Goal: Task Accomplishment & Management: Use online tool/utility

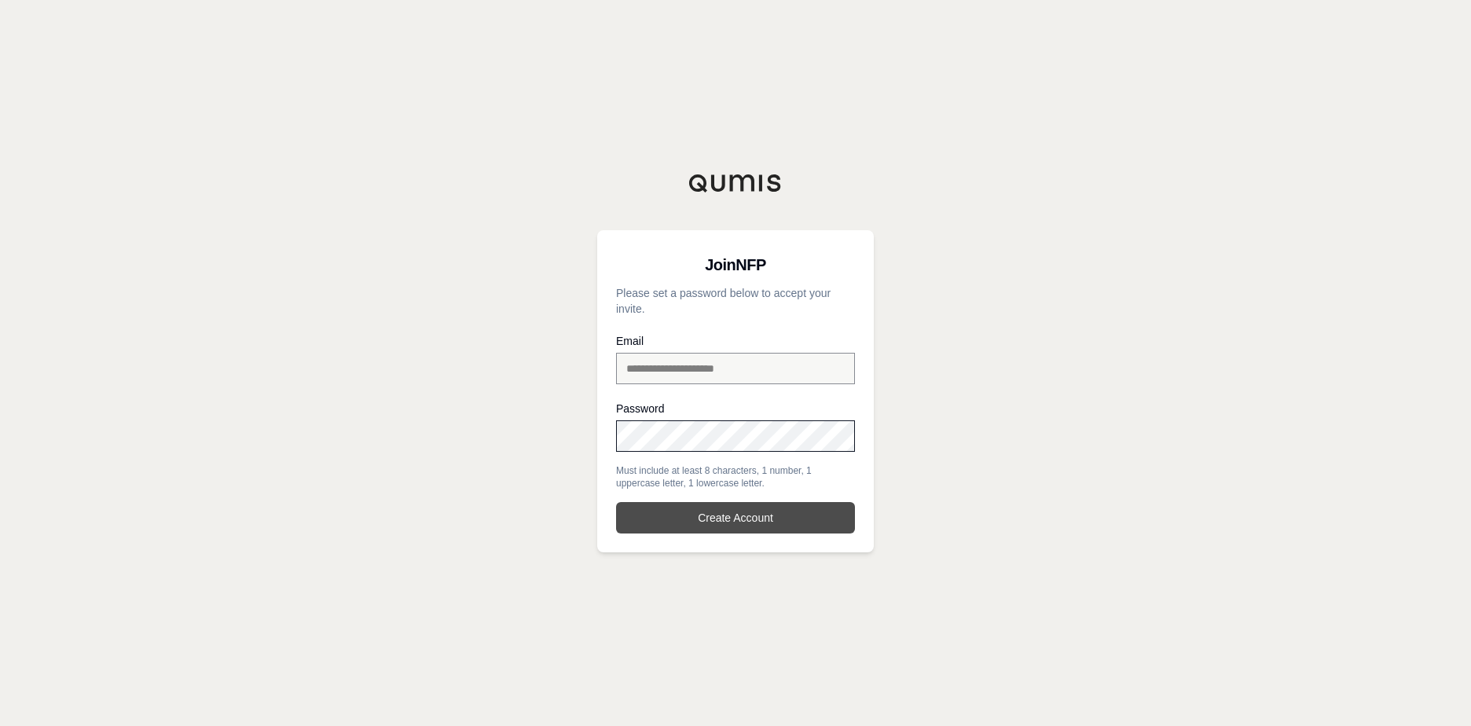
click at [746, 515] on button "Create Account" at bounding box center [735, 517] width 239 height 31
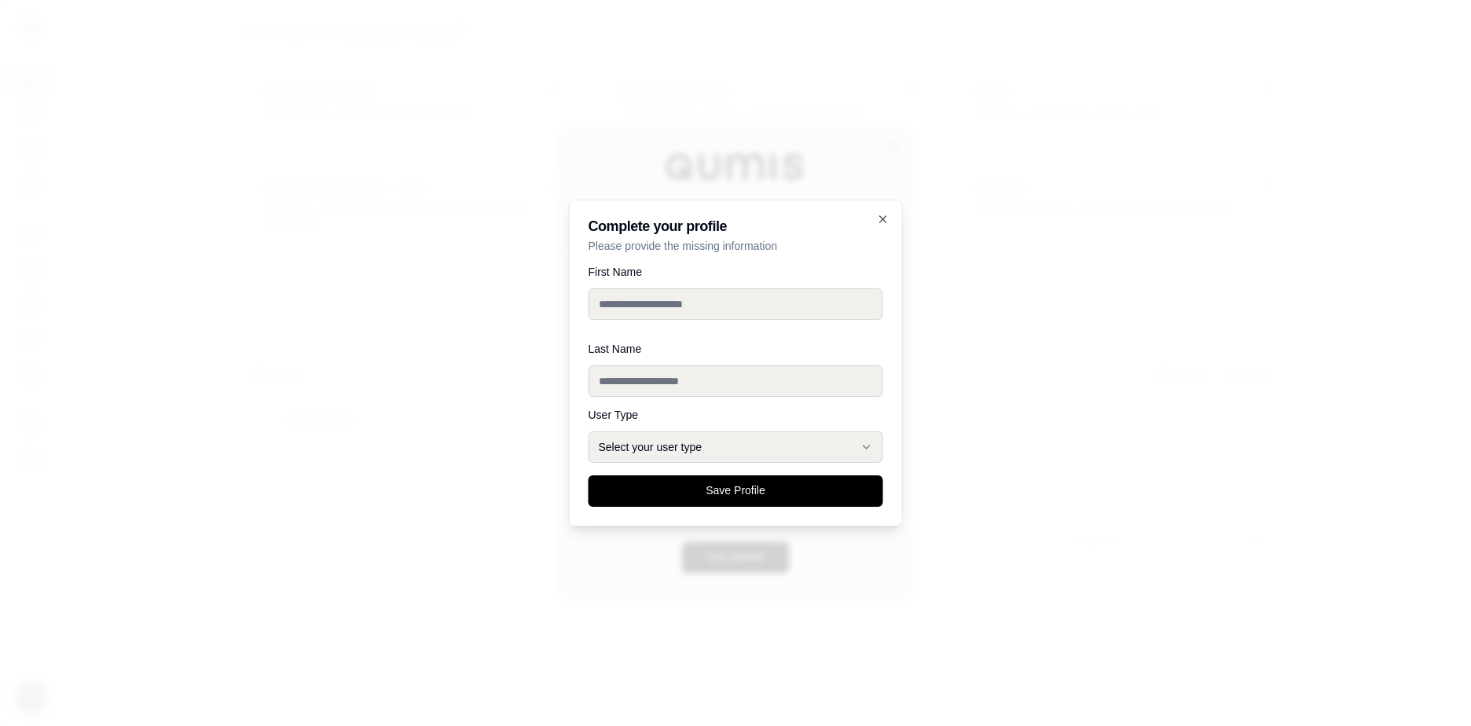
click at [1226, 143] on div at bounding box center [735, 363] width 1471 height 726
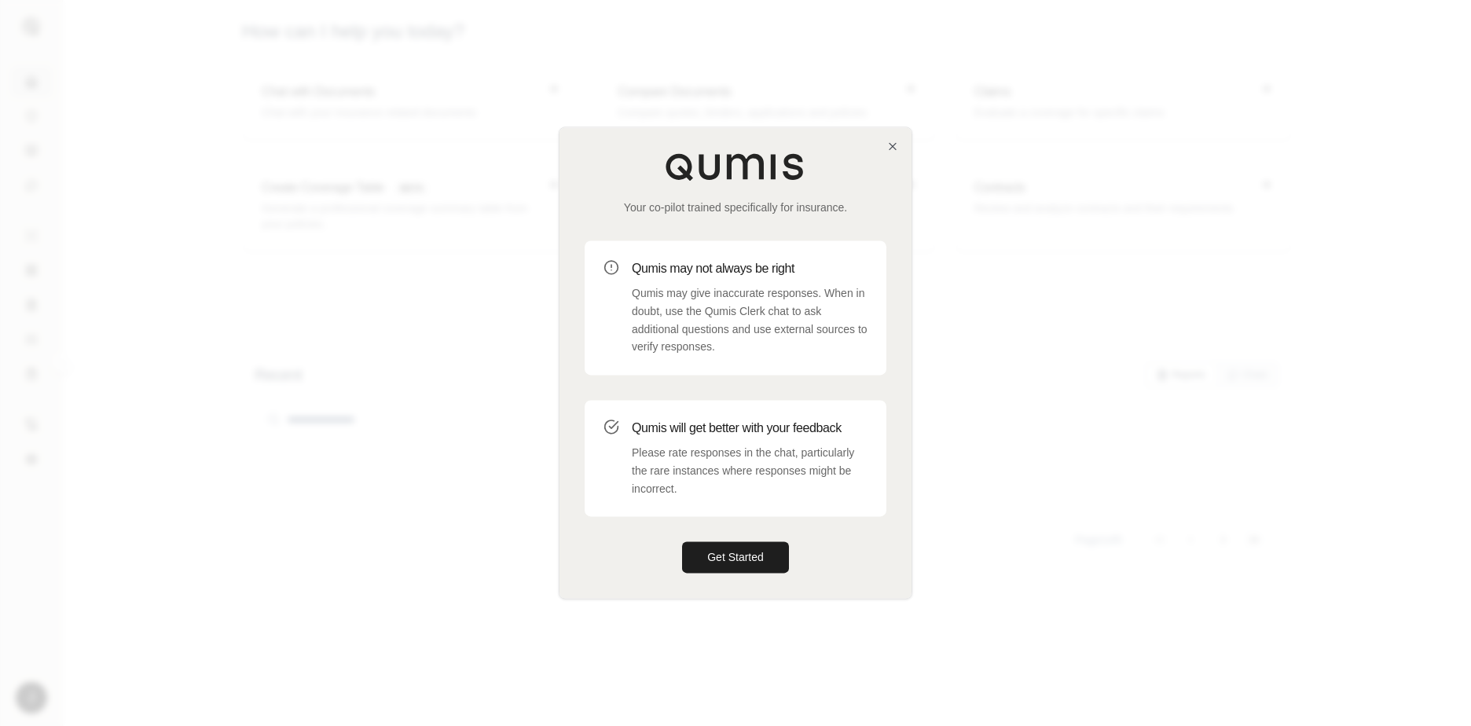
click at [1213, 152] on div at bounding box center [735, 363] width 1471 height 726
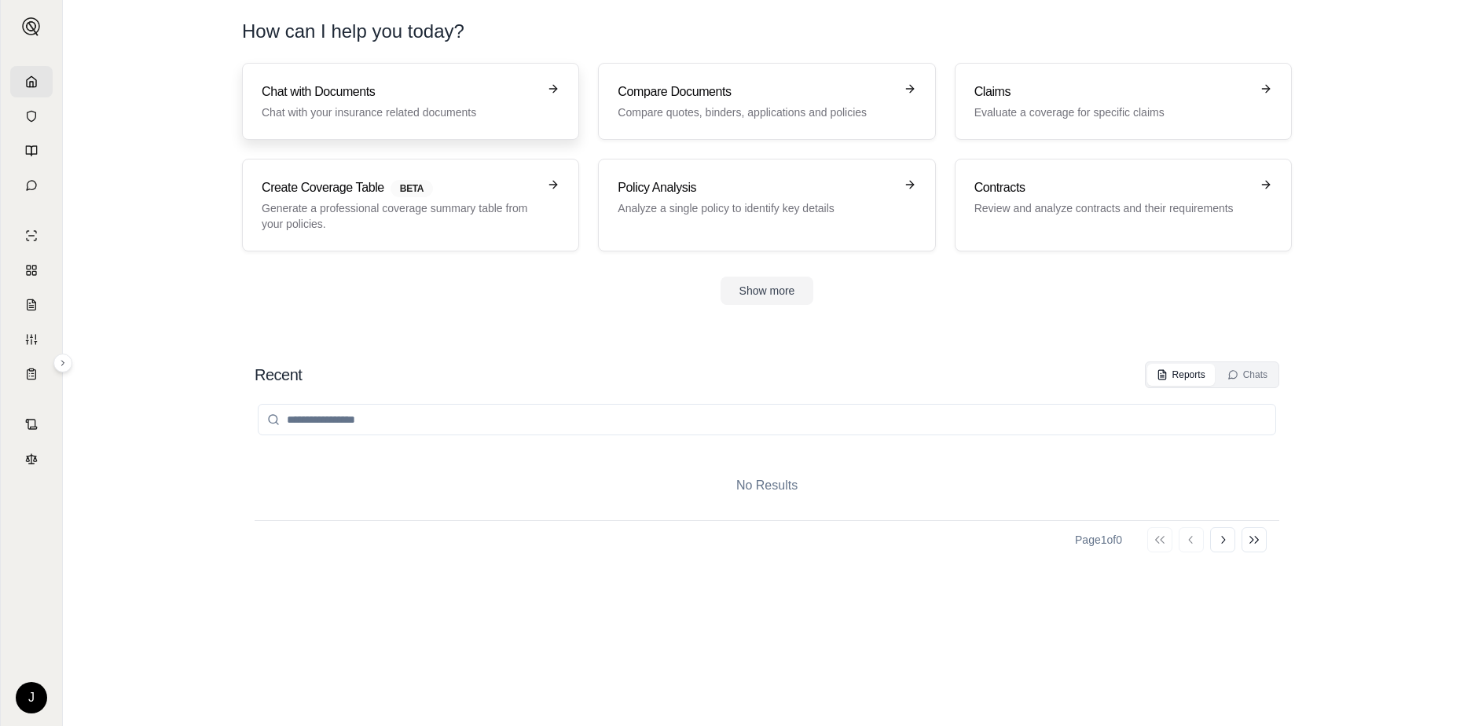
click at [406, 105] on p "Chat with your insurance related documents" at bounding box center [400, 113] width 276 height 16
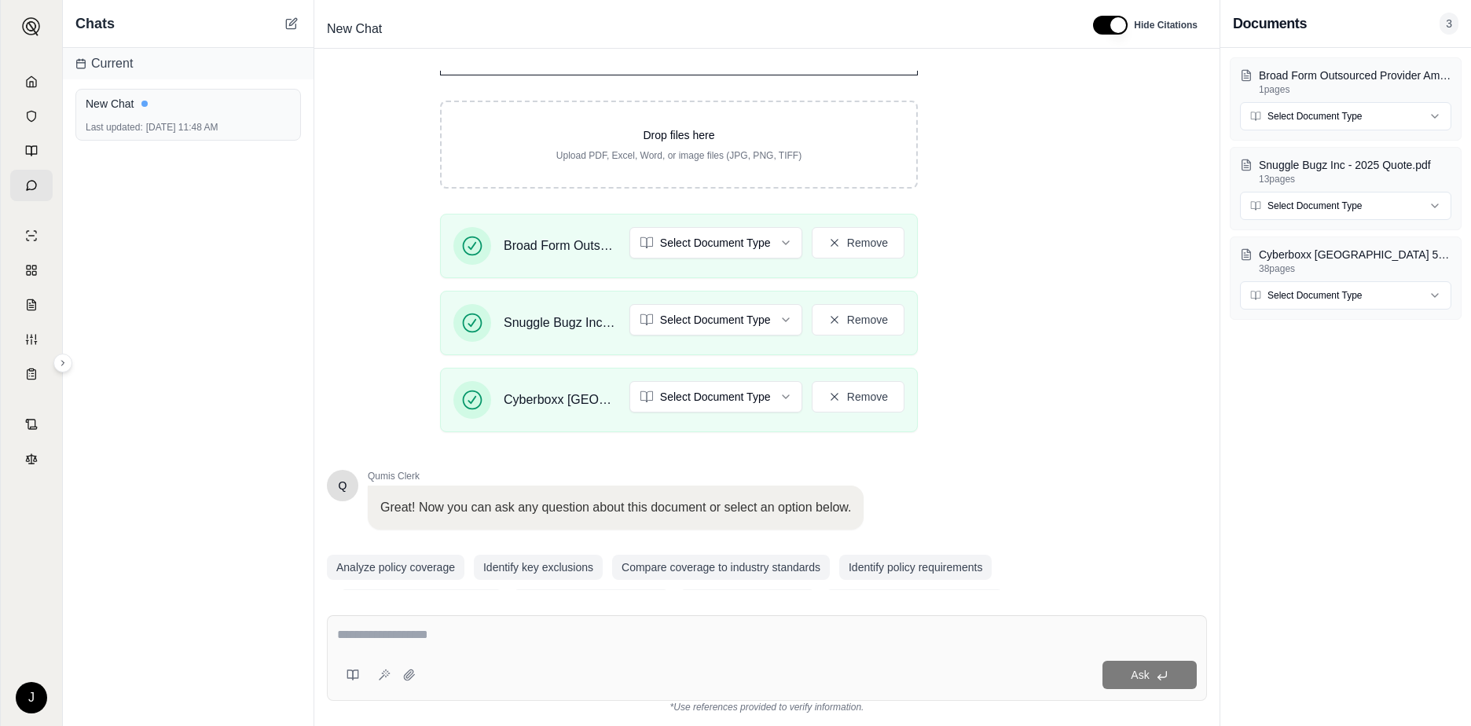
scroll to position [277, 0]
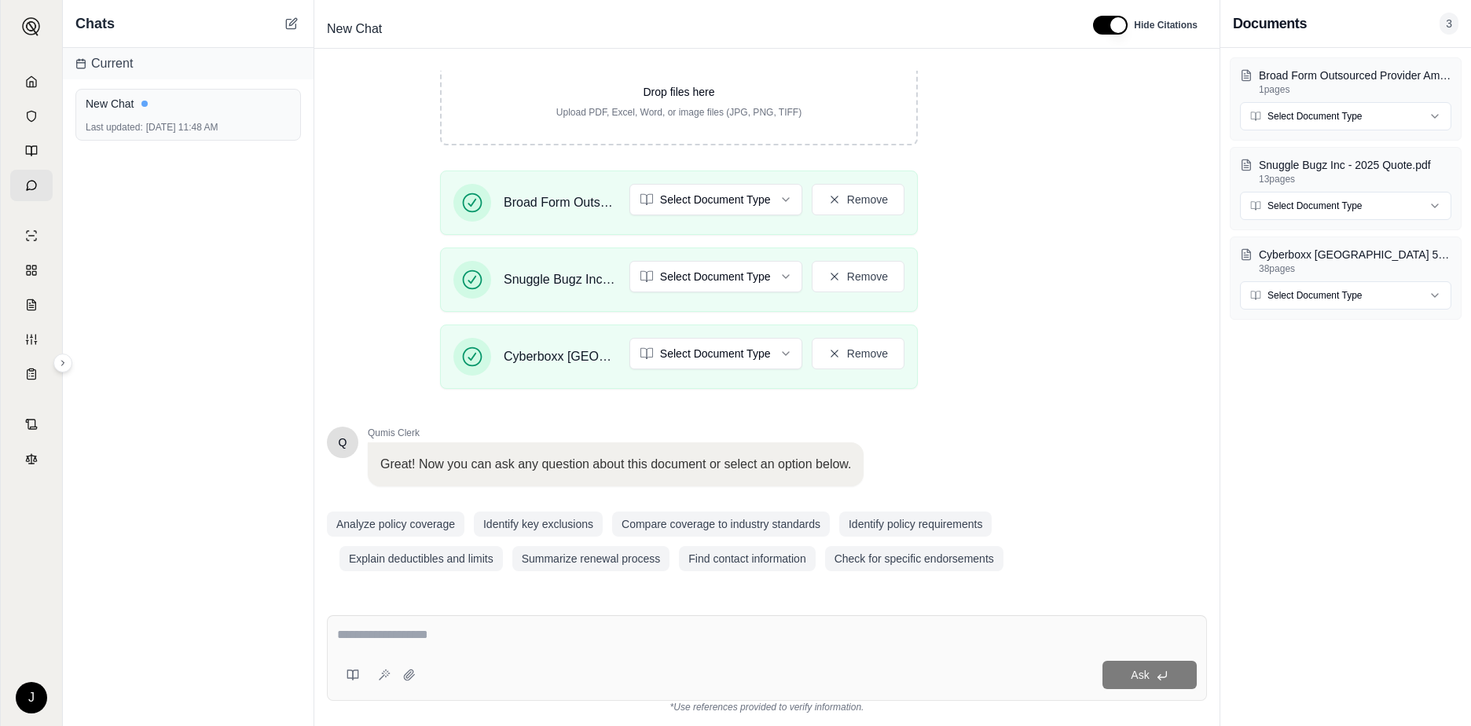
click at [501, 629] on textarea at bounding box center [767, 635] width 860 height 19
paste textarea "**********"
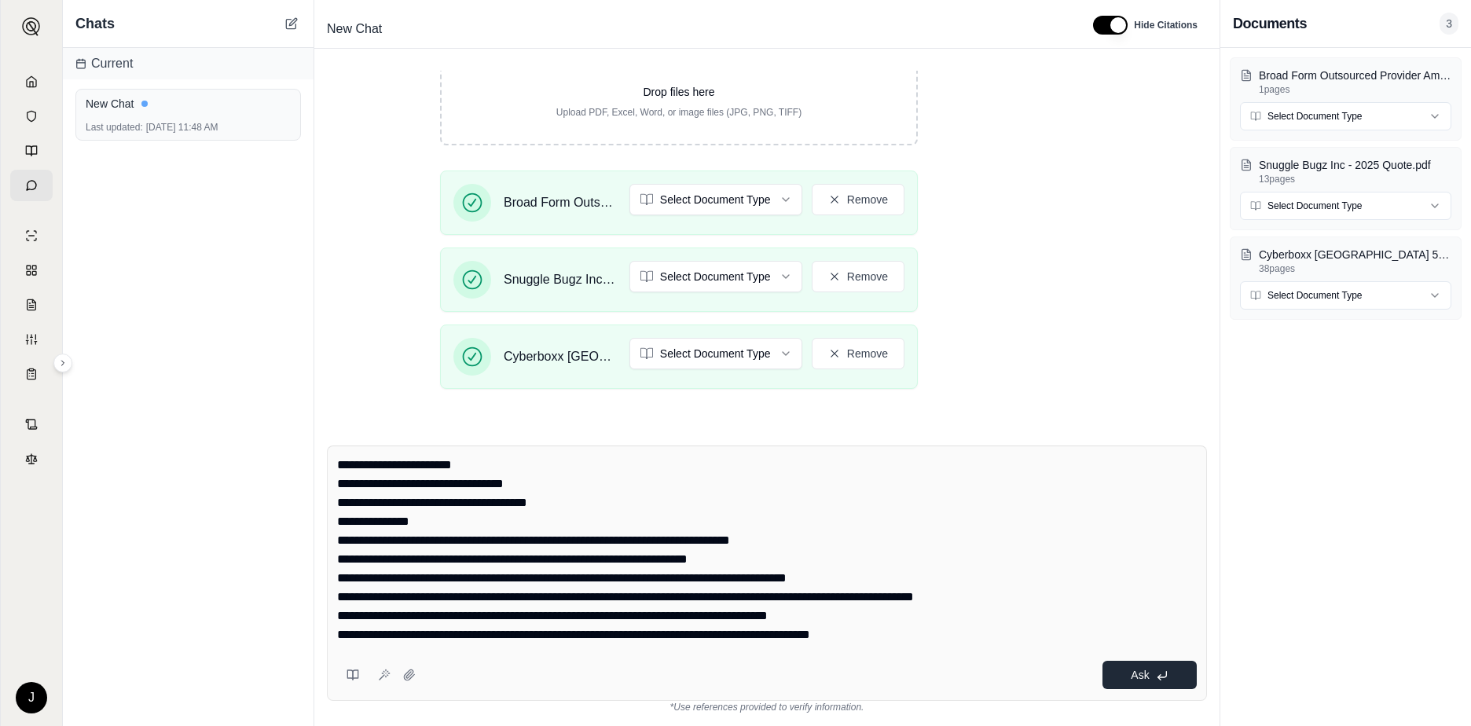
type textarea "**********"
click at [1124, 672] on button "Ask" at bounding box center [1150, 675] width 94 height 28
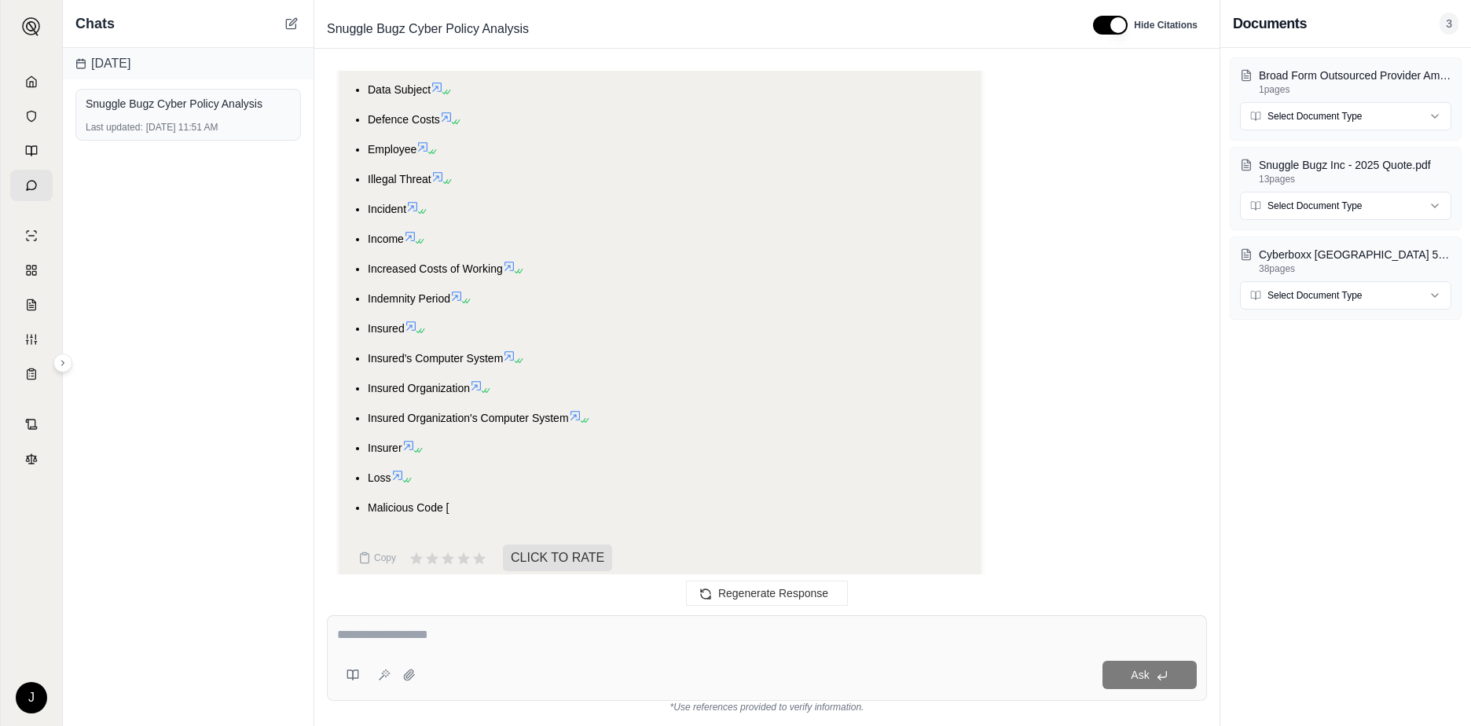
scroll to position [5337, 0]
click at [734, 591] on span "Regenerate Response" at bounding box center [773, 593] width 110 height 13
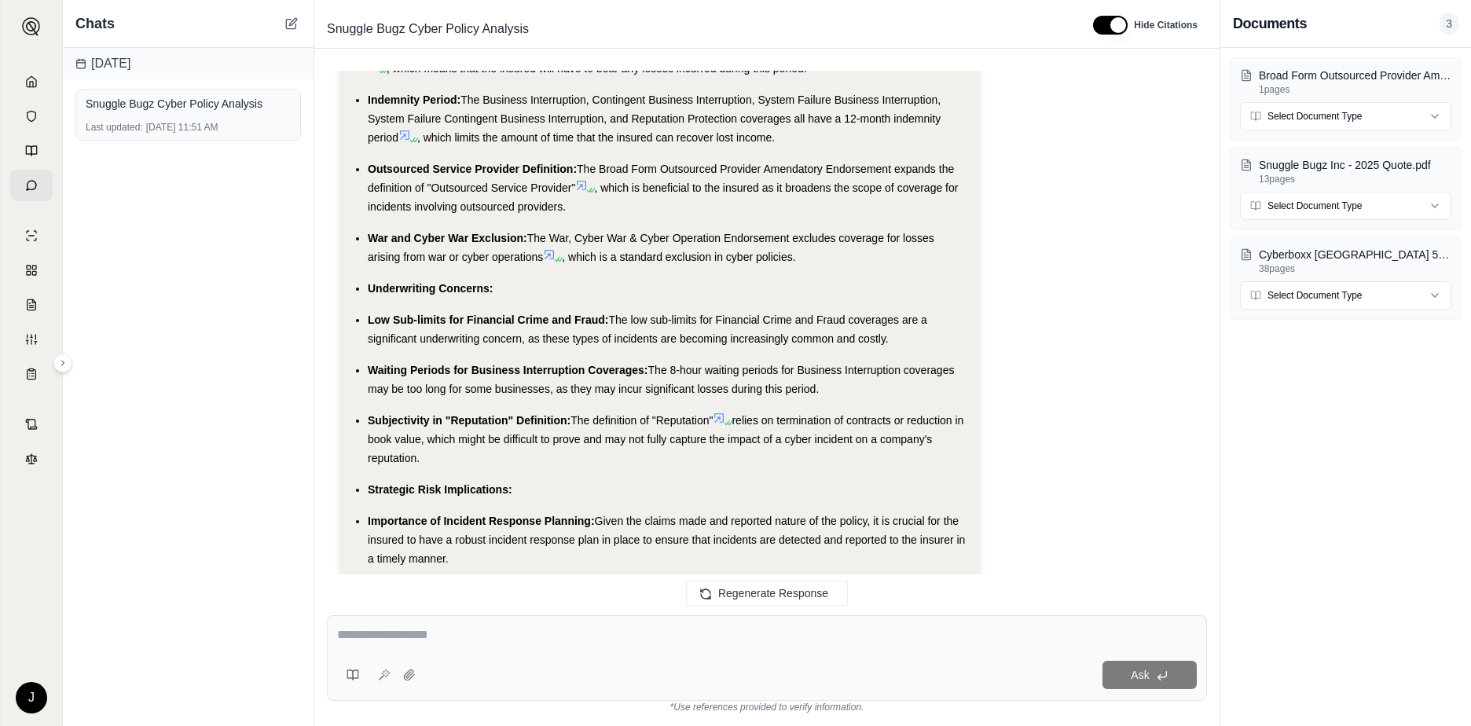
scroll to position [6264, 0]
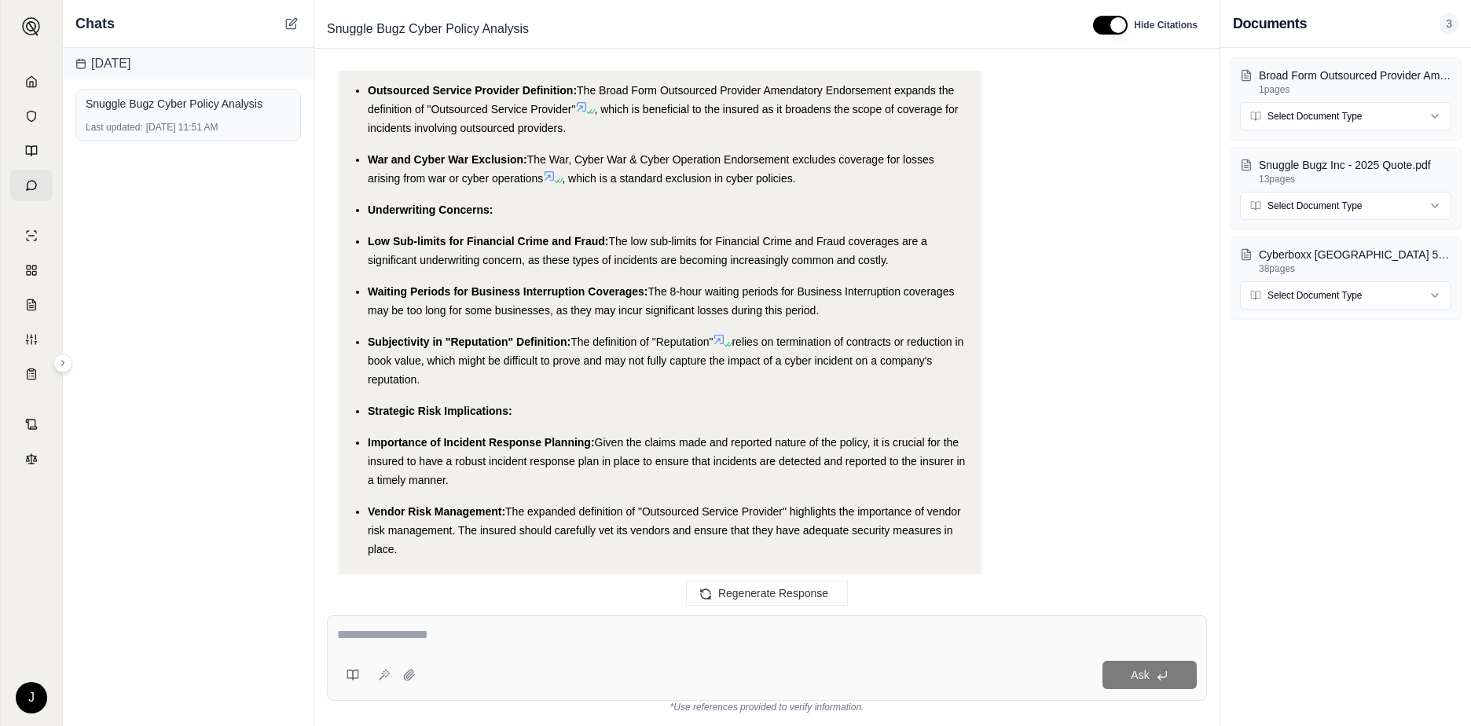
click at [651, 640] on textarea at bounding box center [767, 635] width 860 height 19
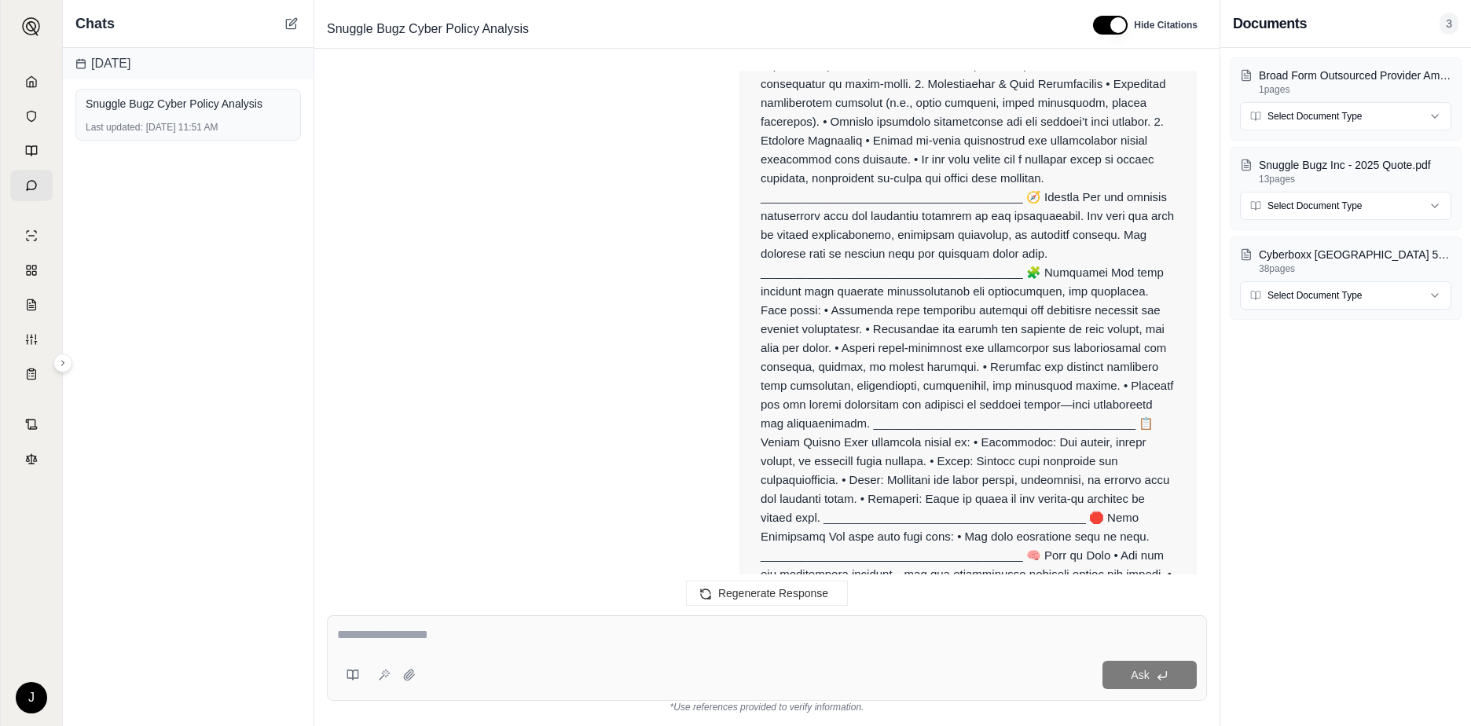
scroll to position [0, 0]
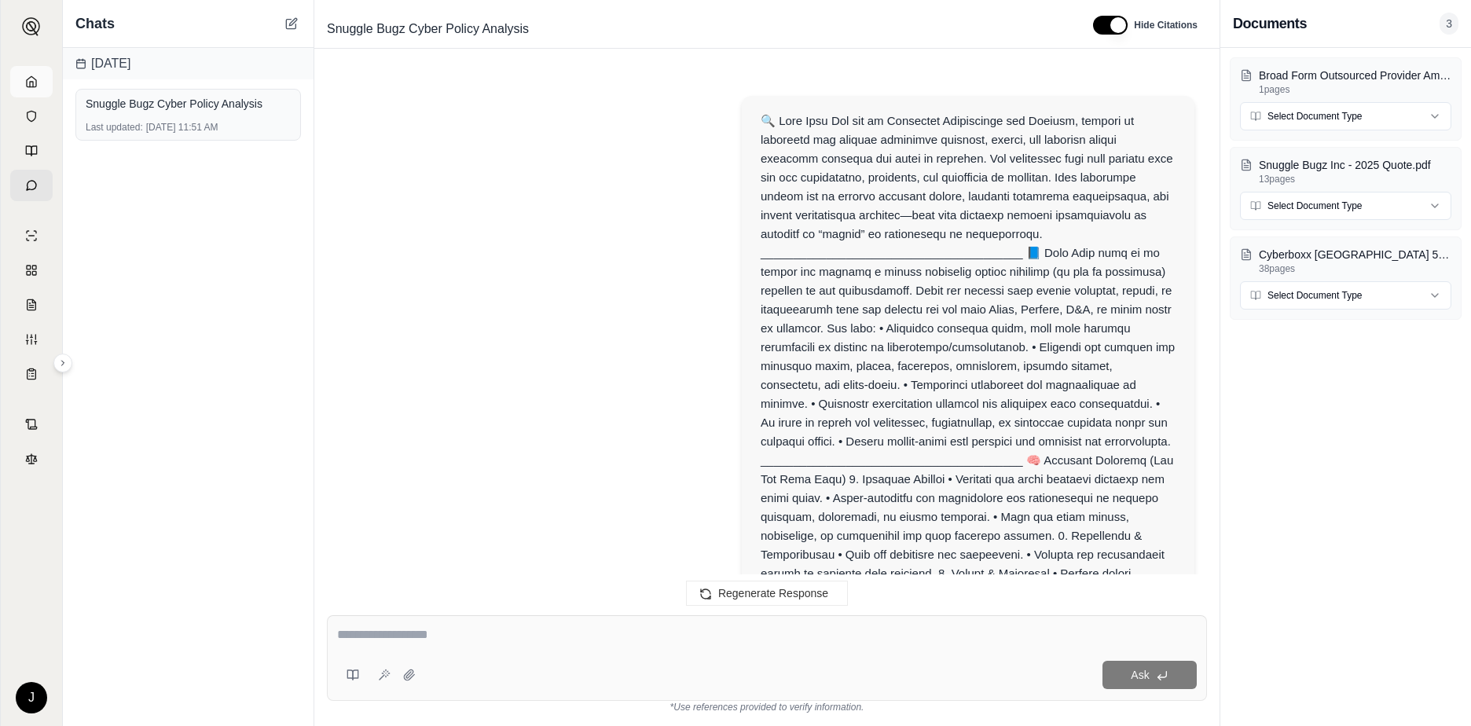
click at [29, 82] on icon at bounding box center [31, 81] width 13 height 13
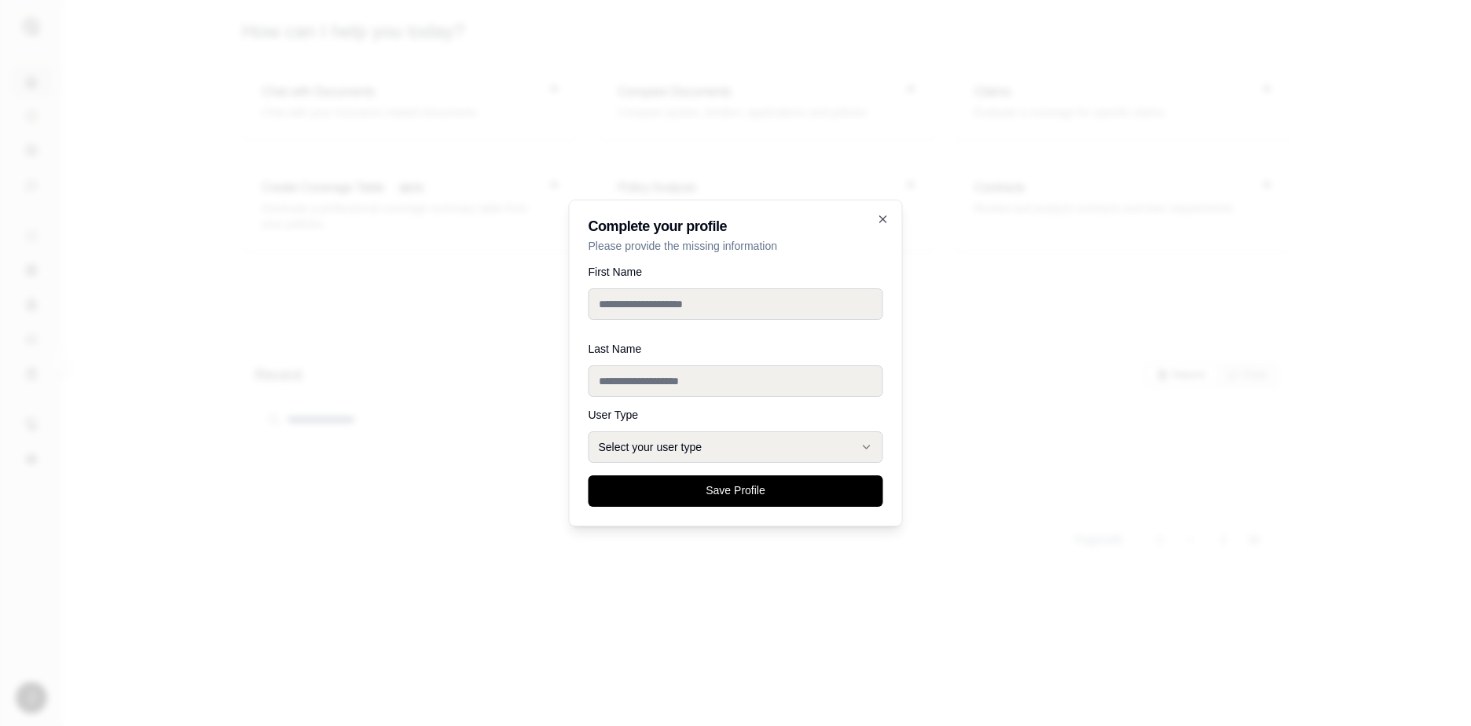
click at [739, 310] on input "First Name" at bounding box center [736, 303] width 295 height 31
type input "*****"
type input "*********"
click at [769, 442] on button "Select your user type" at bounding box center [736, 446] width 295 height 31
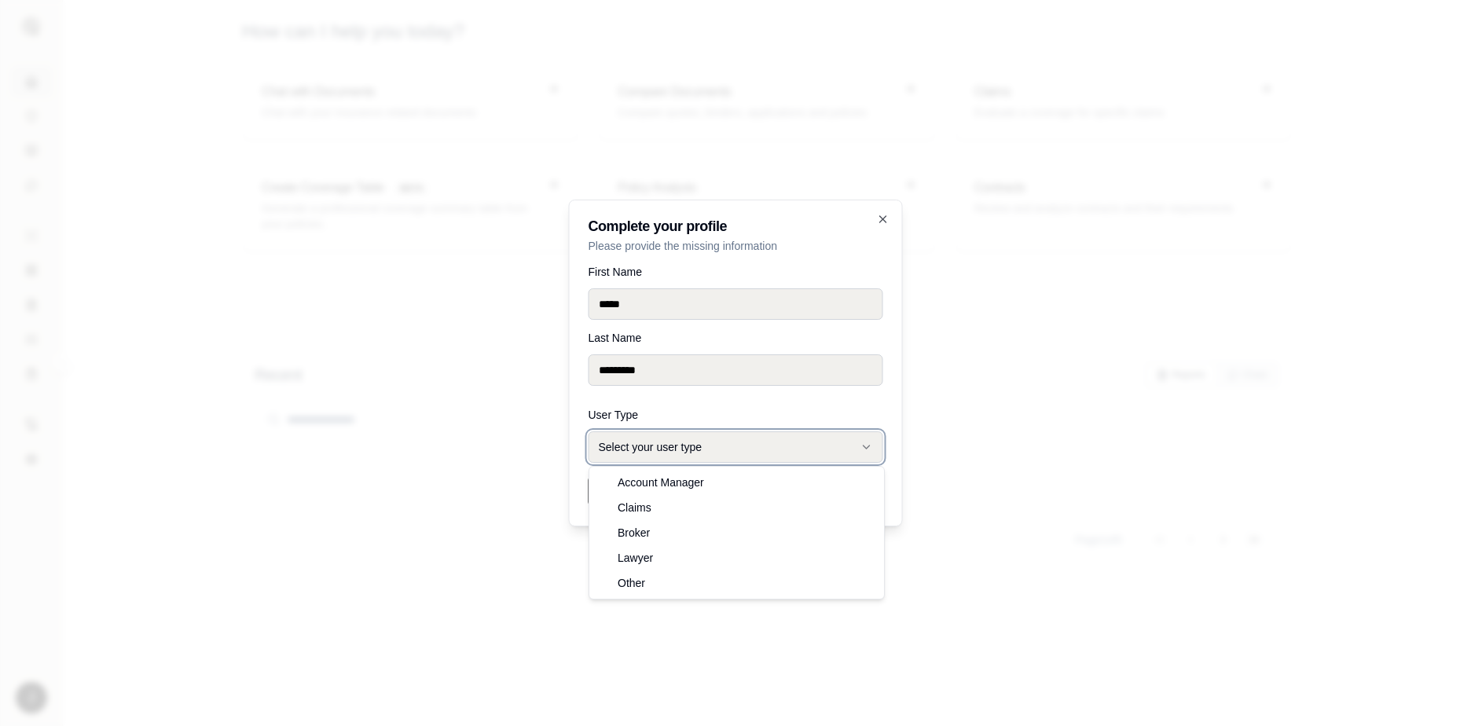
select select "******"
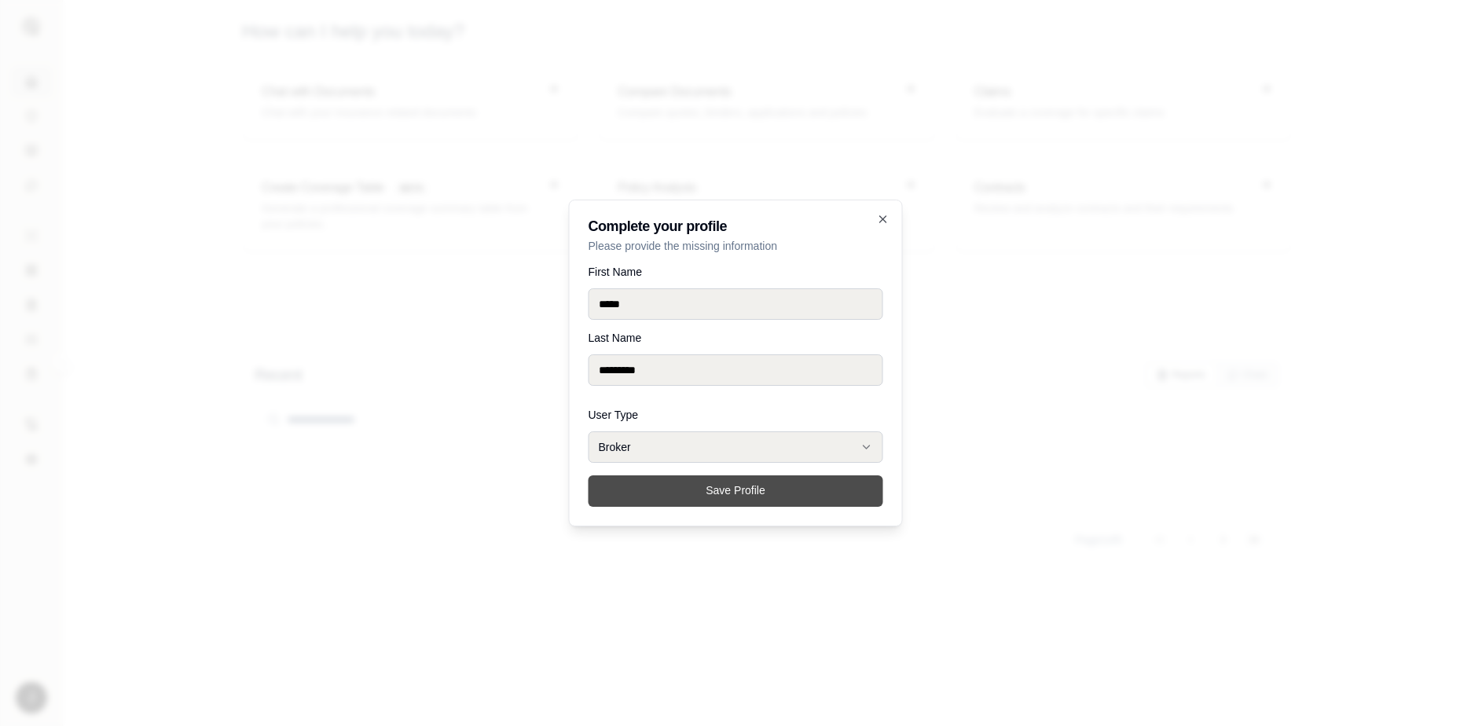
click at [695, 500] on button "Save Profile" at bounding box center [736, 490] width 295 height 31
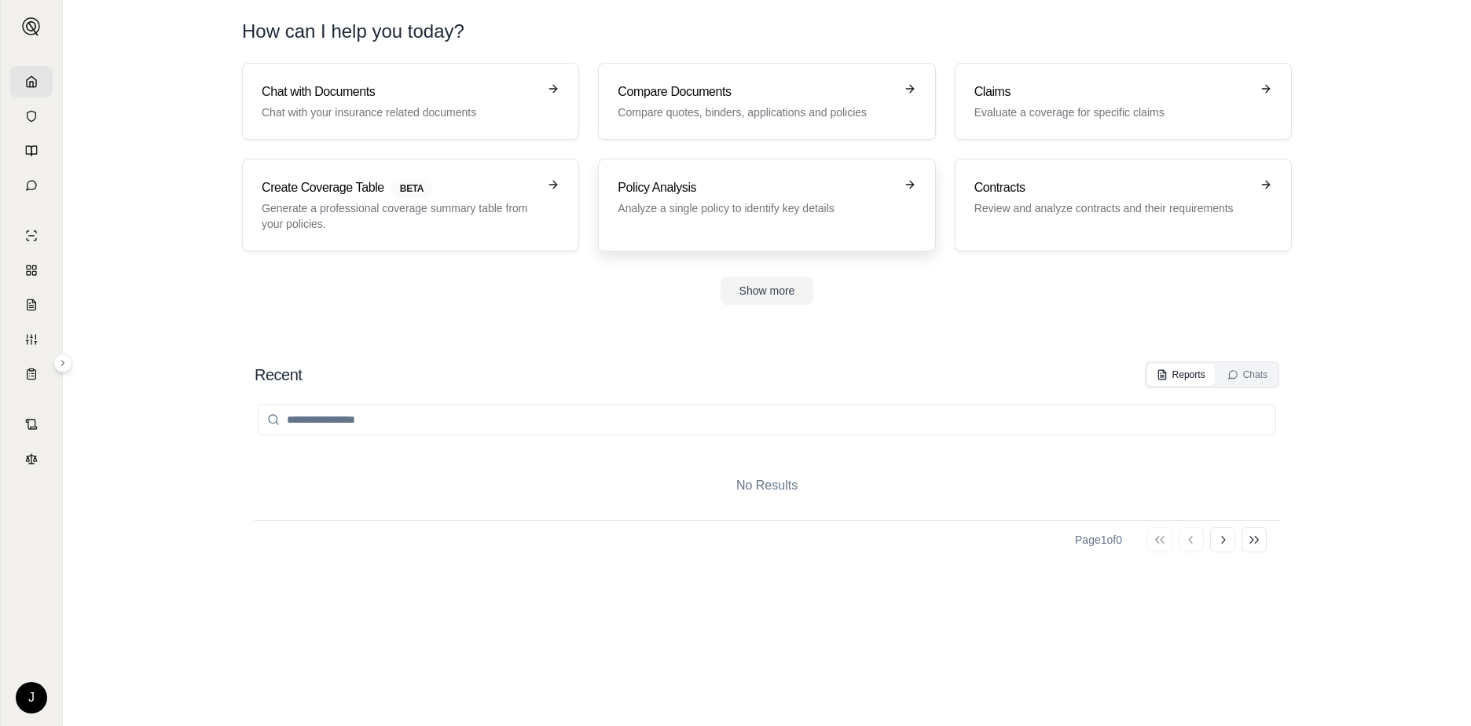
click at [670, 190] on h3 "Policy Analysis" at bounding box center [756, 187] width 276 height 19
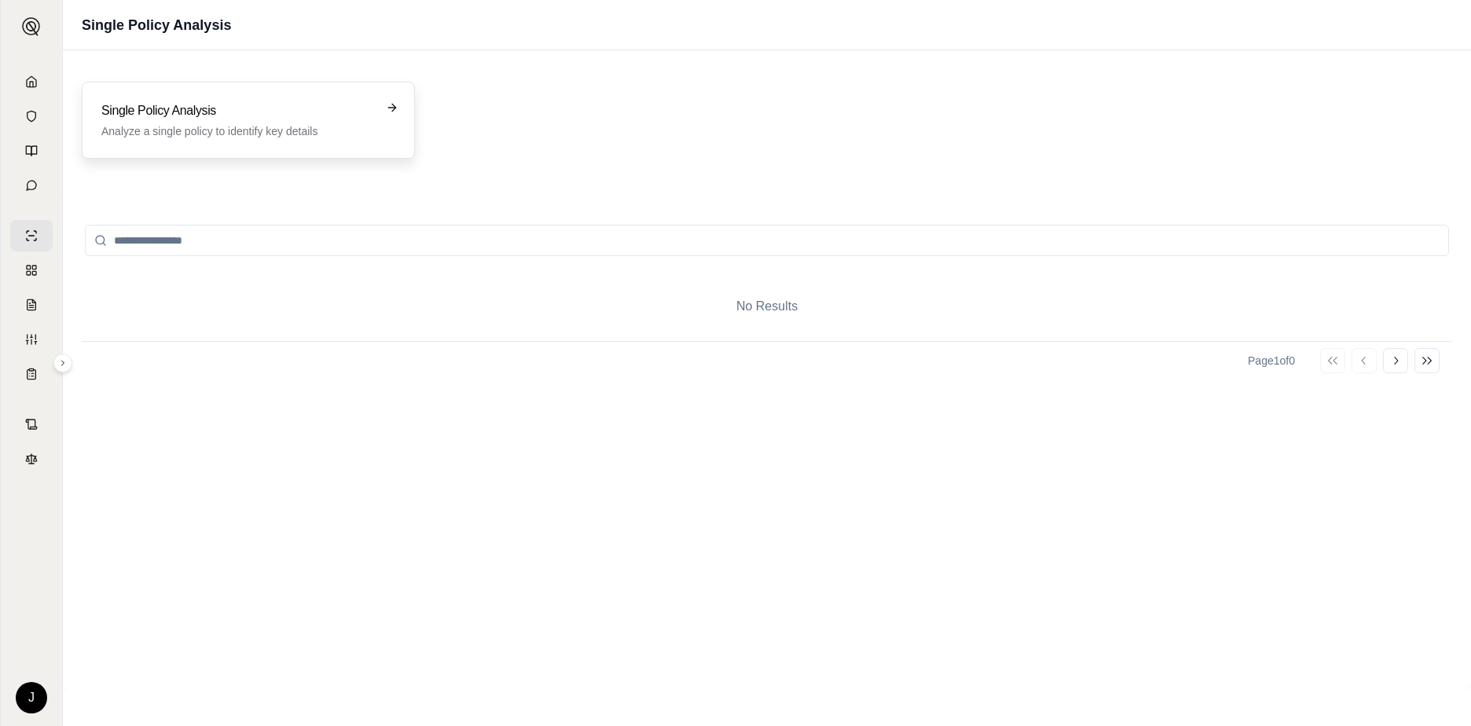
click at [211, 118] on h3 "Single Policy Analysis" at bounding box center [237, 110] width 272 height 19
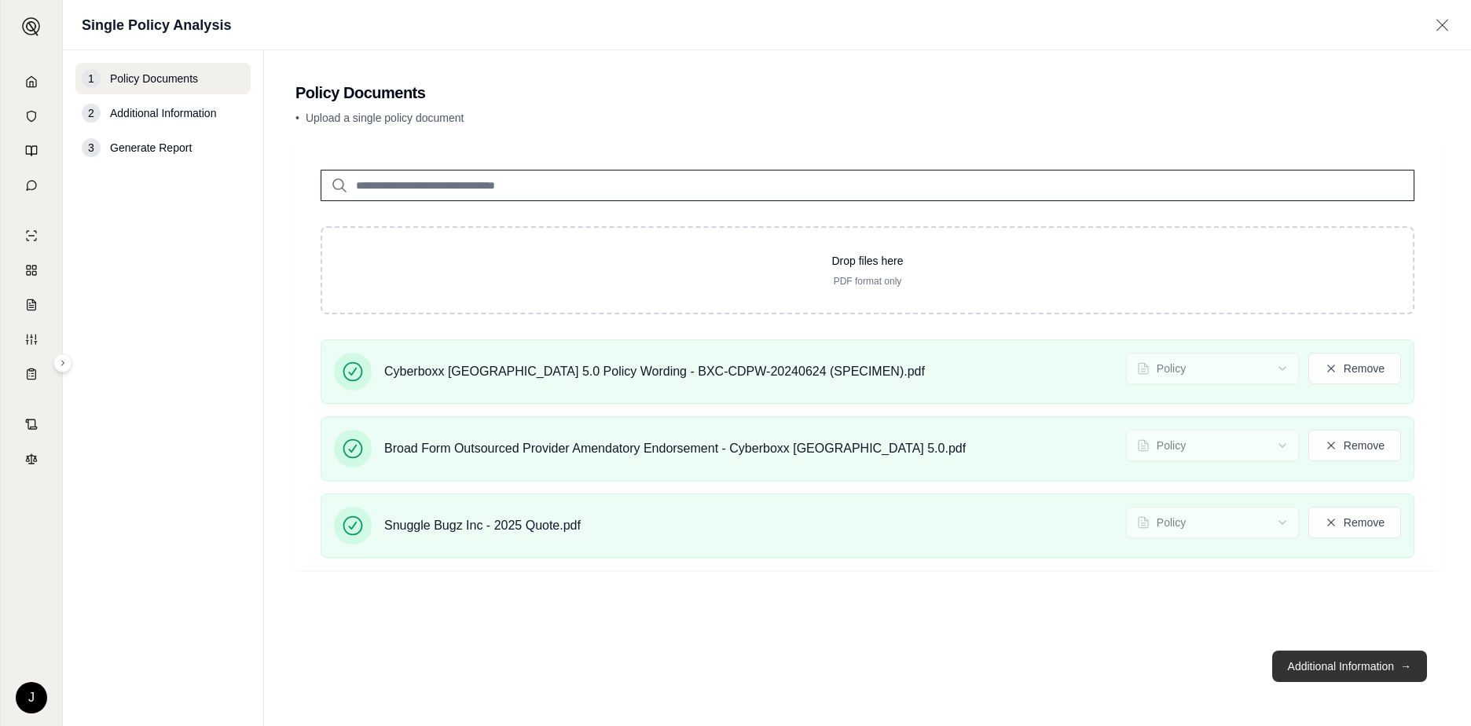
click at [1312, 666] on button "Additional Information →" at bounding box center [1349, 666] width 155 height 31
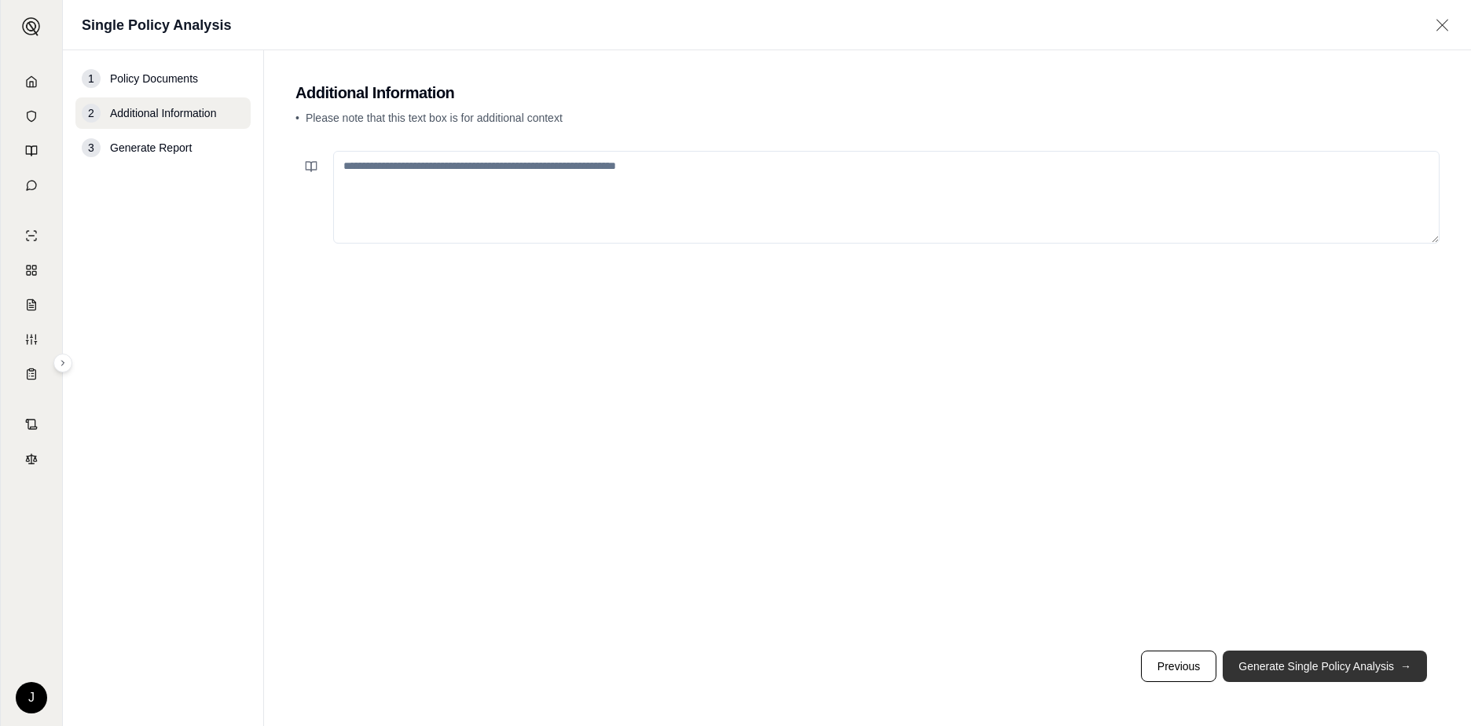
click at [1322, 666] on button "Generate Single Policy Analysis →" at bounding box center [1325, 666] width 204 height 31
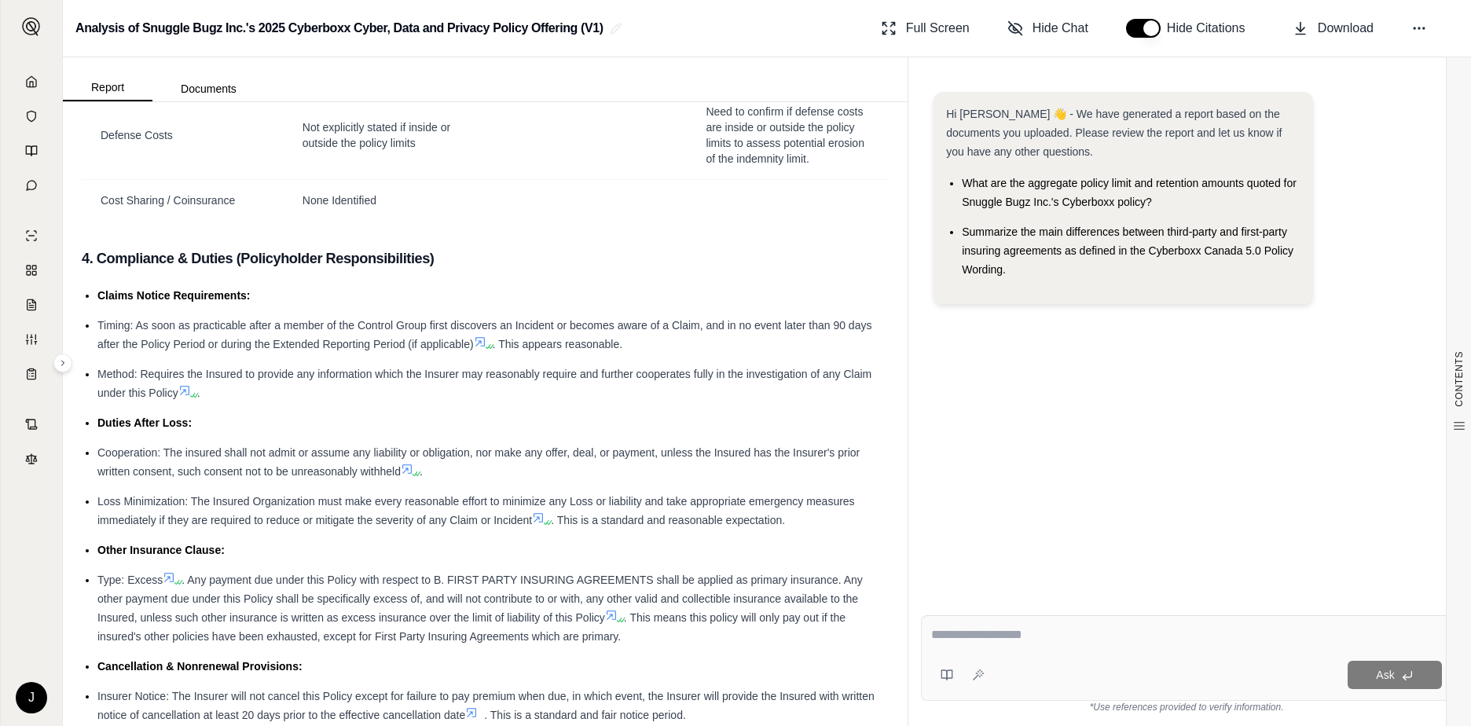
scroll to position [3403, 0]
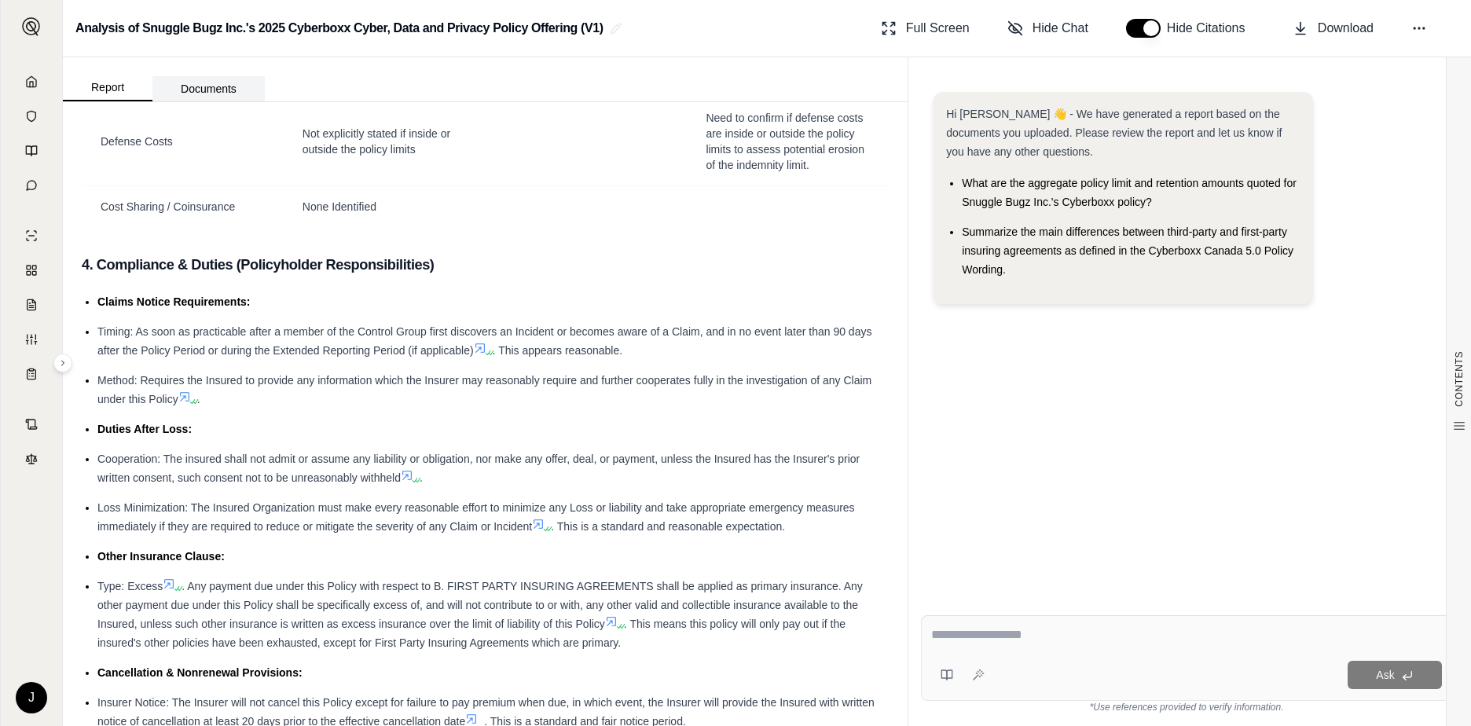
click at [201, 95] on button "Documents" at bounding box center [208, 88] width 112 height 25
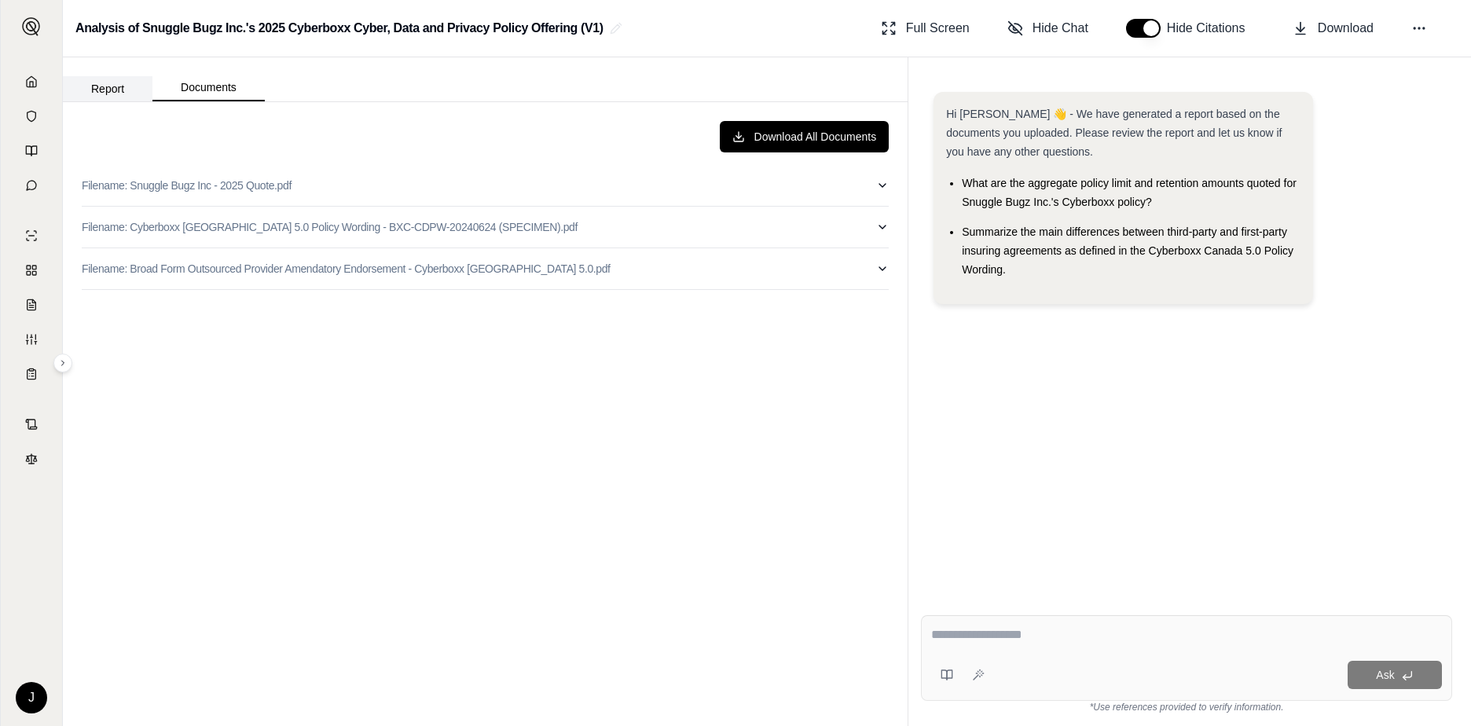
click at [117, 90] on button "Report" at bounding box center [108, 88] width 90 height 25
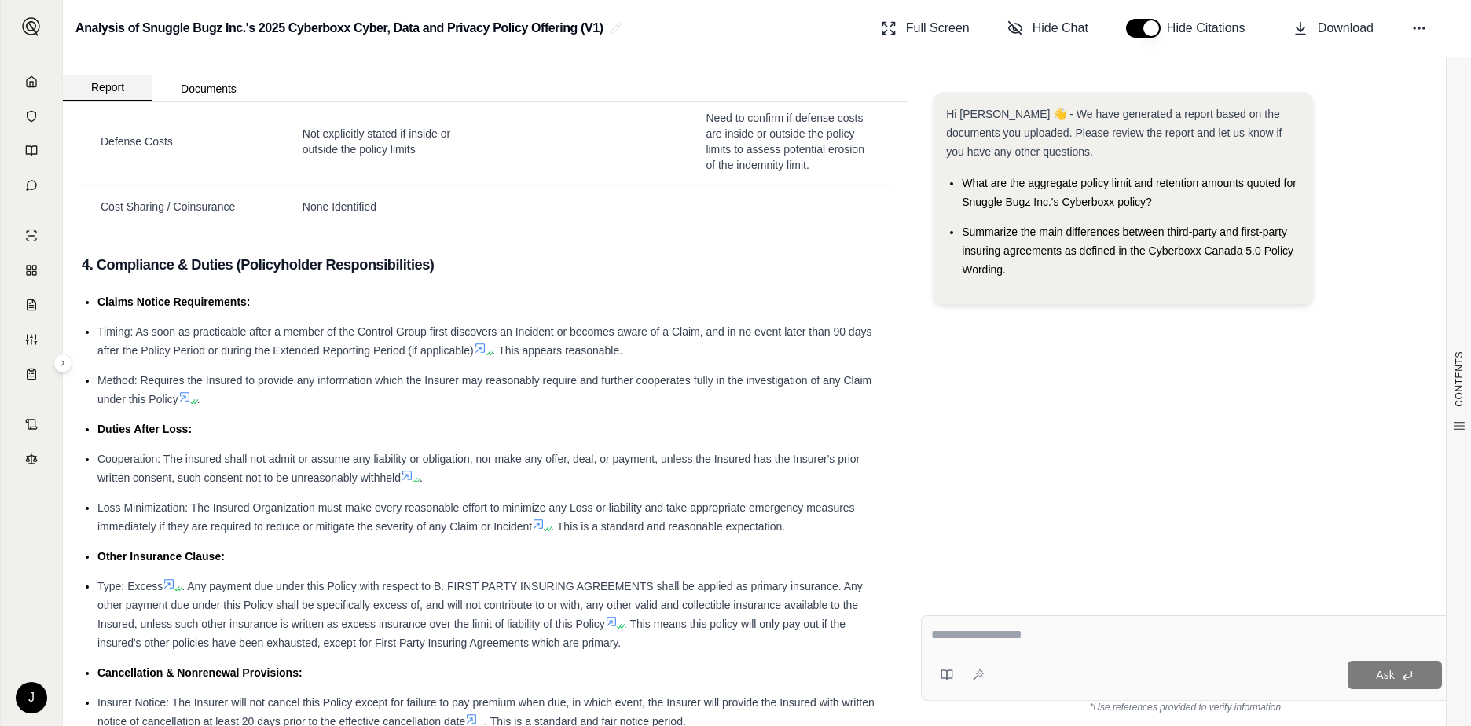
scroll to position [0, 0]
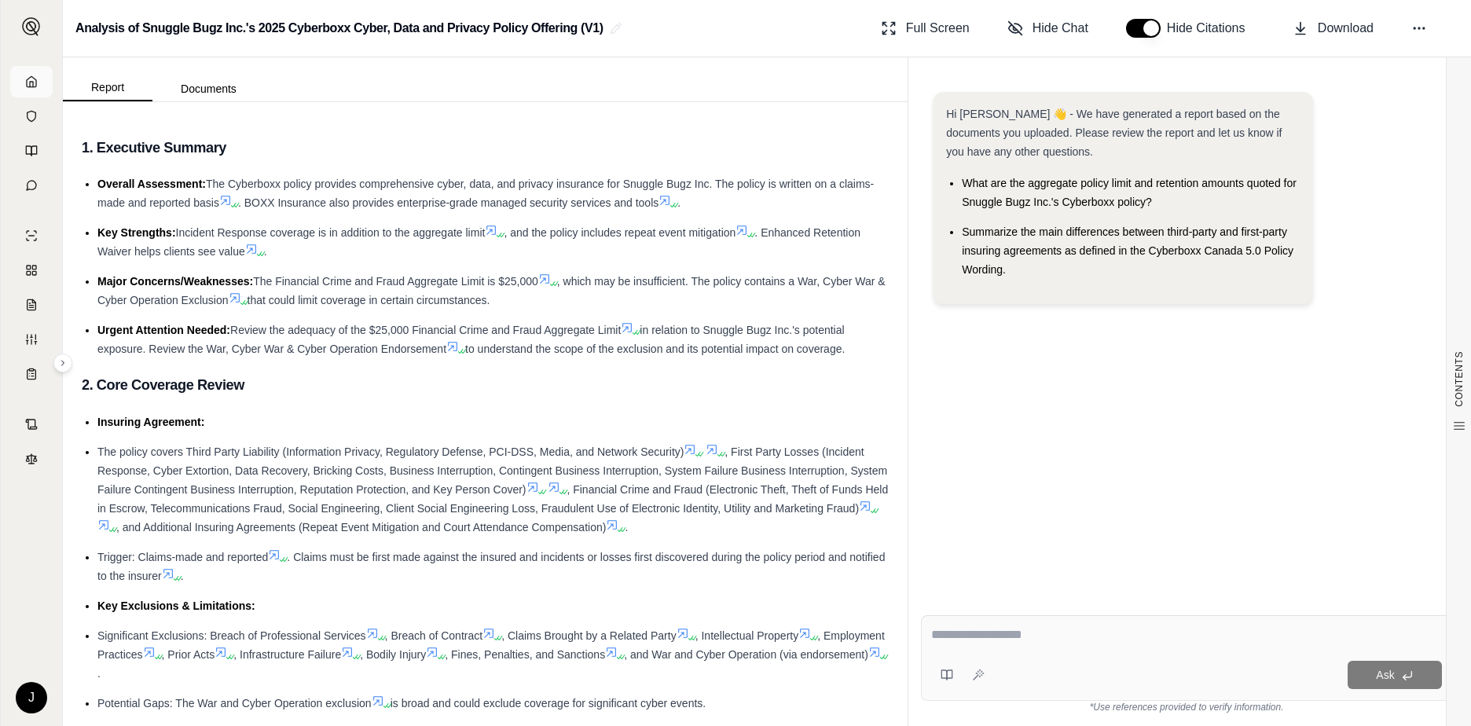
click at [33, 88] on link at bounding box center [31, 81] width 42 height 31
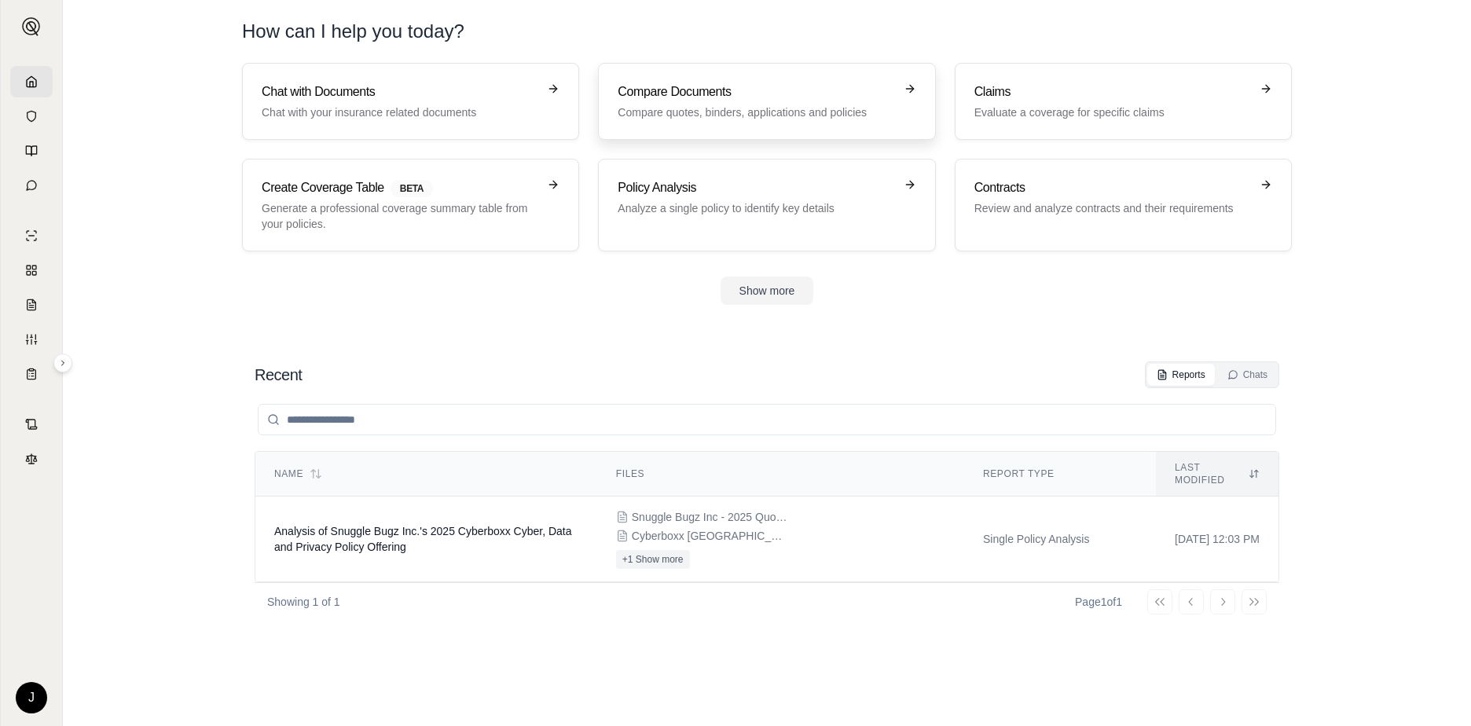
click at [712, 104] on div "Compare Documents Compare quotes, binders, applications and policies" at bounding box center [756, 102] width 276 height 38
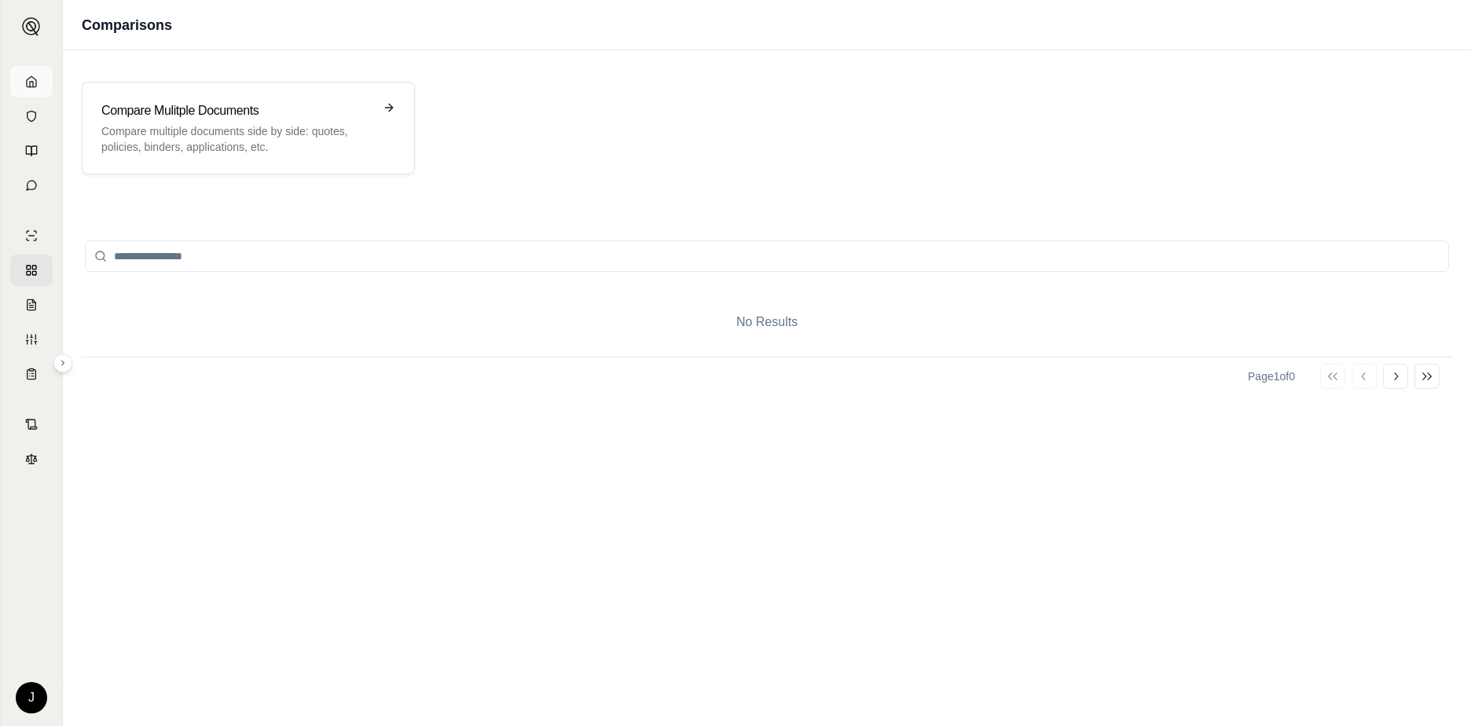
click at [23, 83] on link at bounding box center [31, 81] width 42 height 31
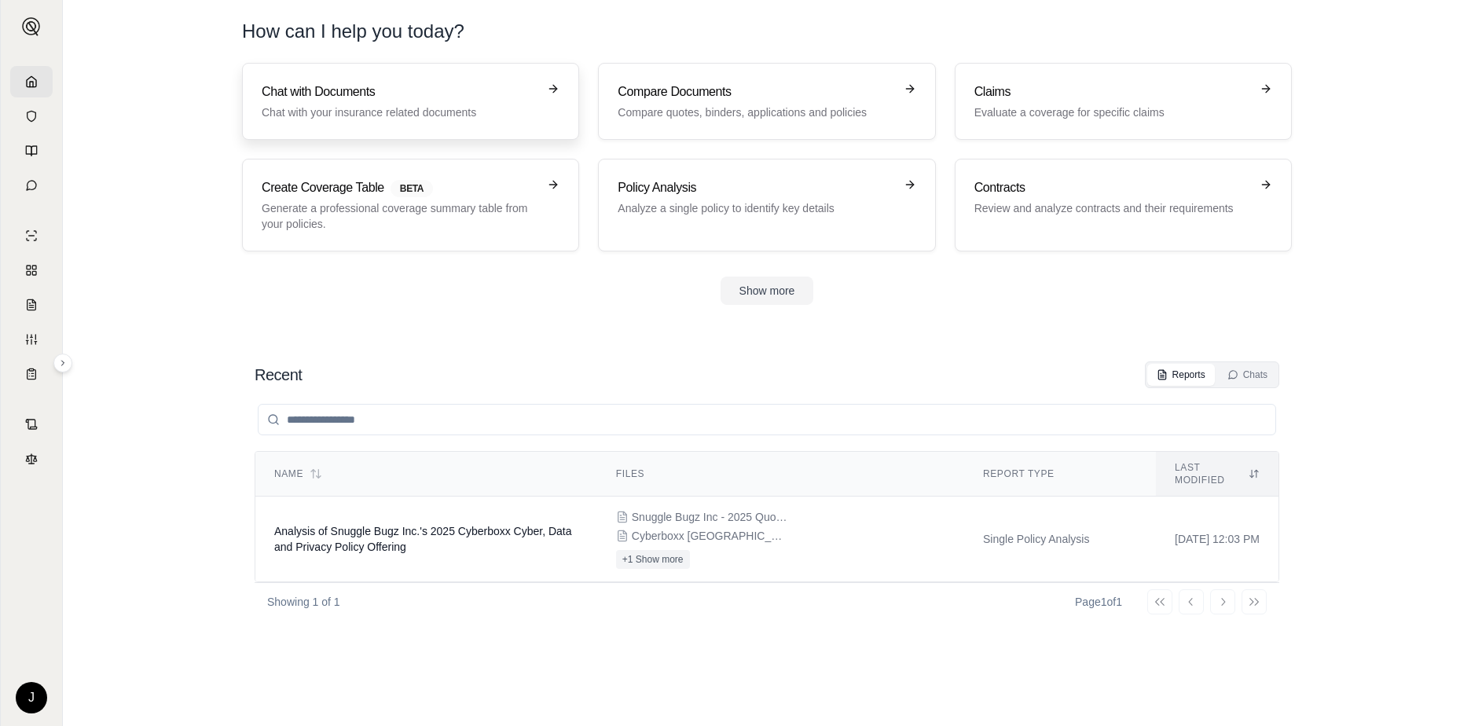
click at [363, 109] on p "Chat with your insurance related documents" at bounding box center [400, 113] width 276 height 16
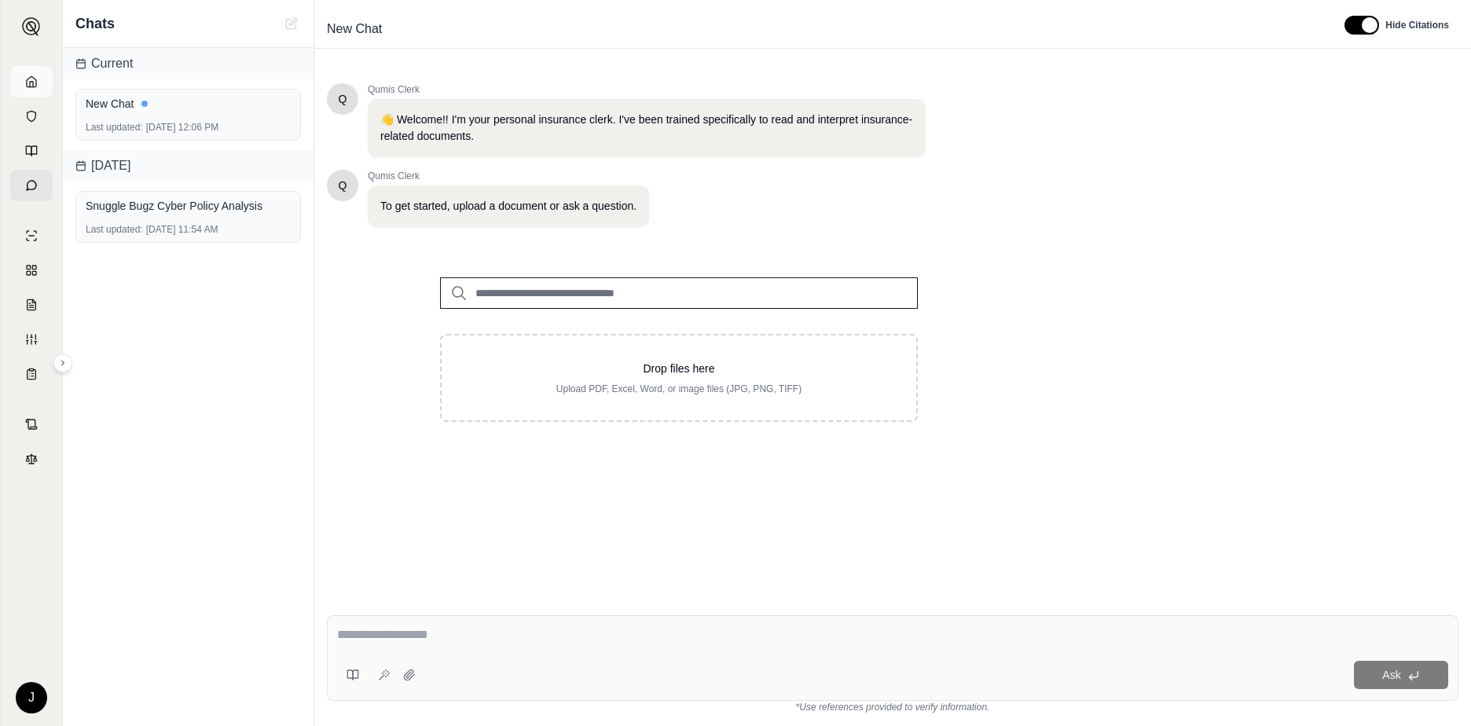
click at [29, 74] on link at bounding box center [31, 81] width 42 height 31
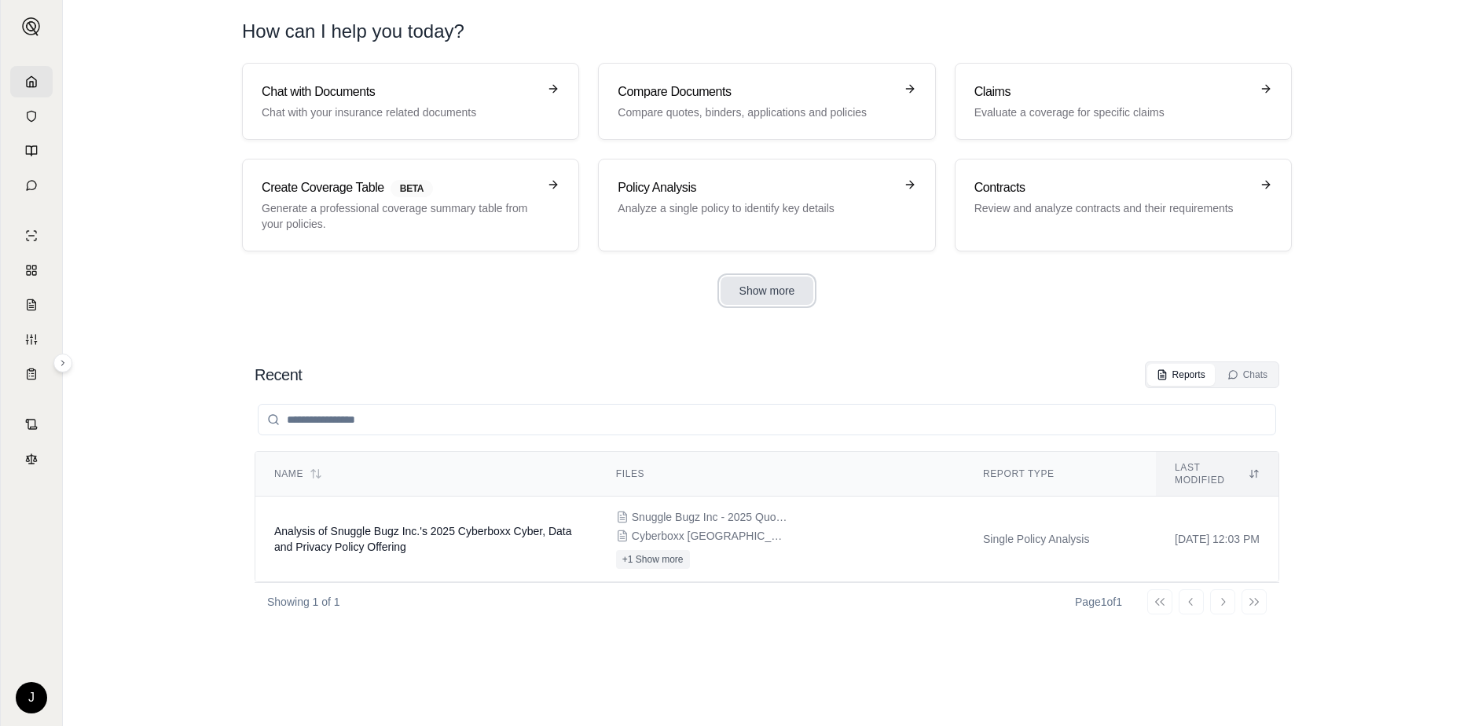
click at [776, 280] on button "Show more" at bounding box center [768, 291] width 94 height 28
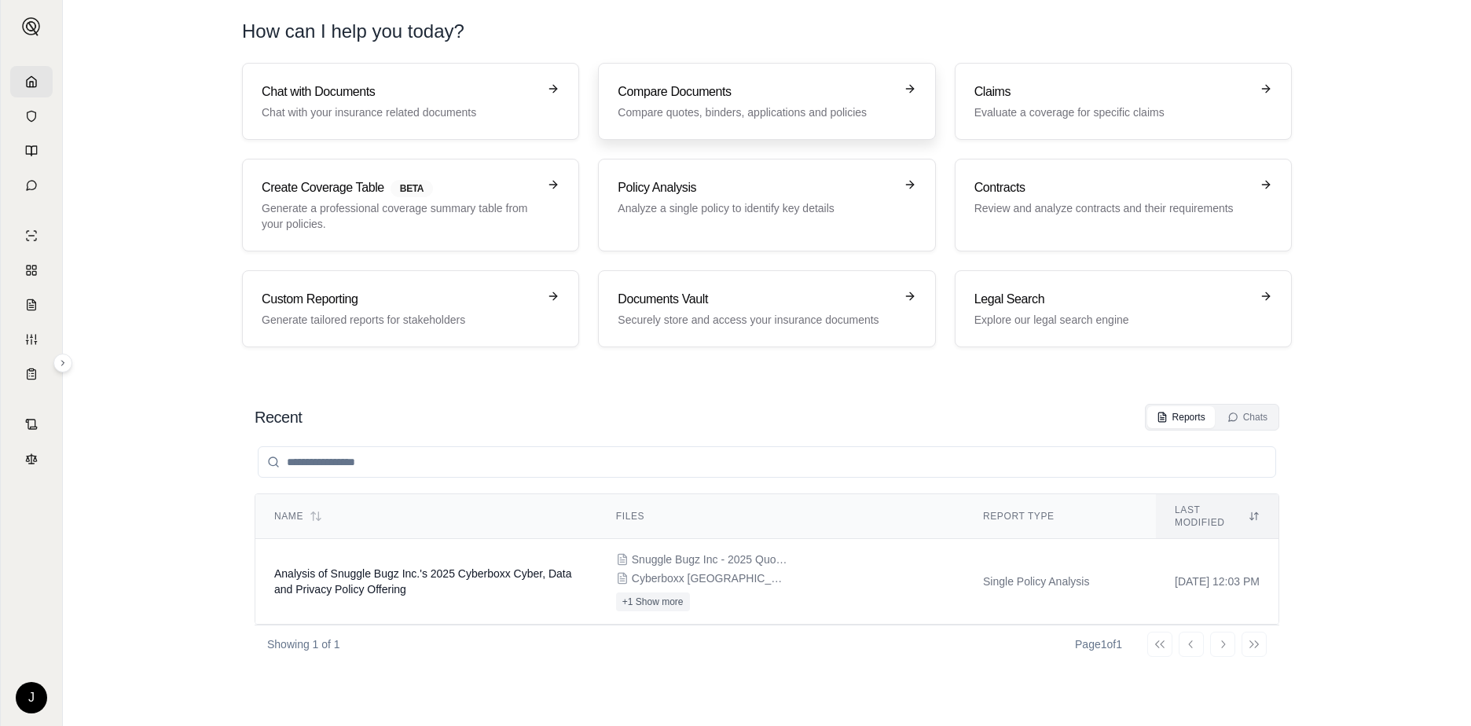
click at [787, 110] on p "Compare quotes, binders, applications and policies" at bounding box center [756, 113] width 276 height 16
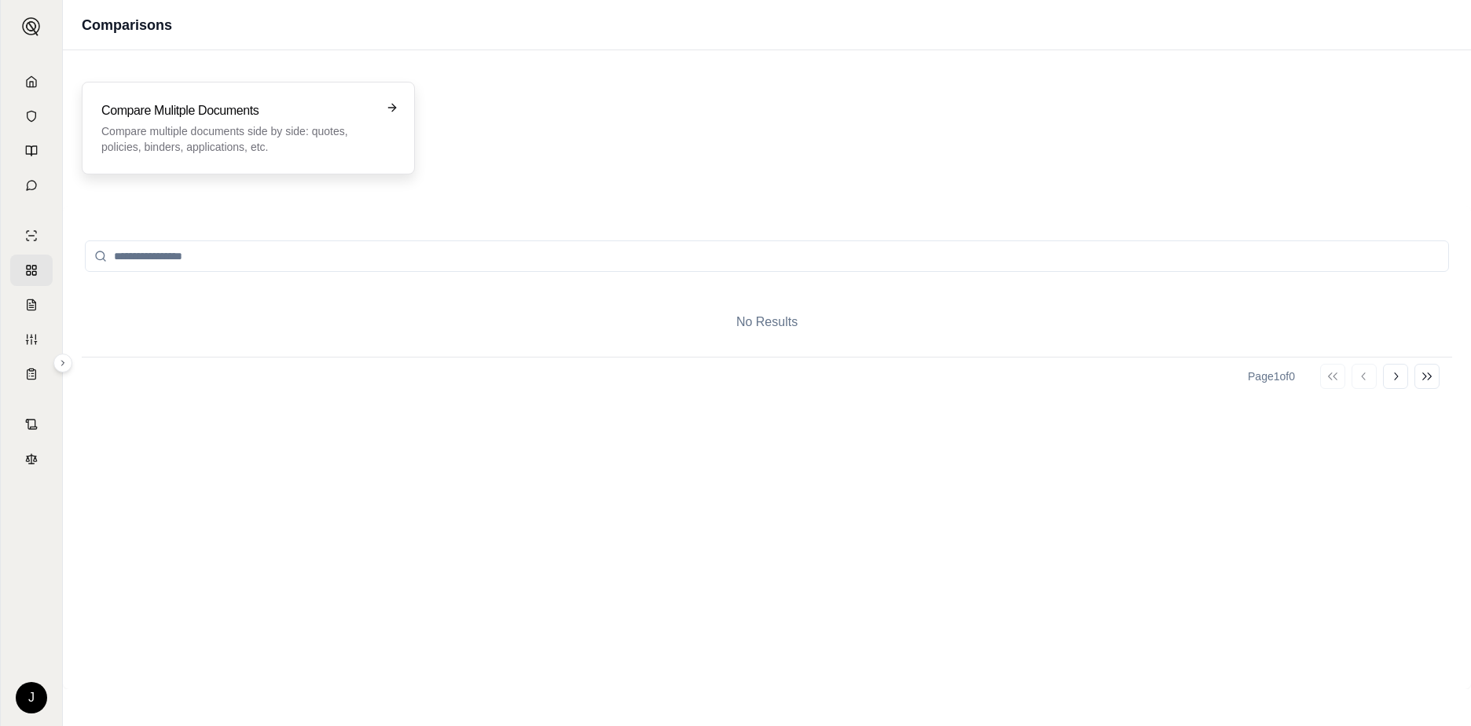
click at [181, 123] on p "Compare multiple documents side by side: quotes, policies, binders, application…" at bounding box center [237, 138] width 272 height 31
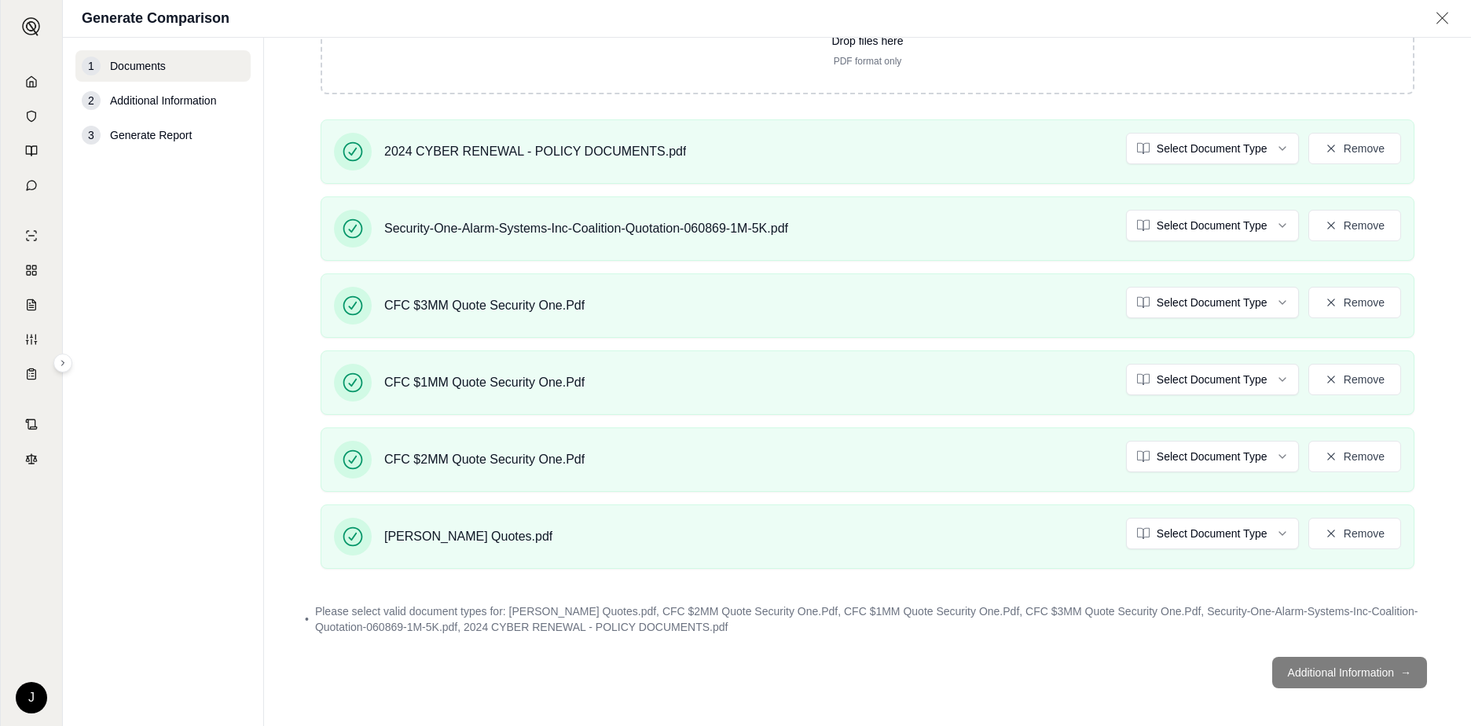
scroll to position [236, 0]
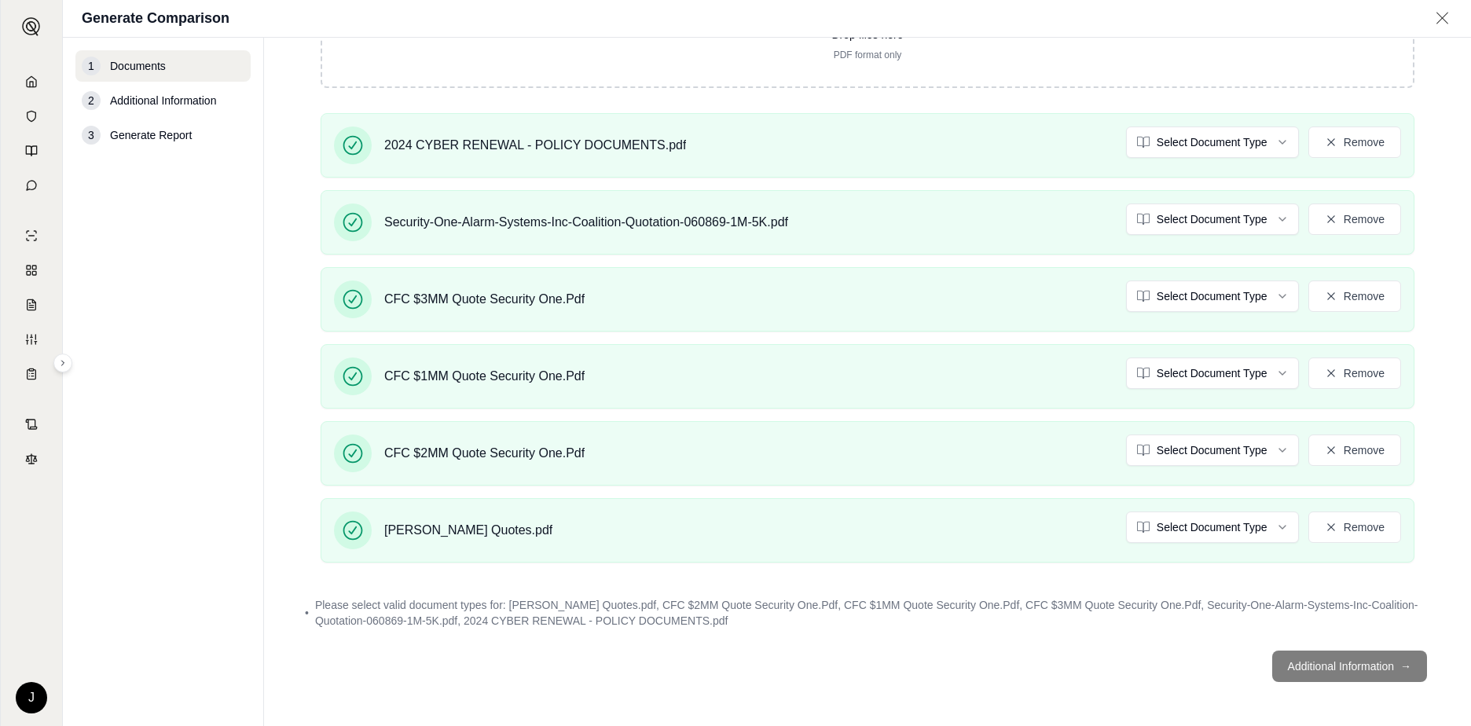
click at [1340, 669] on footer "Additional Information →" at bounding box center [867, 666] width 1144 height 57
click at [942, 639] on footer "Additional Information →" at bounding box center [867, 666] width 1144 height 57
click at [709, 629] on div "• Please select valid document types for: [PERSON_NAME] Quotes.pdf, CFC $2MM Qu…" at bounding box center [867, 613] width 1144 height 50
click at [960, 671] on footer "Additional Information →" at bounding box center [867, 666] width 1144 height 57
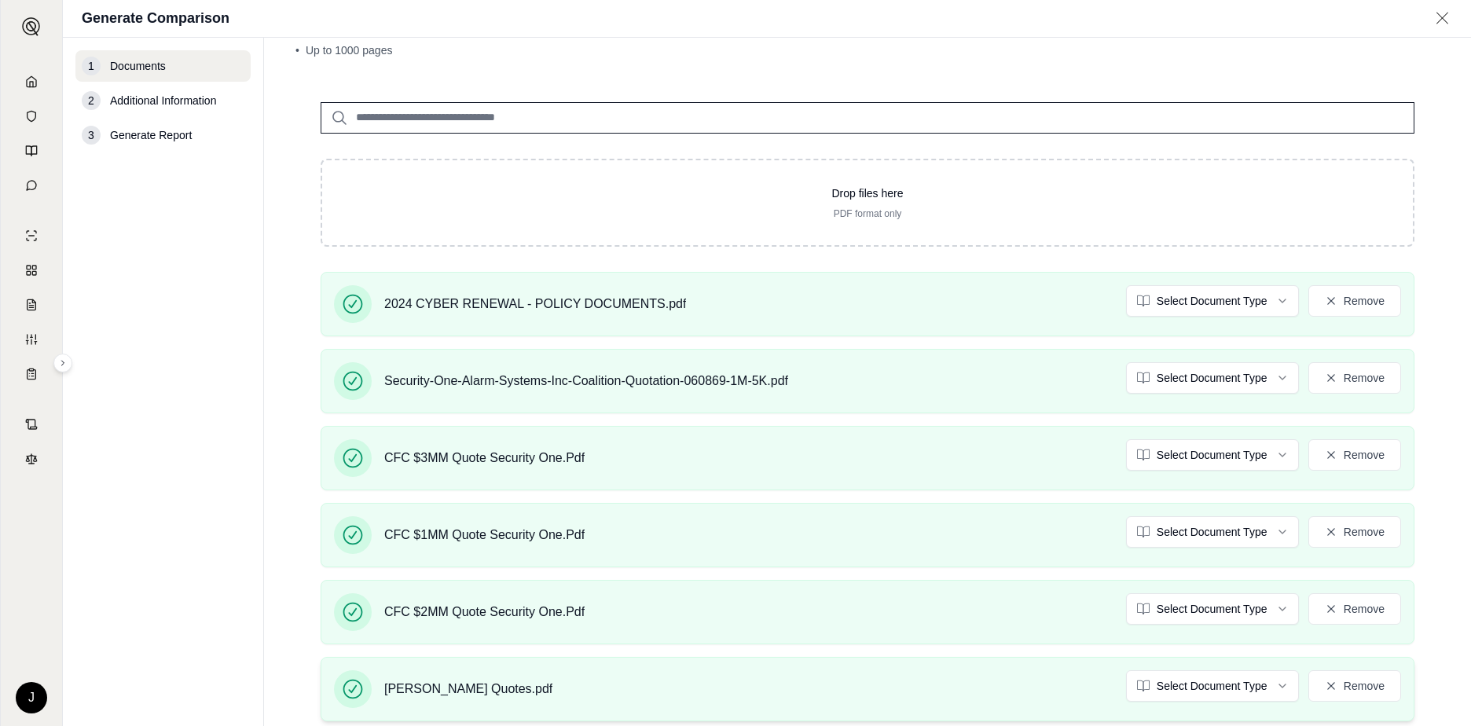
scroll to position [0, 0]
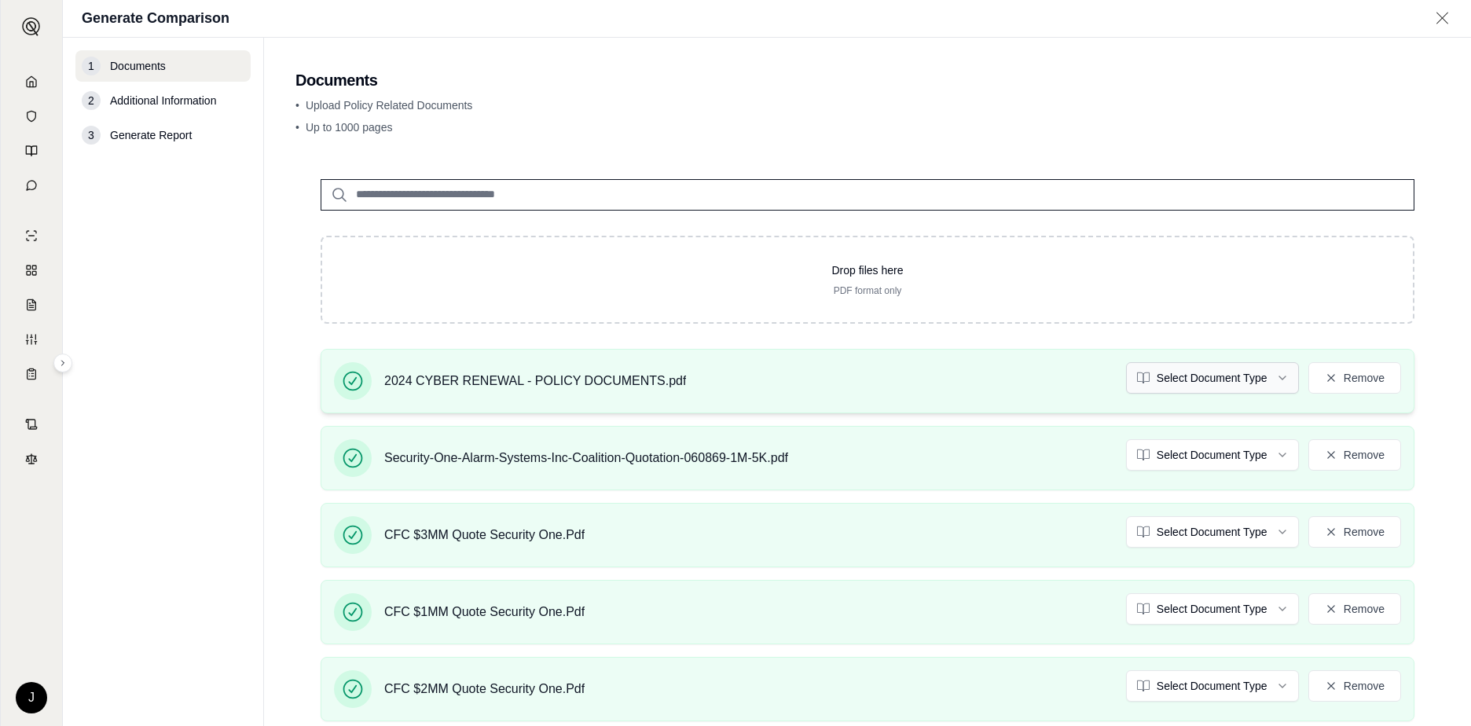
click at [1268, 375] on html "J Generate Comparison 1 Documents 2 Additional Information 3 Generate Report Do…" at bounding box center [735, 363] width 1471 height 726
click at [1247, 456] on html "J Generate Comparison 1 Documents 2 Additional Information 3 Generate Report Do…" at bounding box center [735, 363] width 1471 height 726
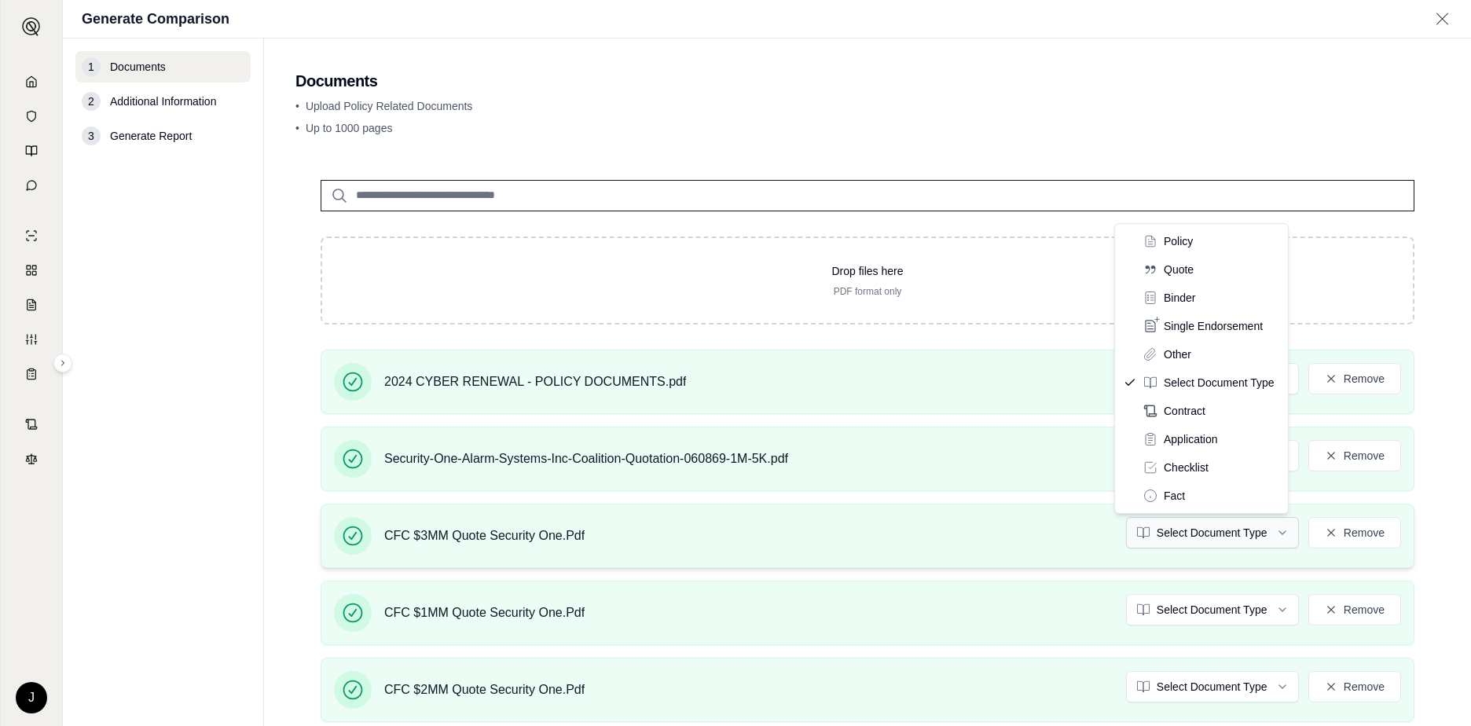
click at [1172, 534] on html "J Generate Comparison 1 Documents 2 Additional Information 3 Generate Report Do…" at bounding box center [735, 363] width 1471 height 726
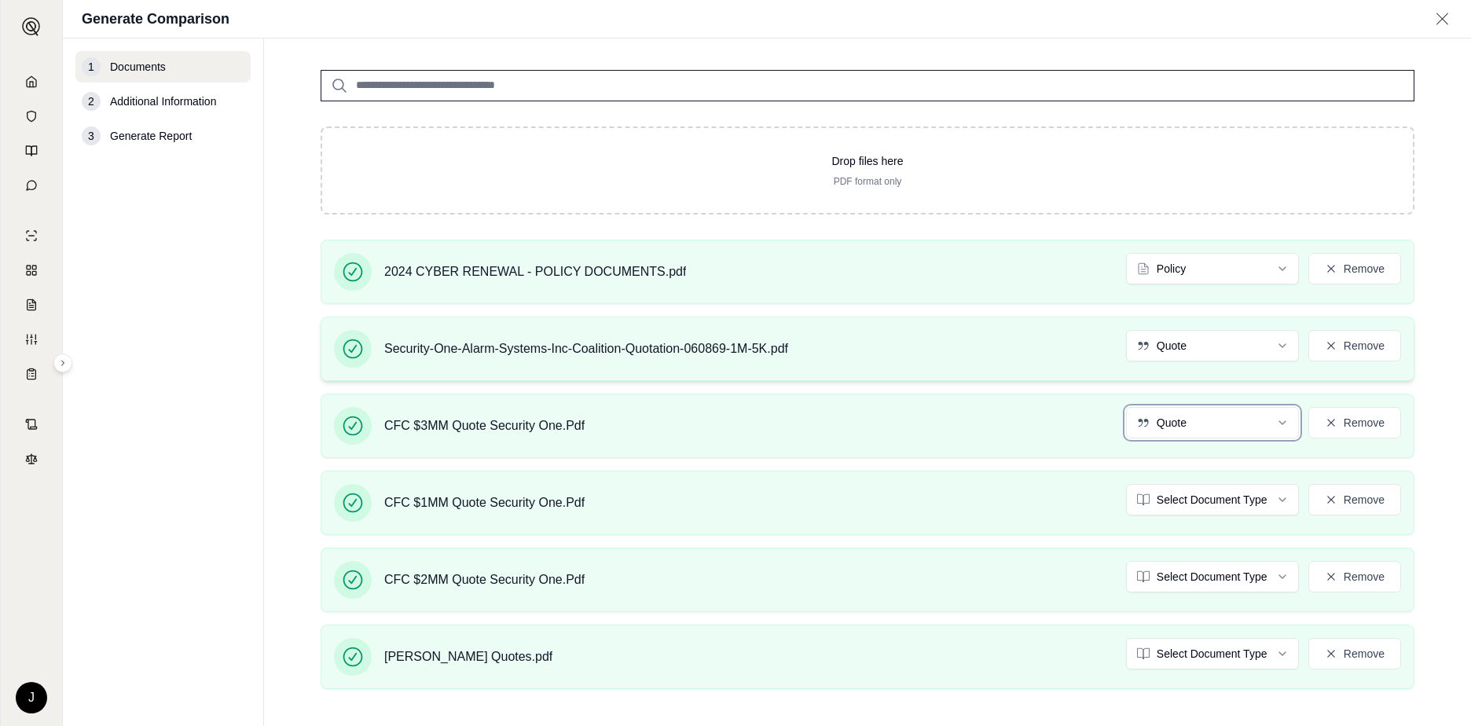
scroll to position [157, 0]
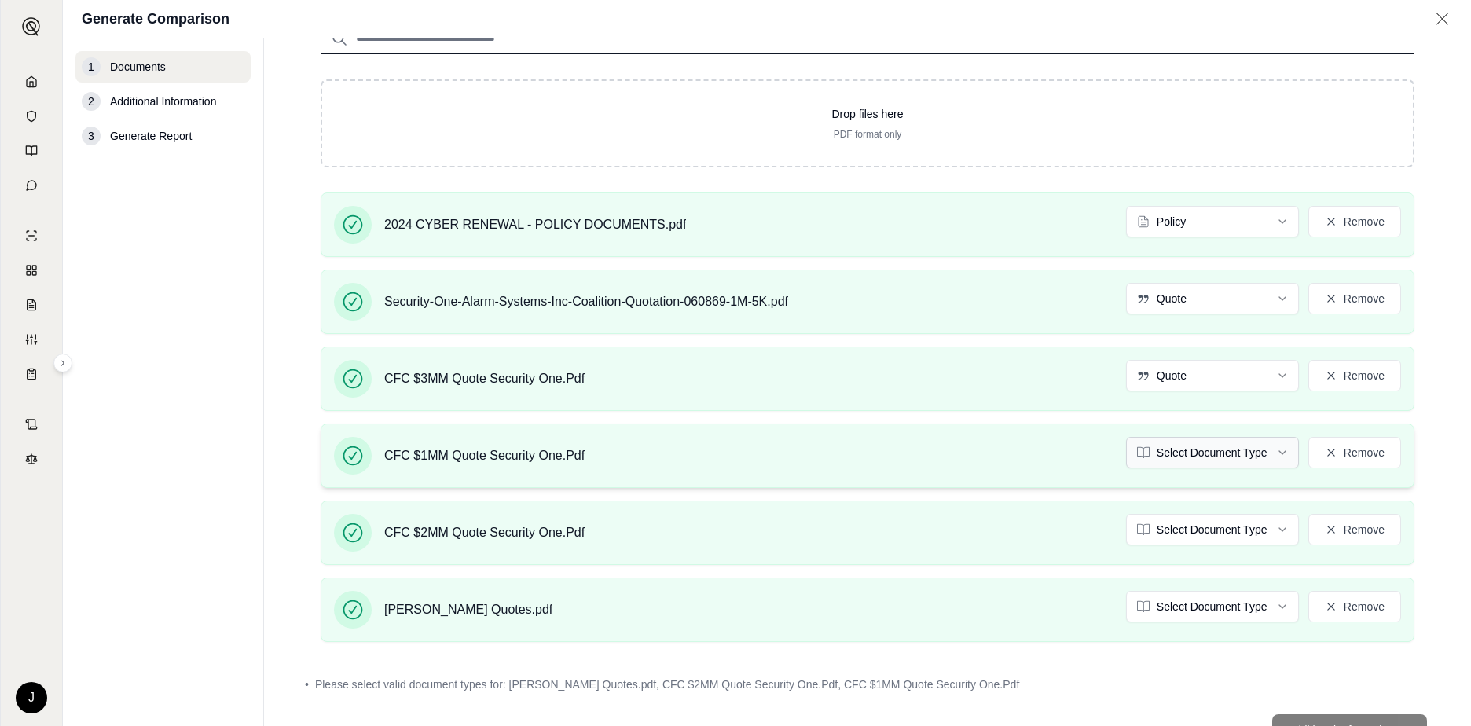
click at [1161, 450] on html "J Generate Comparison 1 Documents 2 Additional Information 3 Generate Report Do…" at bounding box center [735, 363] width 1471 height 726
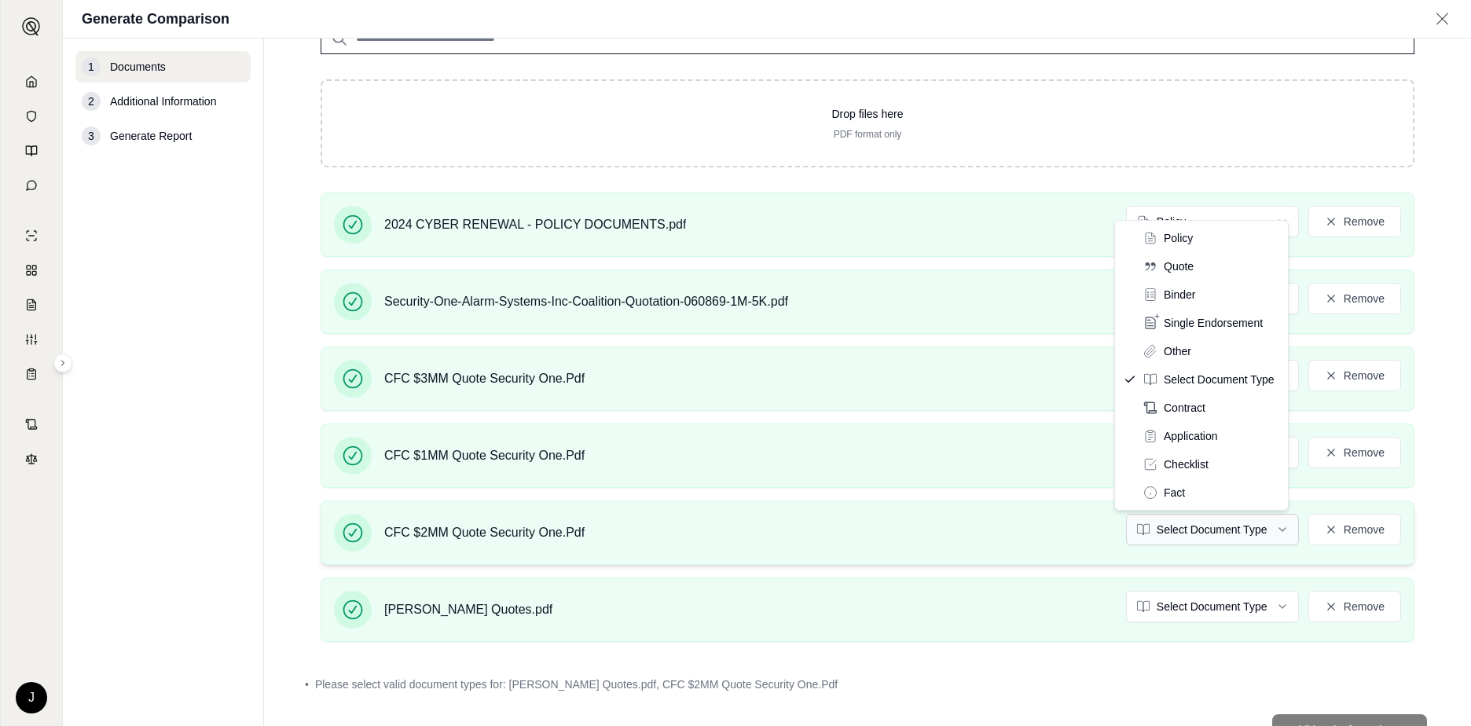
click at [1169, 534] on html "Document type updated successfully J Generate Comparison 1 Documents 2 Addition…" at bounding box center [735, 363] width 1471 height 726
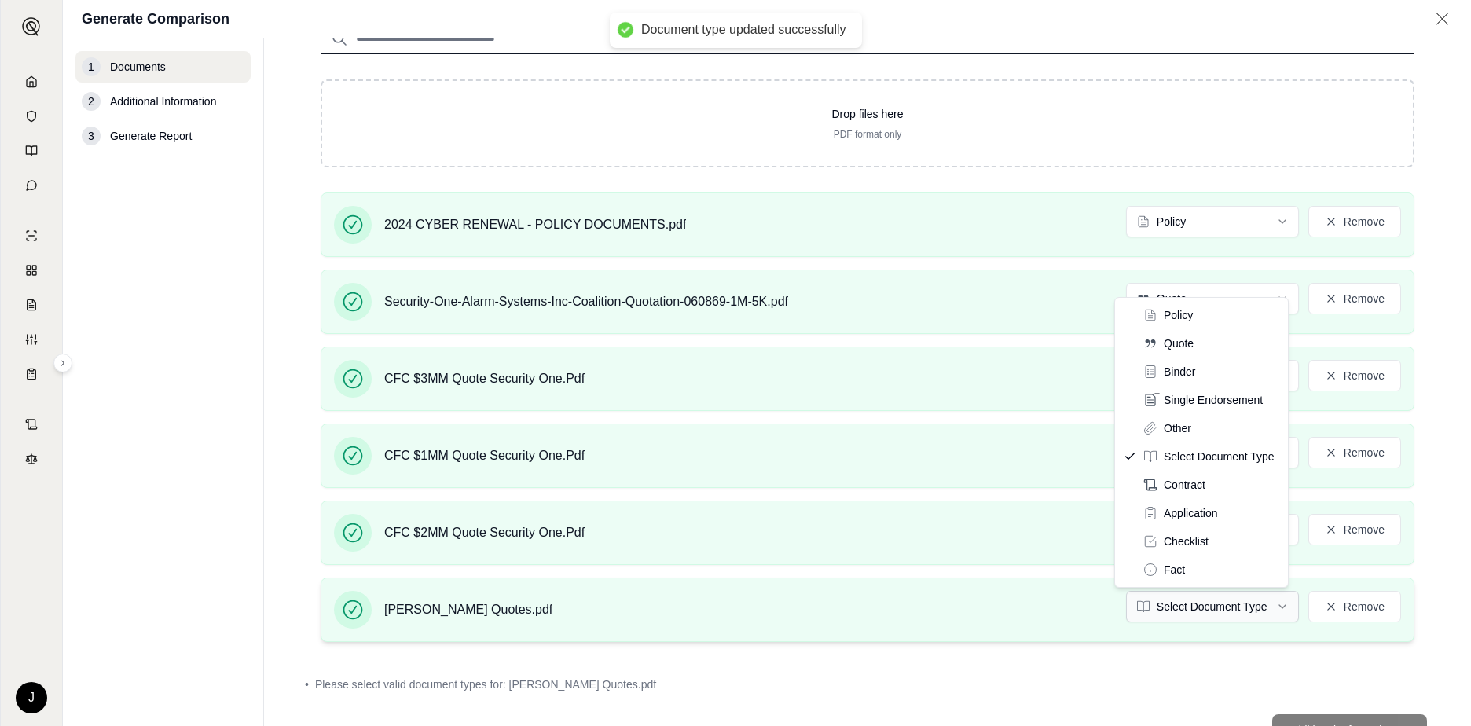
click at [1169, 610] on html "Document type updated successfully J Generate Comparison 1 Documents 2 Addition…" at bounding box center [735, 363] width 1471 height 726
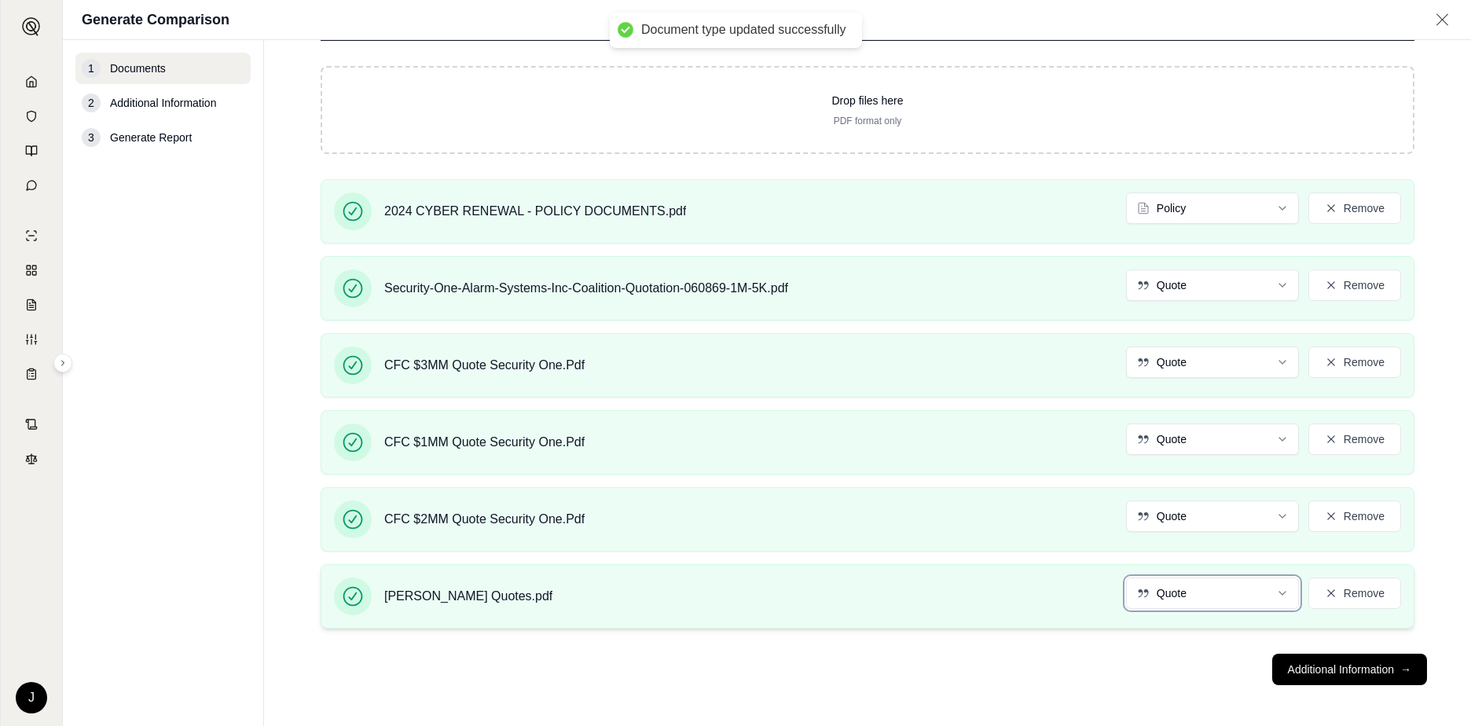
scroll to position [175, 0]
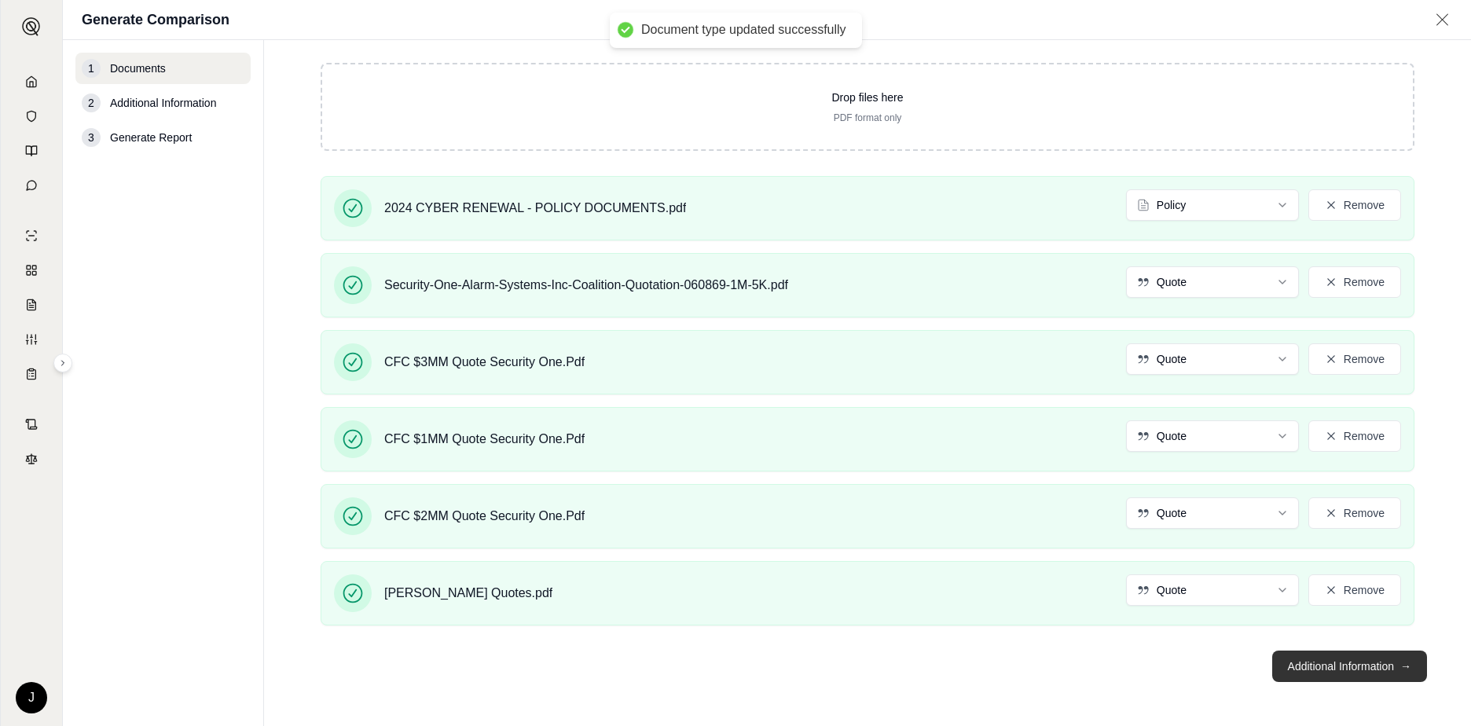
click at [1358, 663] on button "Additional Information →" at bounding box center [1349, 666] width 155 height 31
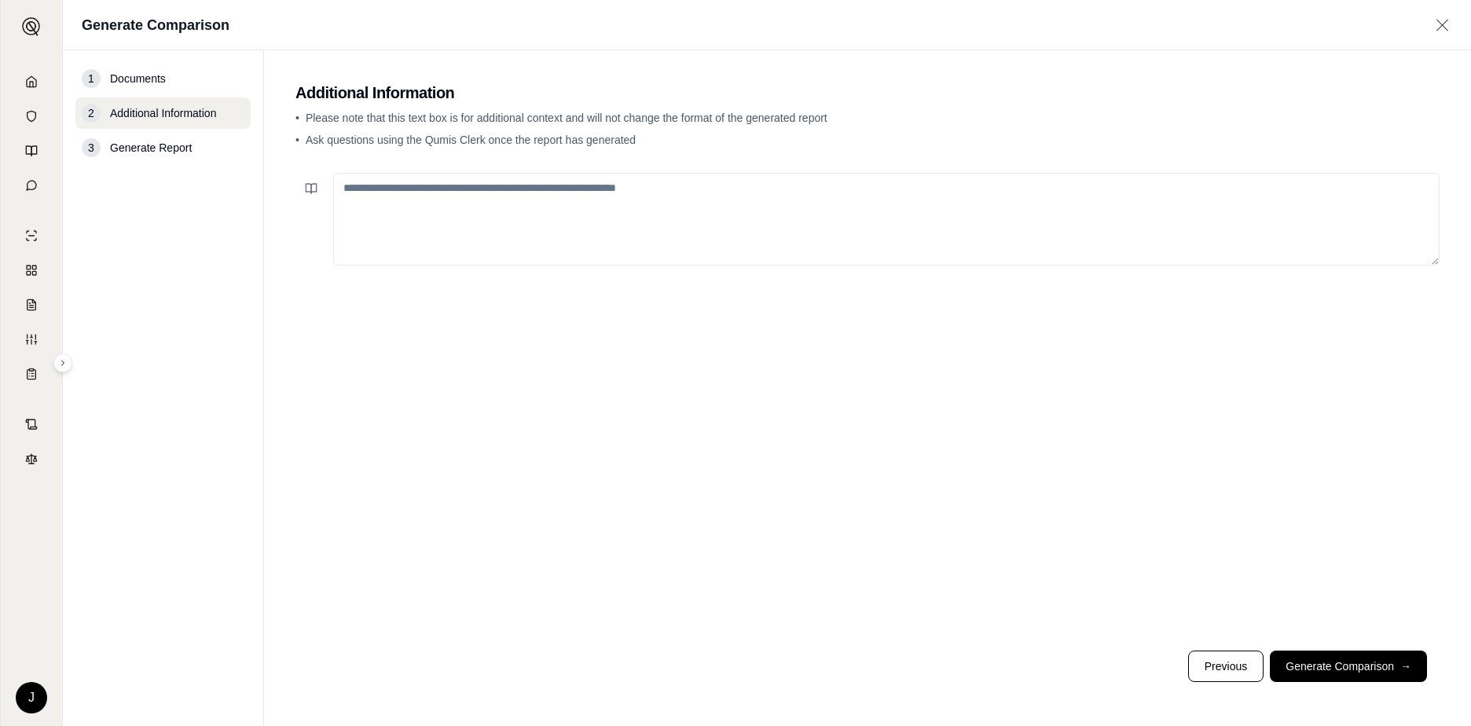
click at [590, 200] on textarea at bounding box center [886, 219] width 1106 height 93
click at [629, 192] on textarea "**********" at bounding box center [886, 219] width 1106 height 93
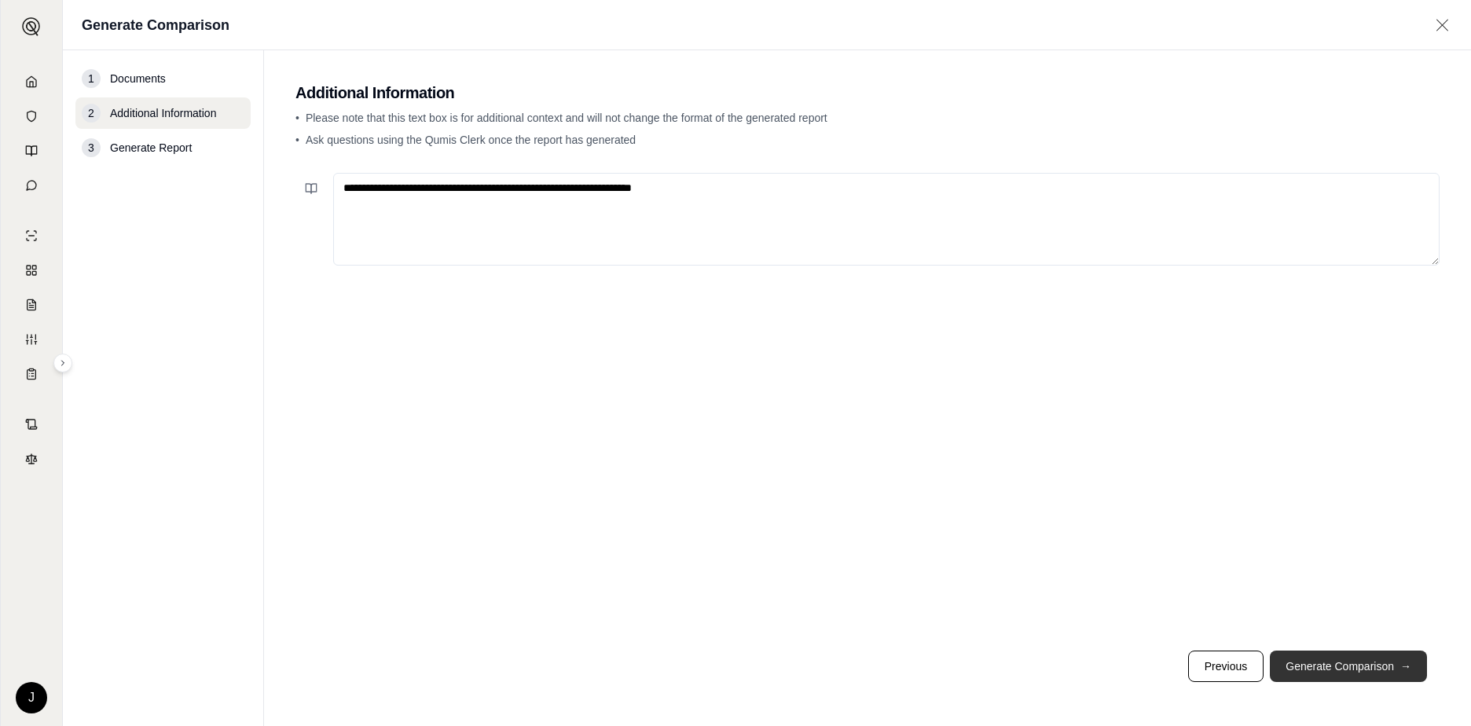
type textarea "**********"
click at [1360, 670] on button "Generate Comparison →" at bounding box center [1348, 666] width 157 height 31
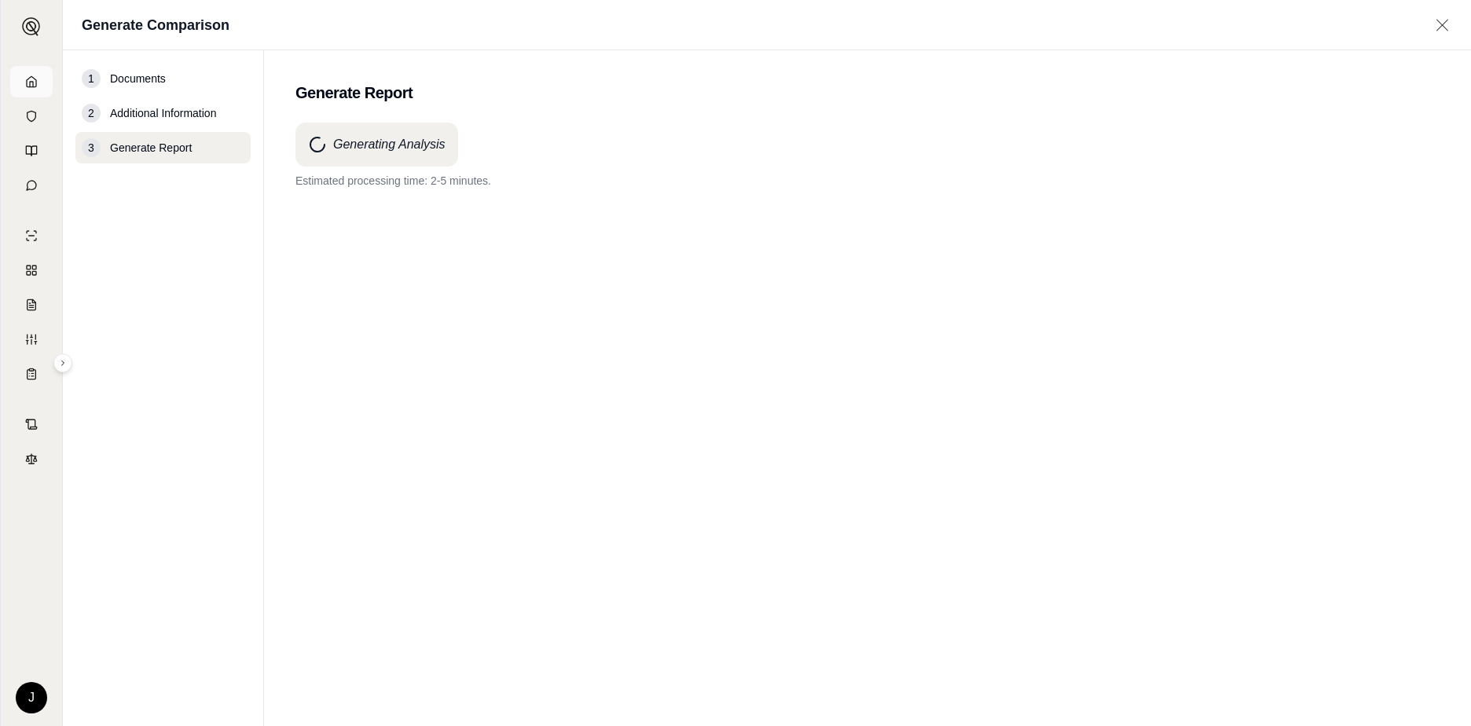
click at [32, 83] on icon at bounding box center [31, 81] width 13 height 13
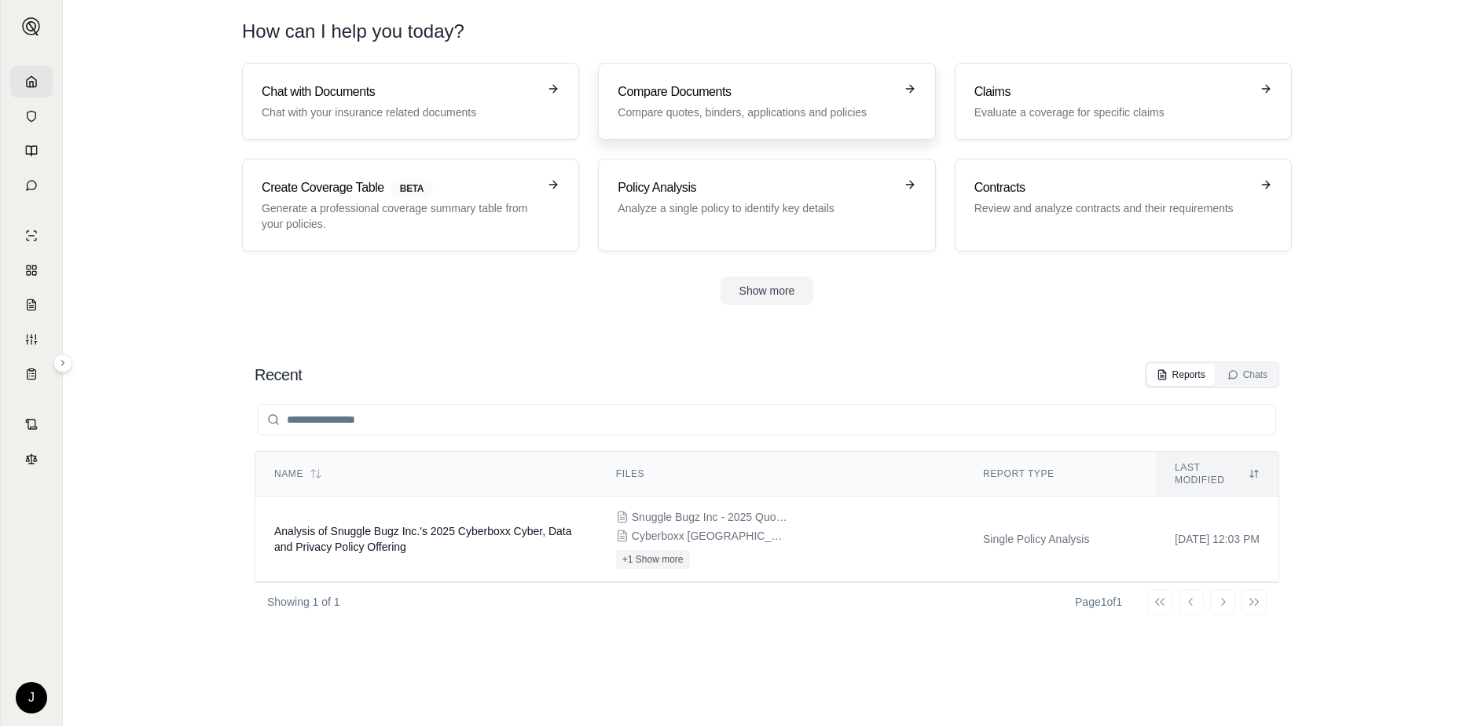
click at [746, 110] on p "Compare quotes, binders, applications and policies" at bounding box center [756, 113] width 276 height 16
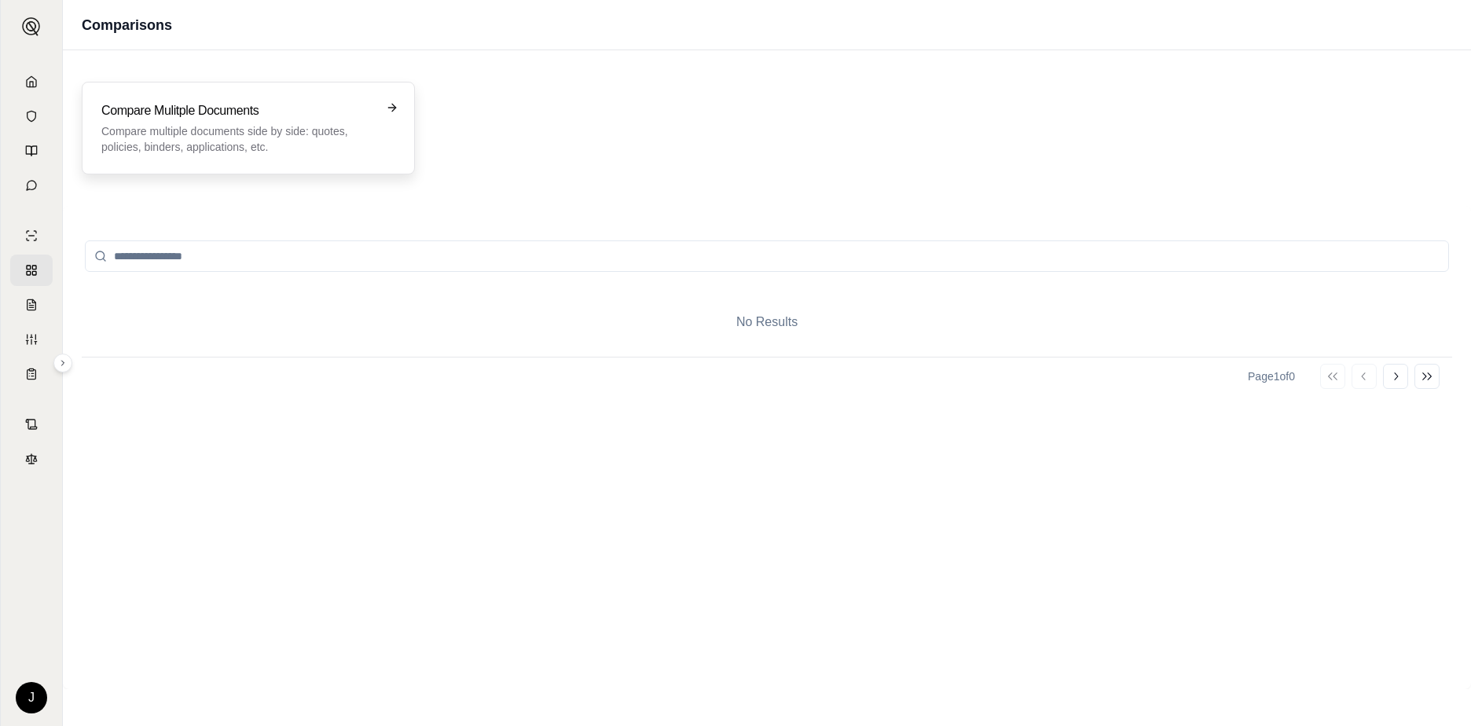
click at [232, 119] on h3 "Compare Mulitple Documents" at bounding box center [237, 110] width 272 height 19
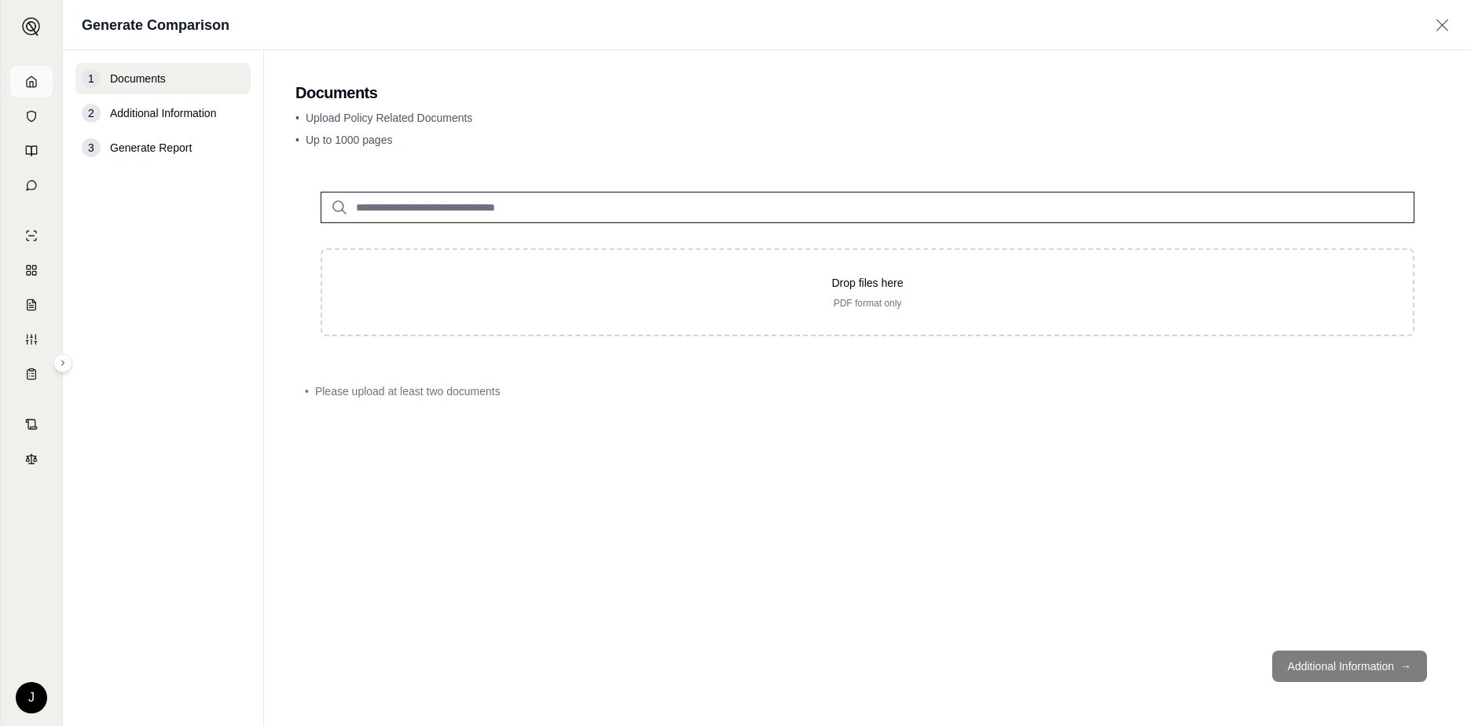
click at [21, 83] on link at bounding box center [31, 81] width 42 height 31
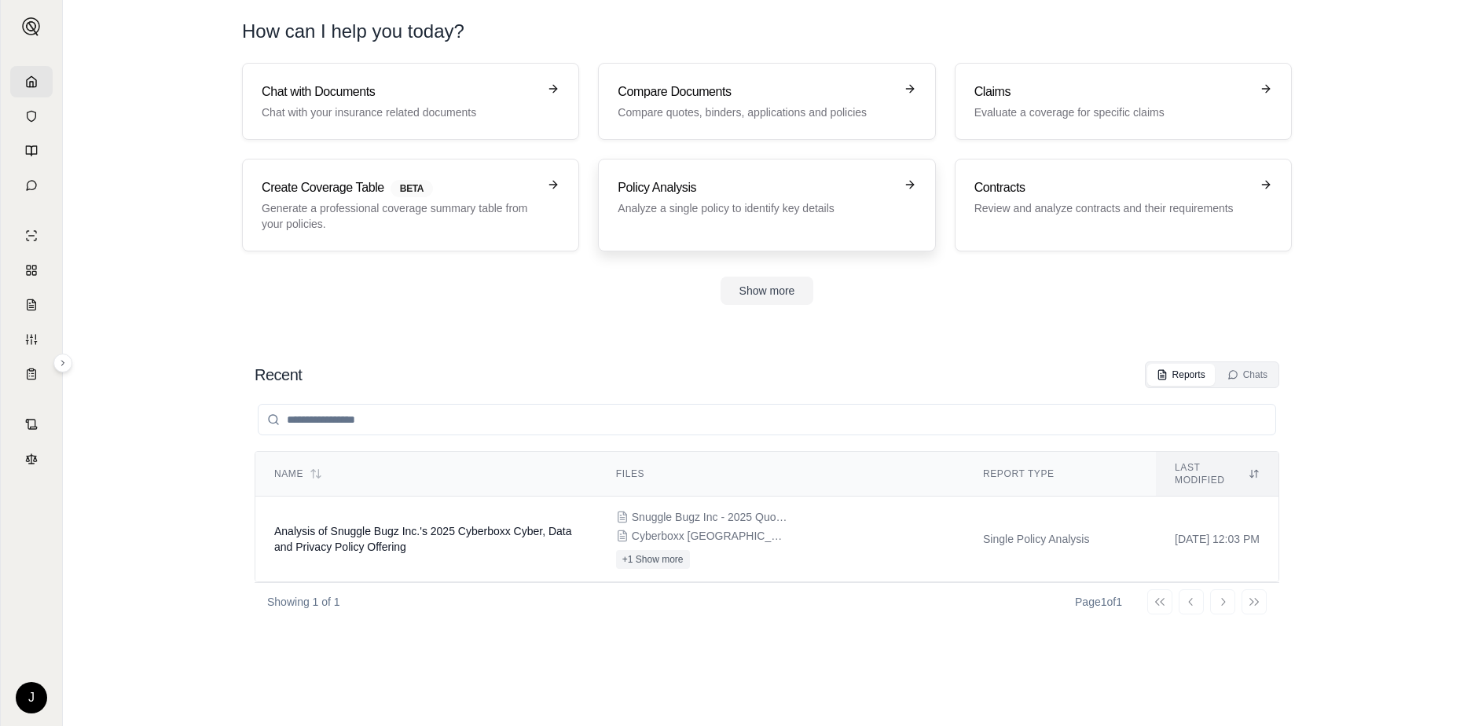
click at [669, 200] on p "Analyze a single policy to identify key details" at bounding box center [756, 208] width 276 height 16
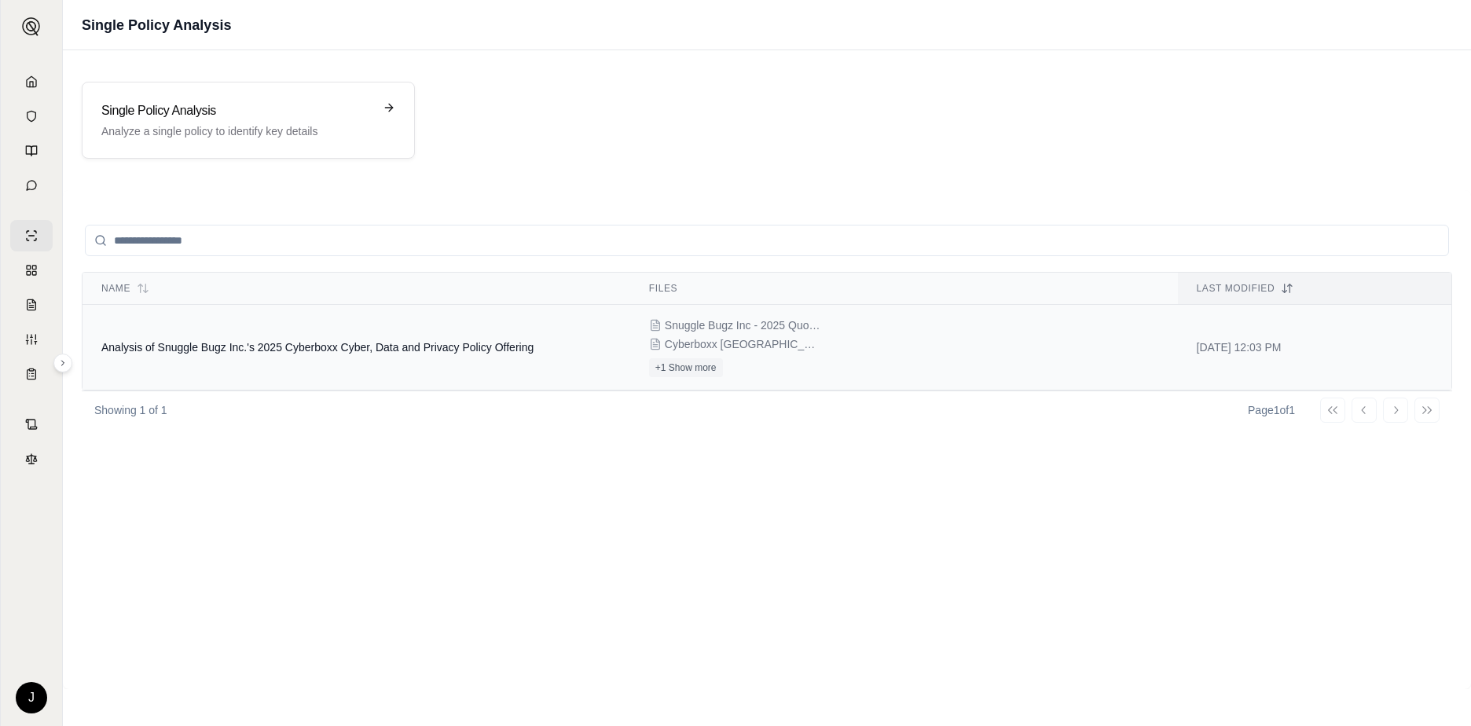
click at [538, 339] on td "Analysis of Snuggle Bugz Inc.'s 2025 Cyberboxx Cyber, Data and Privacy Policy O…" at bounding box center [357, 348] width 548 height 86
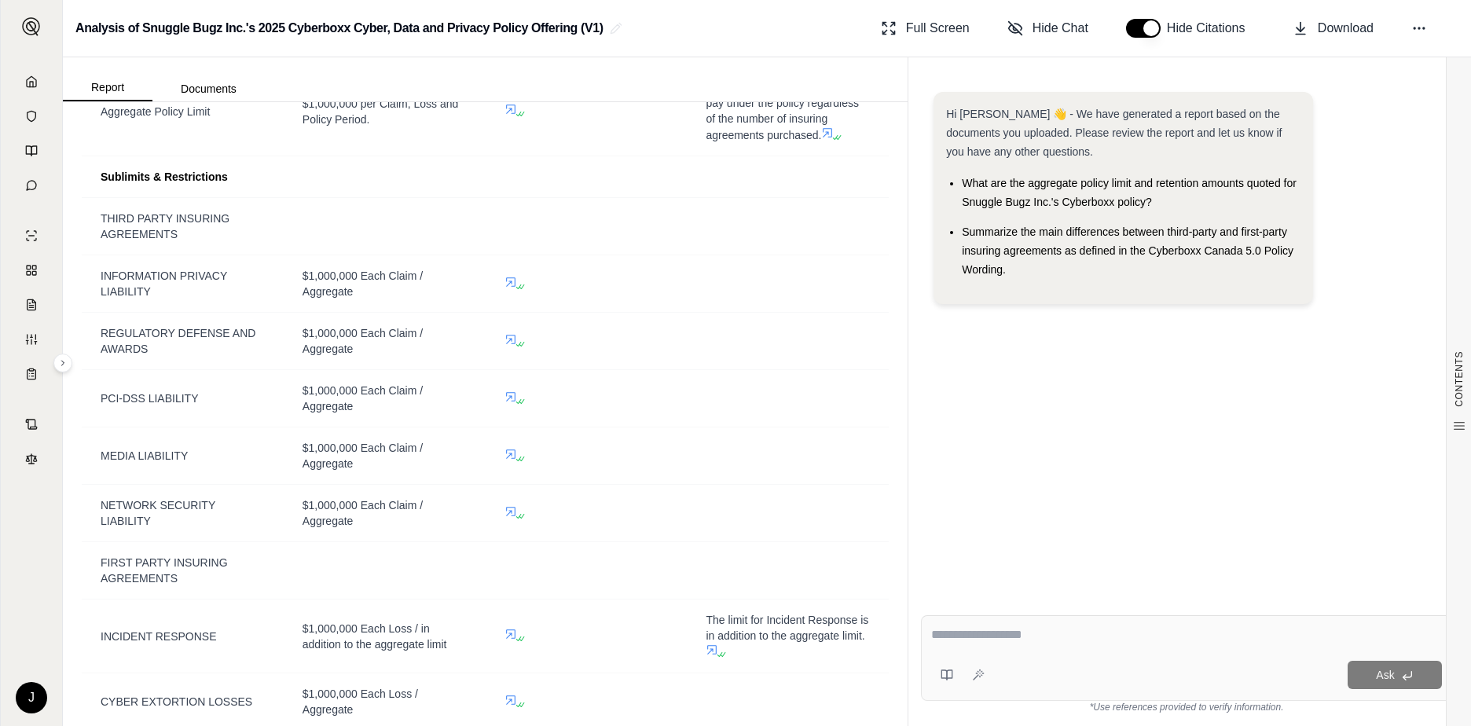
scroll to position [629, 0]
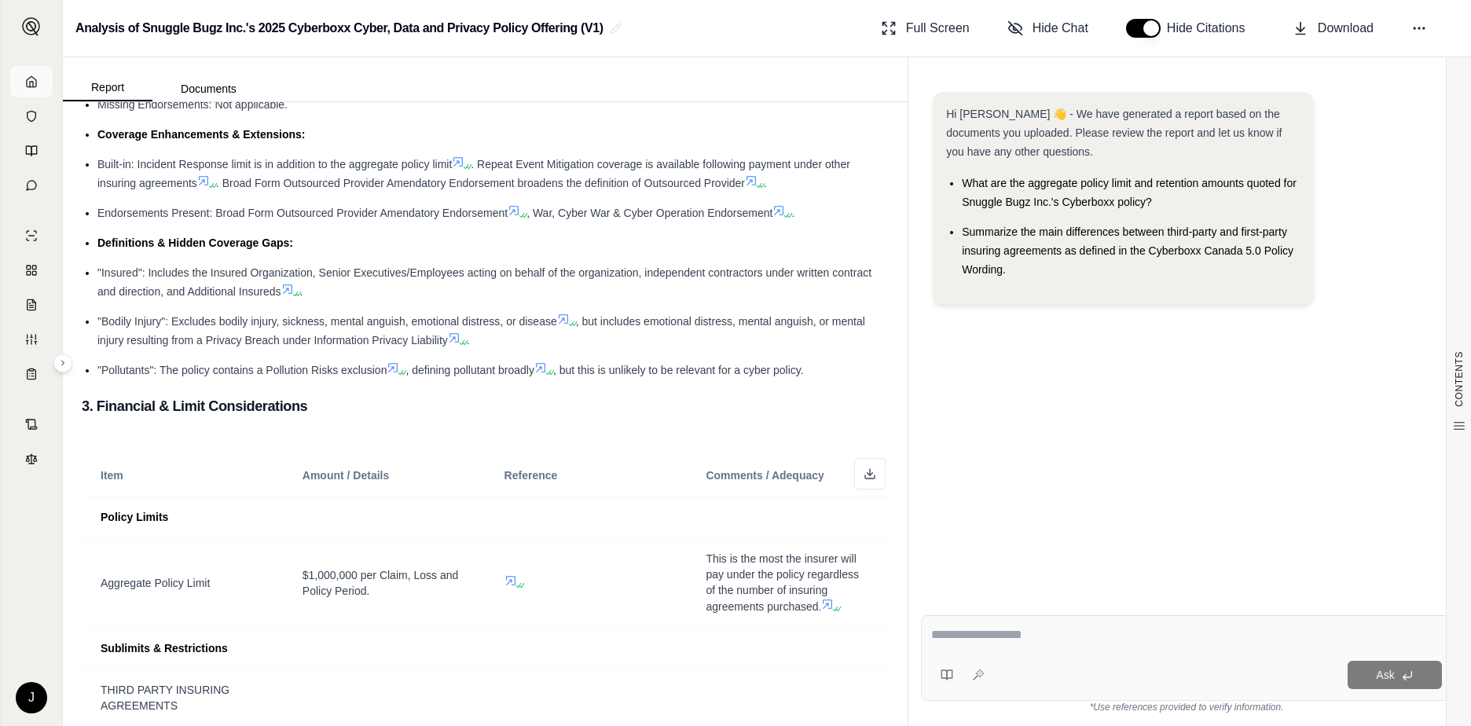
click at [25, 79] on icon at bounding box center [31, 81] width 13 height 13
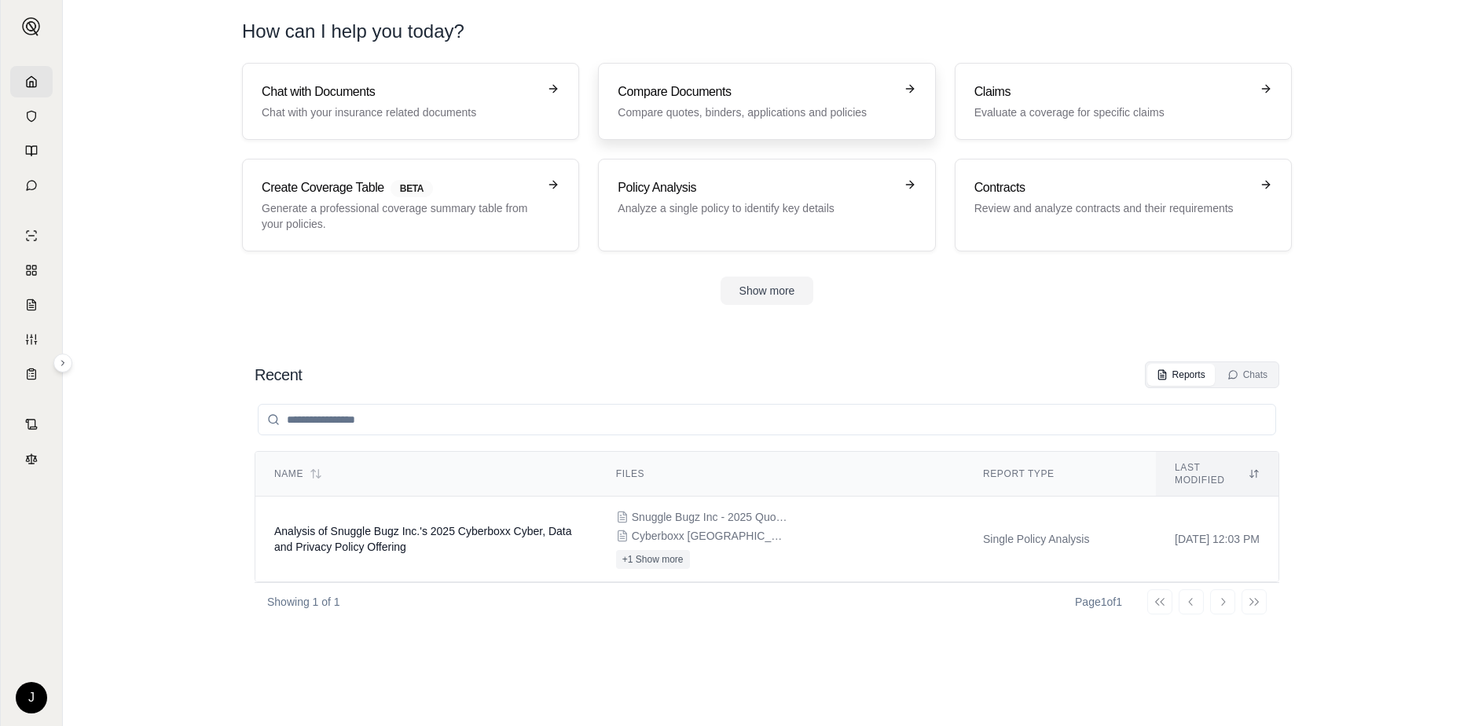
click at [747, 118] on p "Compare quotes, binders, applications and policies" at bounding box center [756, 113] width 276 height 16
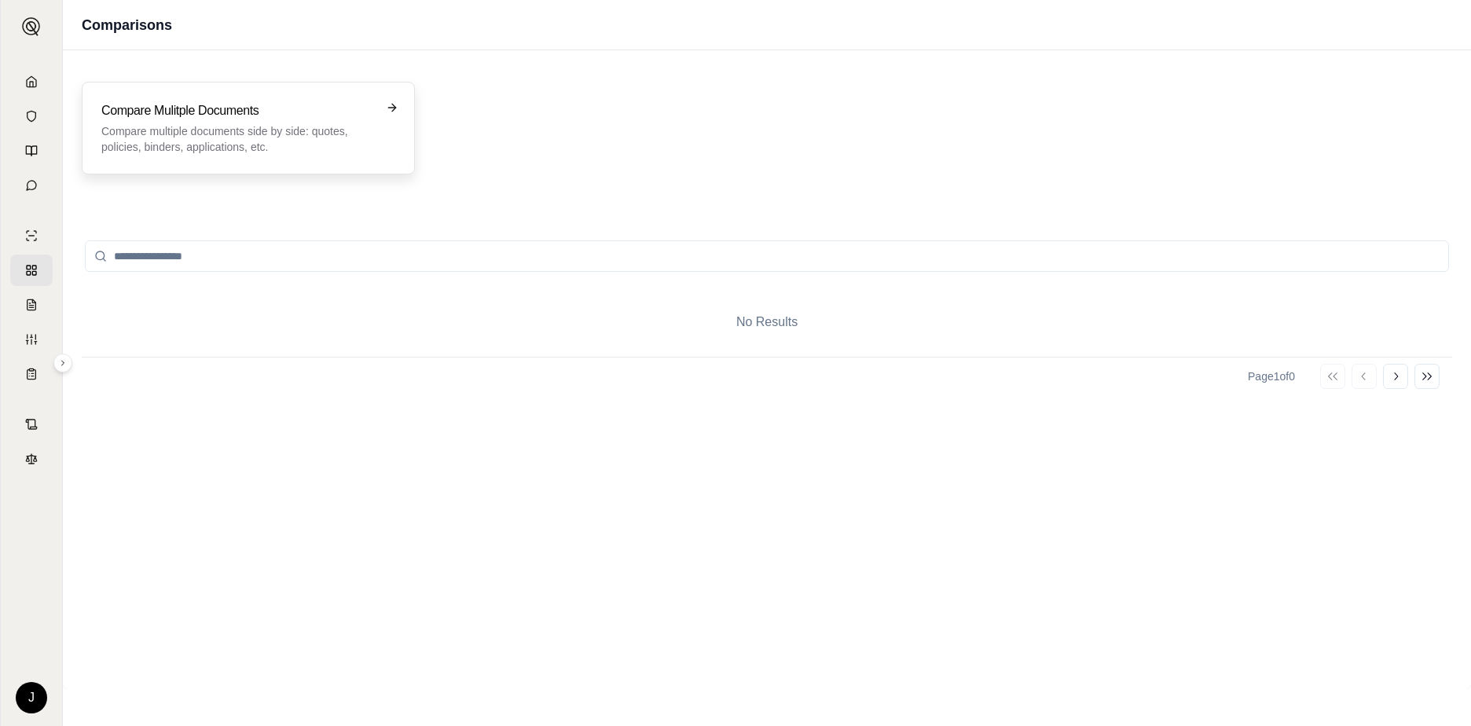
click at [174, 112] on h3 "Compare Mulitple Documents" at bounding box center [237, 110] width 272 height 19
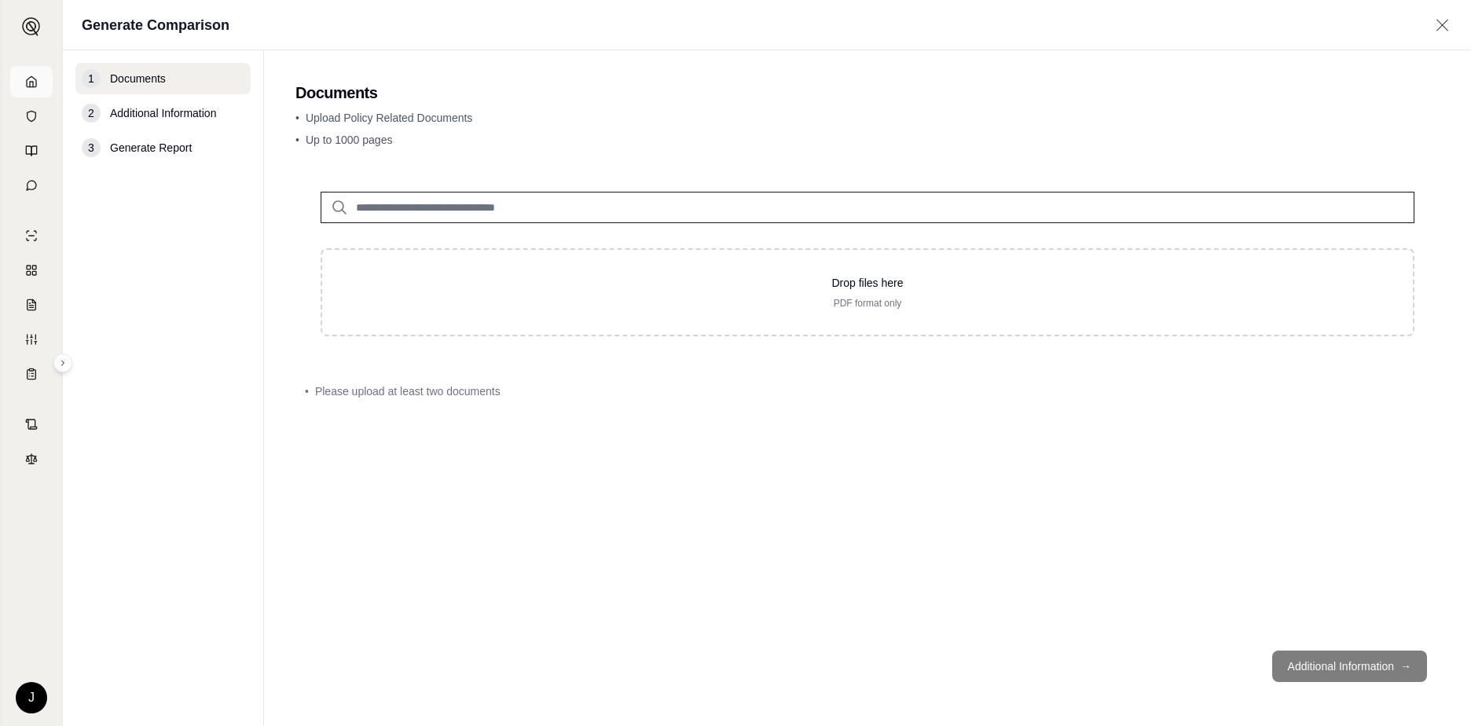
click at [31, 79] on icon at bounding box center [31, 81] width 13 height 13
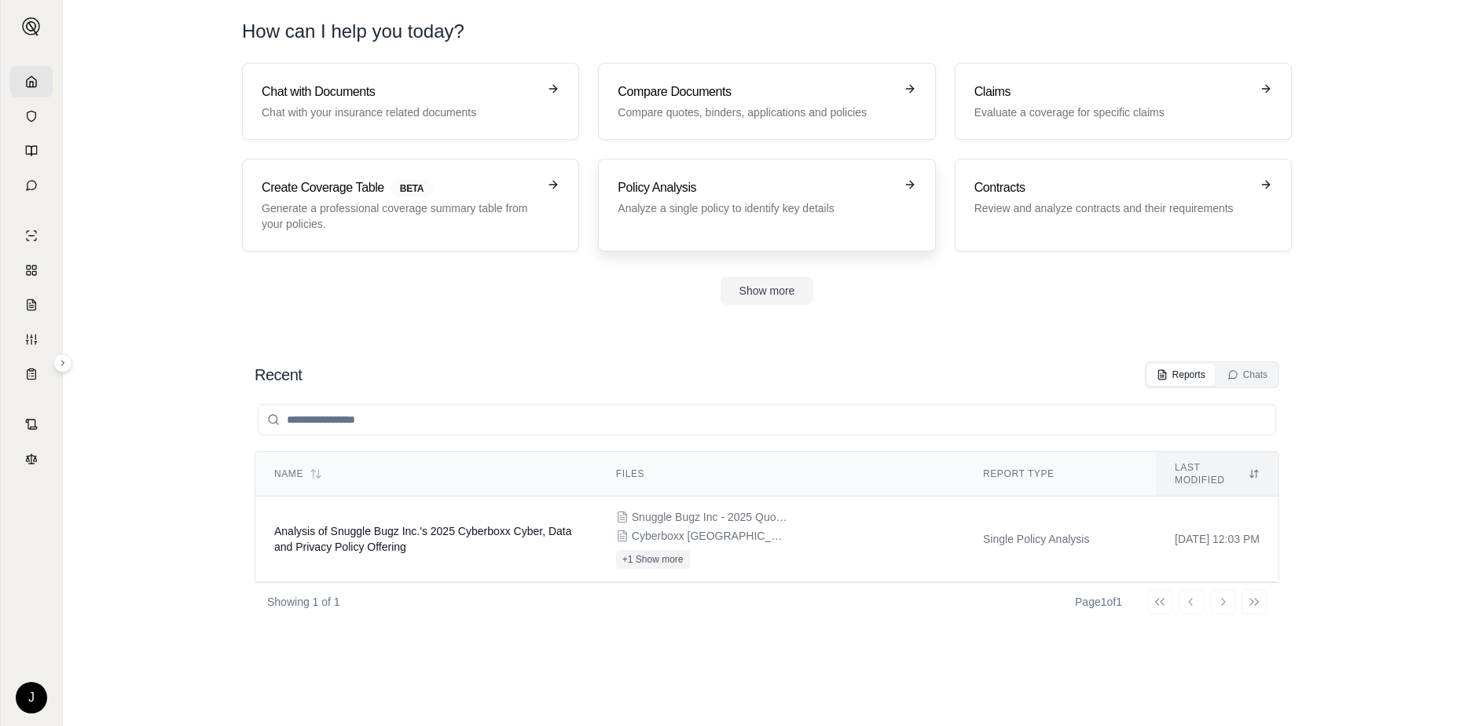
click at [714, 200] on p "Analyze a single policy to identify key details" at bounding box center [756, 208] width 276 height 16
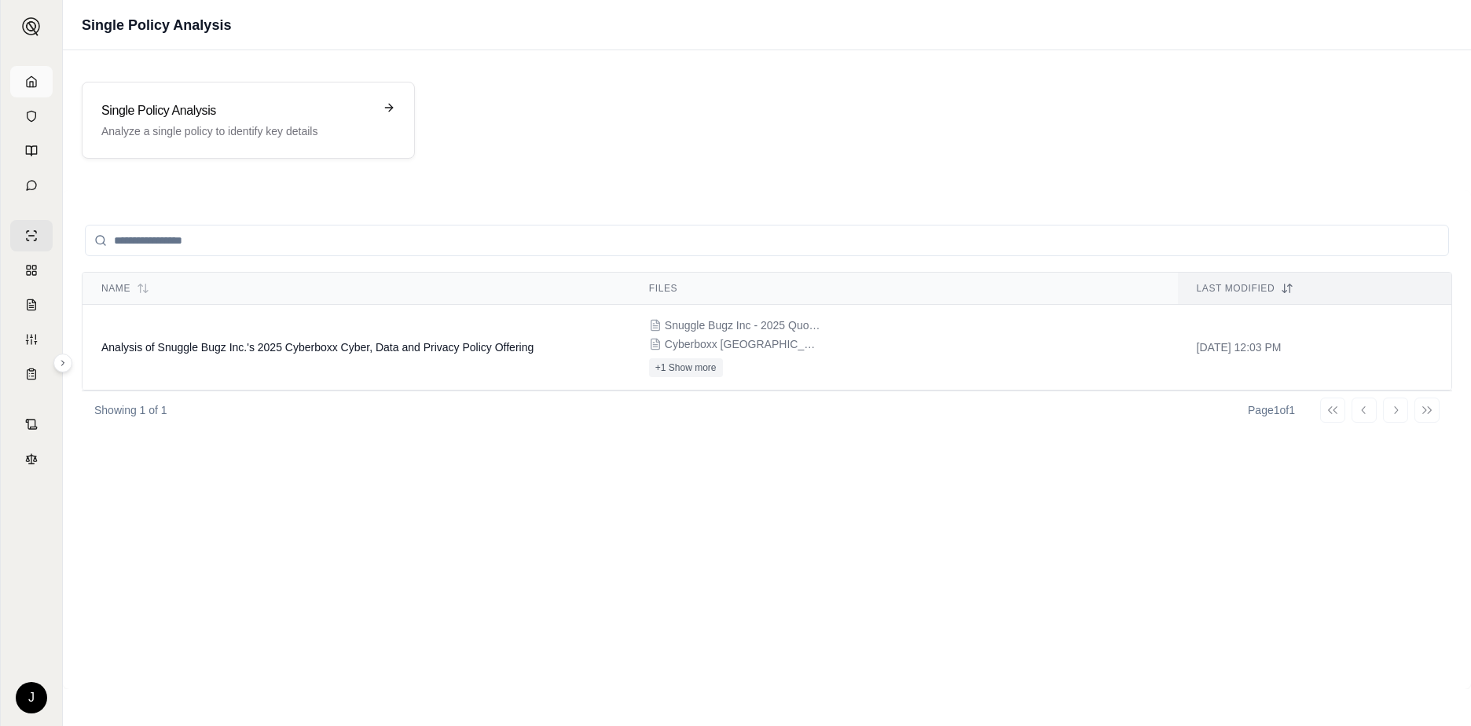
click at [24, 78] on link at bounding box center [31, 81] width 42 height 31
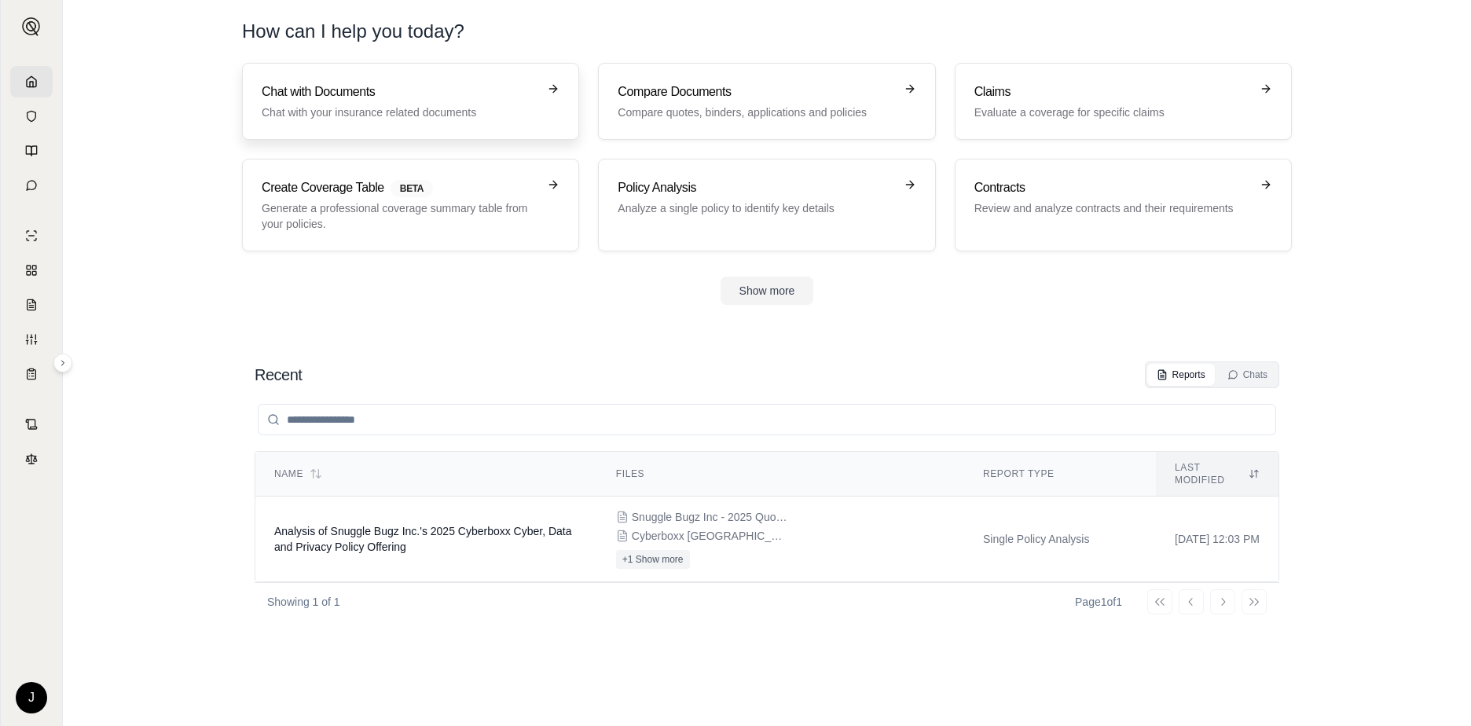
click at [331, 112] on p "Chat with your insurance related documents" at bounding box center [400, 113] width 276 height 16
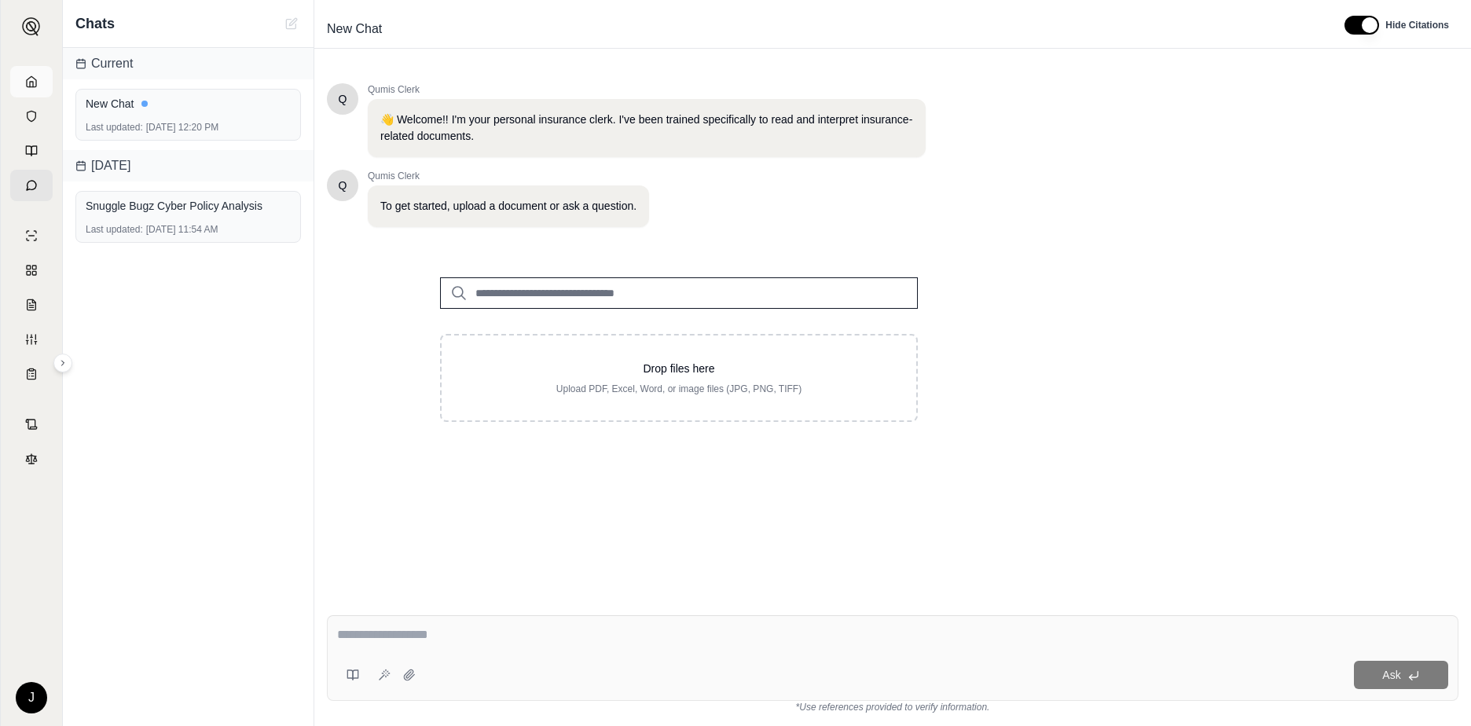
click at [34, 79] on icon at bounding box center [31, 81] width 13 height 13
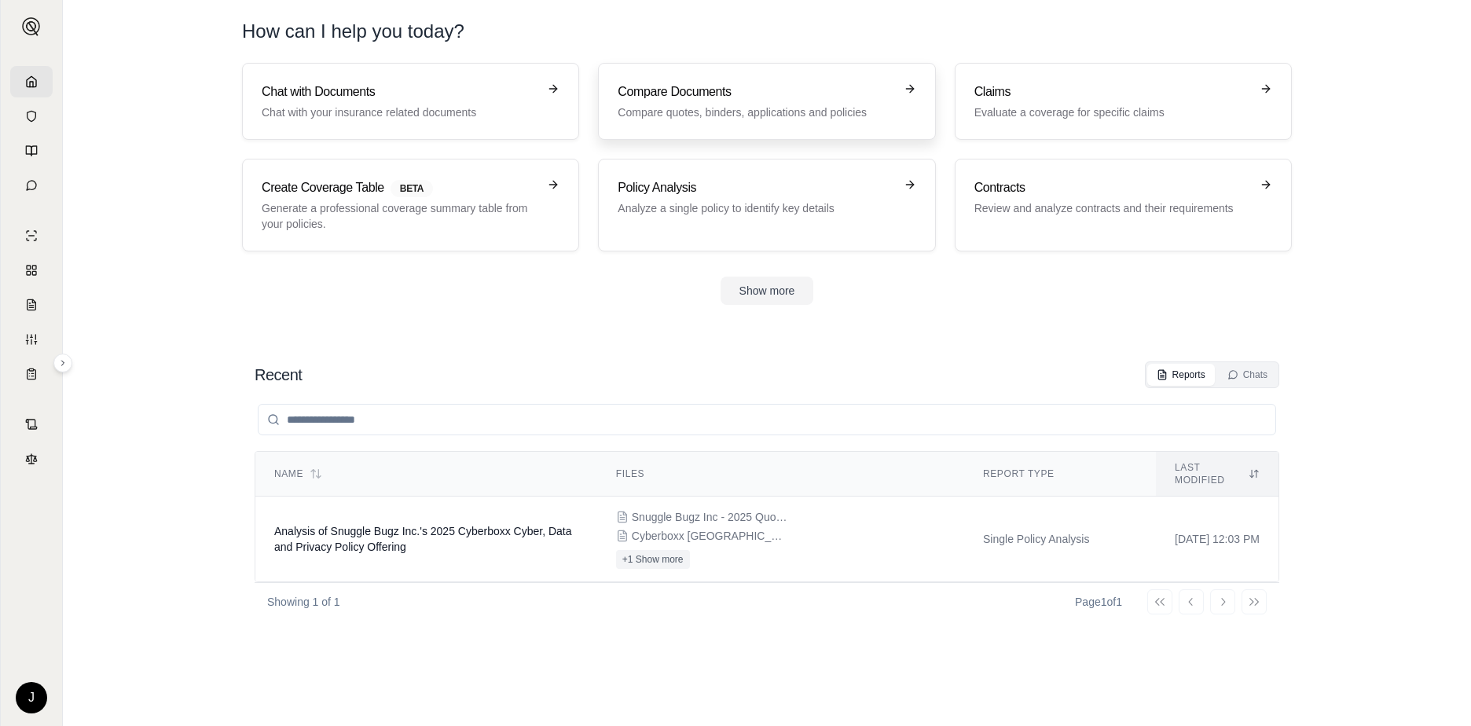
click at [648, 112] on p "Compare quotes, binders, applications and policies" at bounding box center [756, 113] width 276 height 16
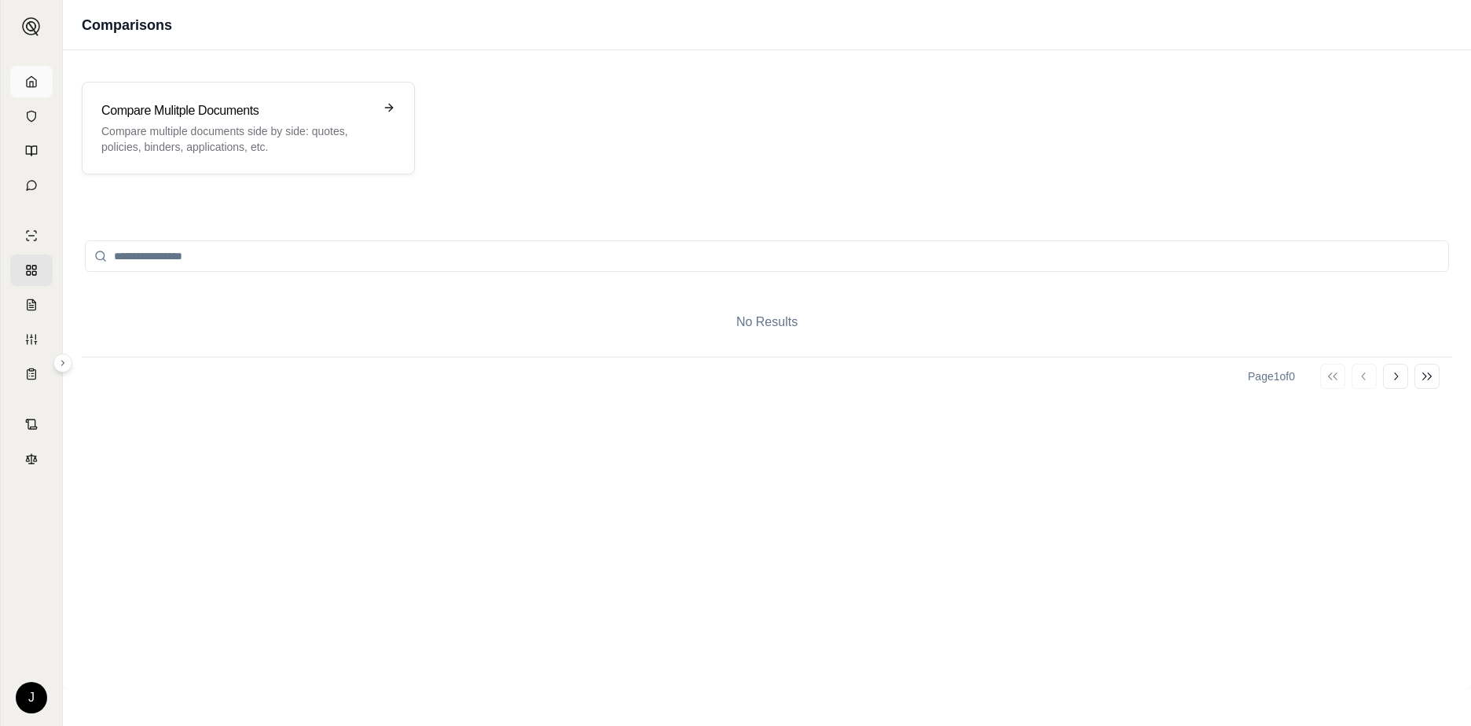
click at [22, 80] on link at bounding box center [31, 81] width 42 height 31
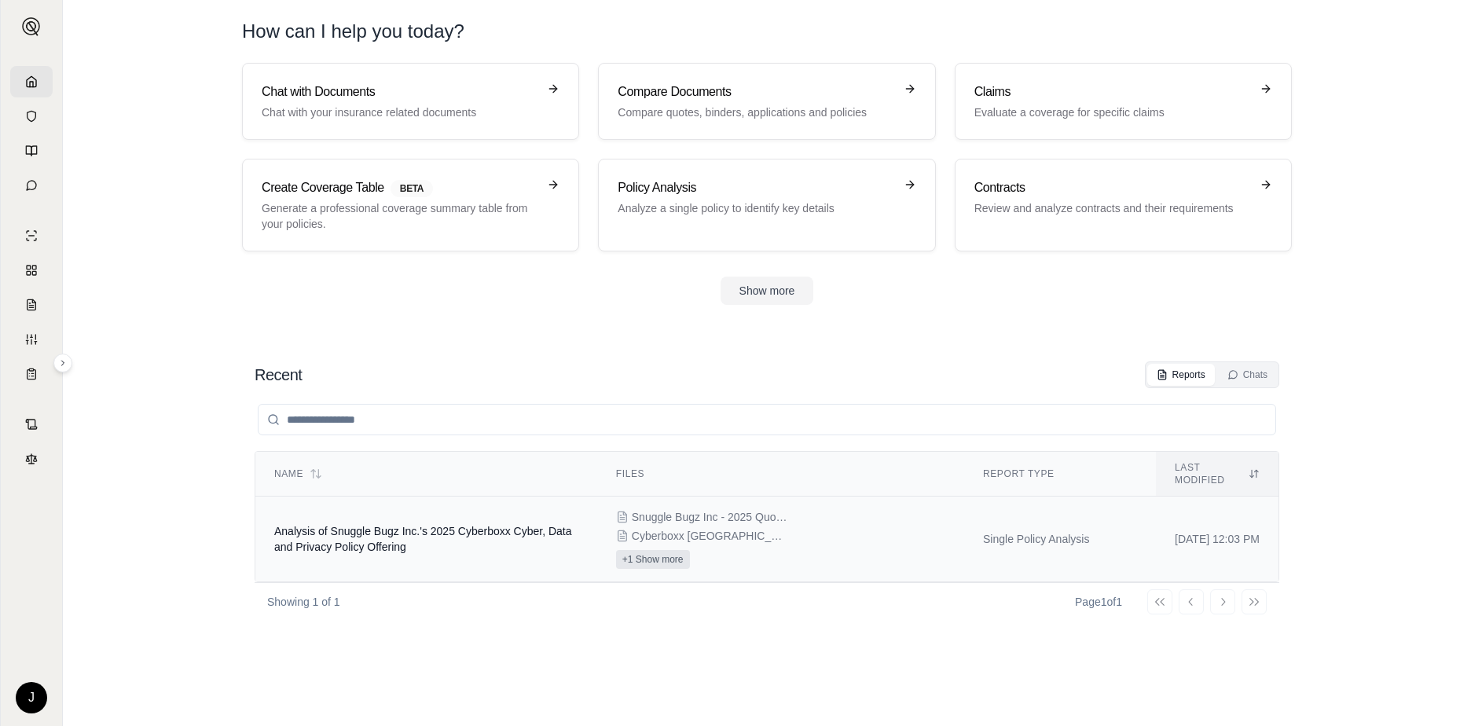
click at [626, 550] on button "+1 Show more" at bounding box center [653, 559] width 74 height 19
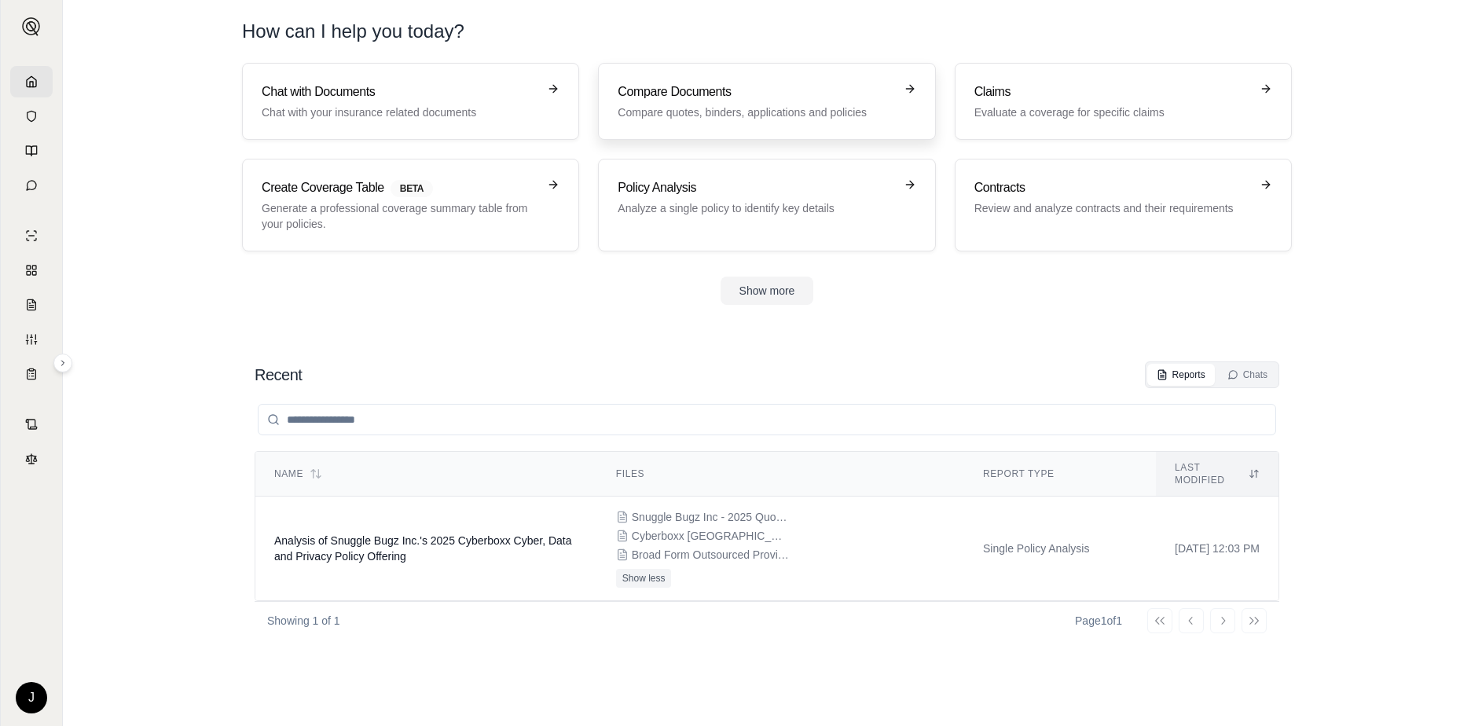
click at [715, 98] on h3 "Compare Documents" at bounding box center [756, 92] width 276 height 19
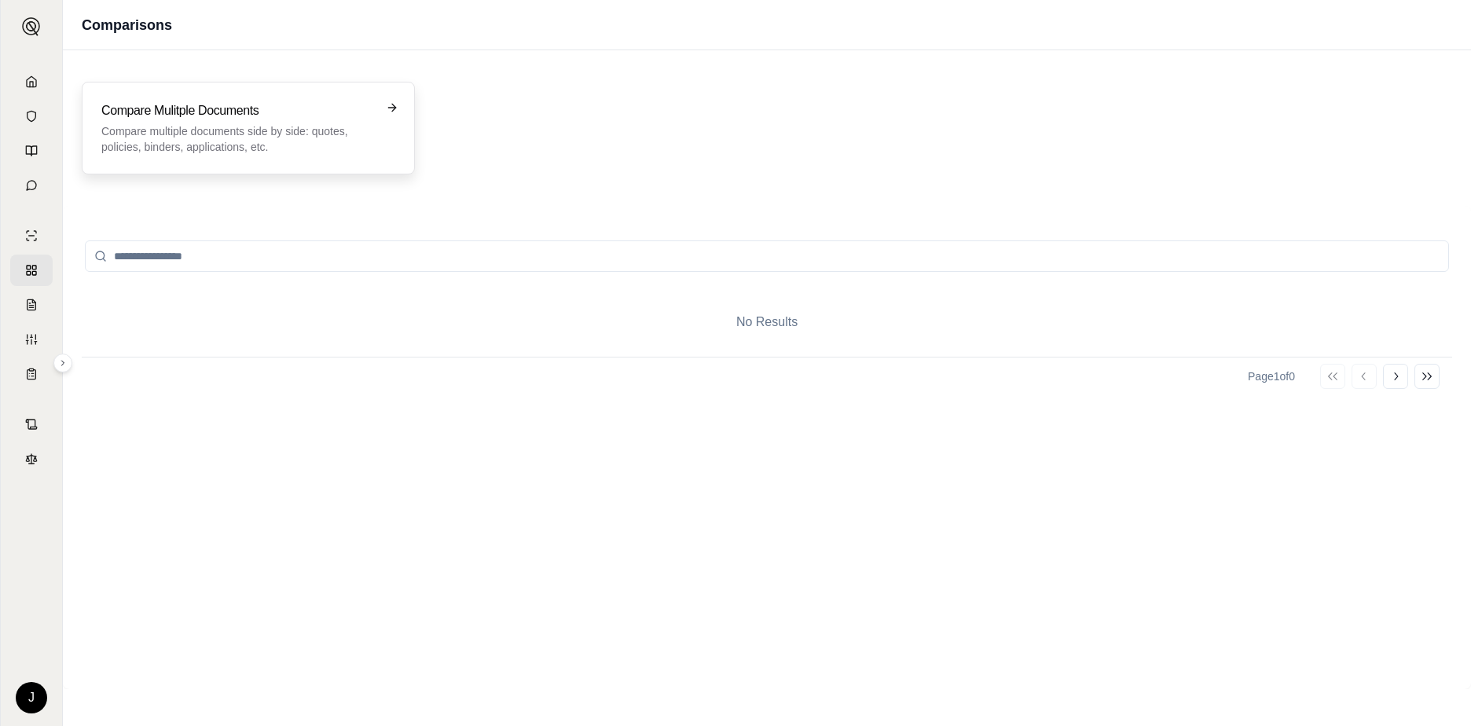
click at [223, 134] on p "Compare multiple documents side by side: quotes, policies, binders, application…" at bounding box center [237, 138] width 272 height 31
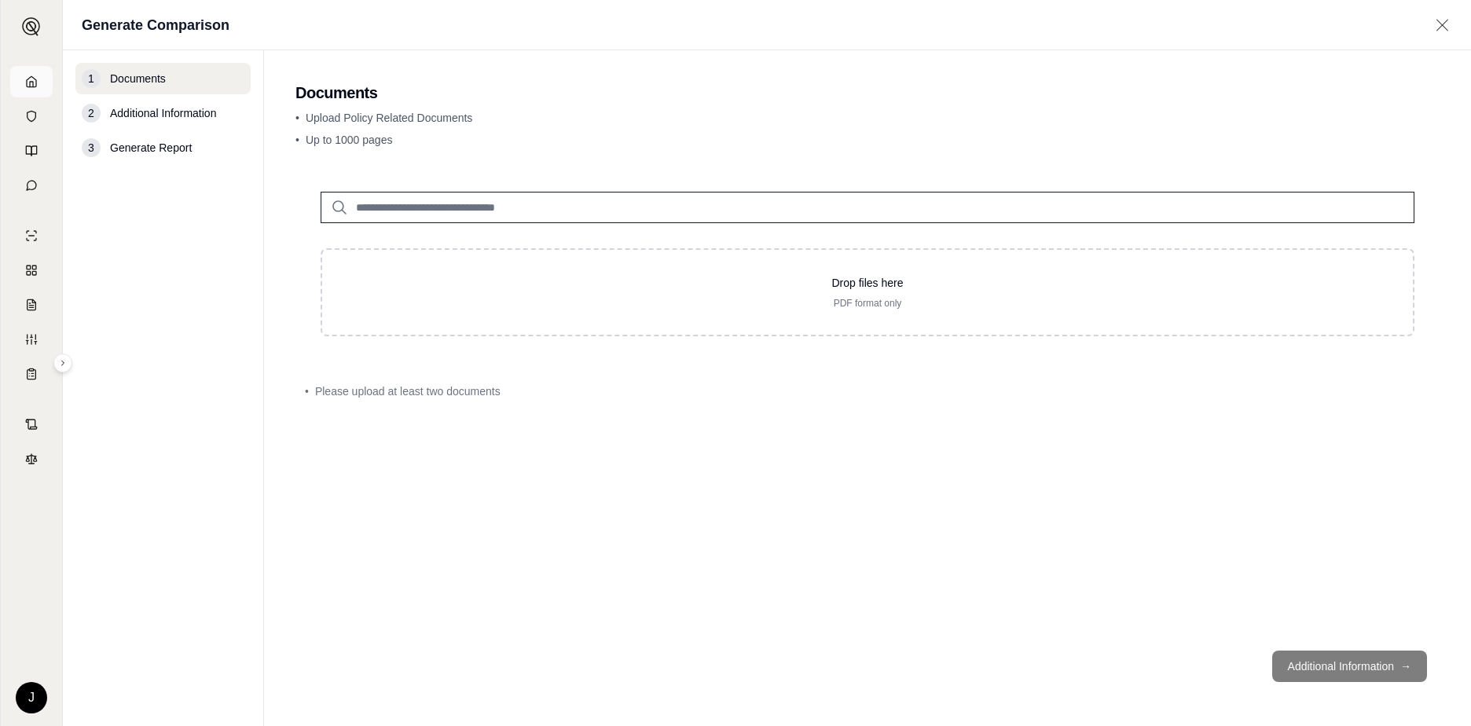
click at [27, 79] on icon at bounding box center [31, 81] width 13 height 13
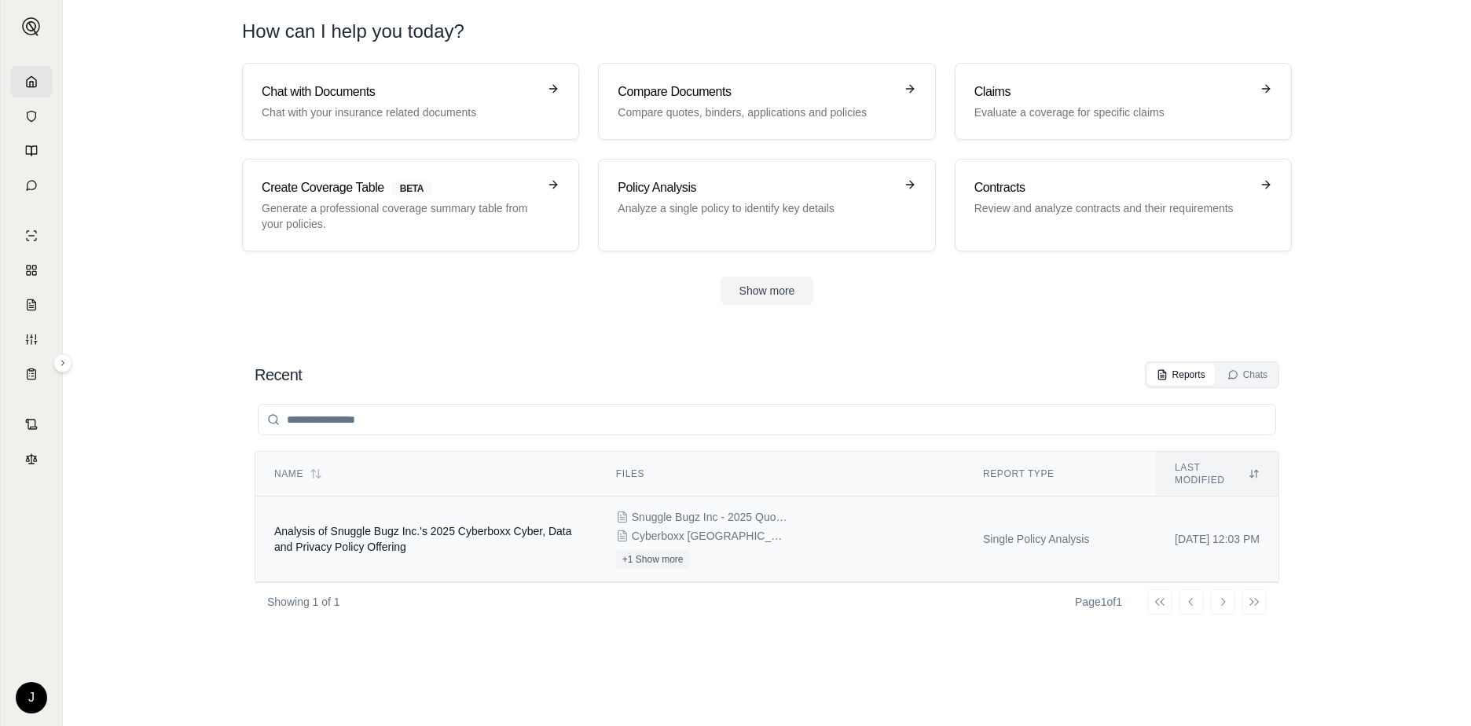
click at [519, 525] on span "Analysis of Snuggle Bugz Inc.'s 2025 Cyberboxx Cyber, Data and Privacy Policy O…" at bounding box center [423, 539] width 298 height 28
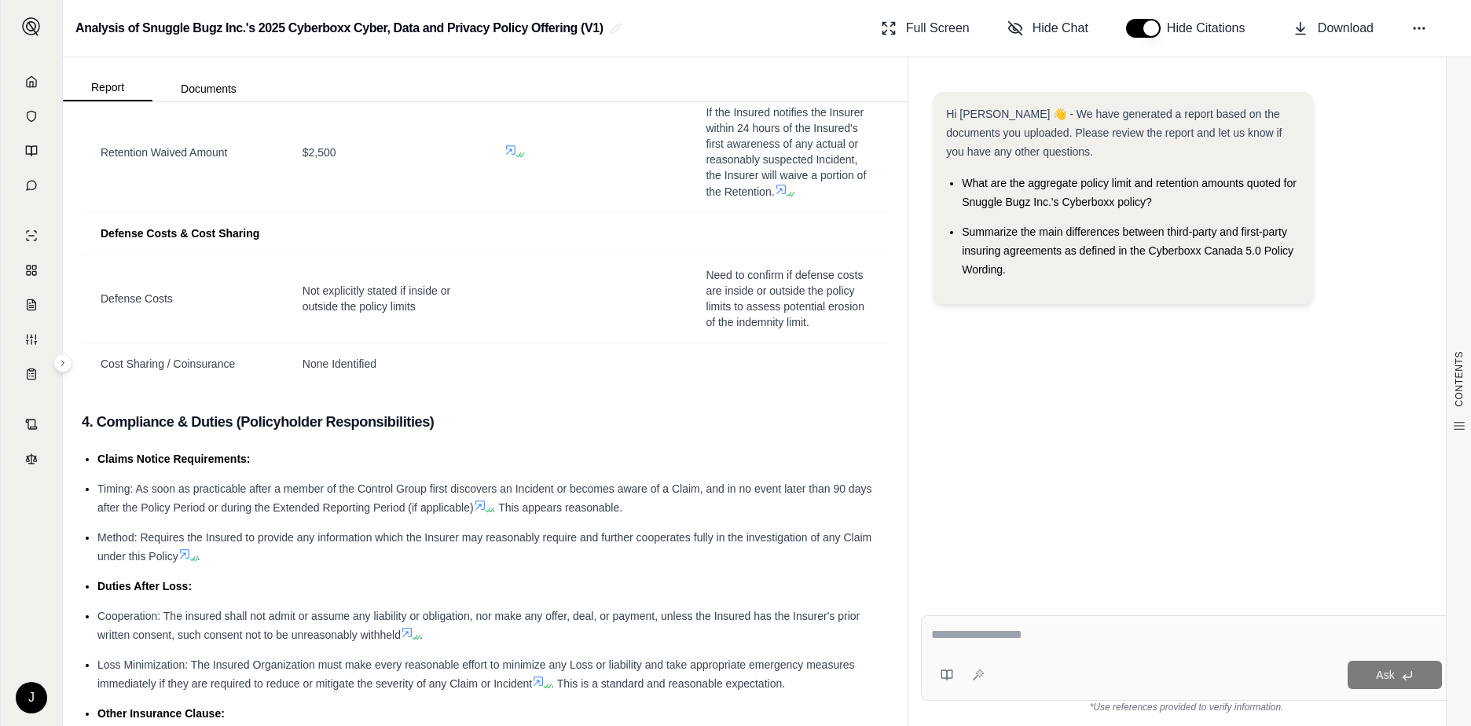
scroll to position [2775, 0]
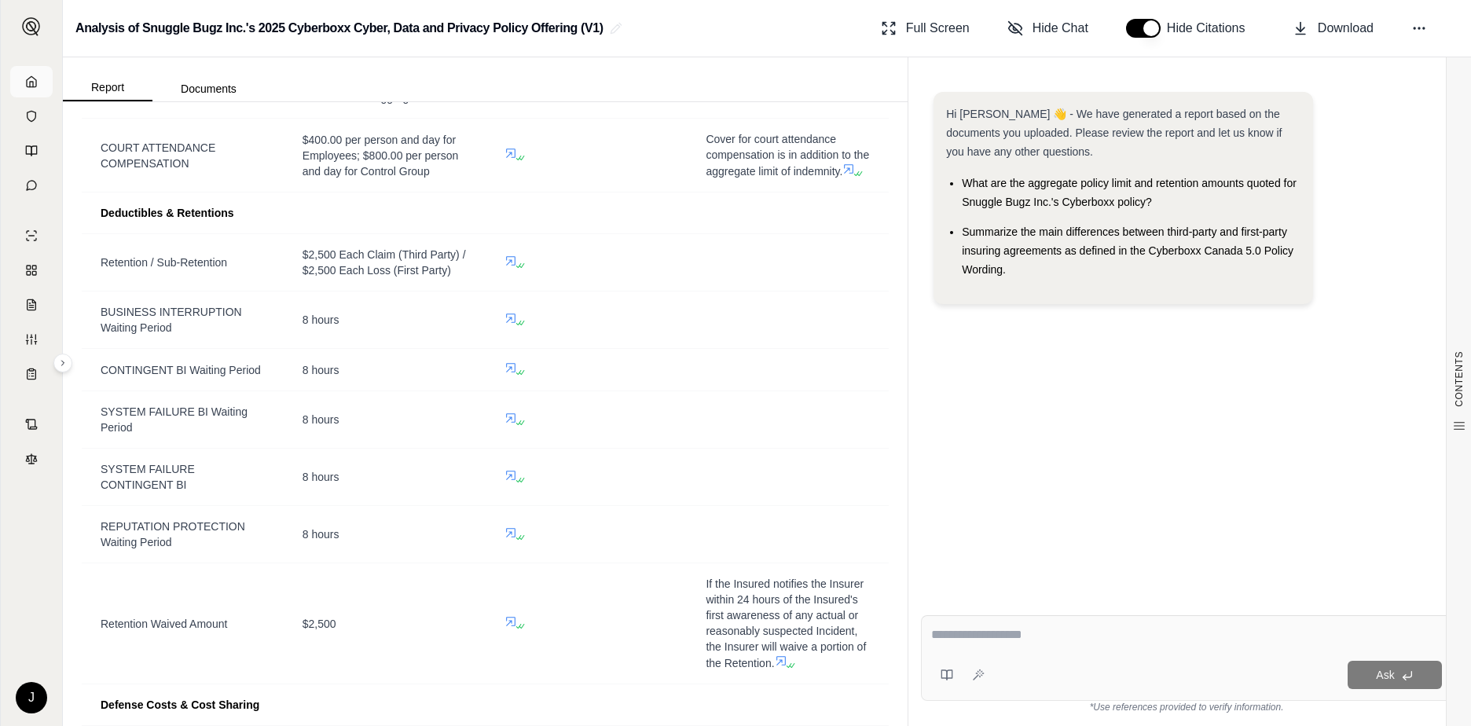
click at [23, 84] on link at bounding box center [31, 81] width 42 height 31
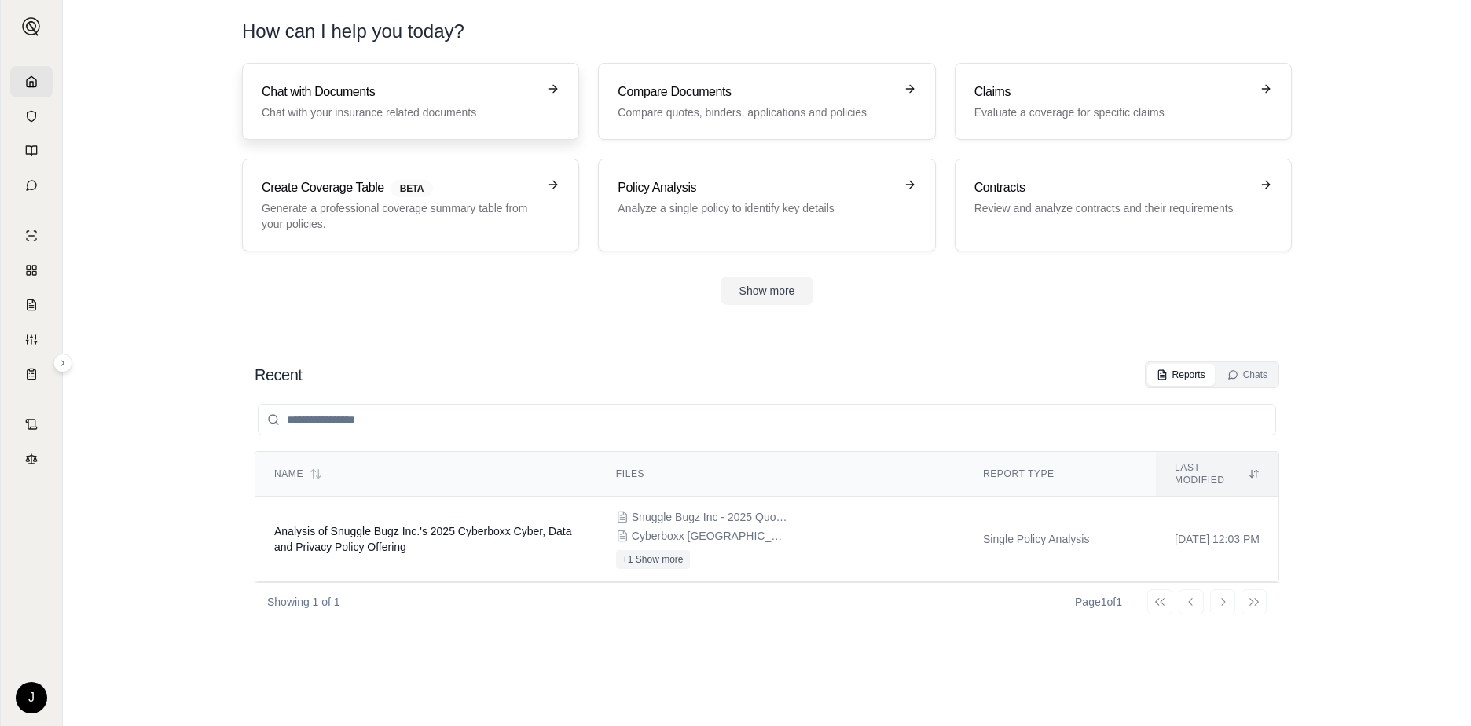
click at [284, 98] on h3 "Chat with Documents" at bounding box center [400, 92] width 276 height 19
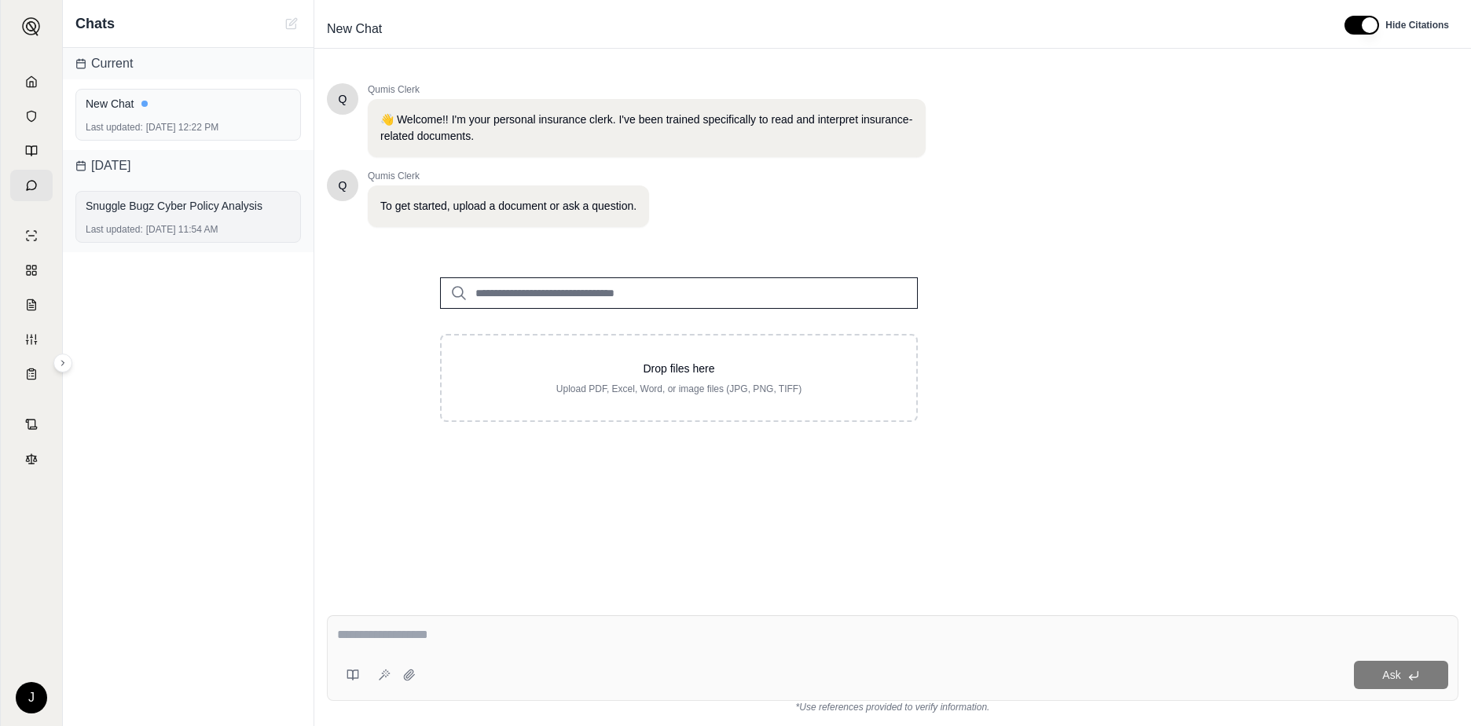
click at [194, 209] on div "Snuggle Bugz Cyber Policy Analysis" at bounding box center [188, 206] width 205 height 16
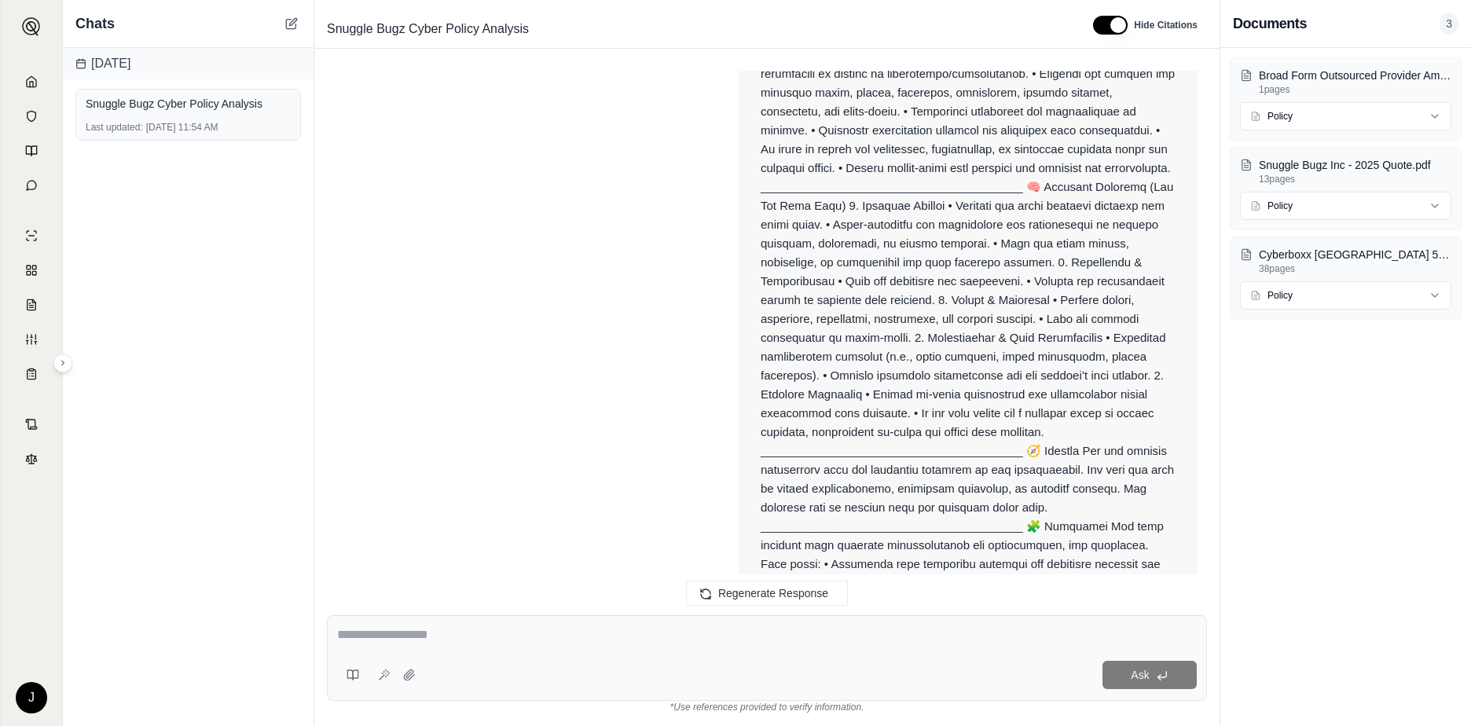
scroll to position [235, 0]
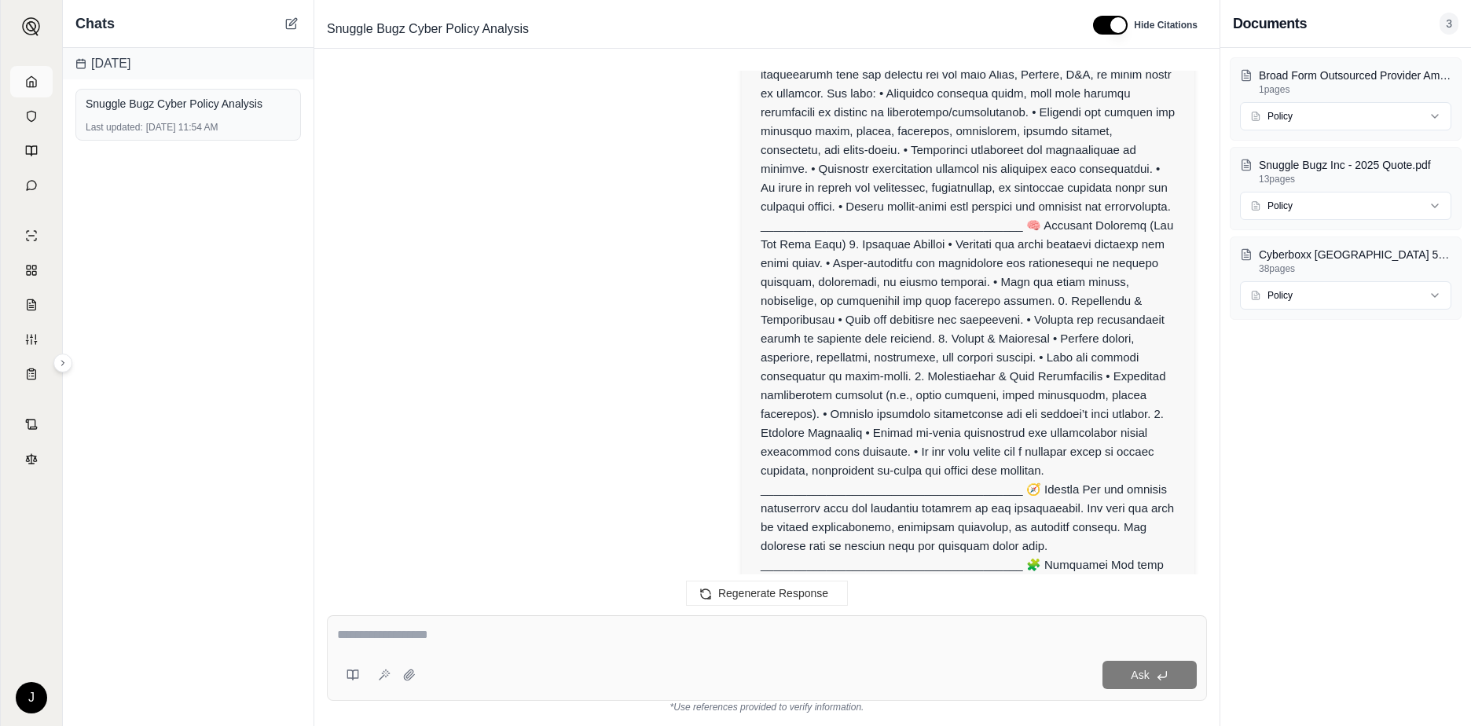
click at [40, 81] on link at bounding box center [31, 81] width 42 height 31
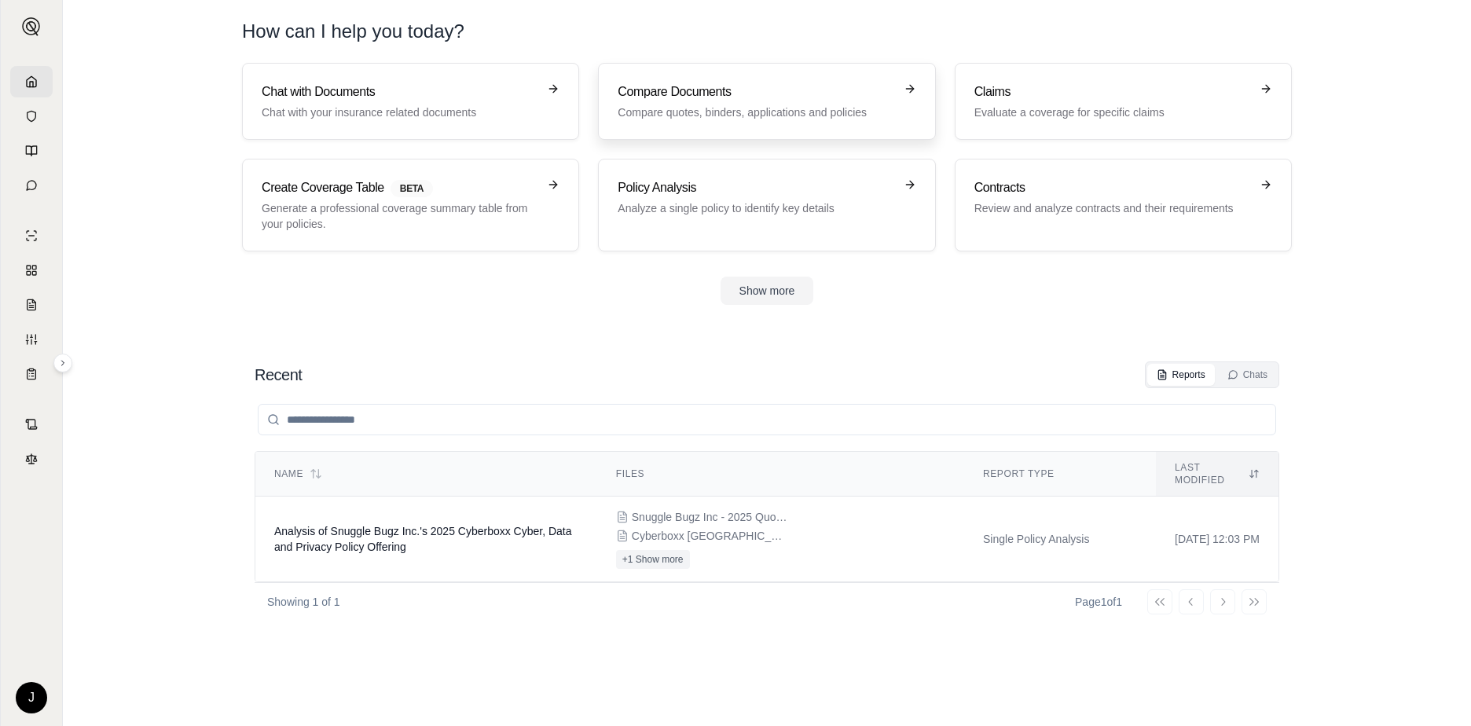
click at [717, 94] on h3 "Compare Documents" at bounding box center [756, 92] width 276 height 19
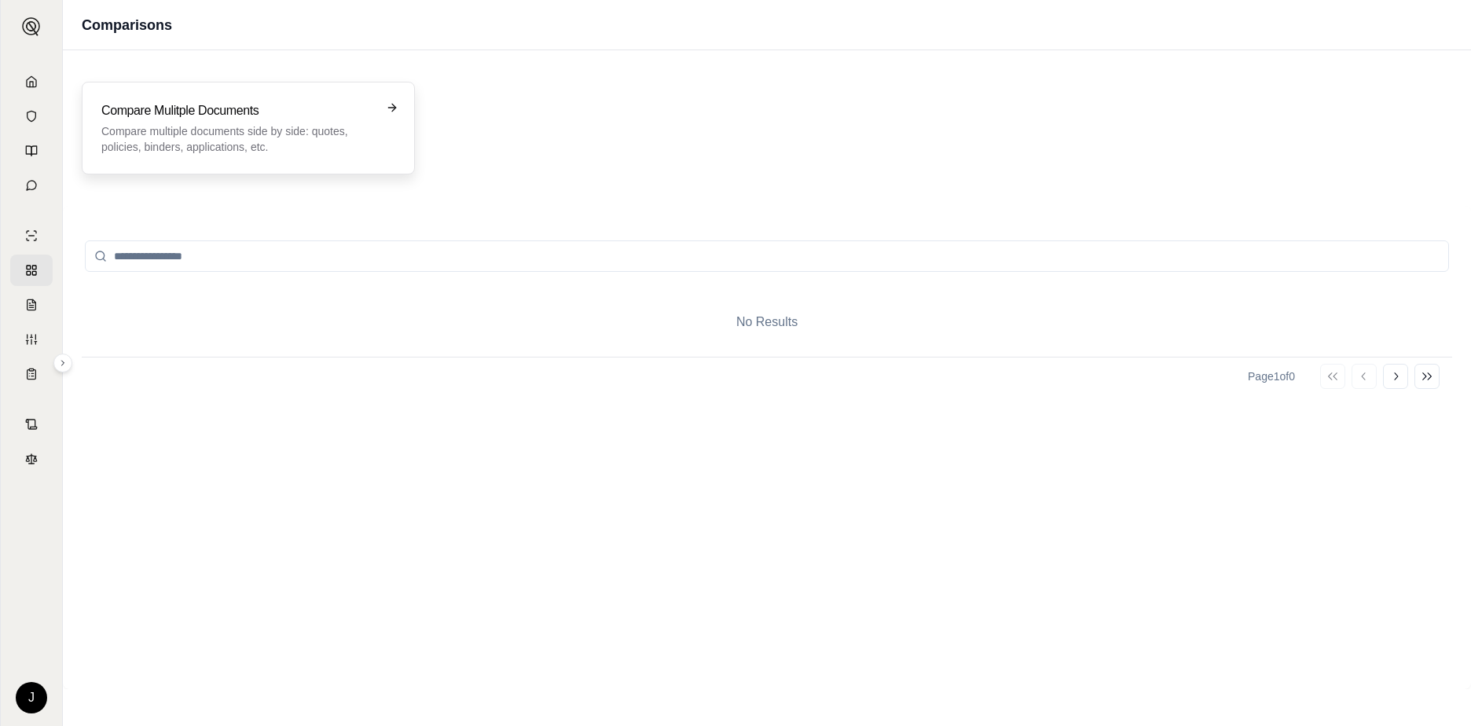
click at [281, 136] on p "Compare multiple documents side by side: quotes, policies, binders, application…" at bounding box center [237, 138] width 272 height 31
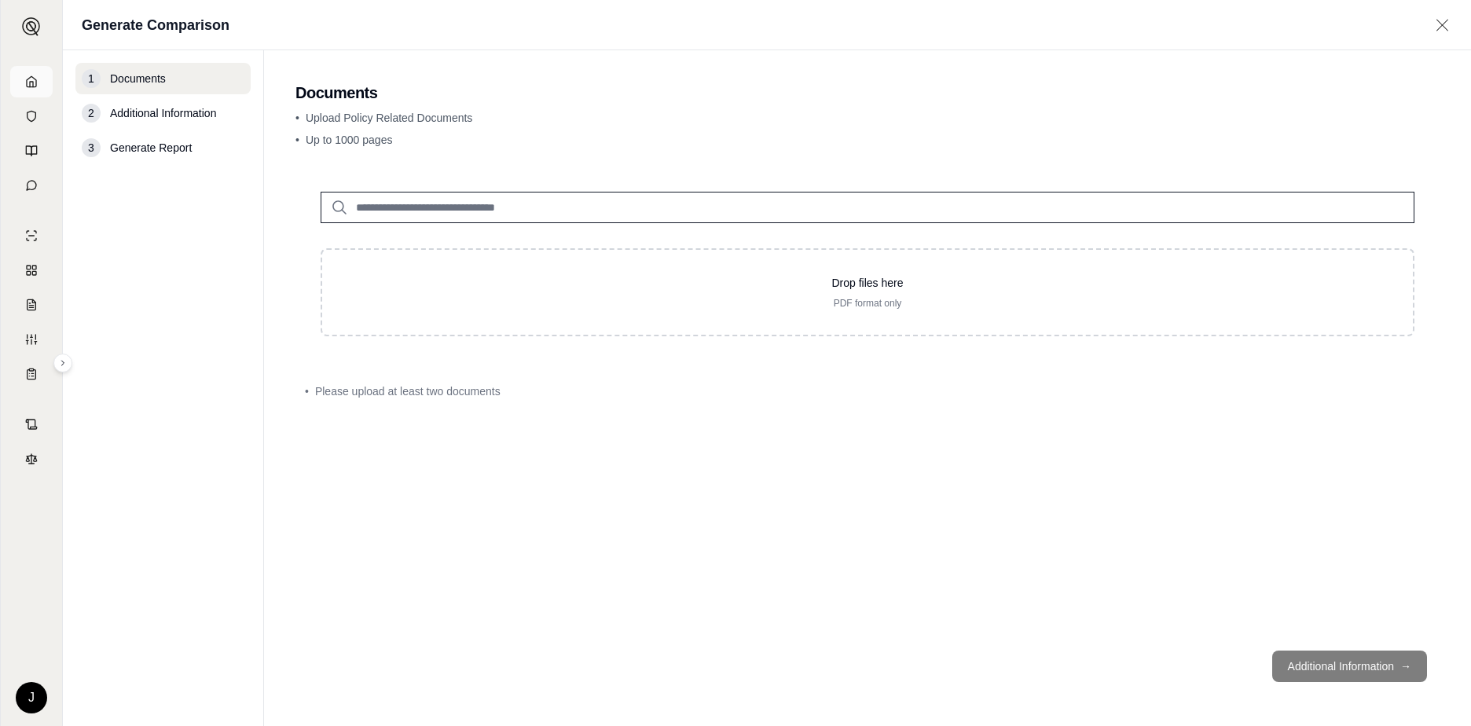
click at [30, 73] on link at bounding box center [31, 81] width 42 height 31
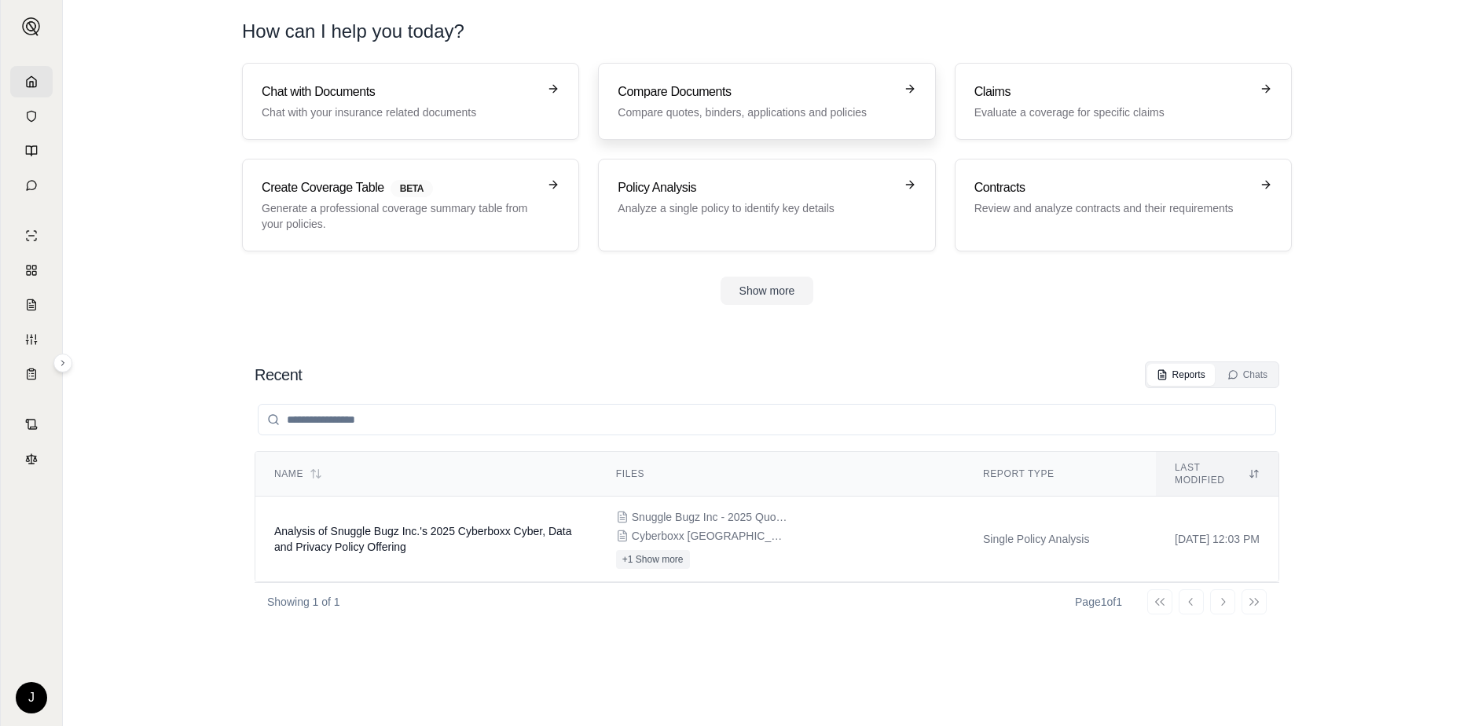
click at [743, 112] on p "Compare quotes, binders, applications and policies" at bounding box center [756, 113] width 276 height 16
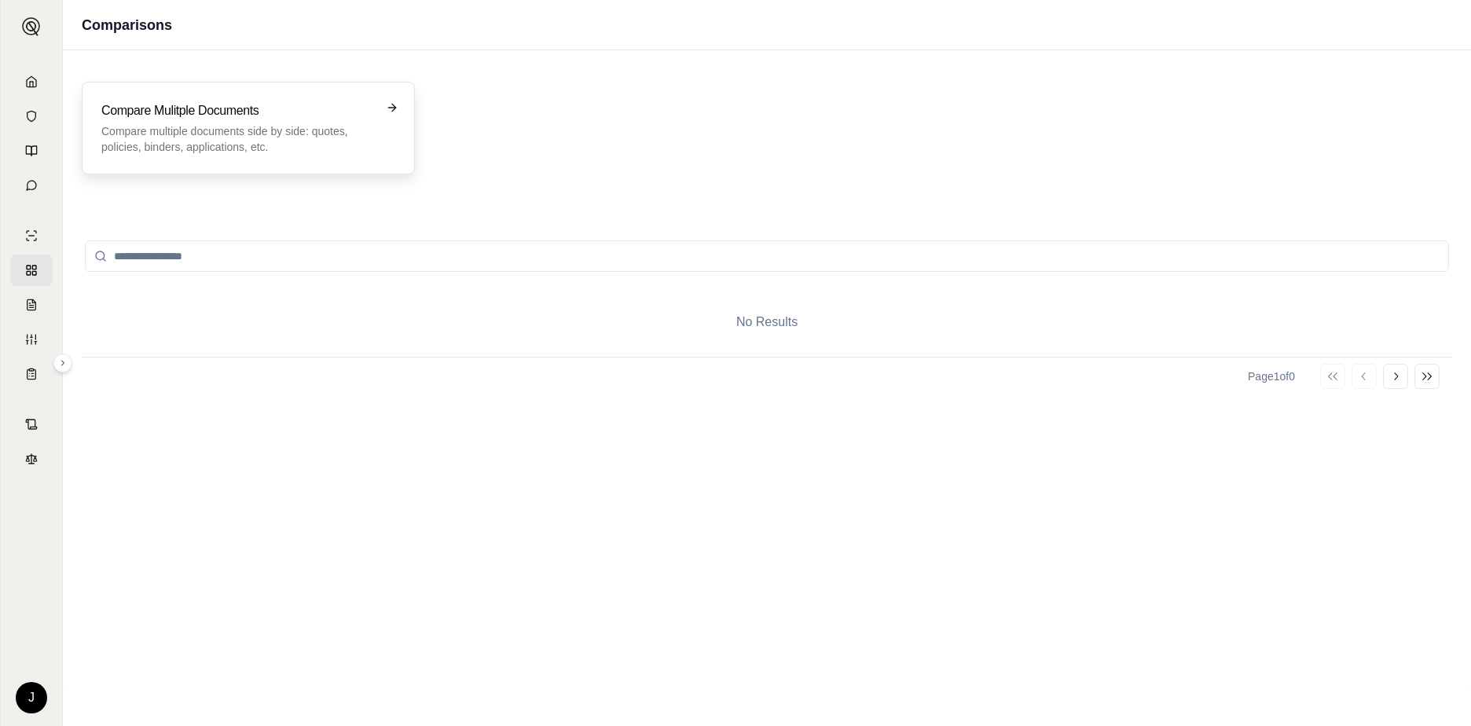
click at [160, 109] on h3 "Compare Mulitple Documents" at bounding box center [237, 110] width 272 height 19
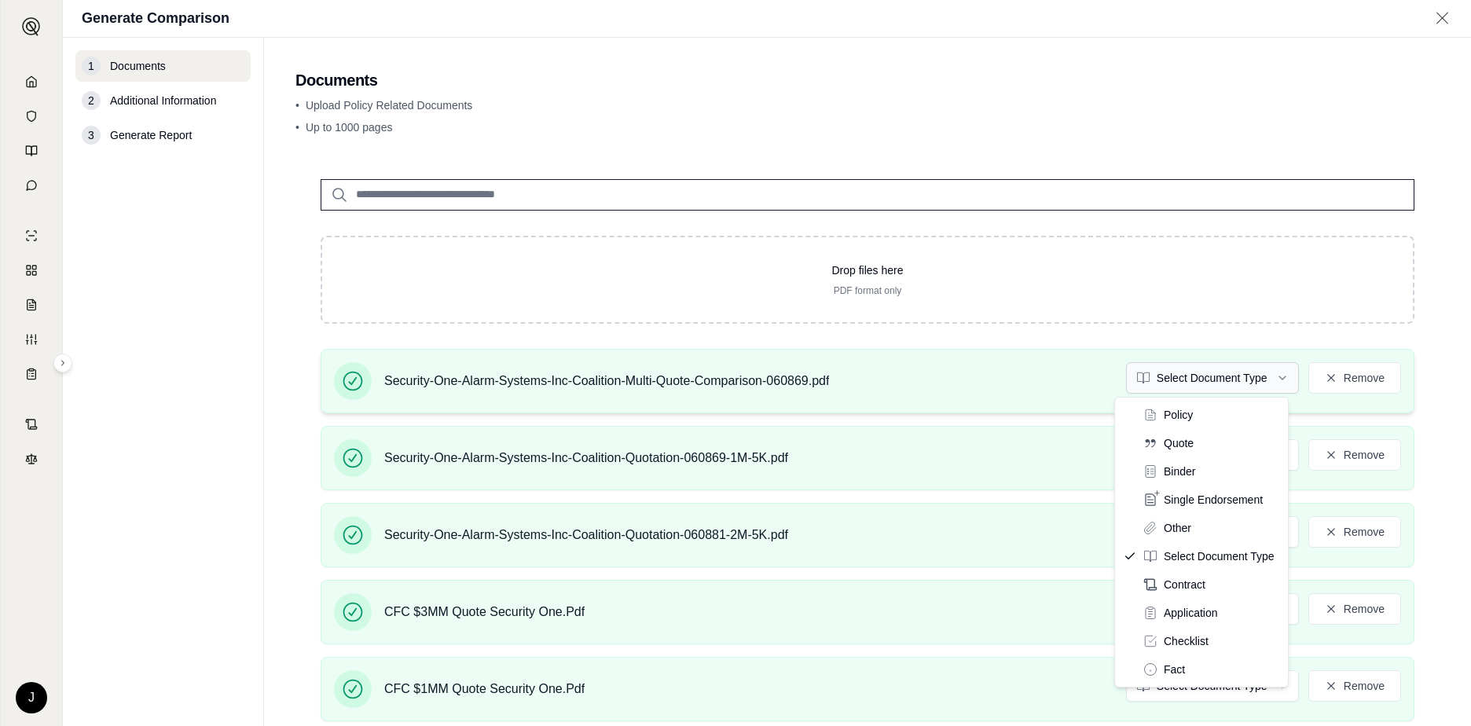
click at [1266, 377] on html "J Generate Comparison 1 Documents 2 Additional Information 3 Generate Report Do…" at bounding box center [735, 363] width 1471 height 726
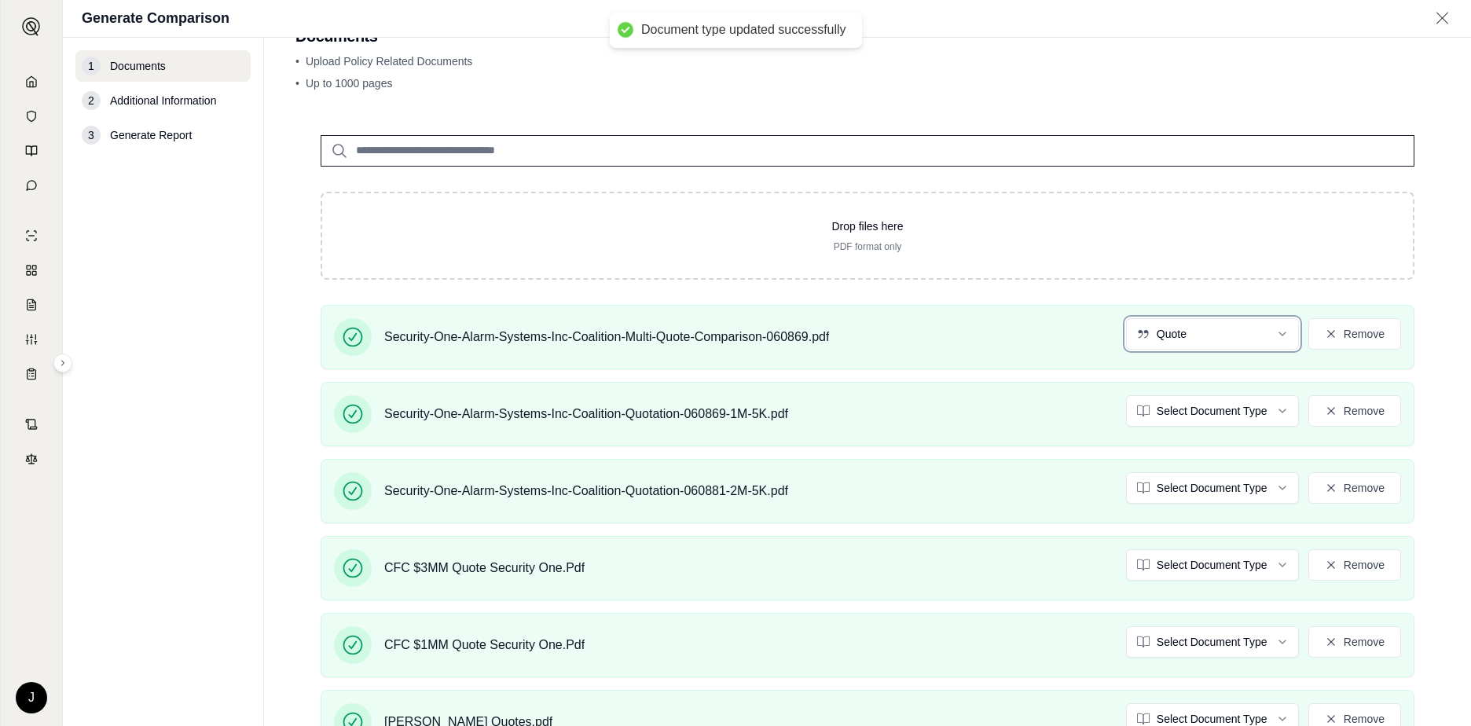
scroll to position [79, 0]
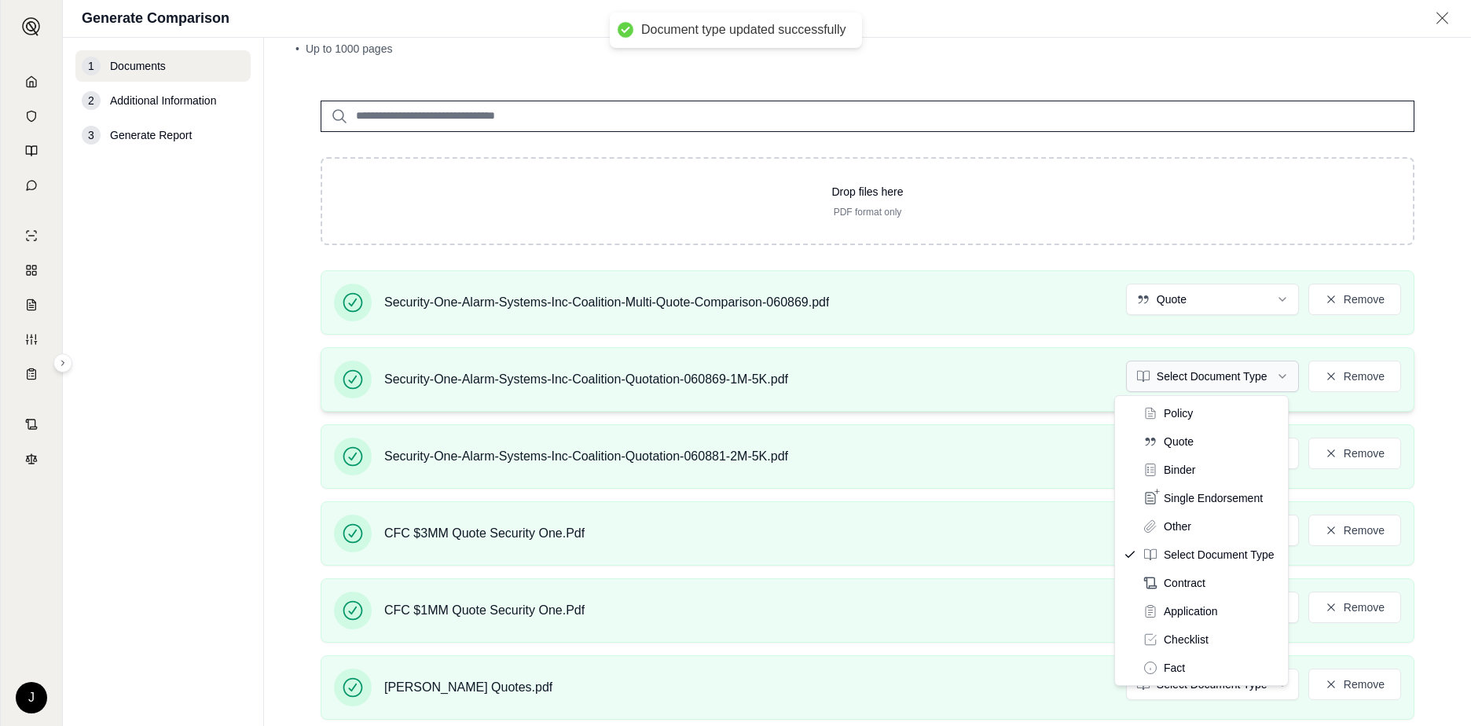
click at [1259, 375] on html "Document type updated successfully J Generate Comparison 1 Documents 2 Addition…" at bounding box center [735, 363] width 1471 height 726
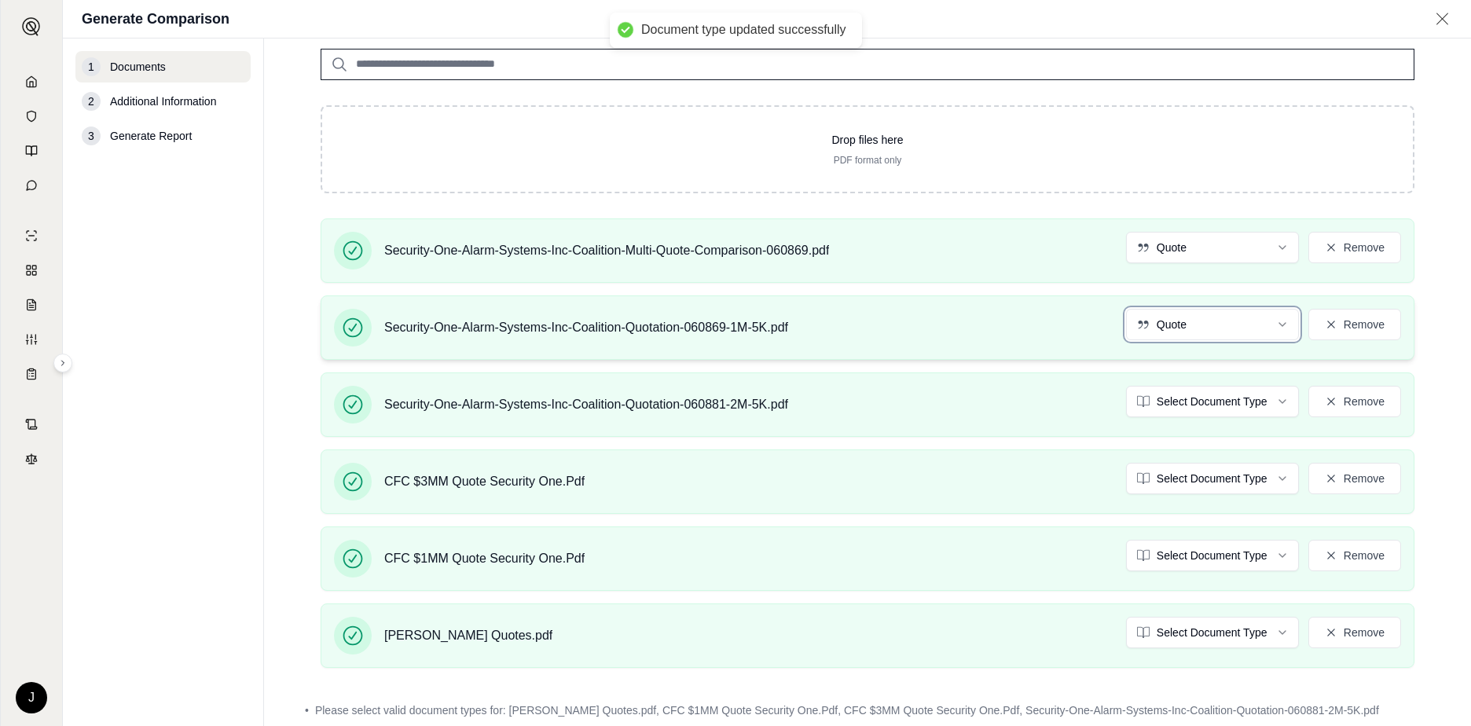
scroll to position [157, 0]
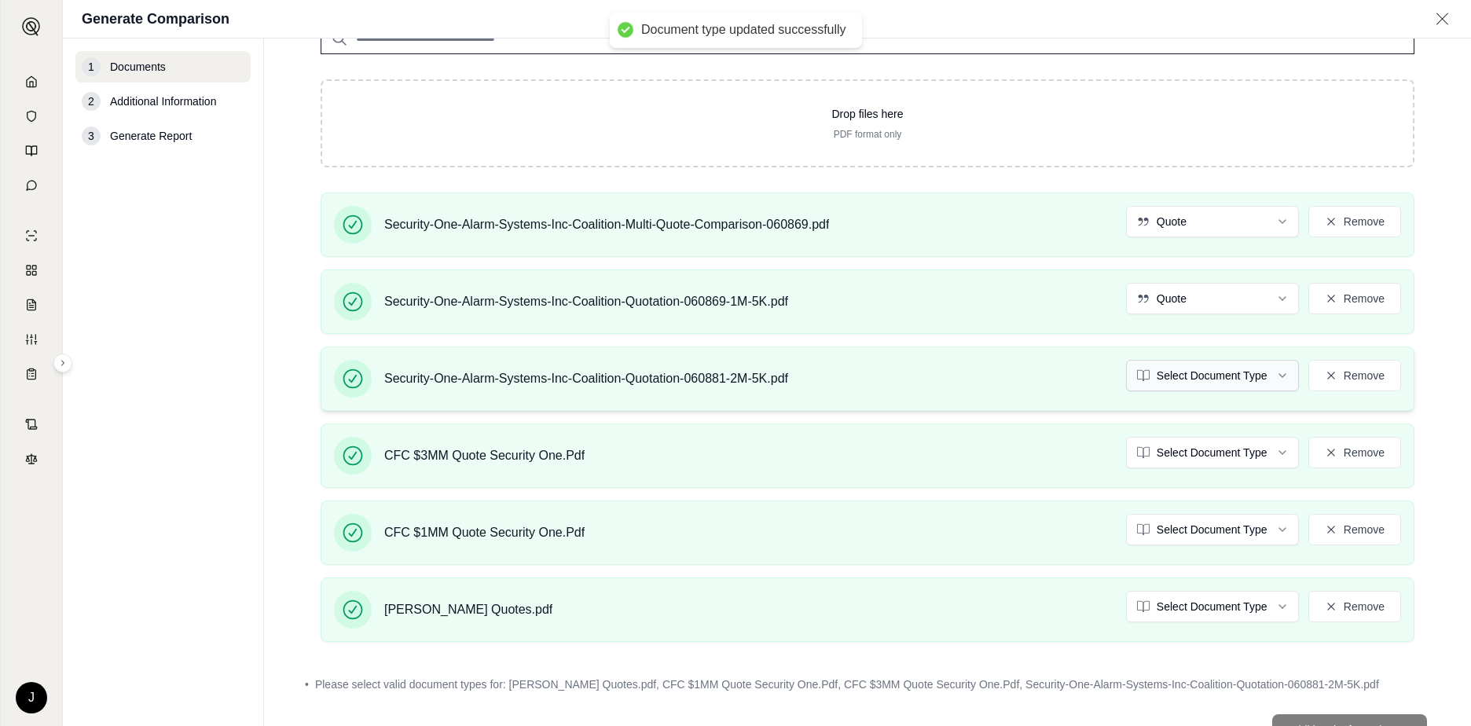
click at [1198, 372] on html "Document type updated successfully J Generate Comparison 1 Documents 2 Addition…" at bounding box center [735, 363] width 1471 height 726
click at [1207, 460] on html "Document type updated successfully J Generate Comparison 1 Documents 2 Addition…" at bounding box center [735, 363] width 1471 height 726
click at [1176, 531] on html "Document type updated successfully J Generate Comparison 1 Documents 2 Addition…" at bounding box center [735, 363] width 1471 height 726
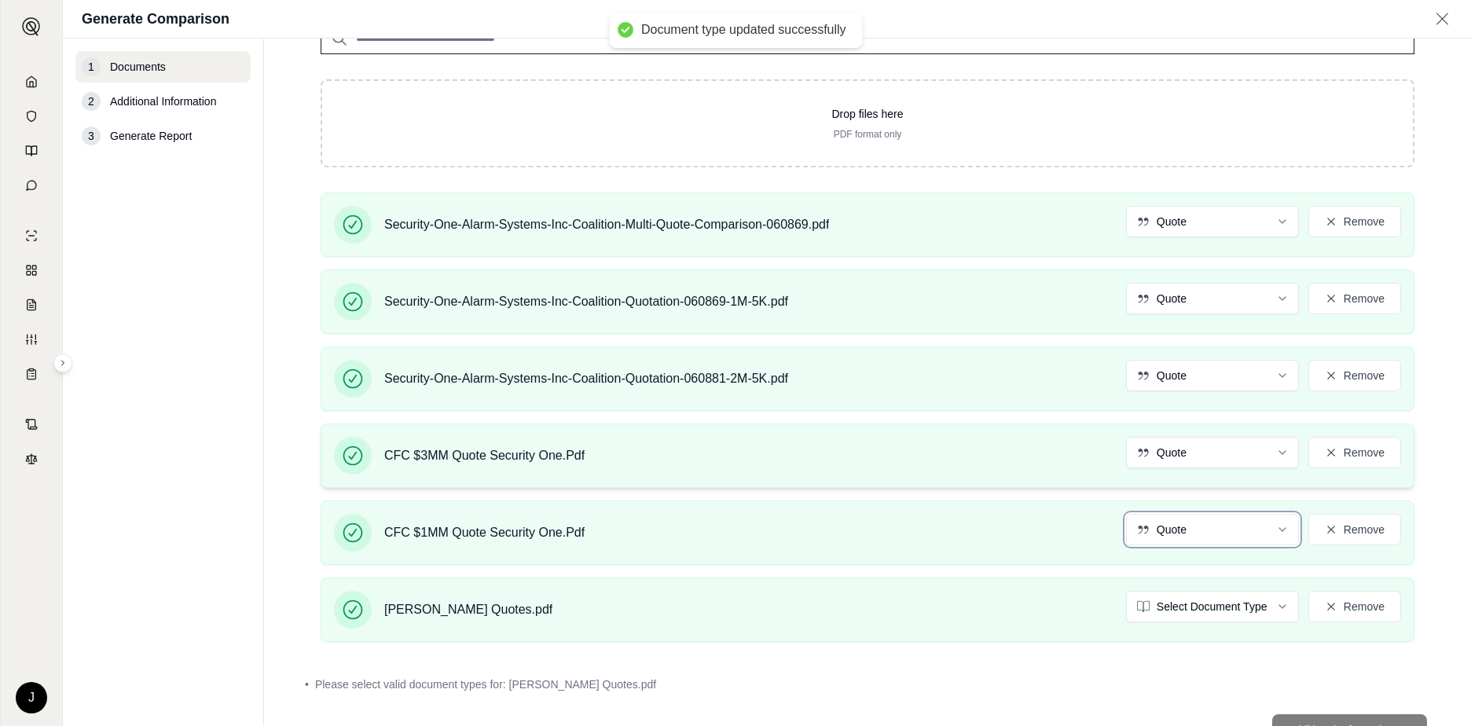
scroll to position [221, 0]
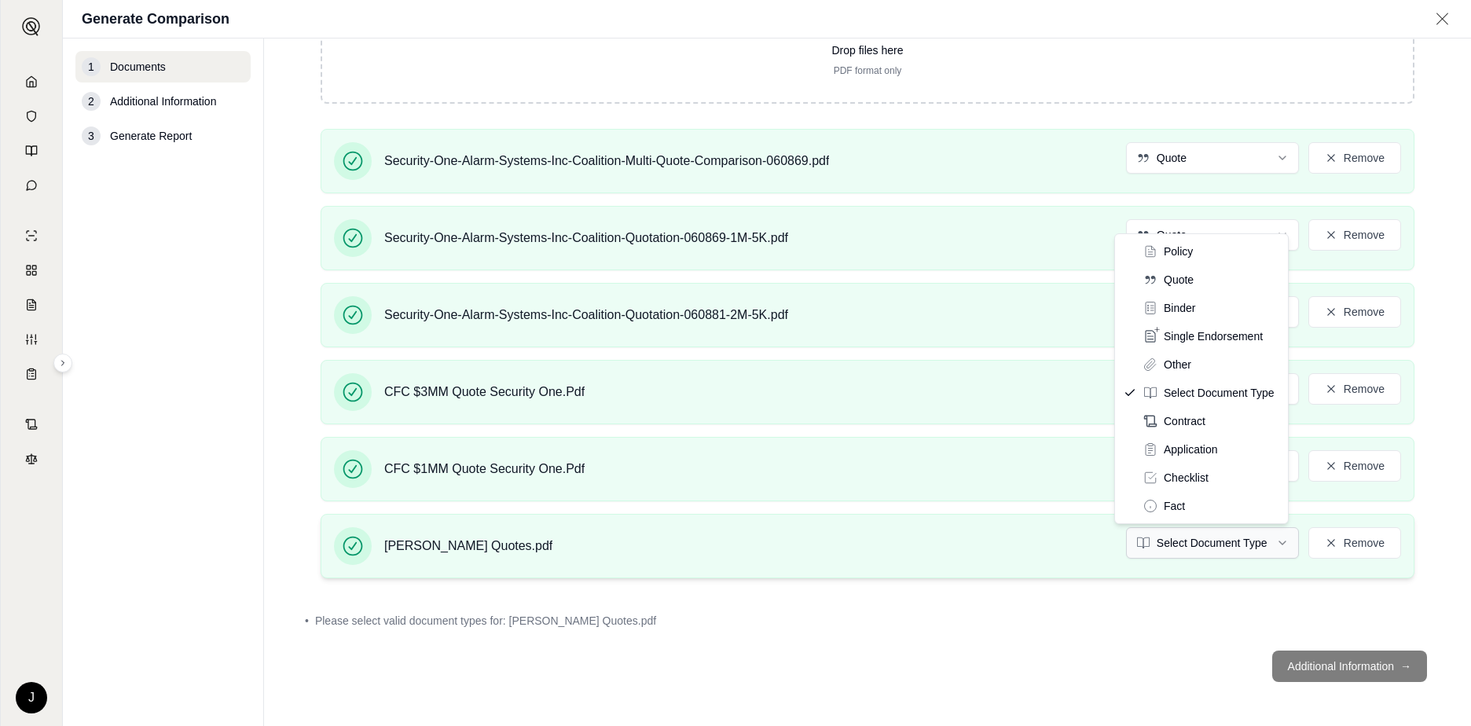
click at [1194, 546] on html "Document type updated successfully J Generate Comparison 1 Documents 2 Addition…" at bounding box center [735, 363] width 1471 height 726
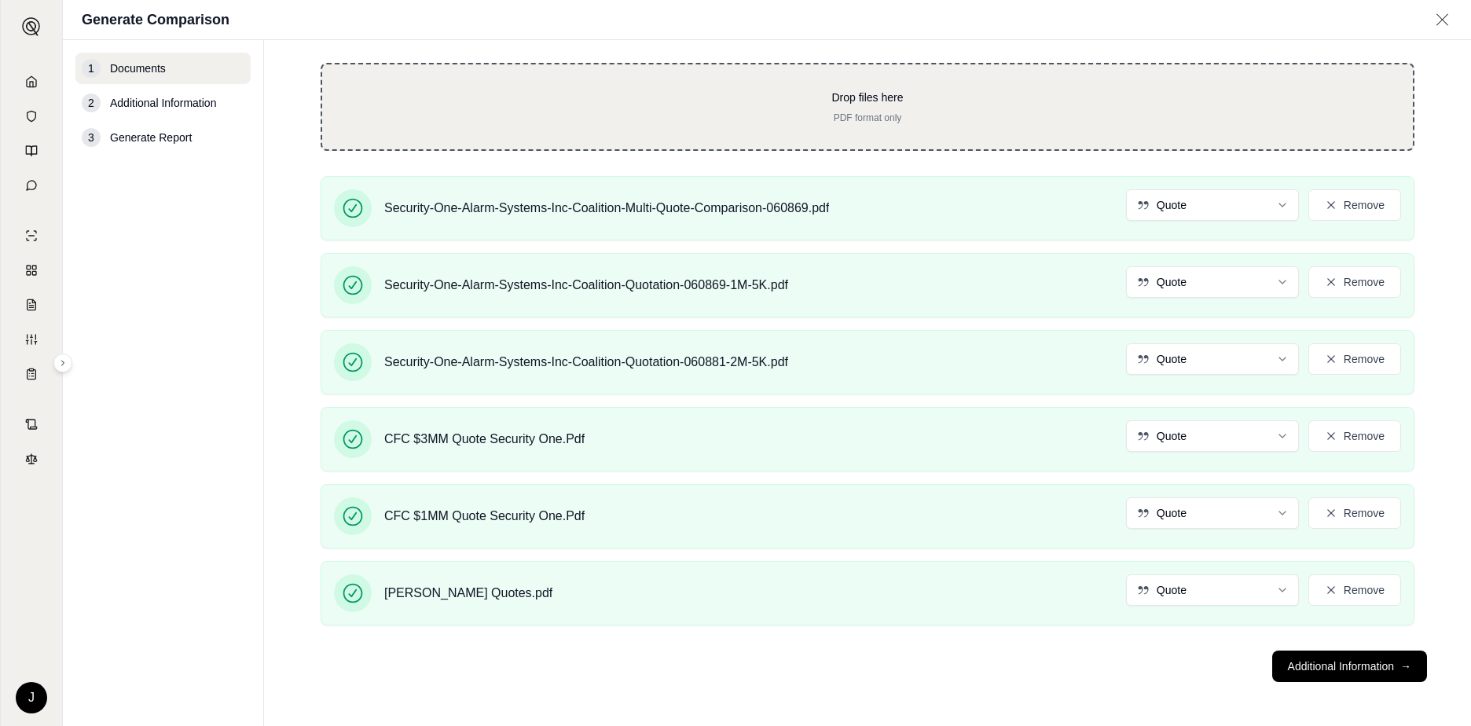
scroll to position [0, 0]
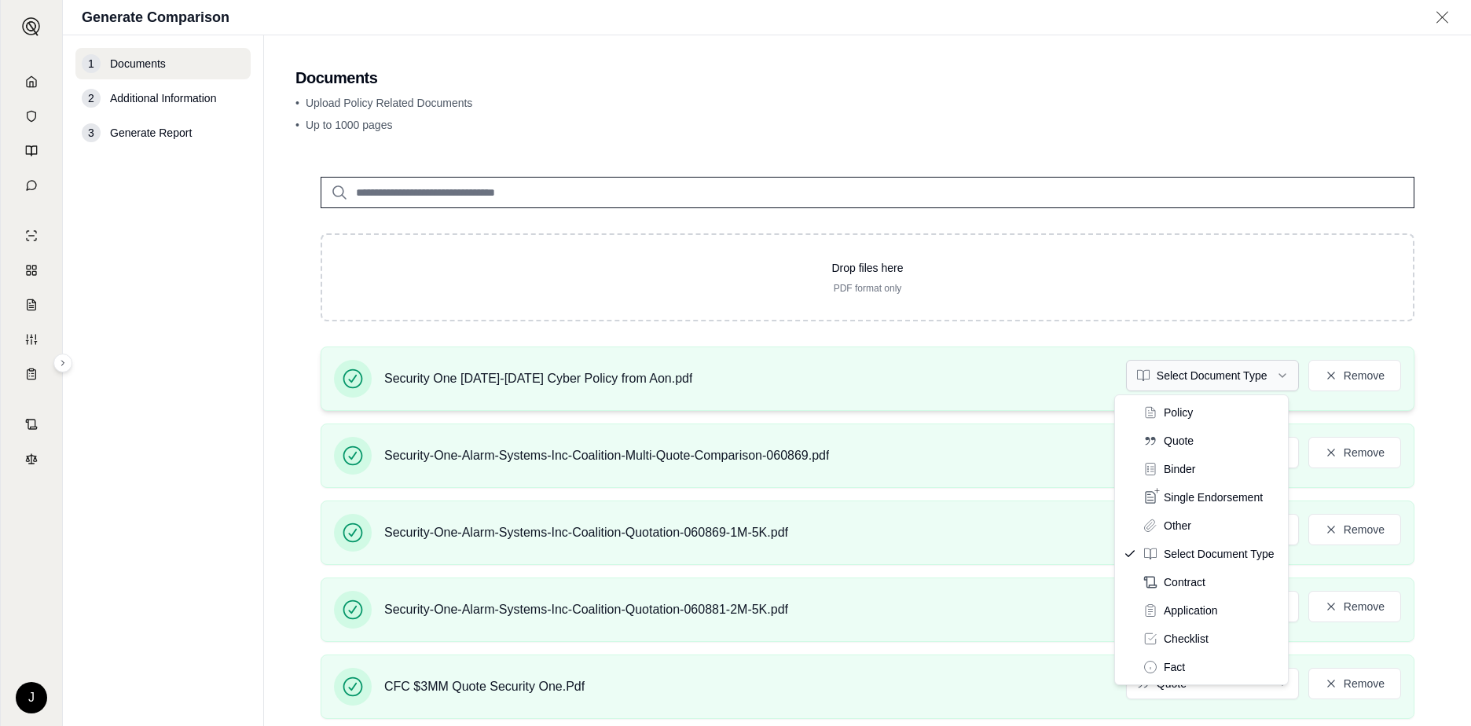
click at [1215, 382] on html "J Generate Comparison 1 Documents 2 Additional Information 3 Generate Report Do…" at bounding box center [735, 363] width 1471 height 726
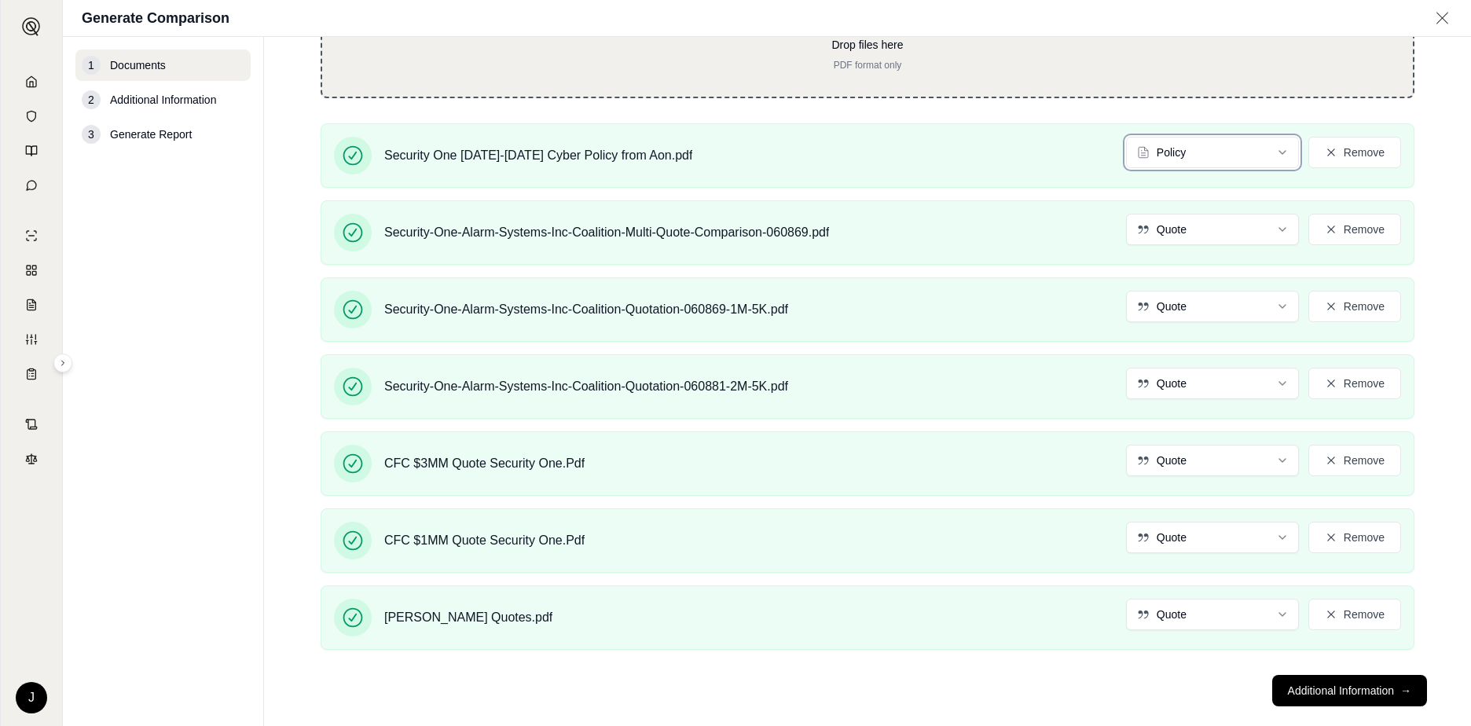
scroll to position [249, 0]
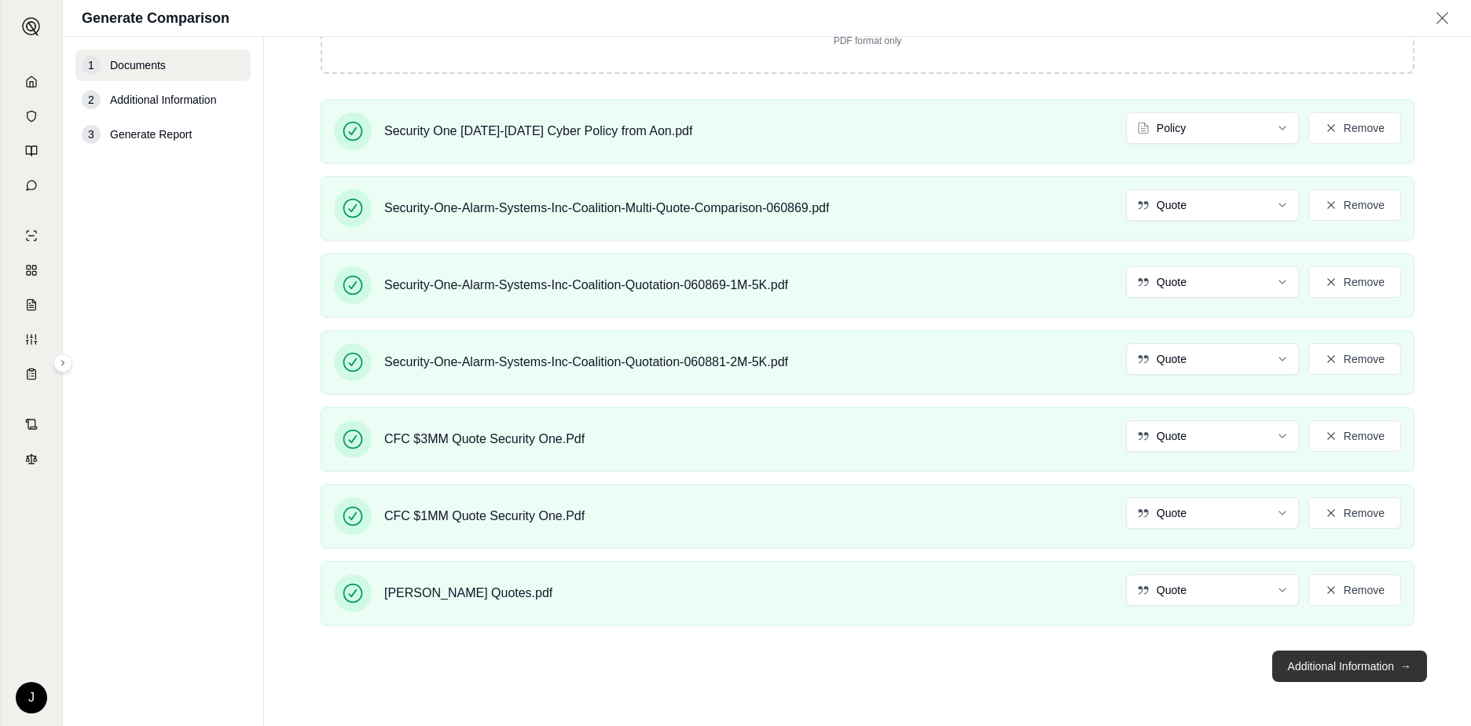
click at [1323, 663] on button "Additional Information →" at bounding box center [1349, 666] width 155 height 31
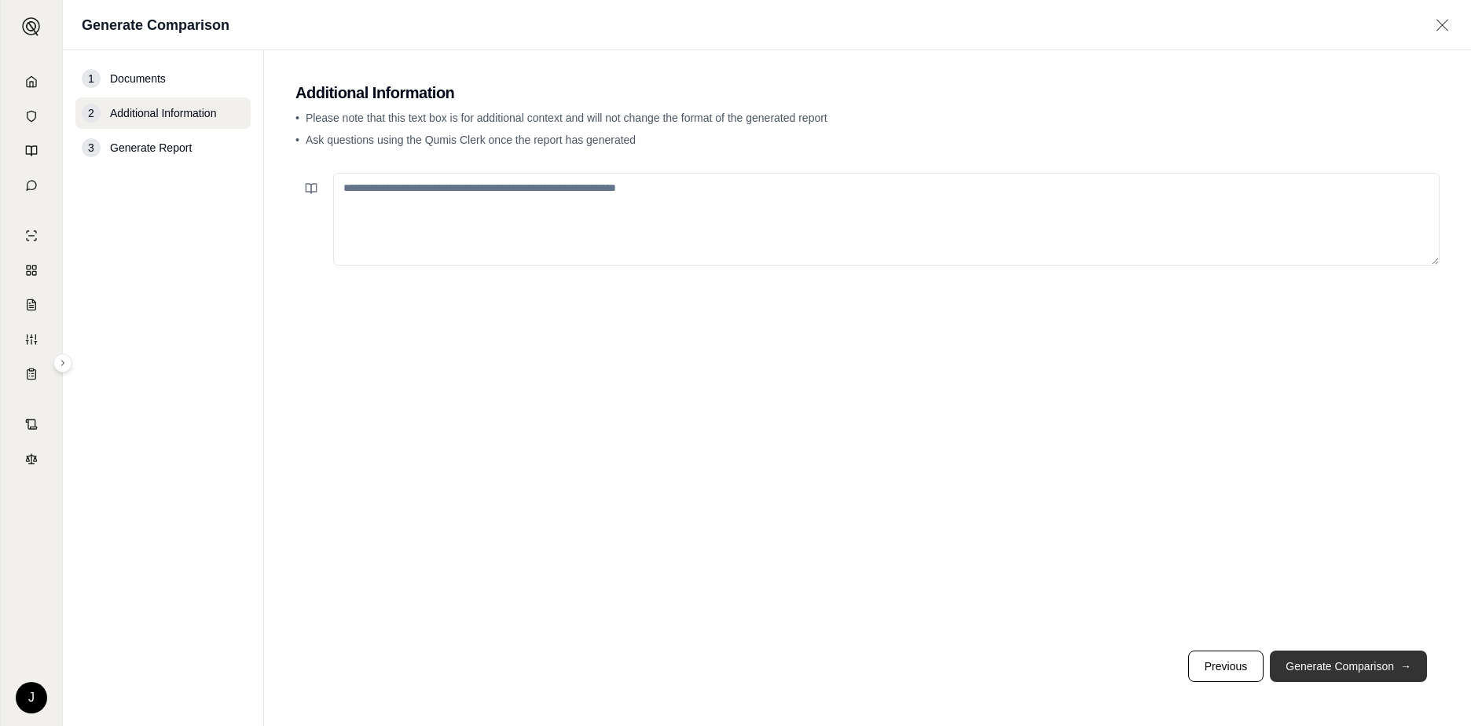
scroll to position [0, 0]
drag, startPoint x: 607, startPoint y: 204, endPoint x: 593, endPoint y: 244, distance: 42.2
click at [597, 226] on textarea at bounding box center [886, 219] width 1106 height 93
type textarea "**********"
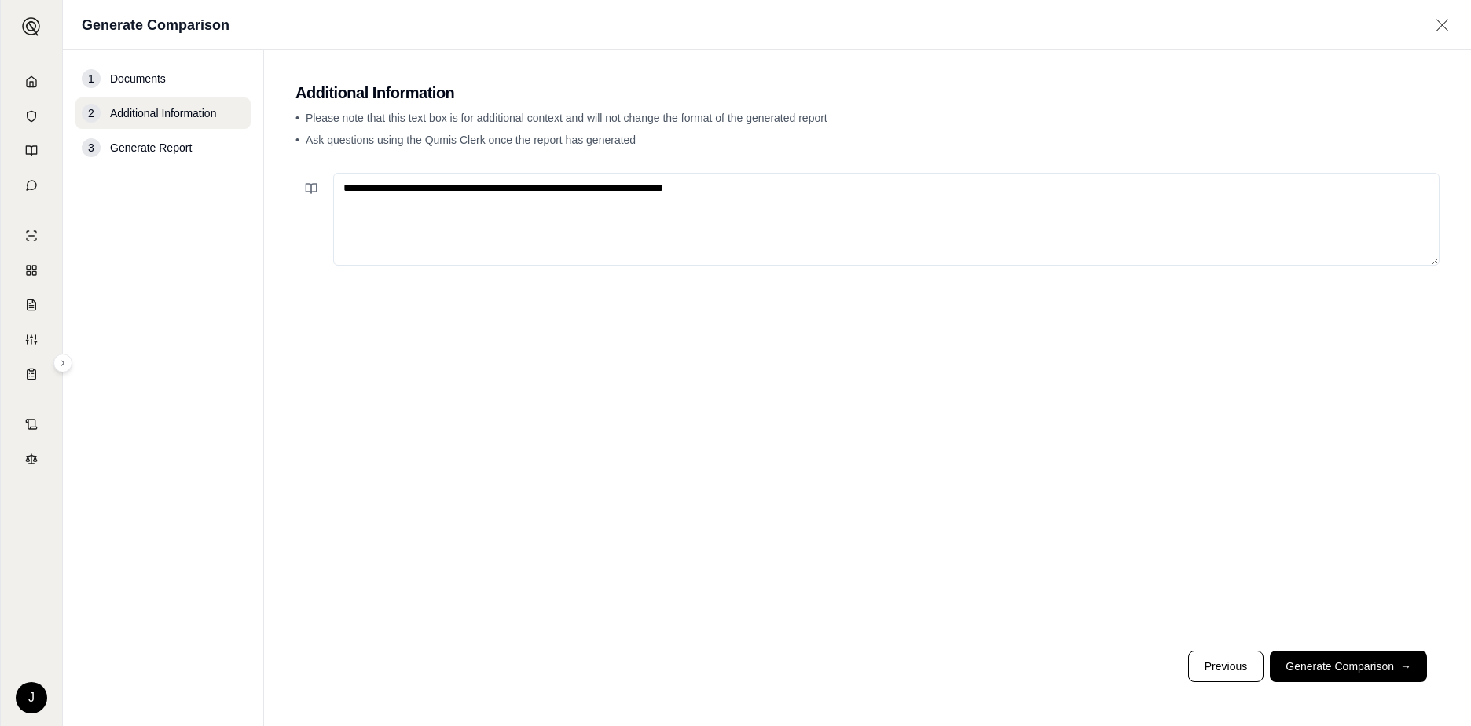
click at [1322, 665] on button "Generate Comparison →" at bounding box center [1348, 666] width 157 height 31
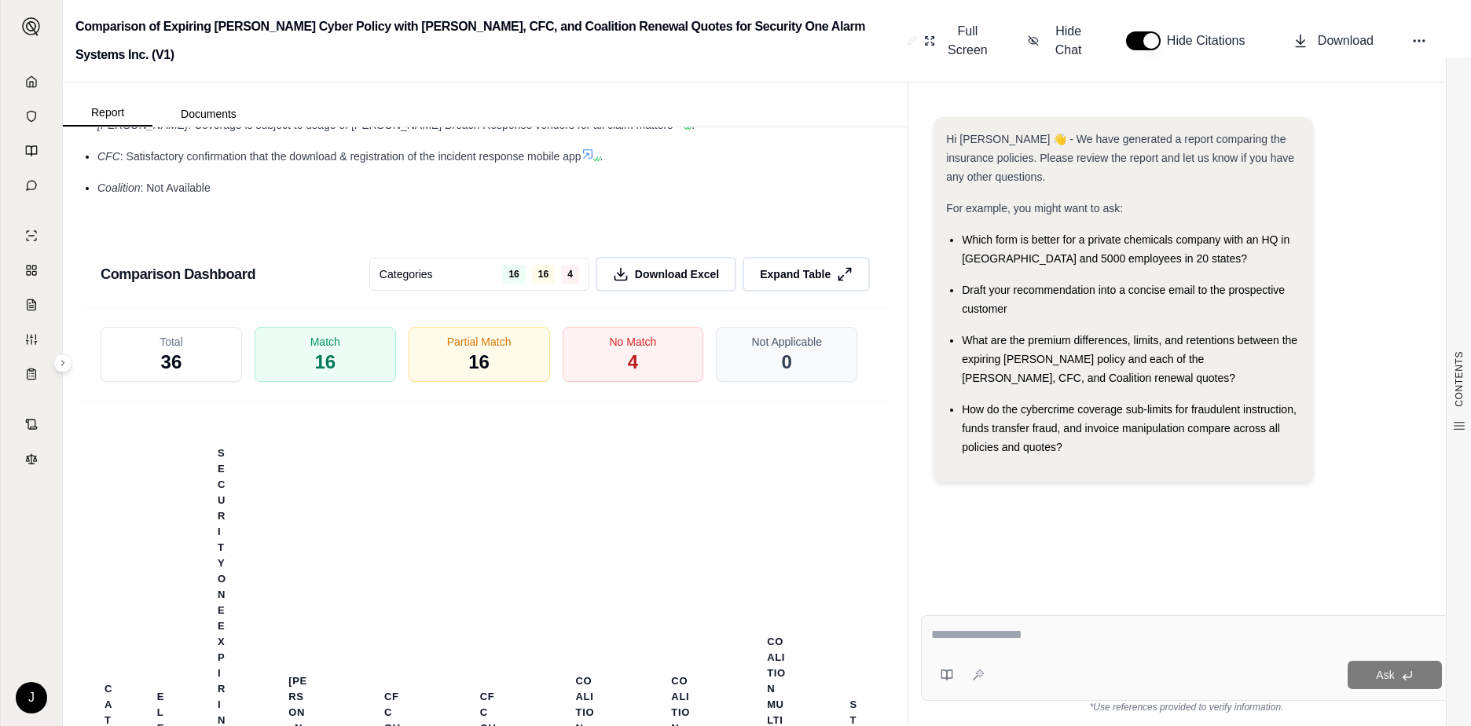
scroll to position [3359, 0]
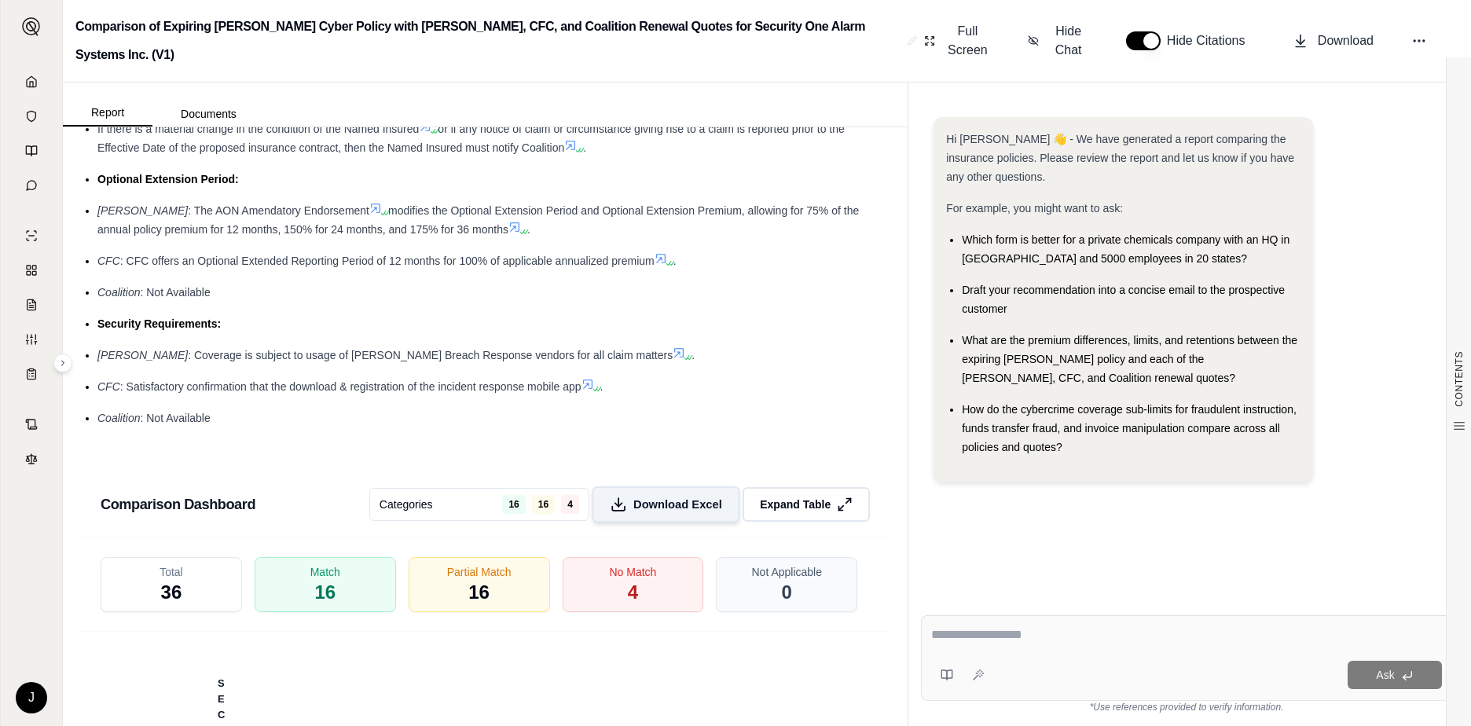
click at [672, 497] on span "Download Excel" at bounding box center [677, 505] width 89 height 17
click at [618, 578] on div "No Match 4" at bounding box center [633, 585] width 149 height 58
click at [617, 578] on div "No Match 4" at bounding box center [633, 585] width 149 height 58
click at [460, 589] on div "Partial Match 16" at bounding box center [479, 585] width 149 height 58
click at [460, 586] on div "Partial Match 16" at bounding box center [479, 585] width 149 height 58
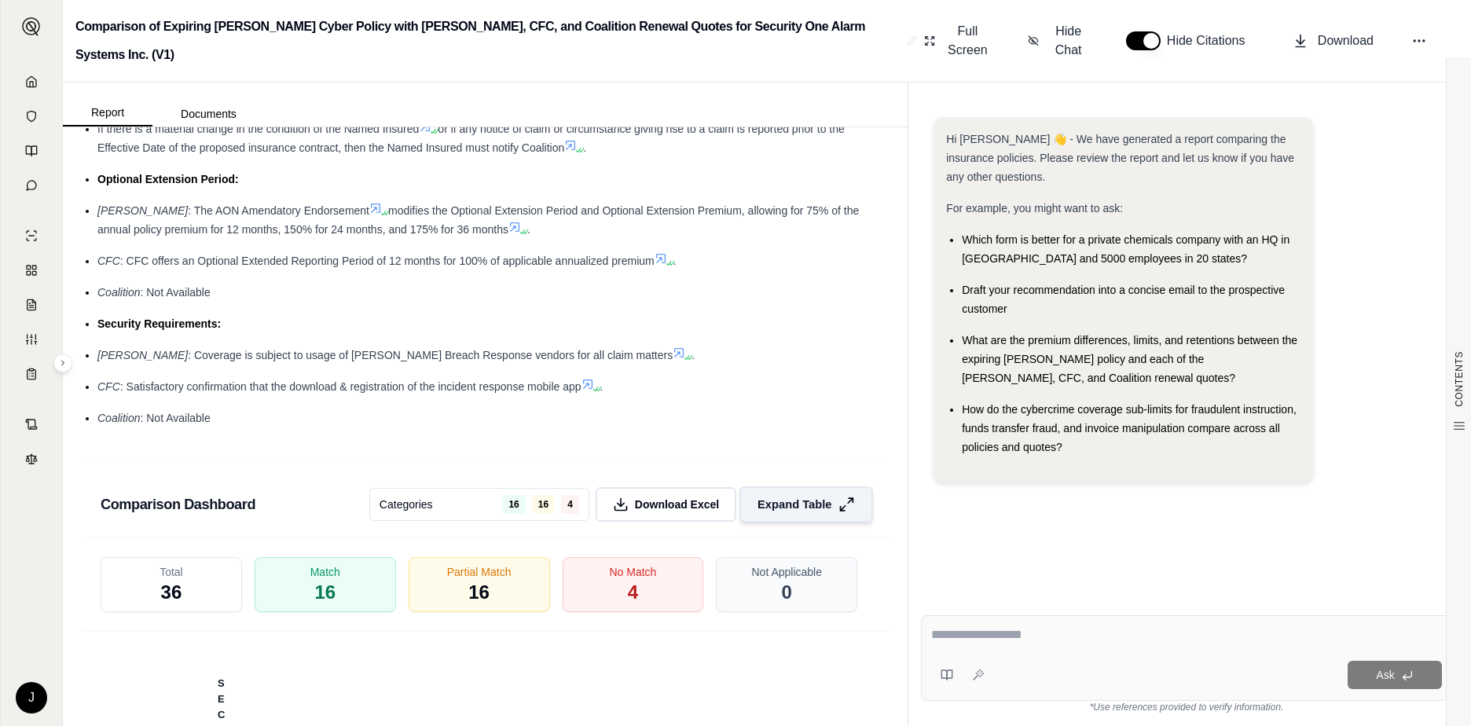
click at [788, 503] on span "Expand Table" at bounding box center [795, 505] width 74 height 17
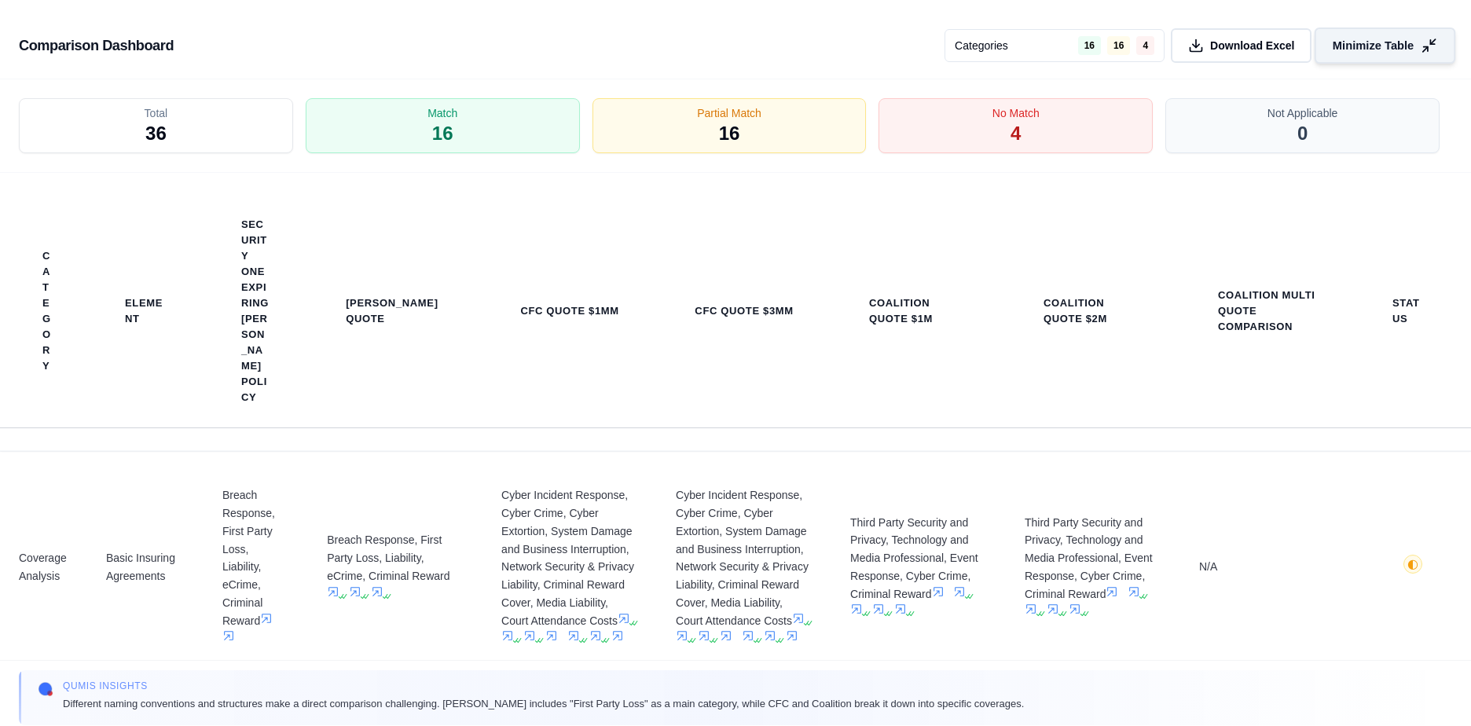
scroll to position [3086, 0]
click at [981, 127] on div "No Match 4" at bounding box center [1016, 126] width 288 height 58
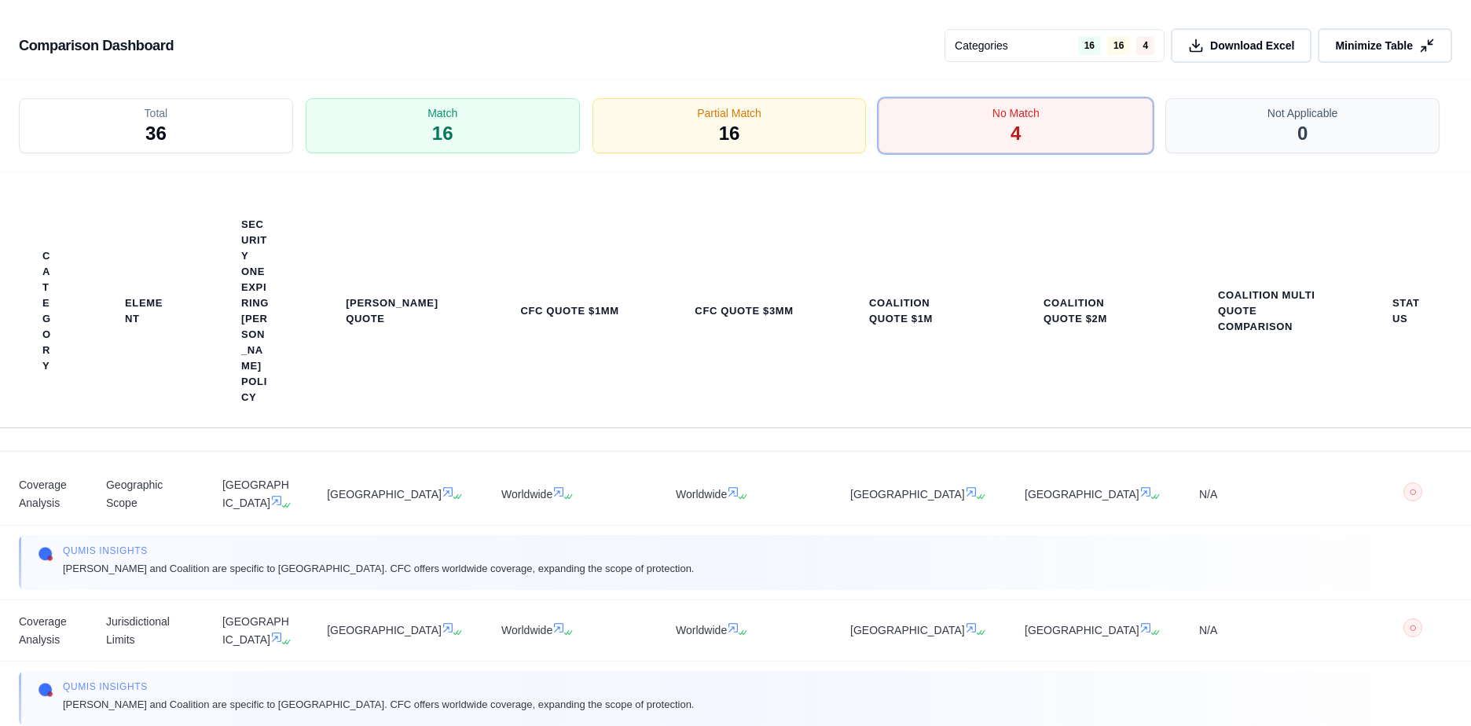
scroll to position [0, 0]
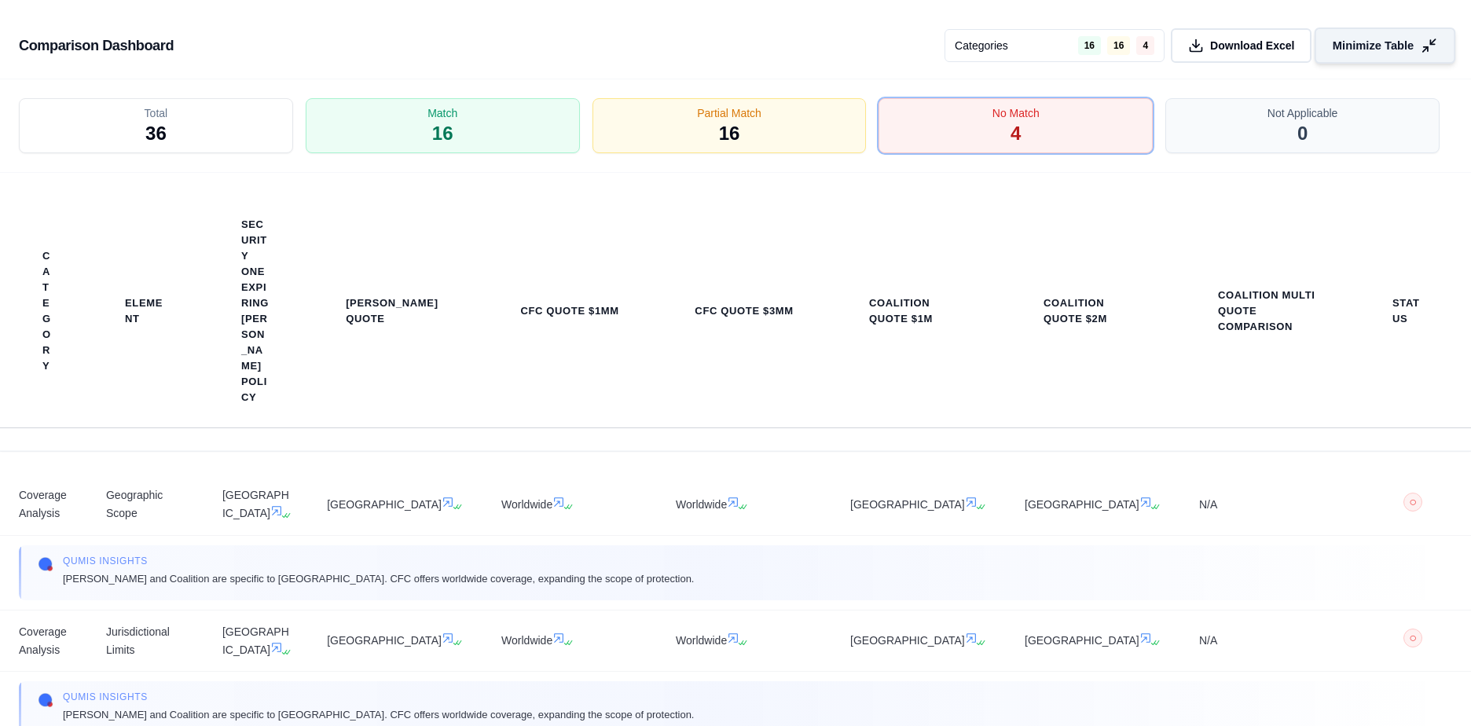
click at [1398, 46] on span "Minimize Table" at bounding box center [1373, 46] width 81 height 17
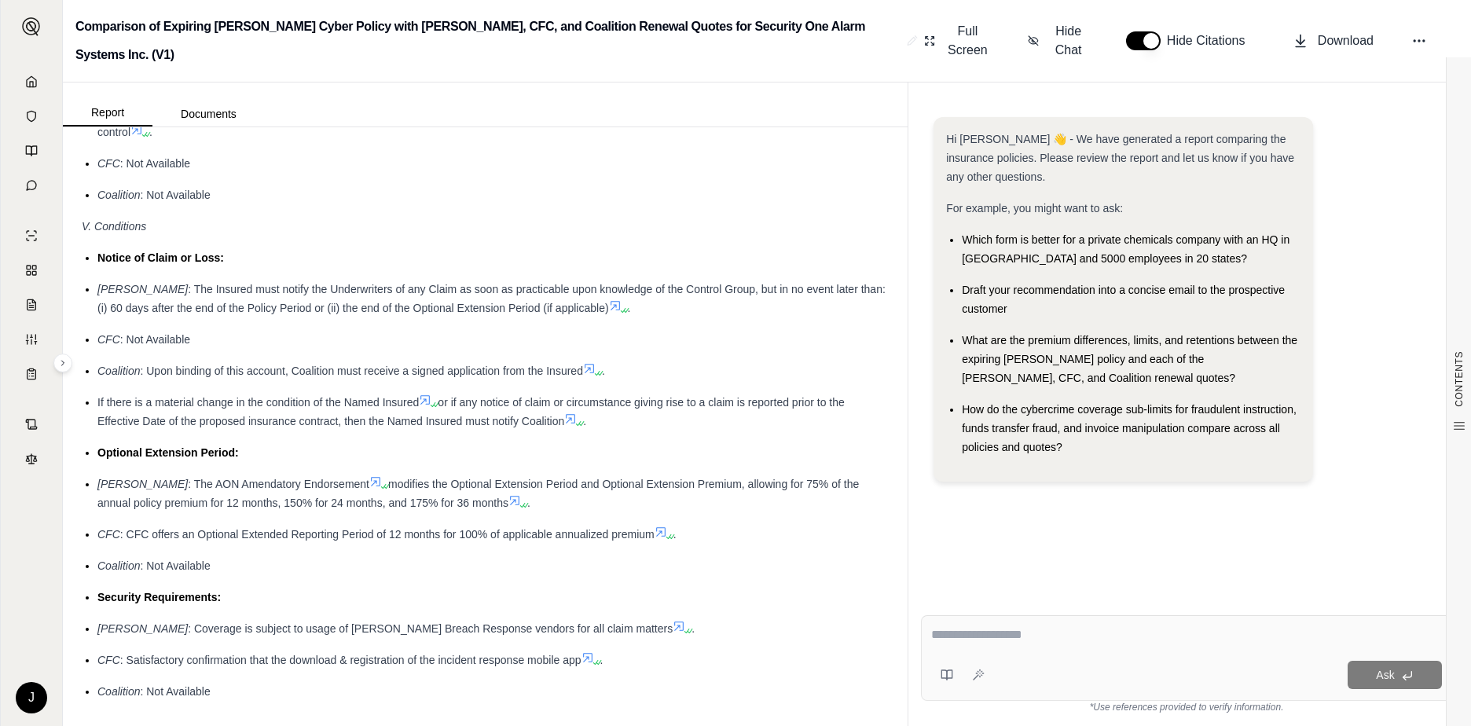
click at [1027, 636] on textarea at bounding box center [1186, 635] width 511 height 19
type textarea "*"
type textarea "**********"
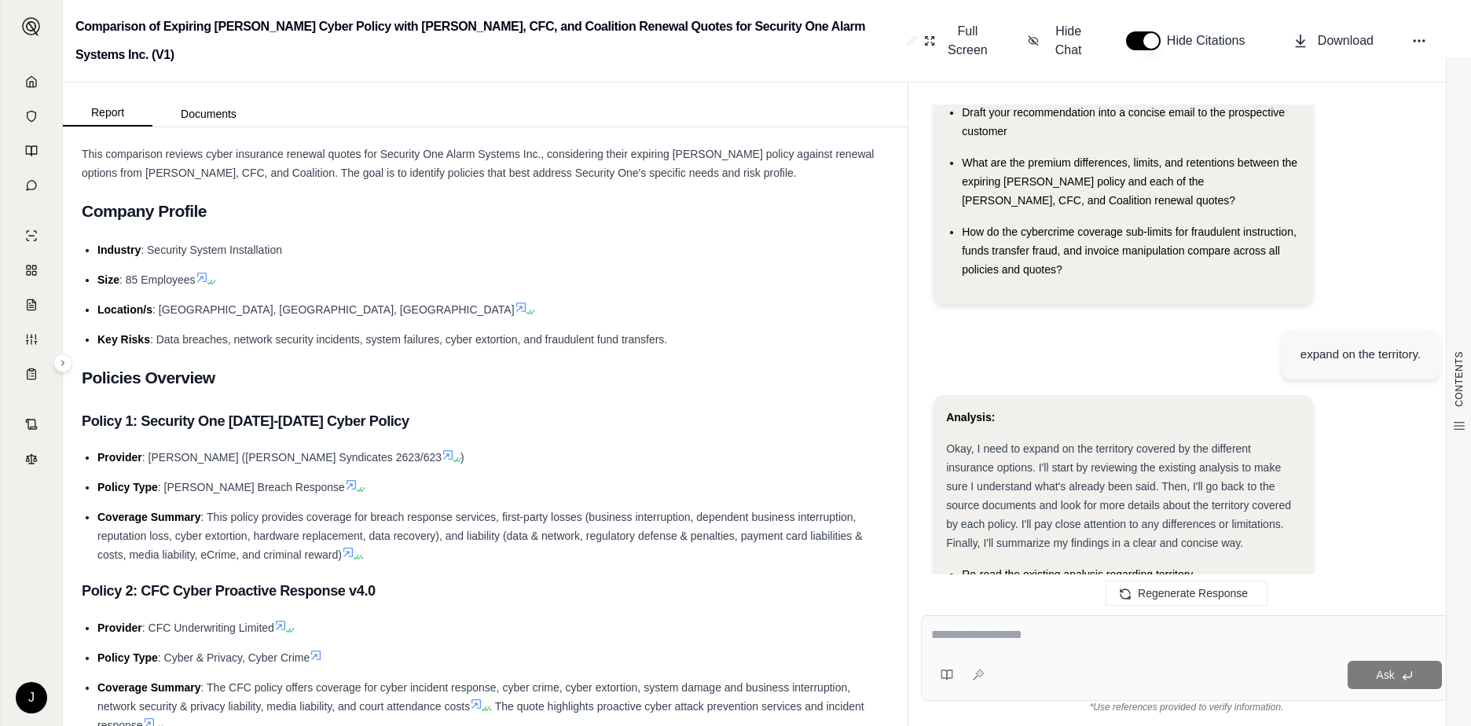
scroll to position [236, 0]
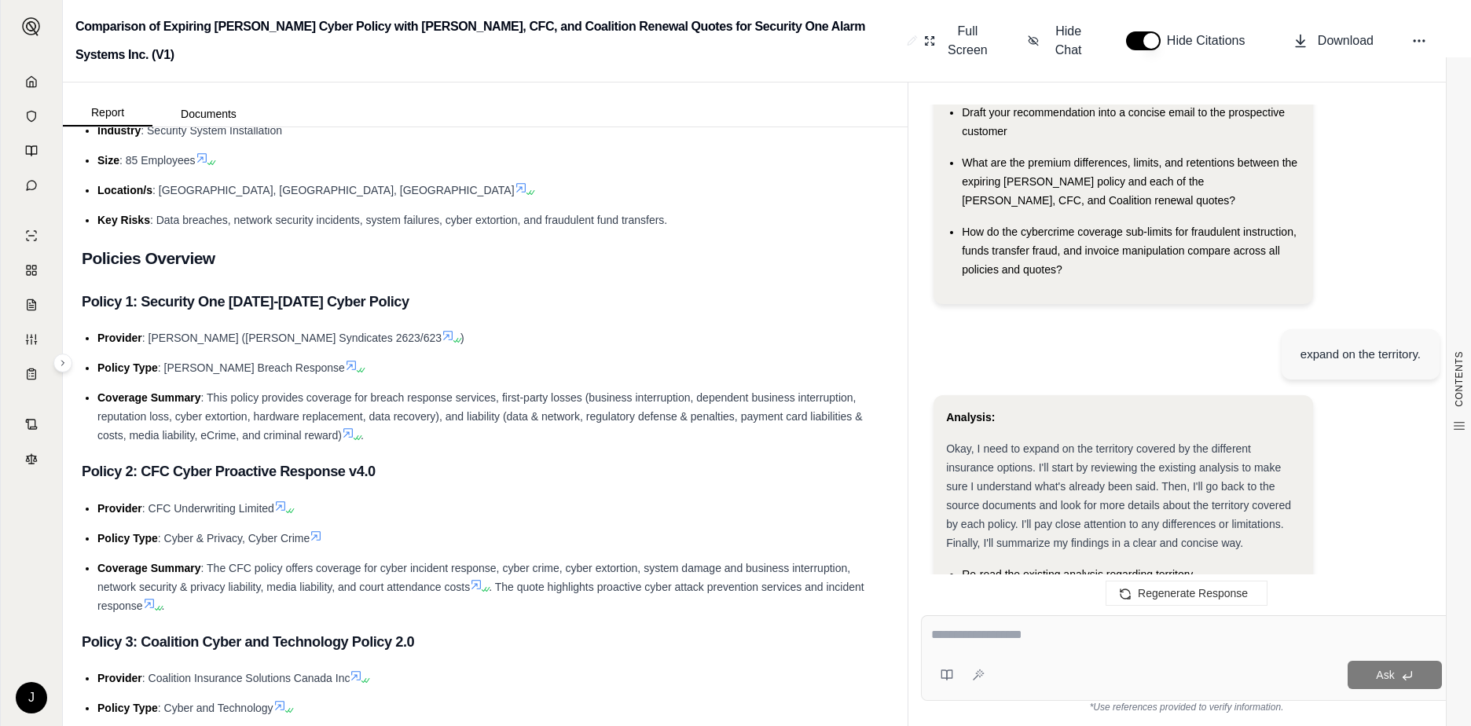
click at [1042, 647] on div at bounding box center [1186, 638] width 511 height 24
click at [1041, 647] on div at bounding box center [1186, 638] width 511 height 24
drag, startPoint x: 1007, startPoint y: 626, endPoint x: 1002, endPoint y: 637, distance: 12.3
click at [1006, 626] on textarea at bounding box center [1186, 635] width 511 height 19
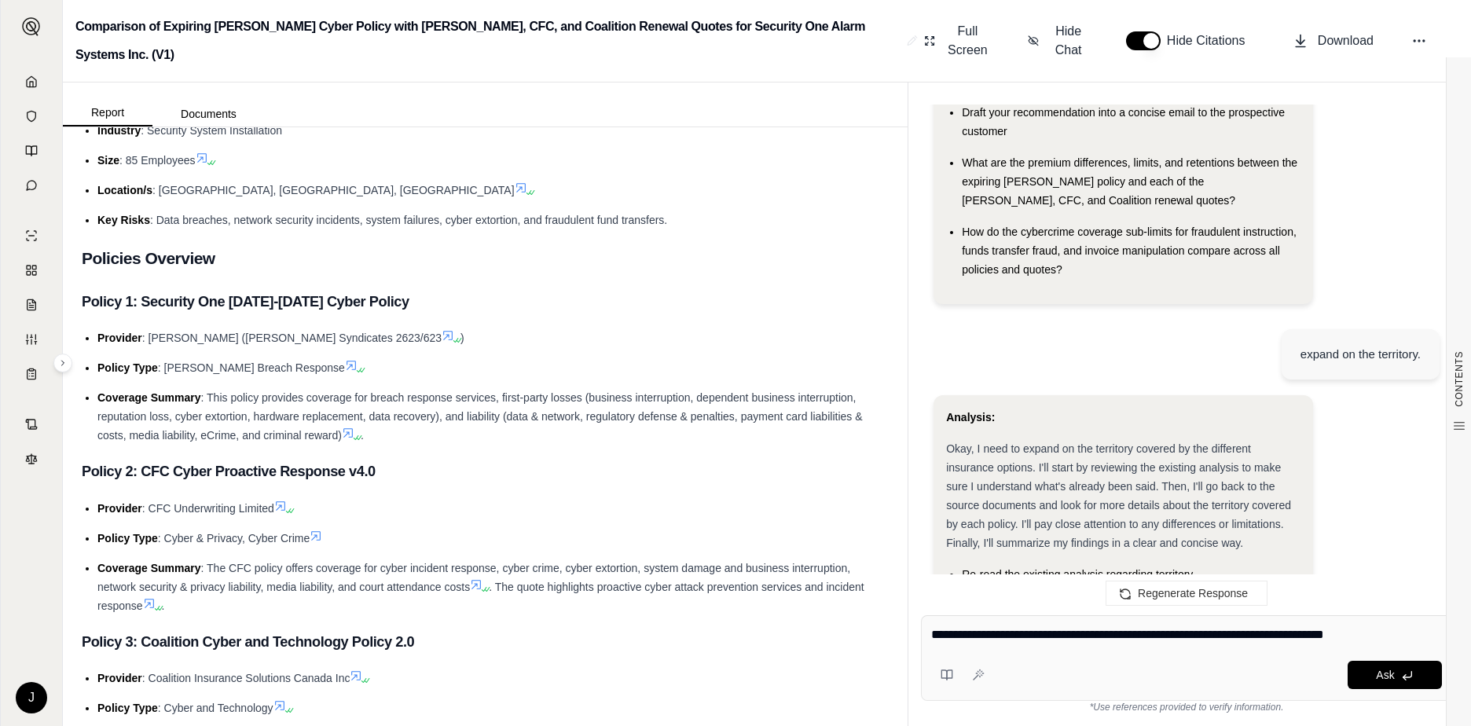
type textarea "**********"
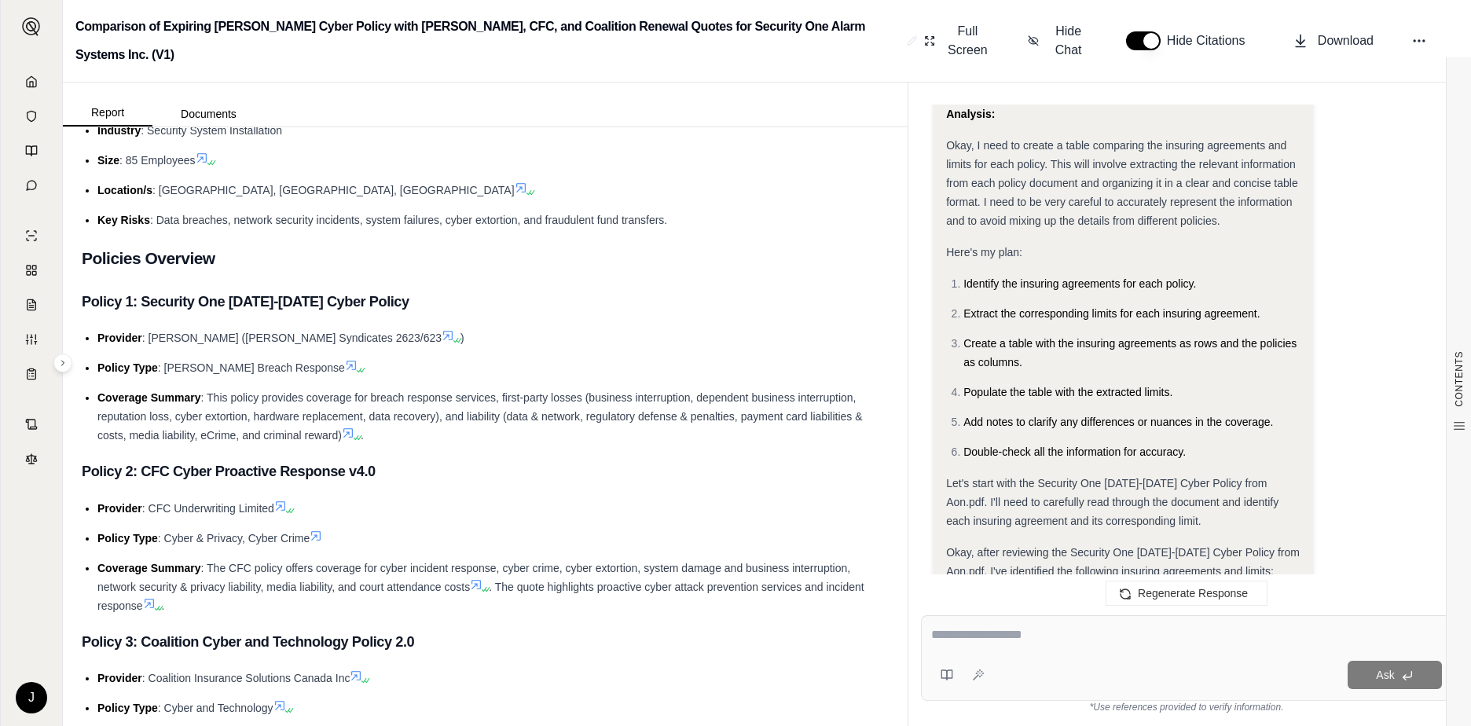
scroll to position [3078, 0]
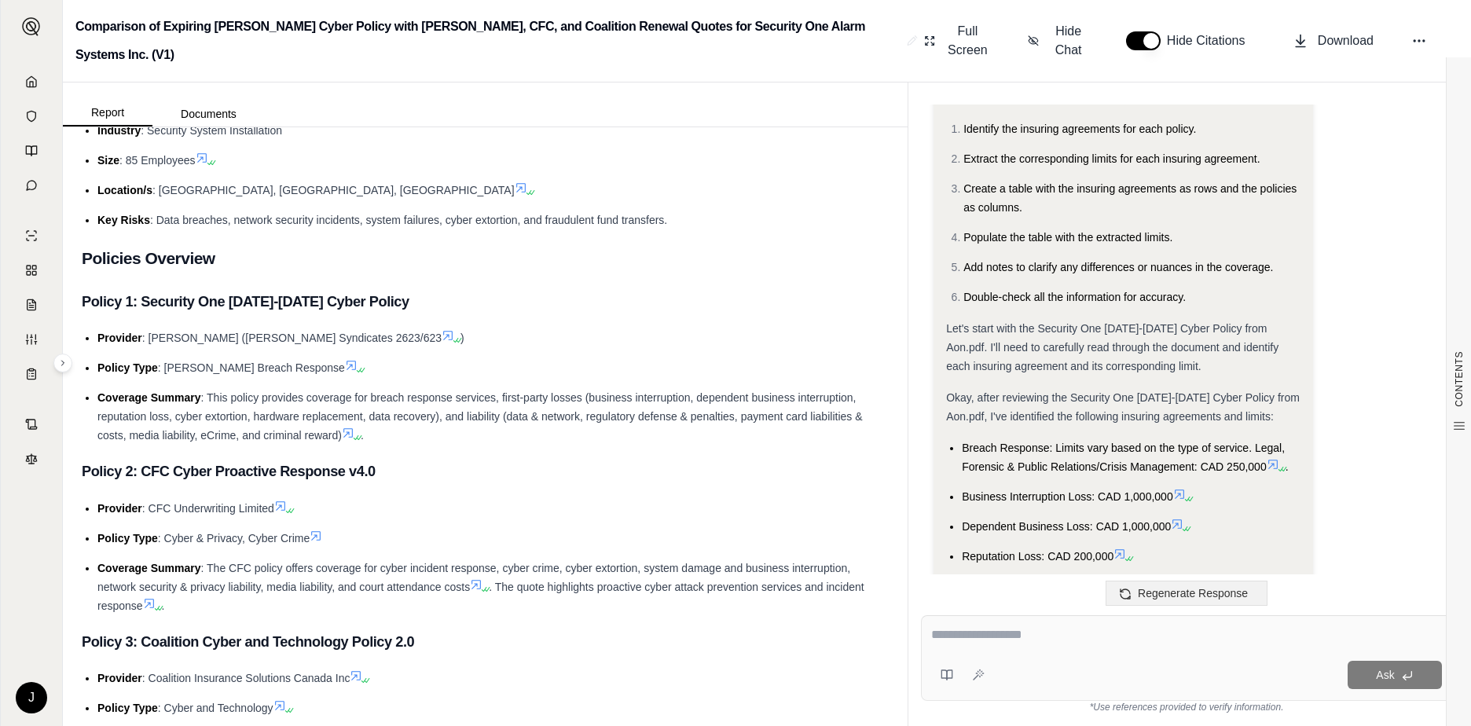
click at [1198, 594] on span "Regenerate Response" at bounding box center [1193, 593] width 110 height 13
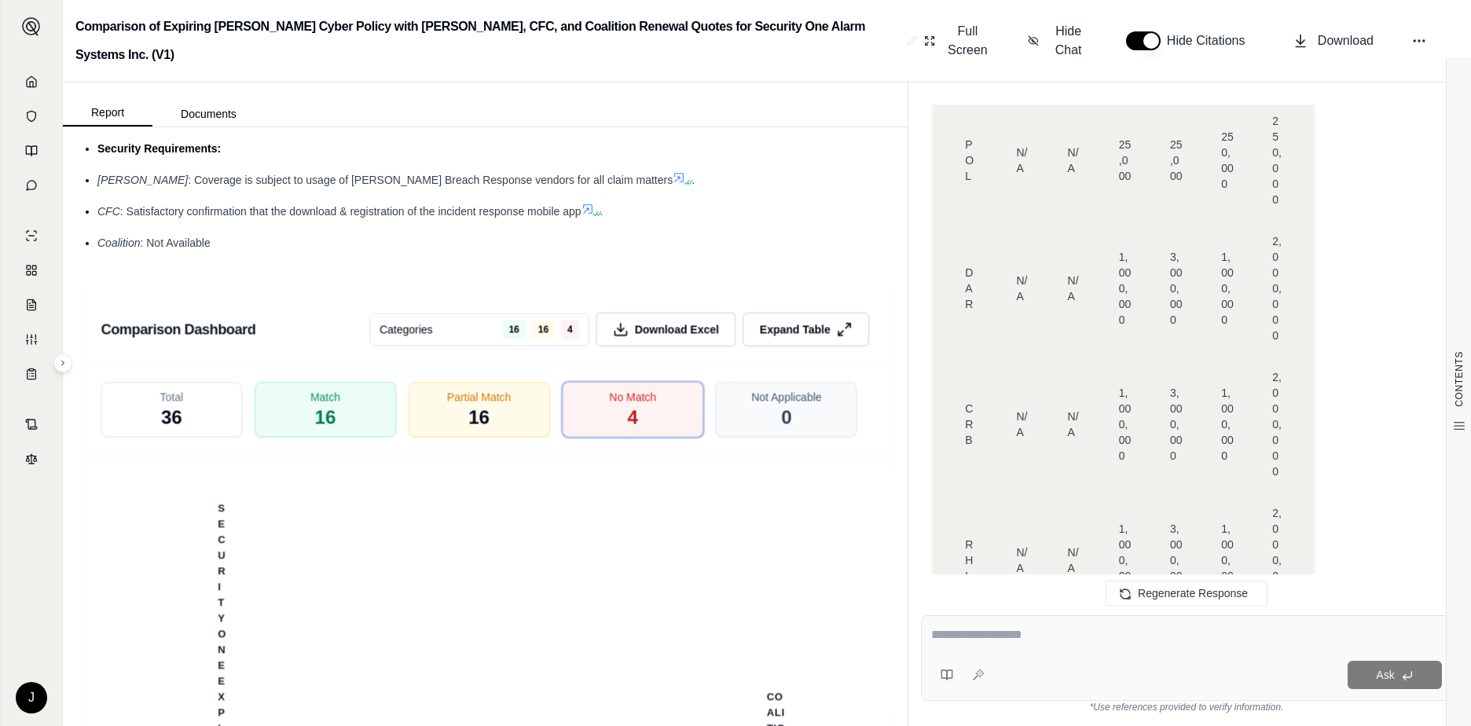
scroll to position [3752, 0]
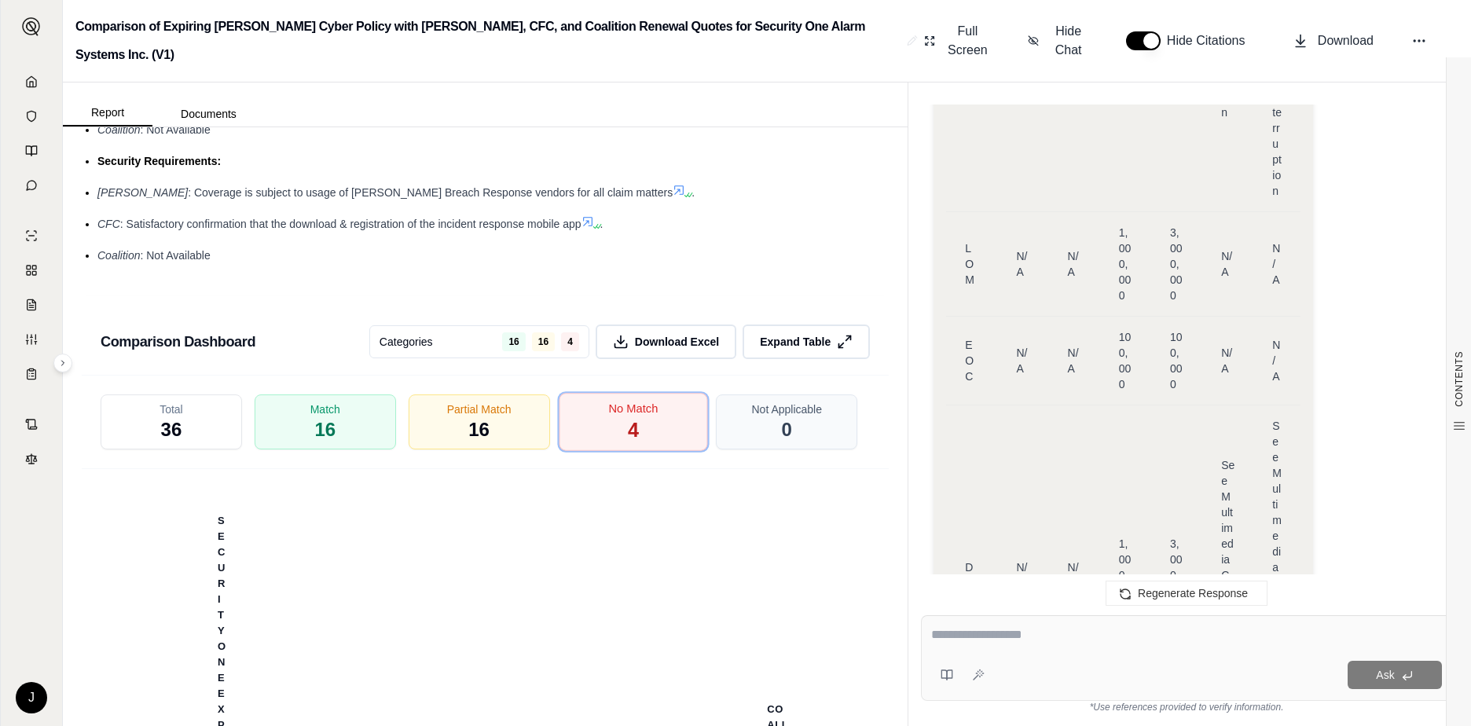
scroll to position [3517, 0]
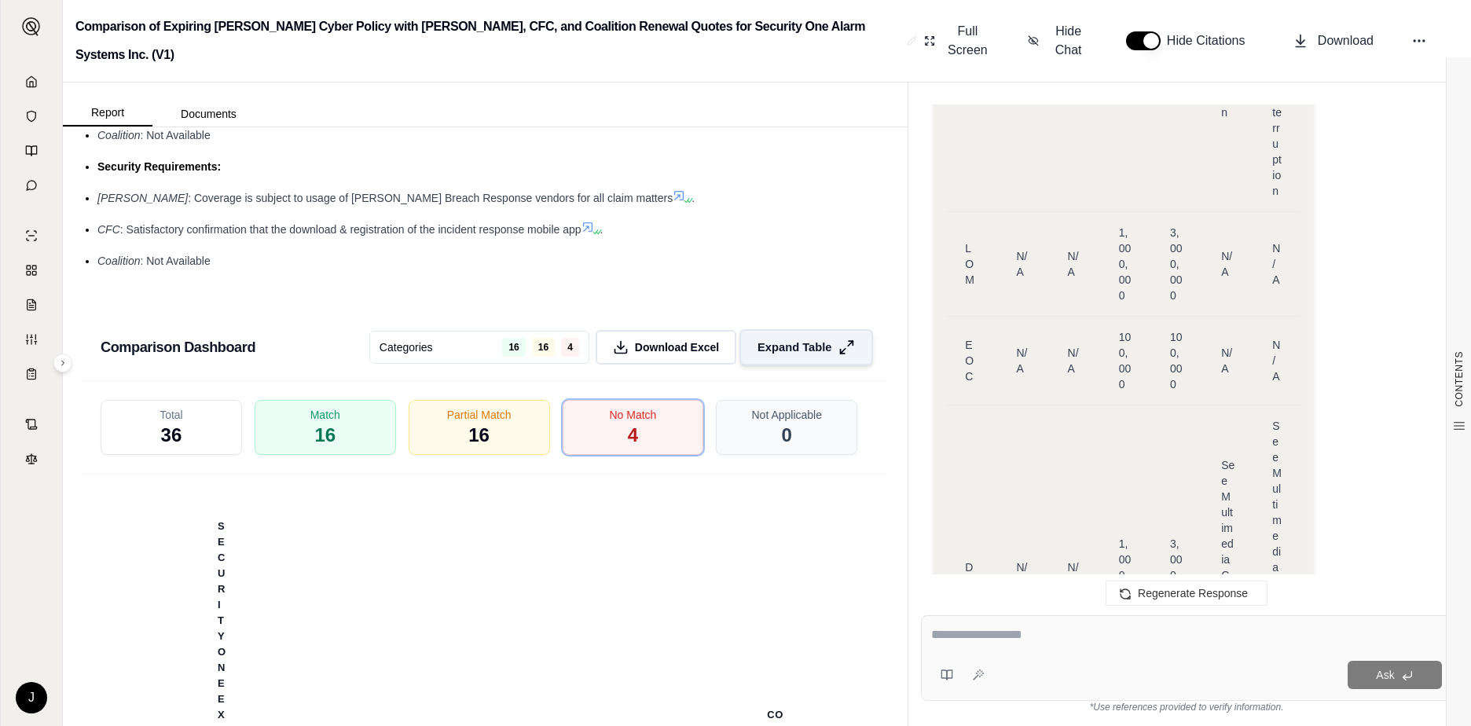
click at [775, 339] on span "Expand Table" at bounding box center [795, 347] width 74 height 17
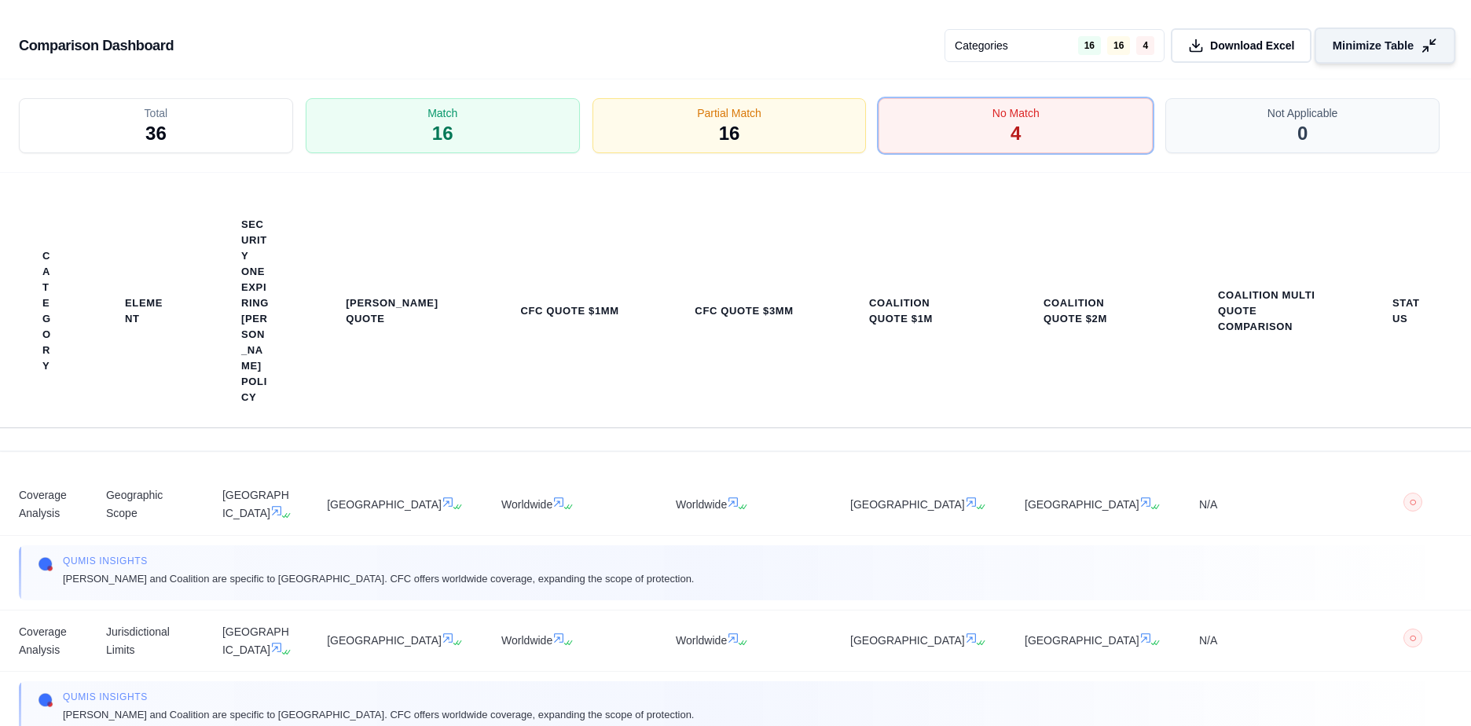
scroll to position [3086, 0]
click at [1085, 42] on html "J Comparison of Expiring Beazley Cyber Policy with Beazley, CFC, and Coalition …" at bounding box center [735, 363] width 1471 height 726
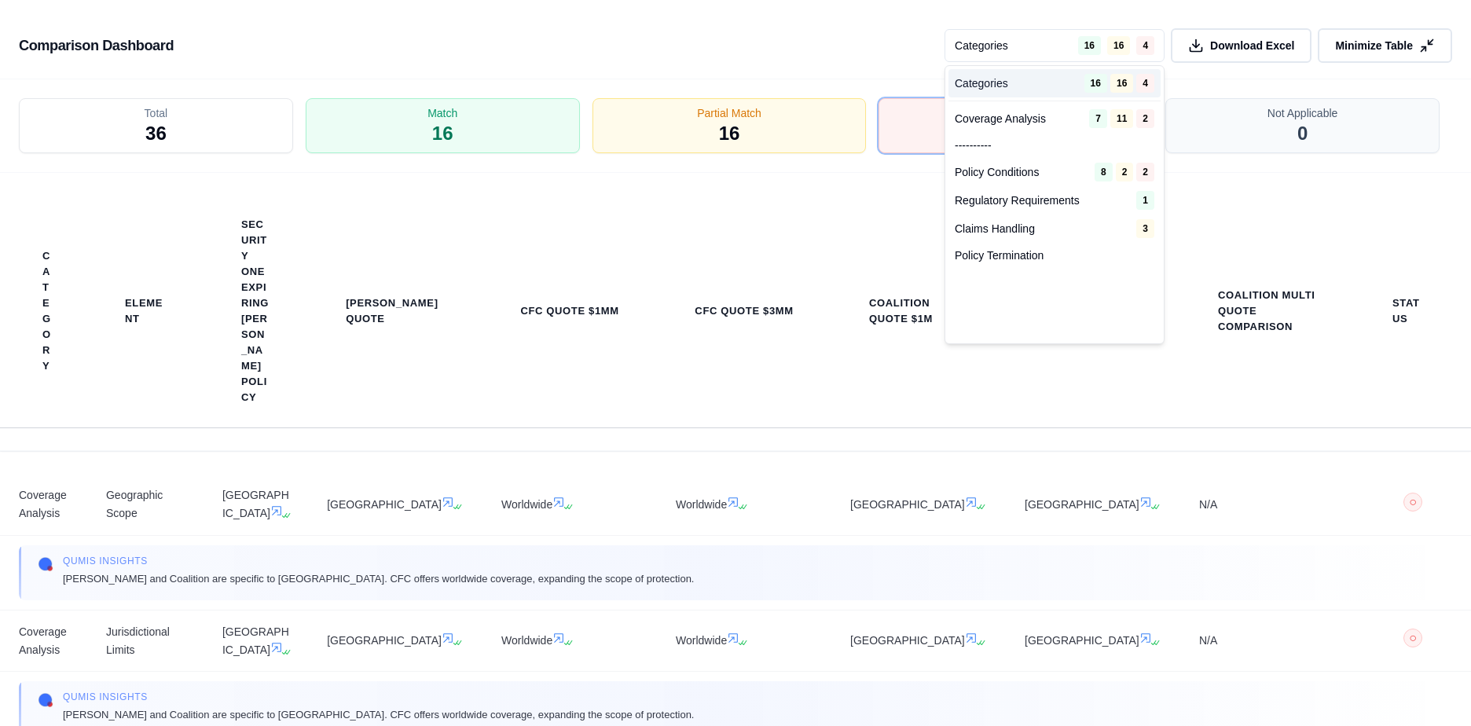
click at [1034, 87] on div "Categories 16 16 4" at bounding box center [1054, 83] width 212 height 28
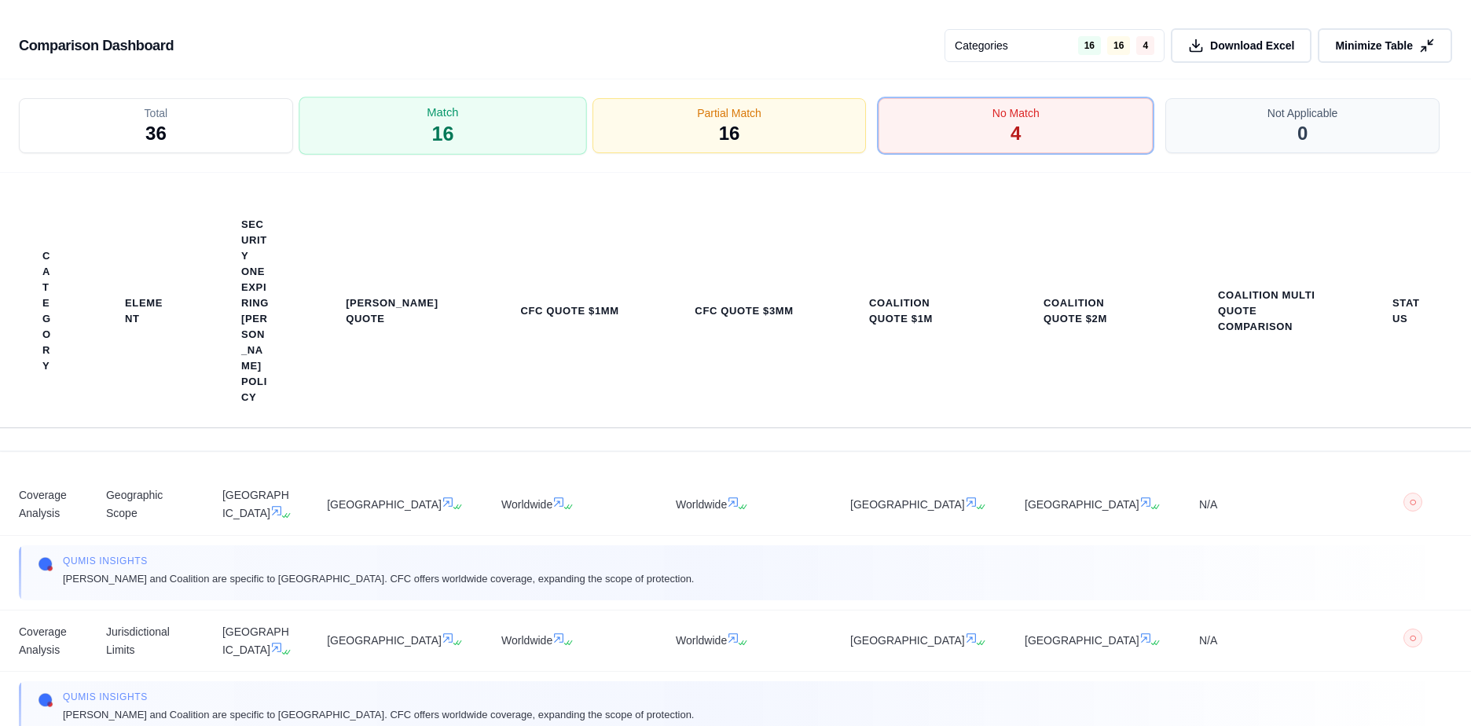
click at [479, 115] on div "Match 16" at bounding box center [443, 126] width 288 height 58
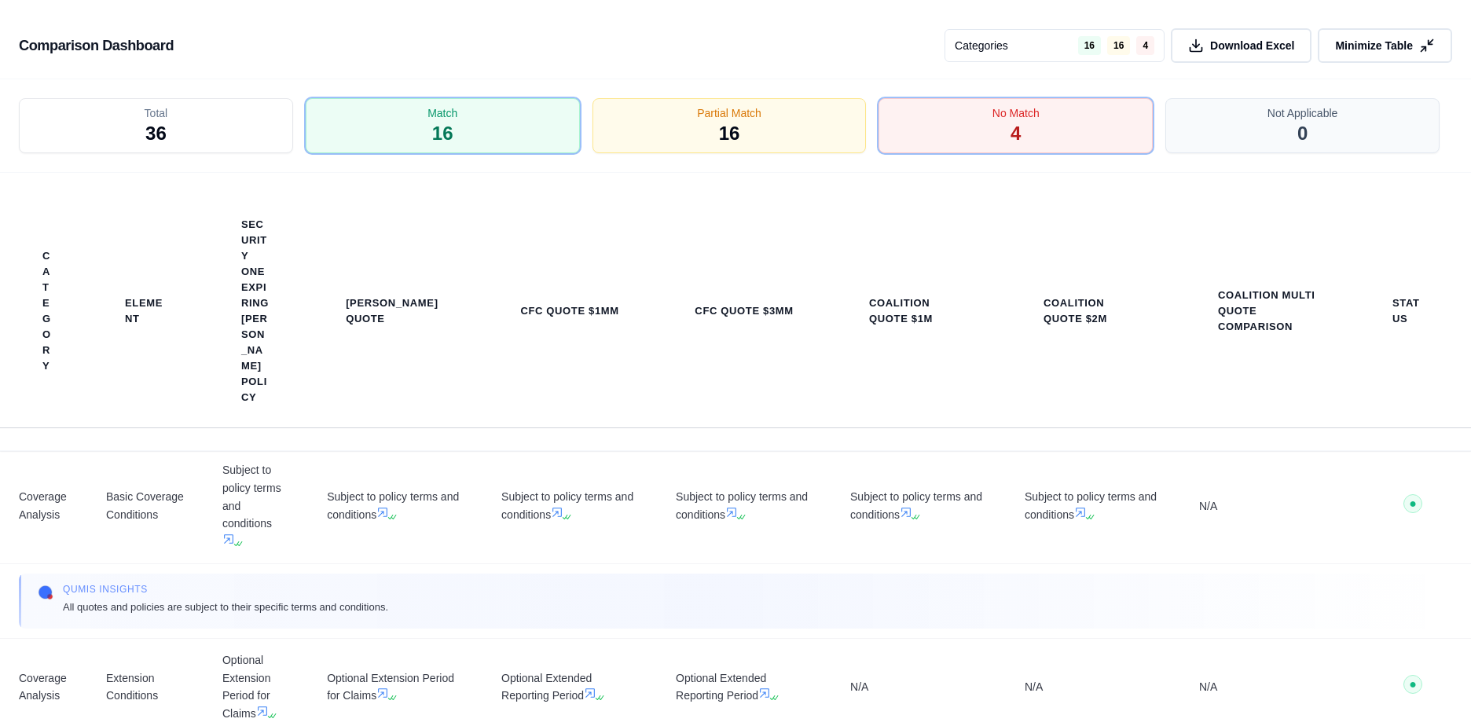
scroll to position [707, 0]
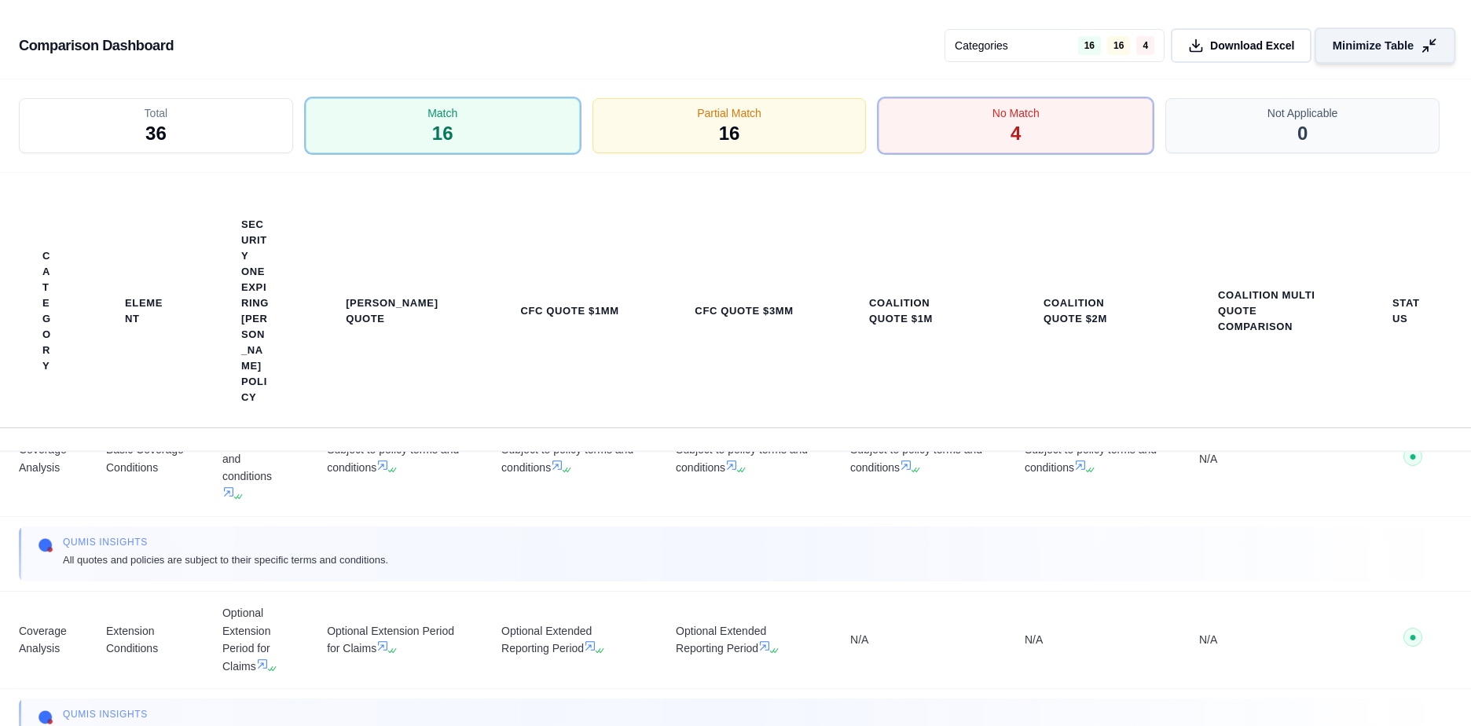
click at [1426, 49] on icon at bounding box center [1429, 46] width 17 height 17
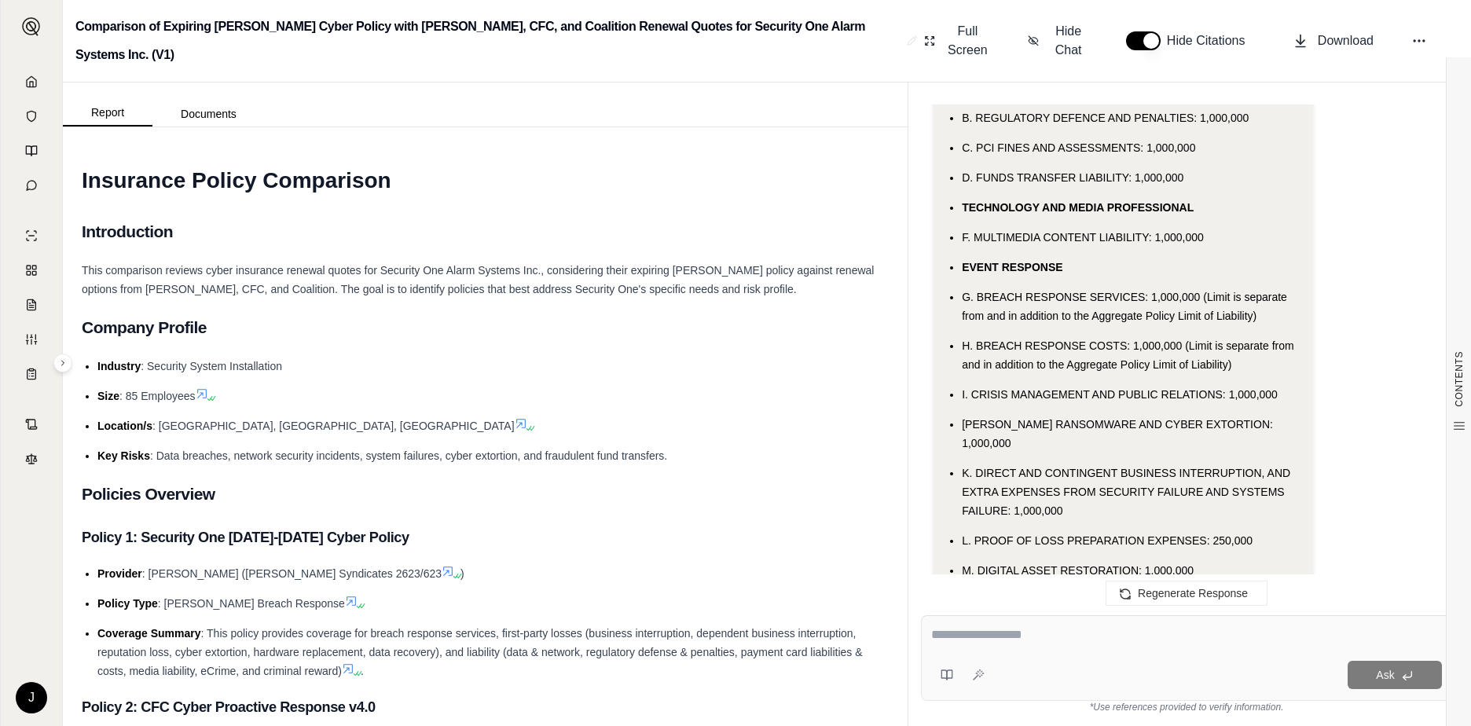
scroll to position [8816, 0]
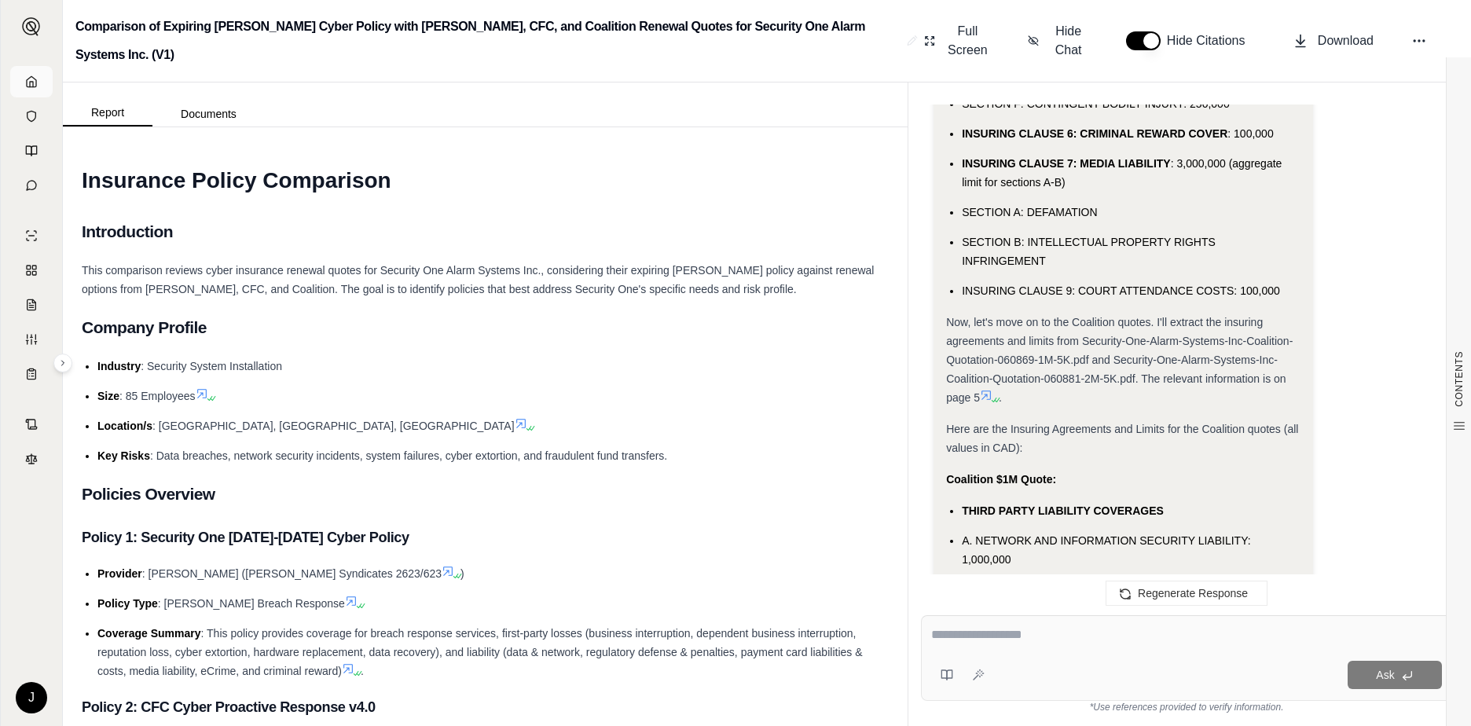
click at [32, 73] on link at bounding box center [31, 81] width 42 height 31
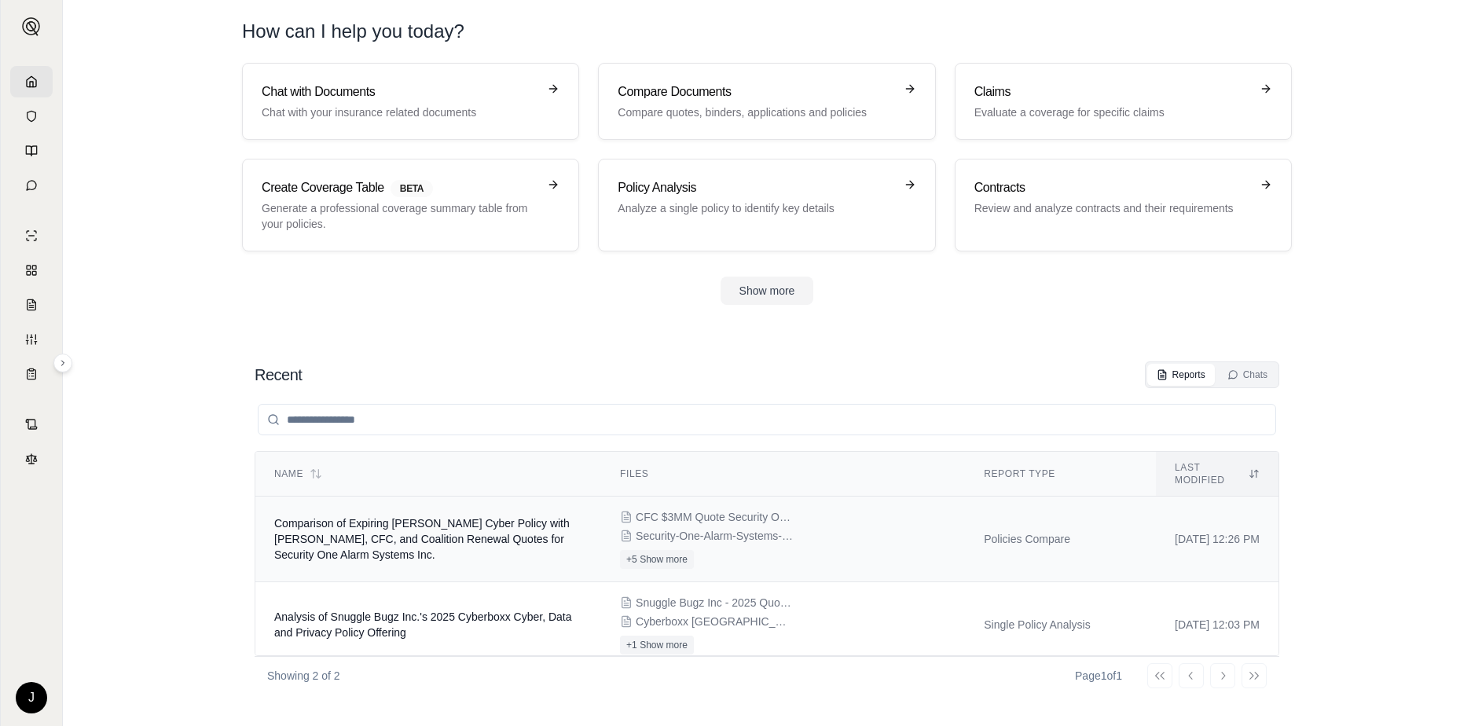
click at [890, 533] on div "CFC $3MM Quote Security One.Pdf Security-One-Alarm-Systems-Inc-Coalition-Quotat…" at bounding box center [783, 539] width 326 height 60
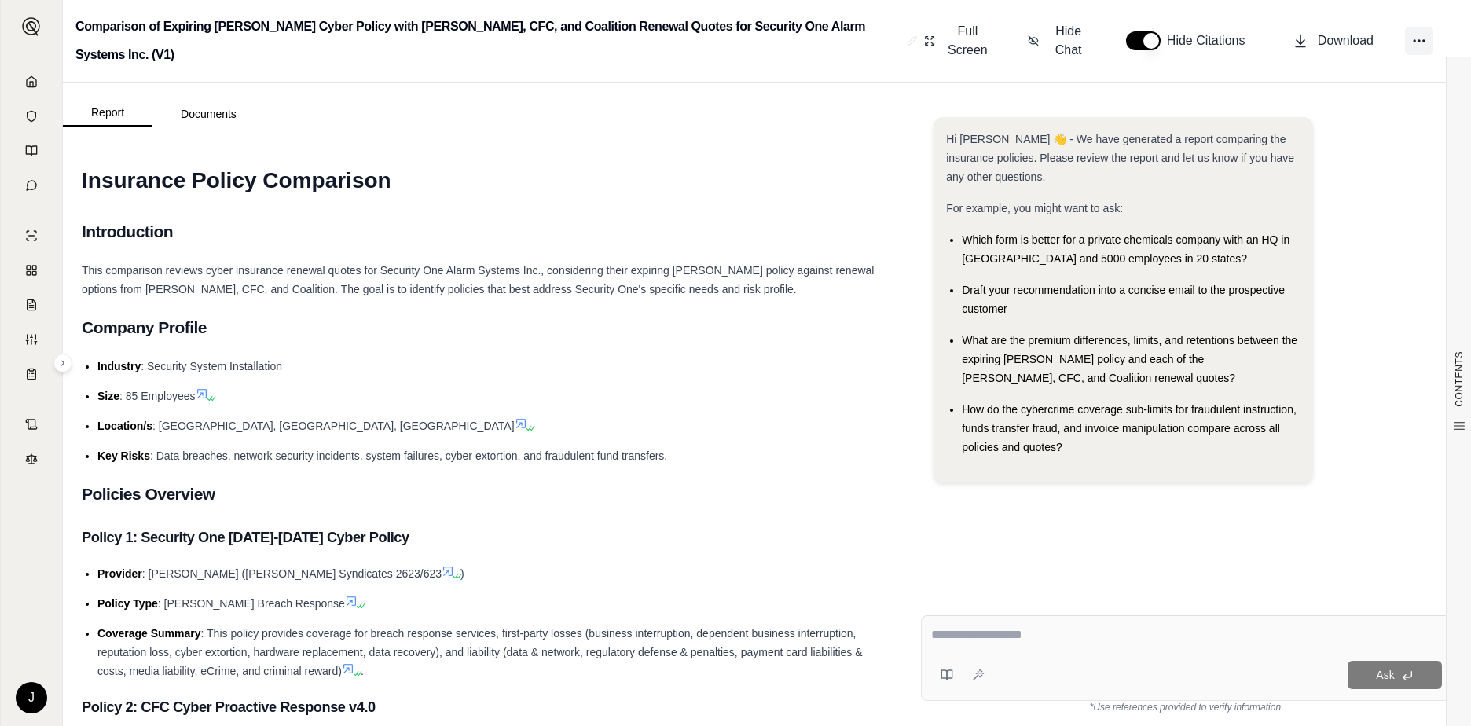
click at [1413, 33] on icon at bounding box center [1419, 41] width 16 height 16
click at [35, 92] on link at bounding box center [31, 81] width 42 height 31
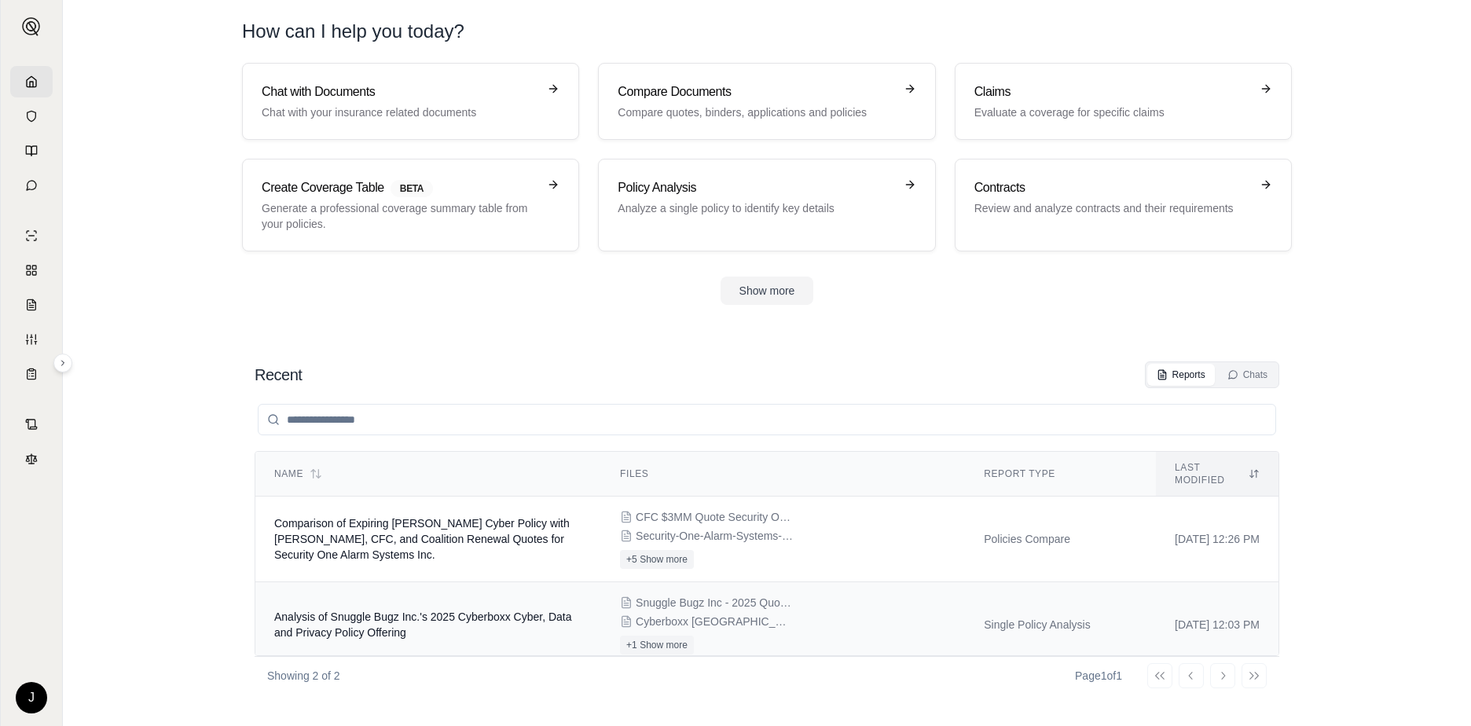
click at [461, 627] on td "Analysis of Snuggle Bugz Inc.'s 2025 Cyberboxx Cyber, Data and Privacy Policy O…" at bounding box center [428, 625] width 346 height 86
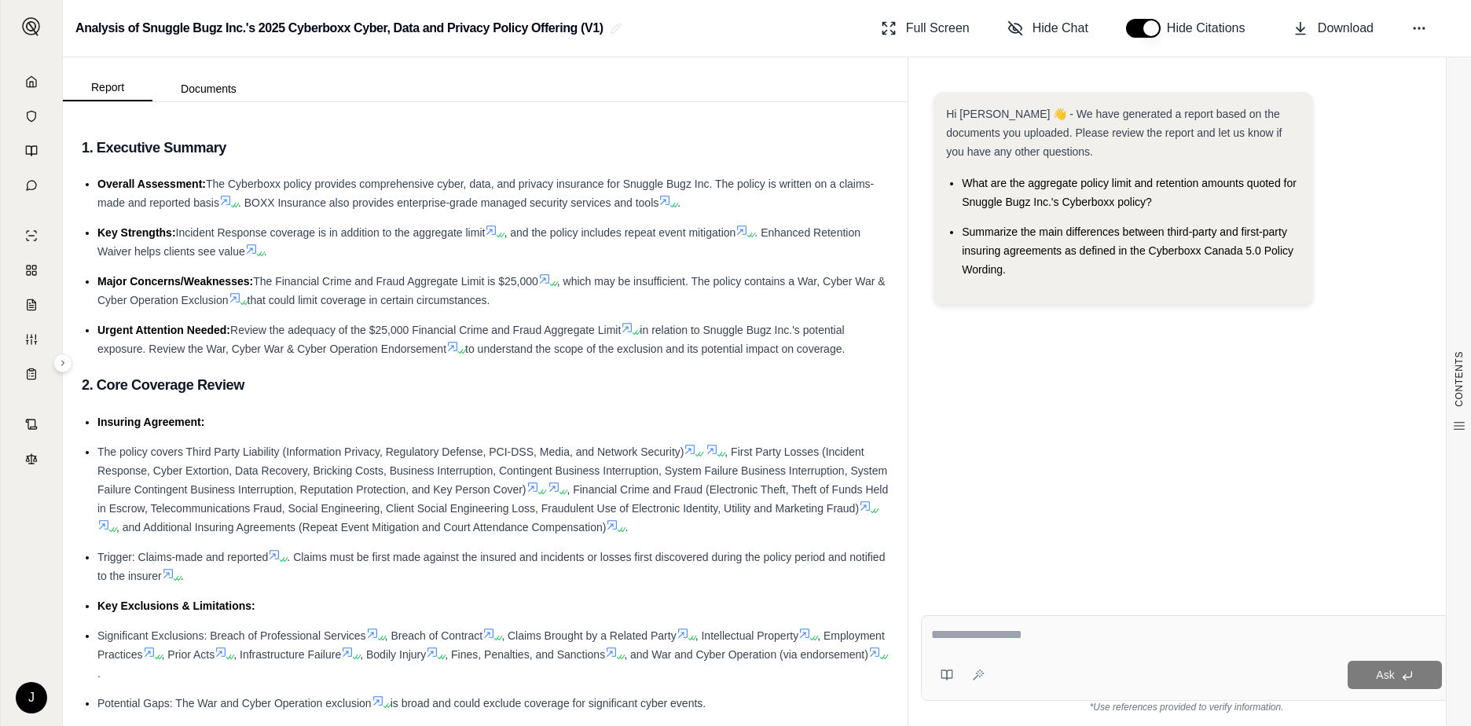
click at [1039, 637] on textarea at bounding box center [1186, 635] width 511 height 19
type textarea "**********"
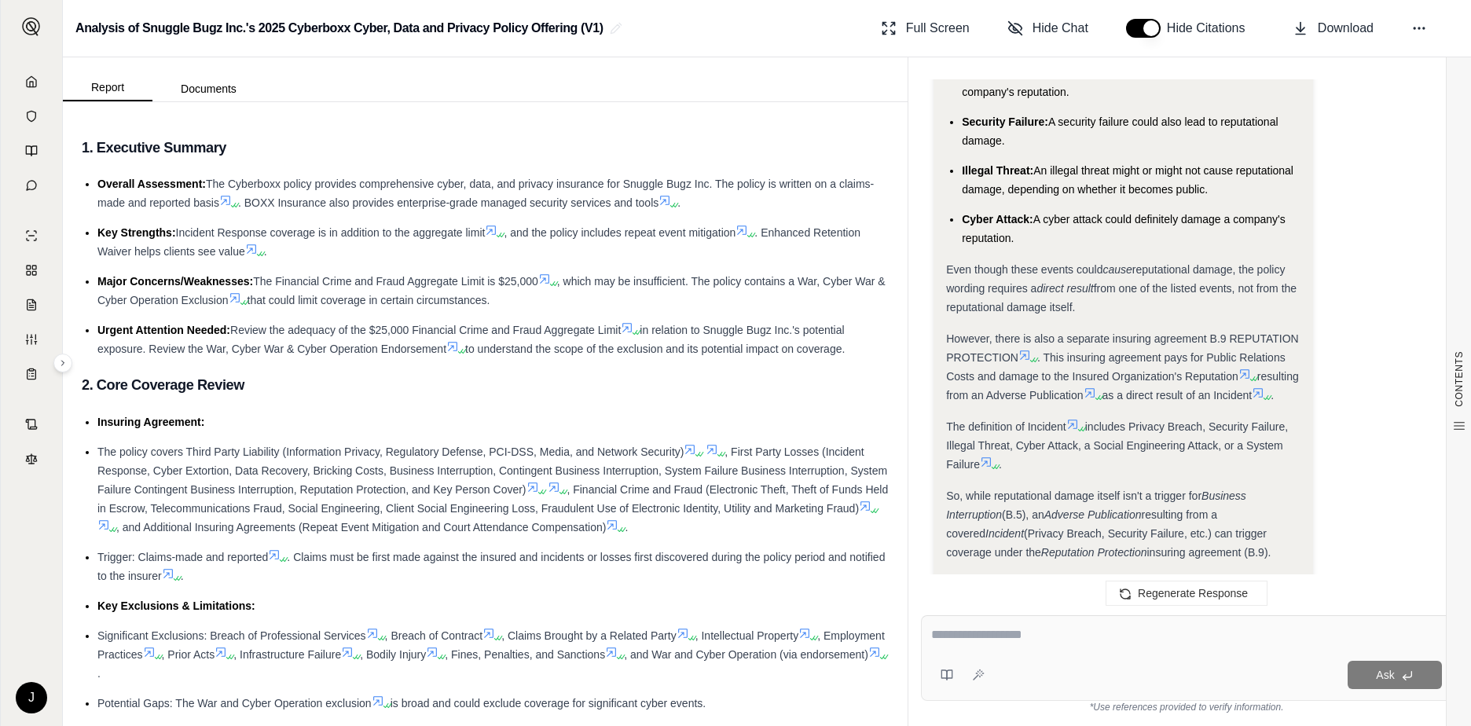
scroll to position [1157, 0]
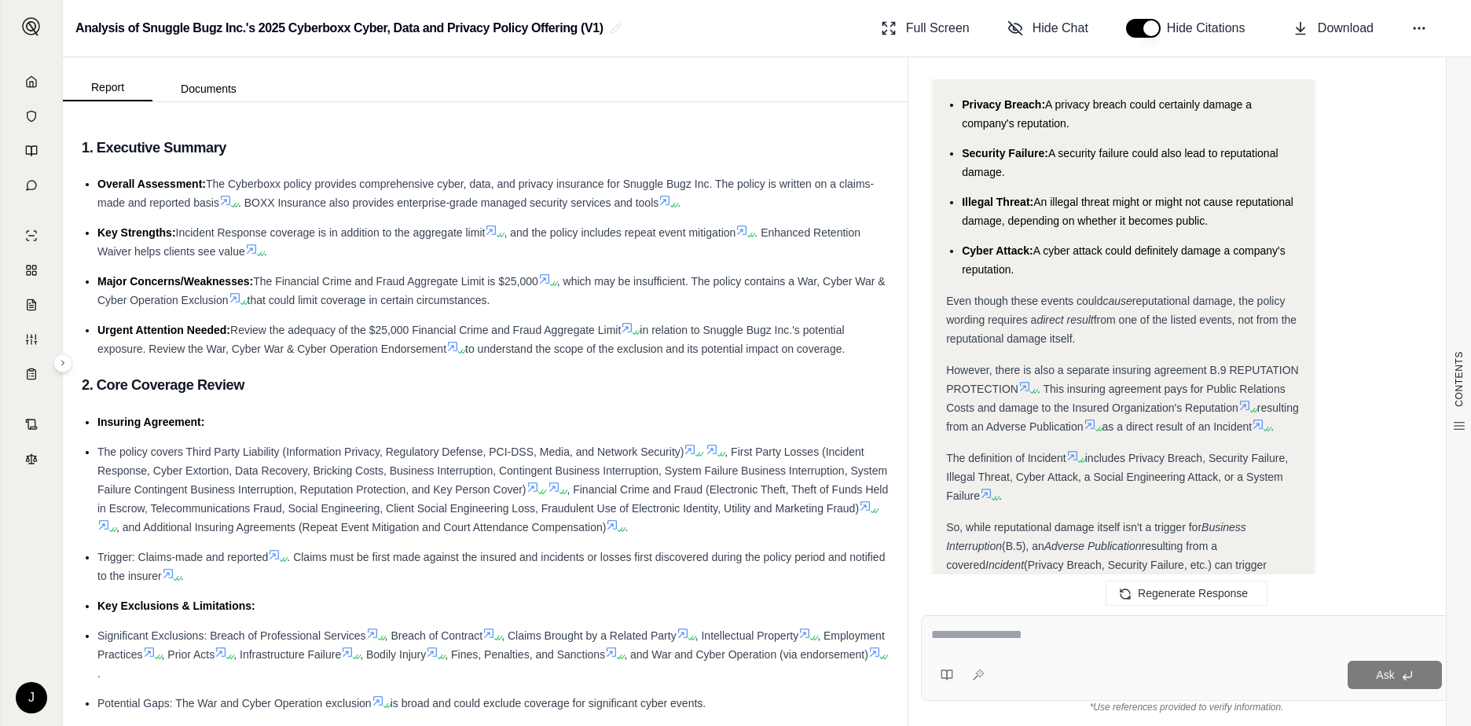
click at [1061, 633] on textarea at bounding box center [1186, 635] width 511 height 19
type textarea "*"
type textarea "**********"
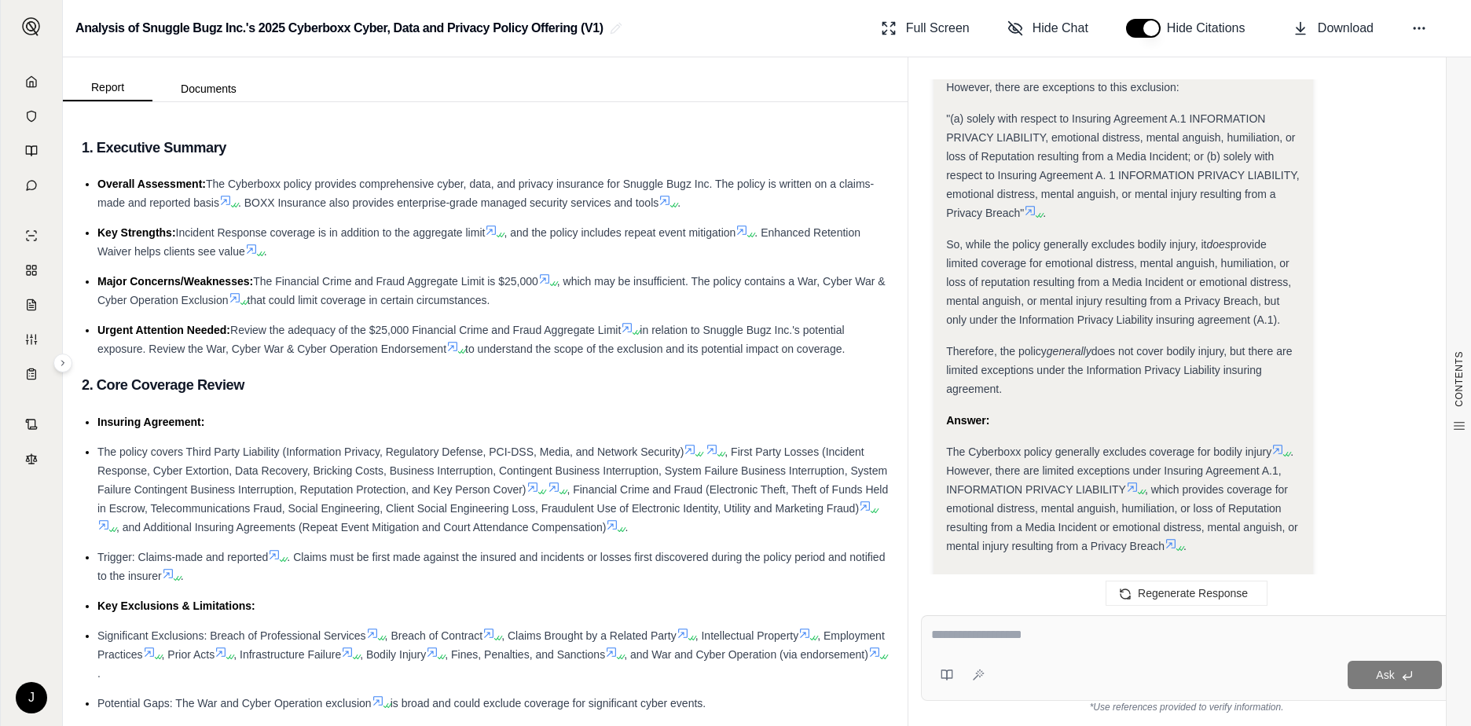
scroll to position [2925, 0]
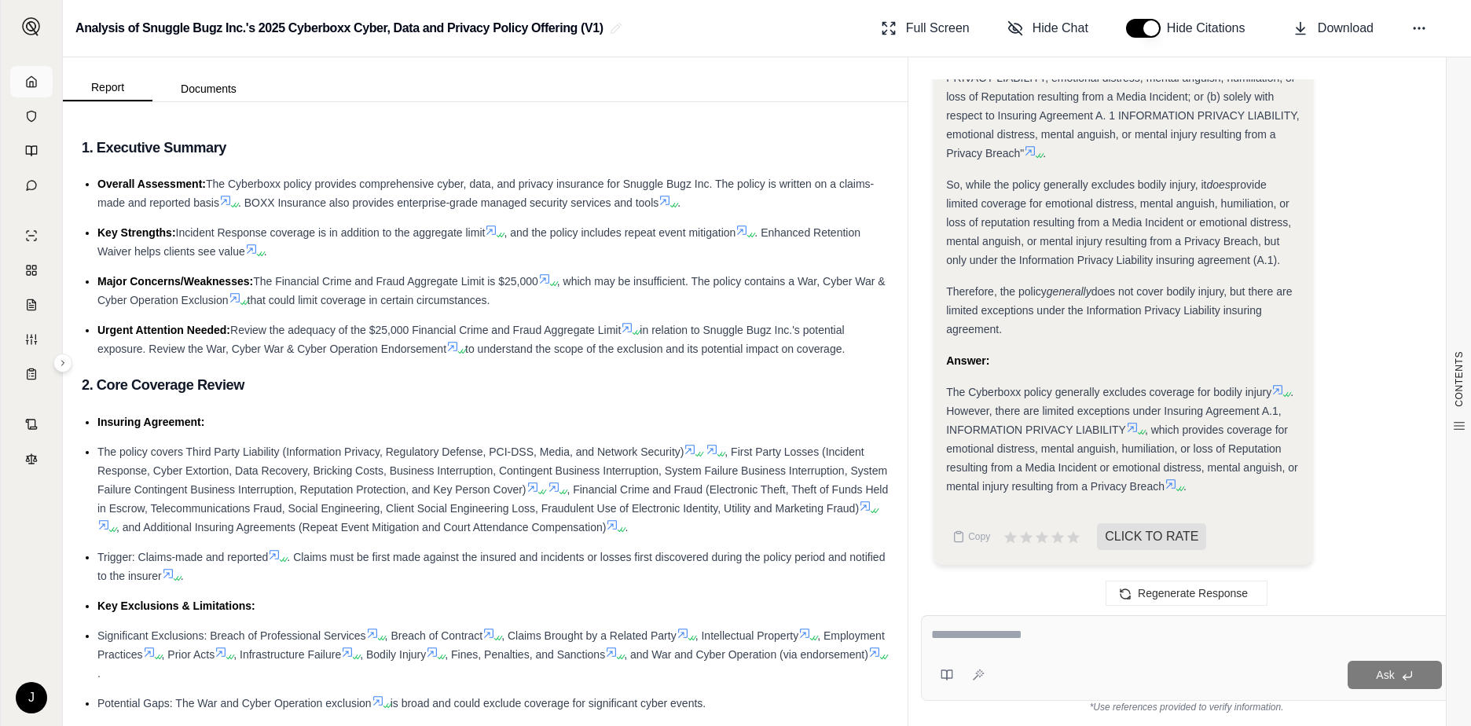
click at [28, 81] on icon at bounding box center [31, 81] width 13 height 13
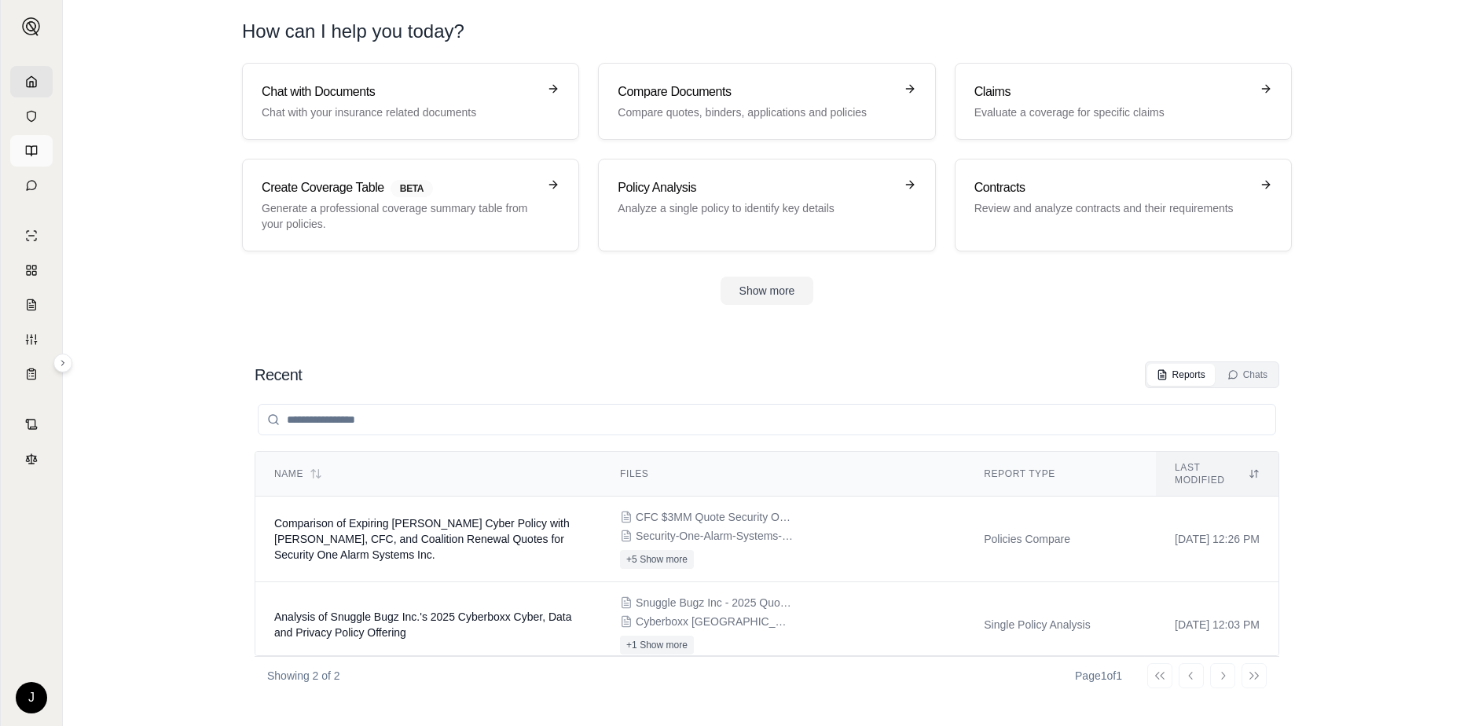
click at [29, 149] on icon at bounding box center [31, 151] width 13 height 13
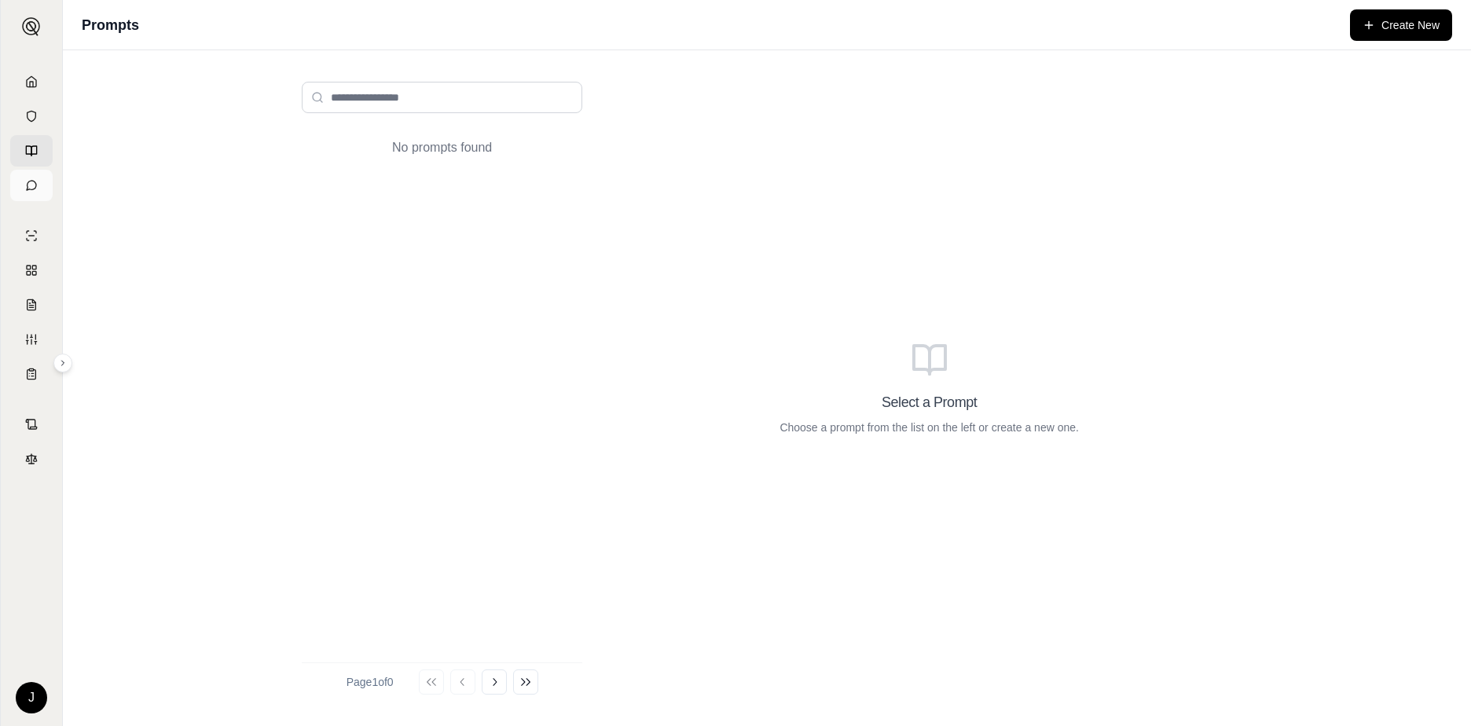
click at [26, 180] on icon at bounding box center [31, 185] width 13 height 13
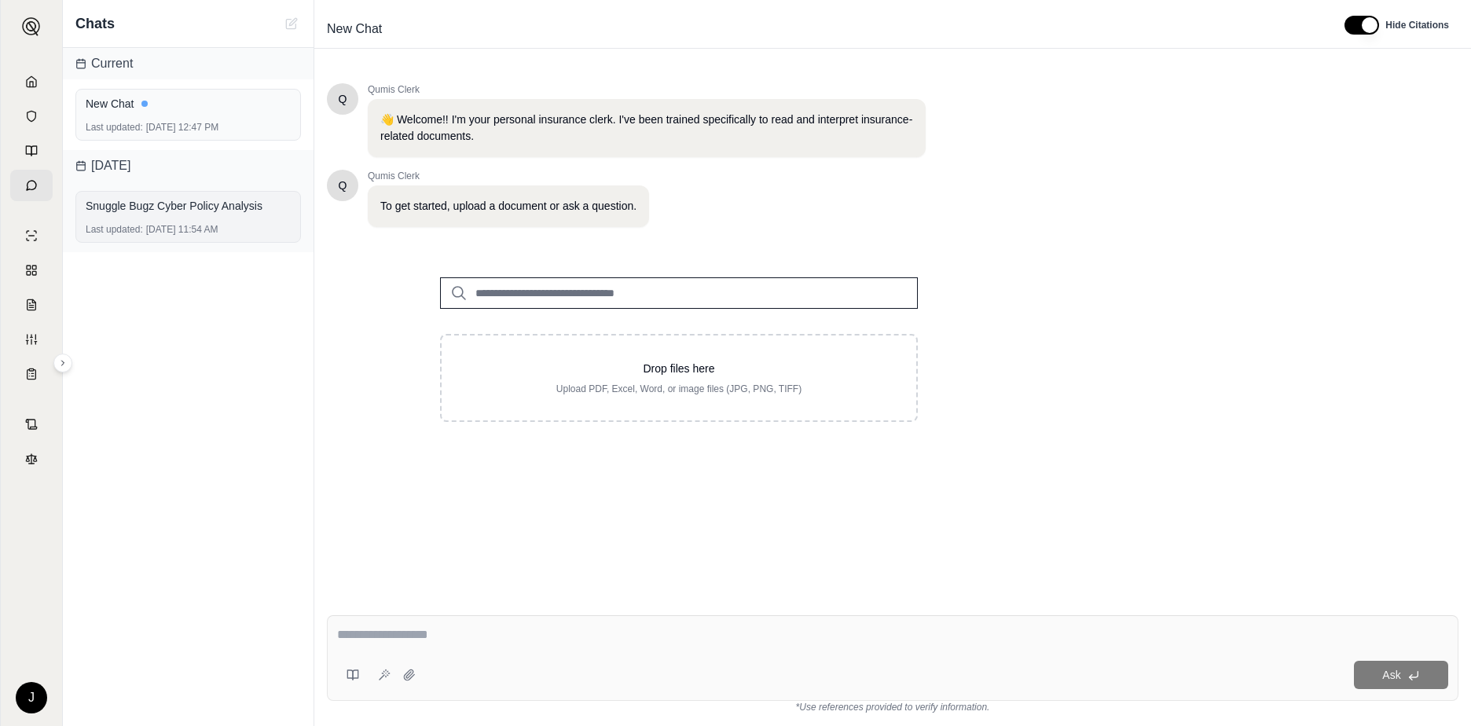
click at [130, 222] on div "Snuggle Bugz Cyber Policy Analysis Last updated: Sep 18, 2025, 11:54 AM" at bounding box center [188, 217] width 226 height 52
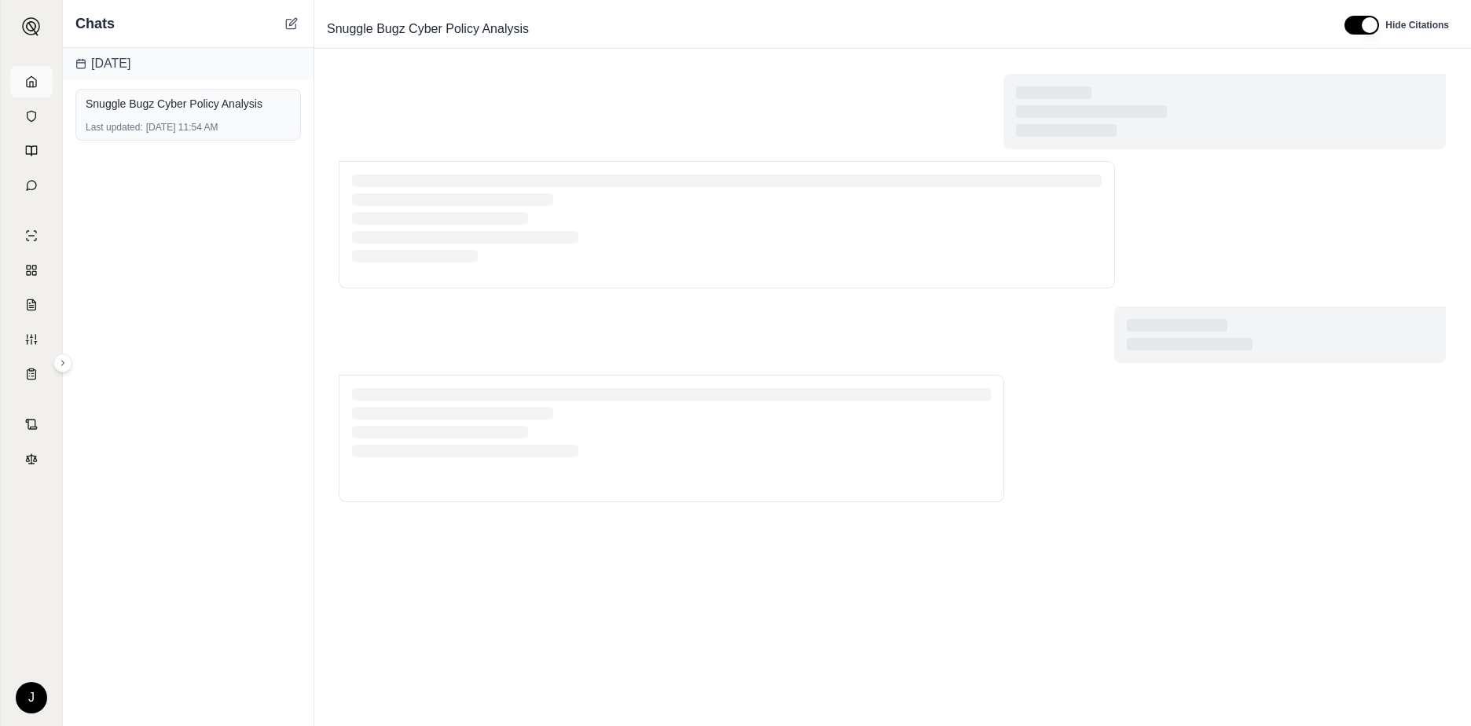
click at [30, 86] on polyline at bounding box center [31, 85] width 3 height 6
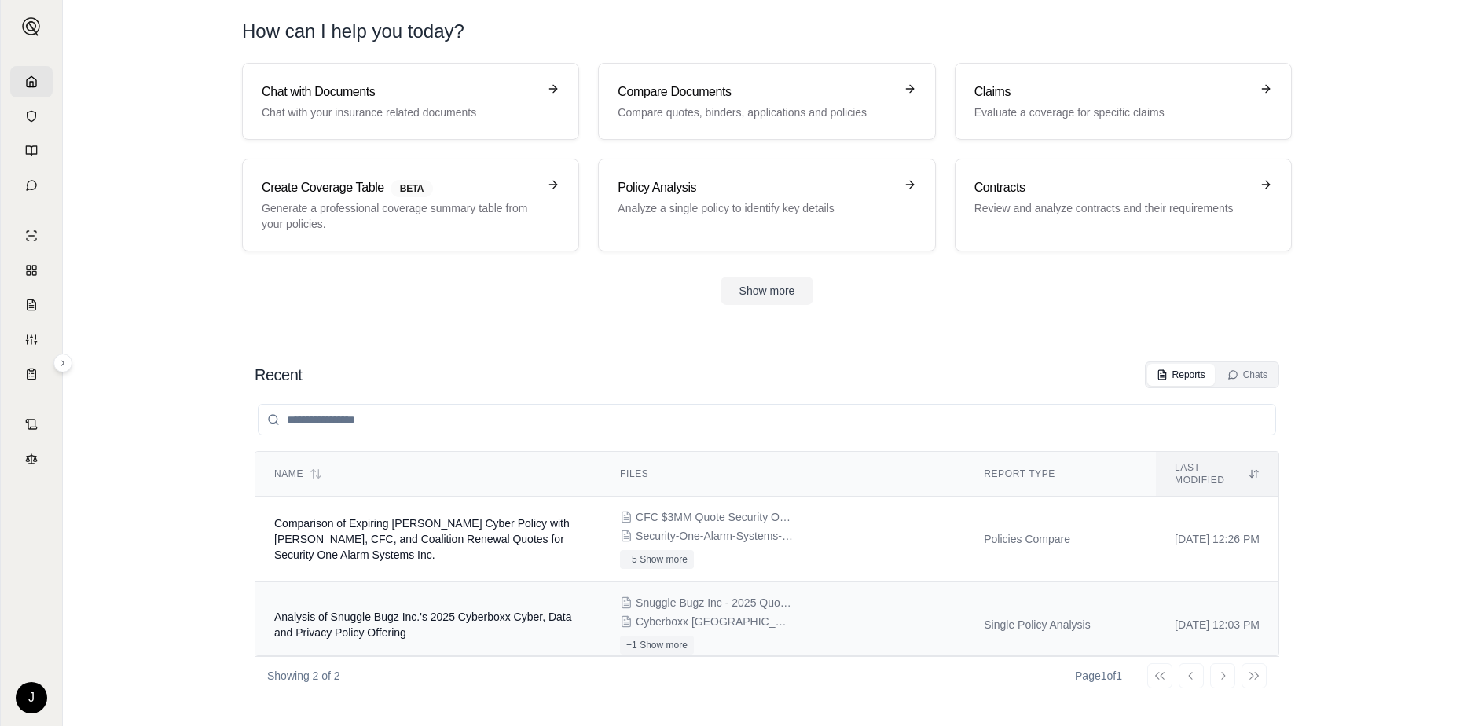
click at [498, 617] on td "Analysis of Snuggle Bugz Inc.'s 2025 Cyberboxx Cyber, Data and Privacy Policy O…" at bounding box center [428, 625] width 346 height 86
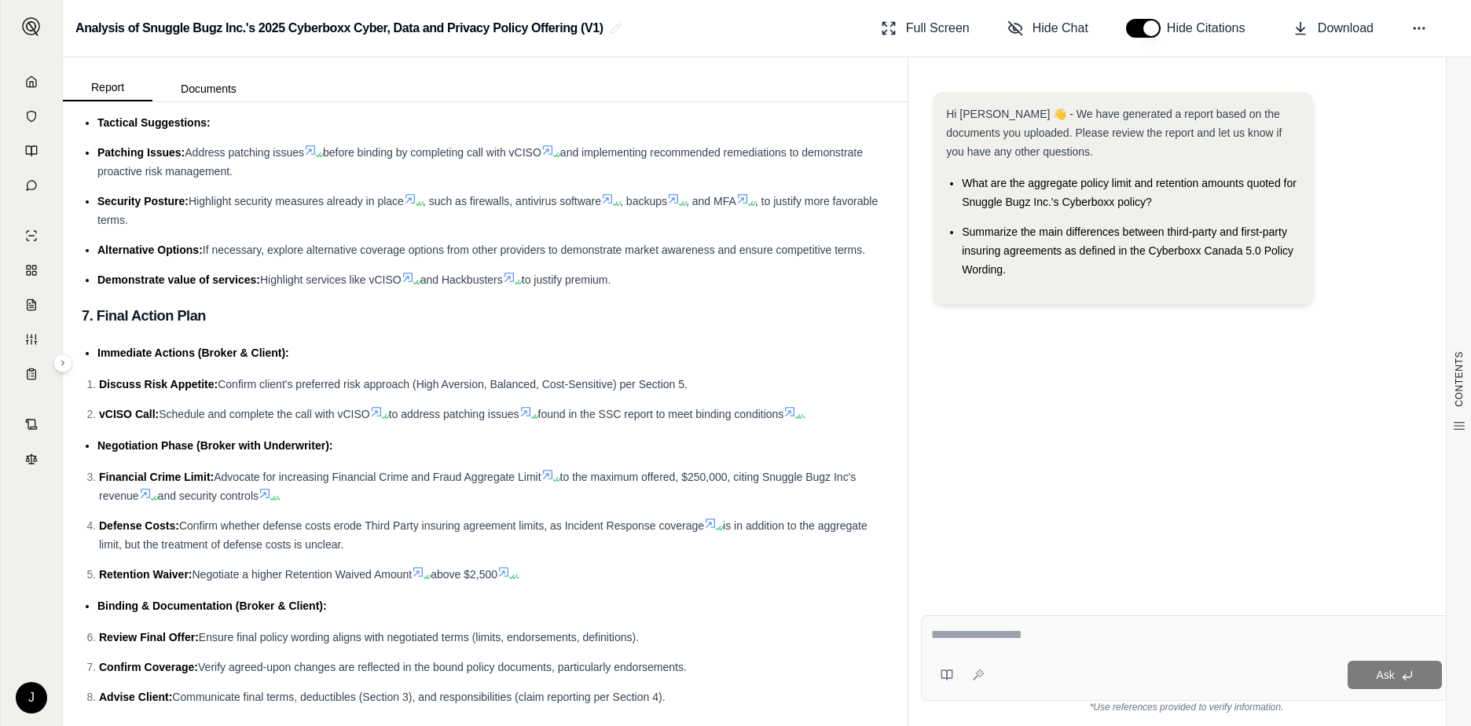
scroll to position [4818, 0]
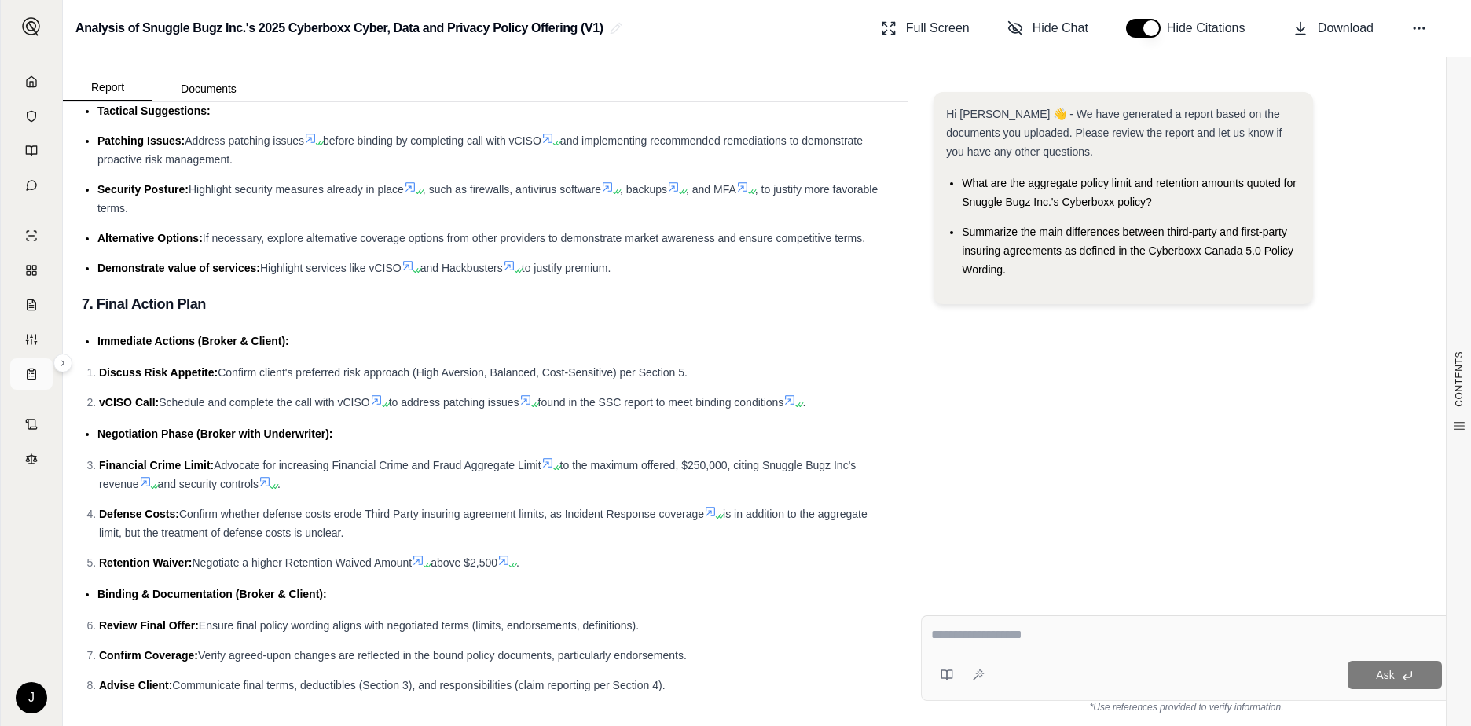
click at [34, 375] on icon at bounding box center [31, 374] width 13 height 13
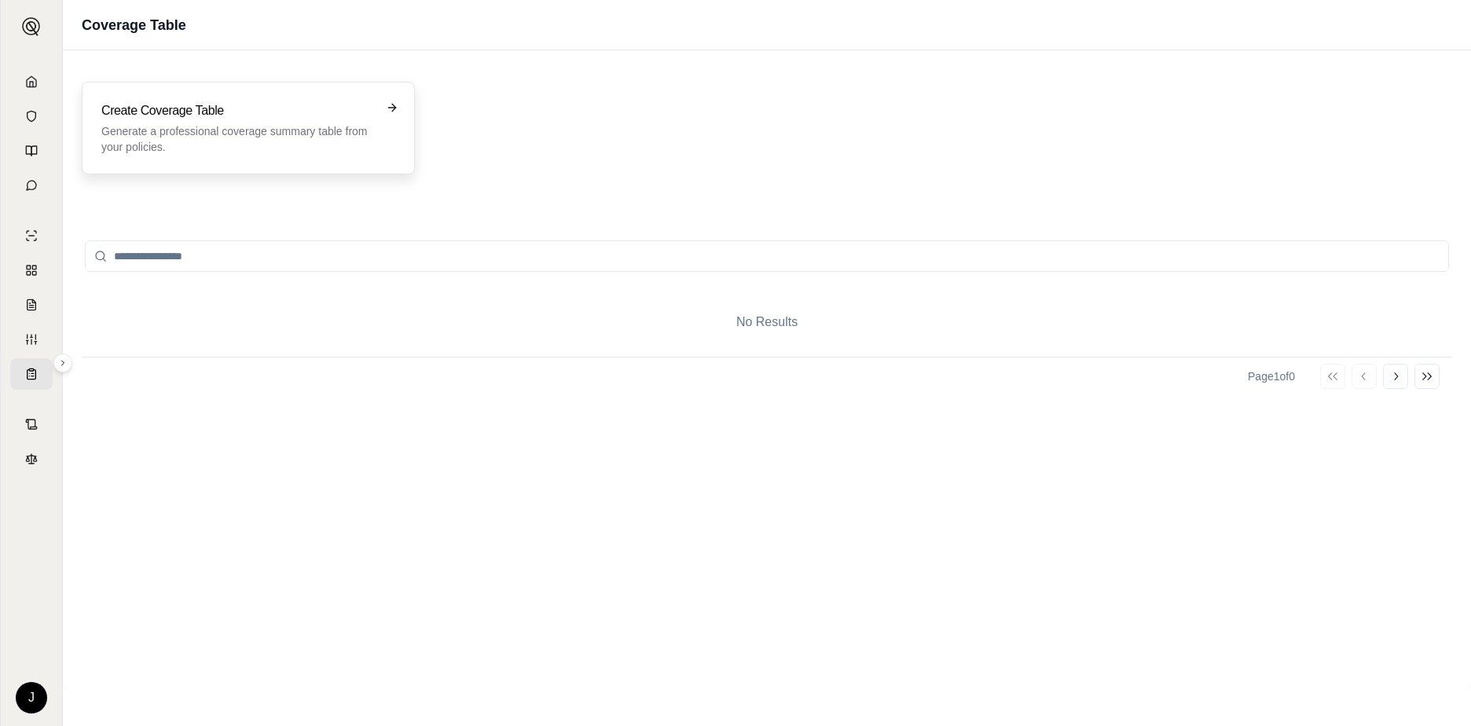
click at [152, 134] on p "Generate a professional coverage summary table from your policies." at bounding box center [237, 138] width 272 height 31
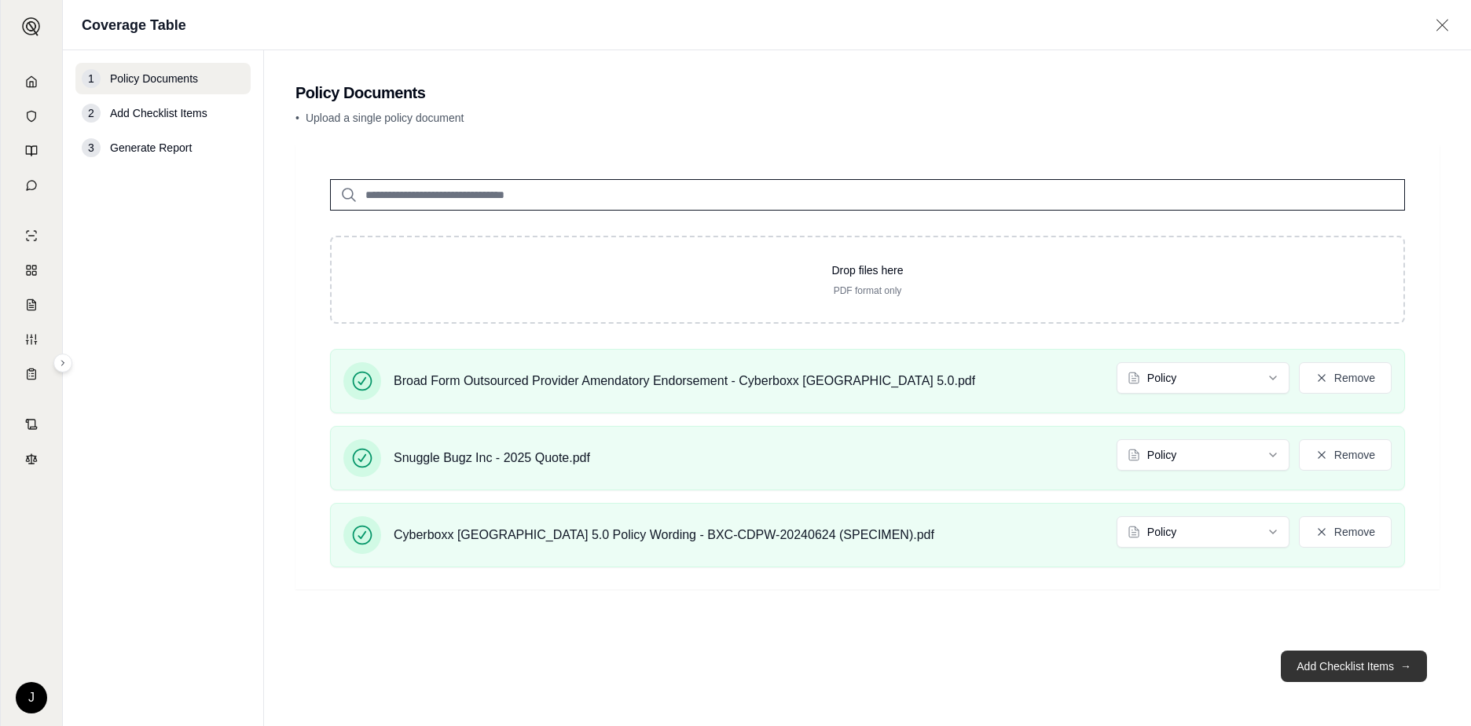
click at [1345, 673] on button "Add Checklist Items →" at bounding box center [1354, 666] width 146 height 31
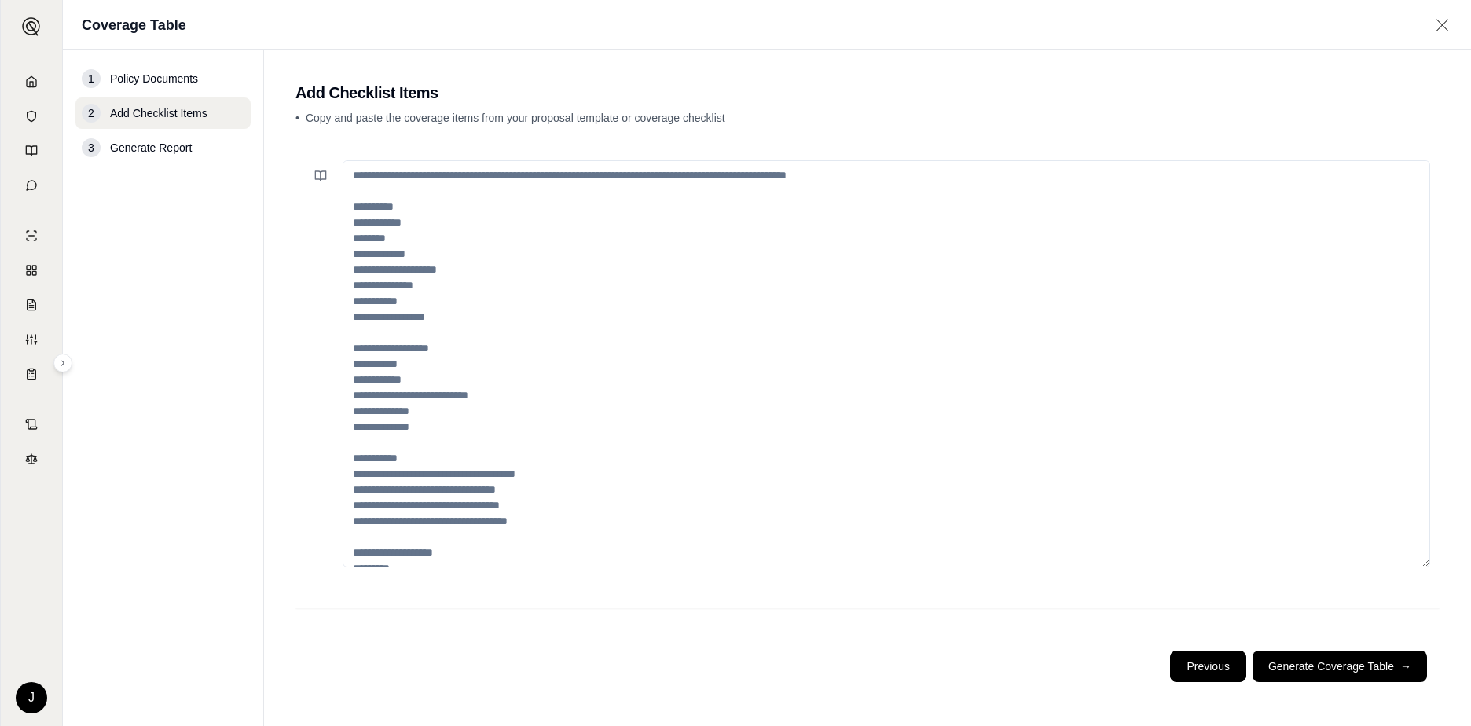
click at [1205, 655] on button "Previous" at bounding box center [1207, 666] width 75 height 31
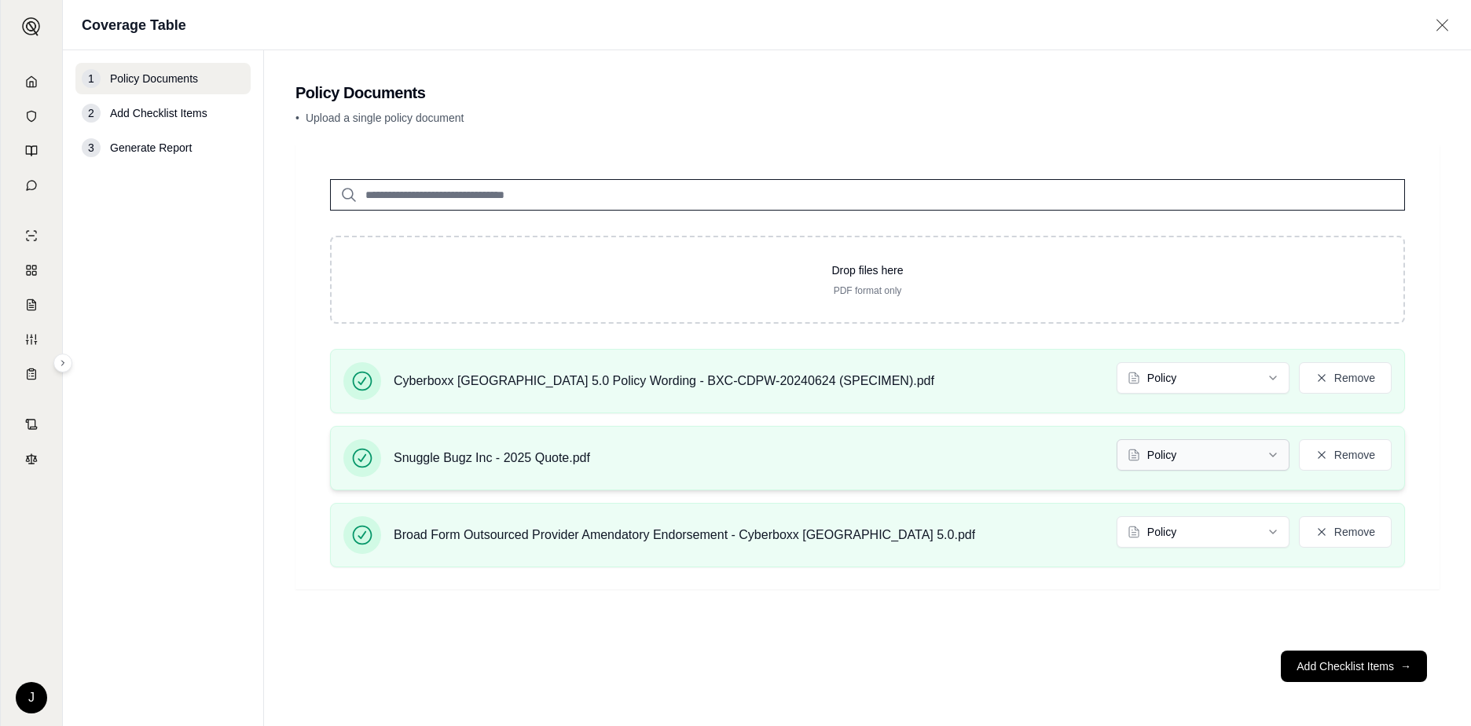
click at [1273, 453] on html "J Coverage Table 1 Policy Documents 2 Add Checklist Items 3 Generate Report Pol…" at bounding box center [735, 363] width 1471 height 726
click at [1271, 534] on html "Document type updated successfully J Coverage Table 1 Policy Documents 2 Add Ch…" at bounding box center [735, 363] width 1471 height 726
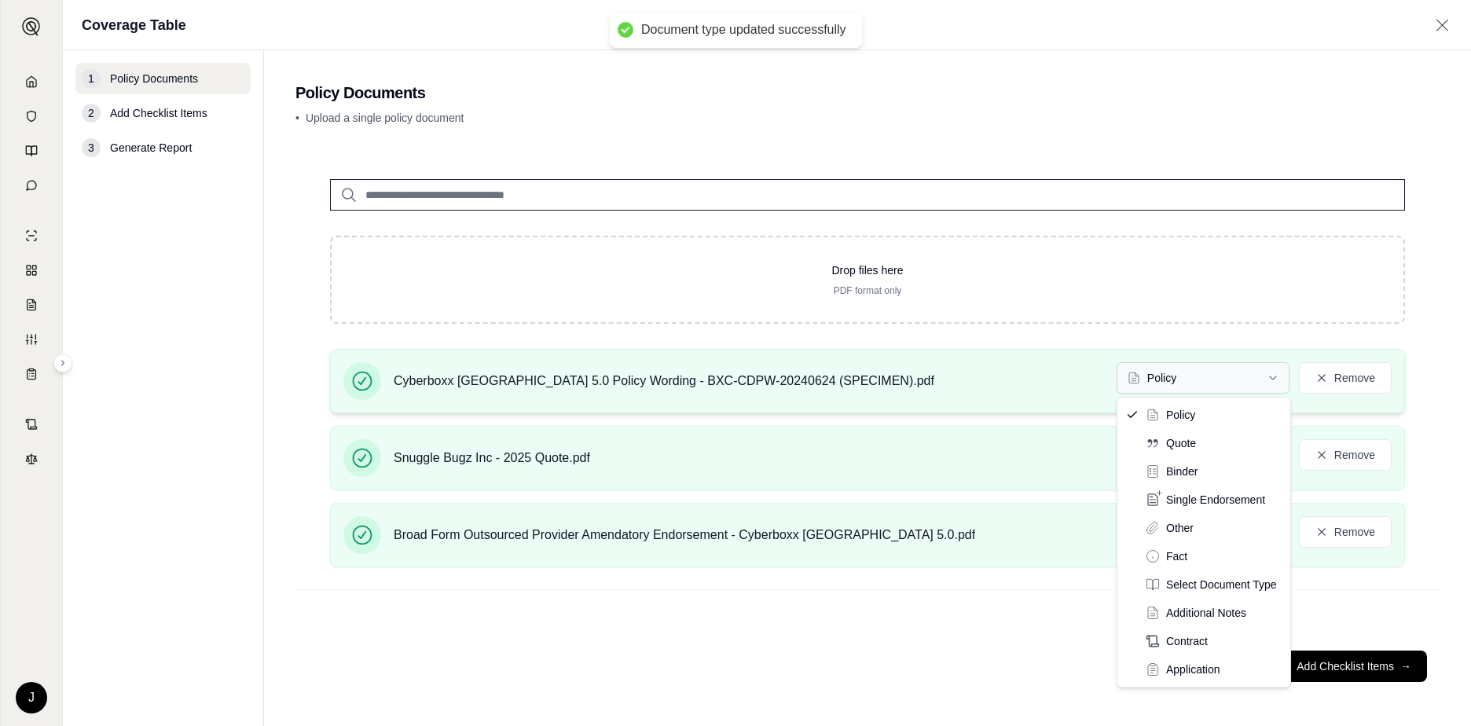
click at [1265, 376] on html "Document type updated successfully J Coverage Table 1 Policy Documents 2 Add Ch…" at bounding box center [735, 363] width 1471 height 726
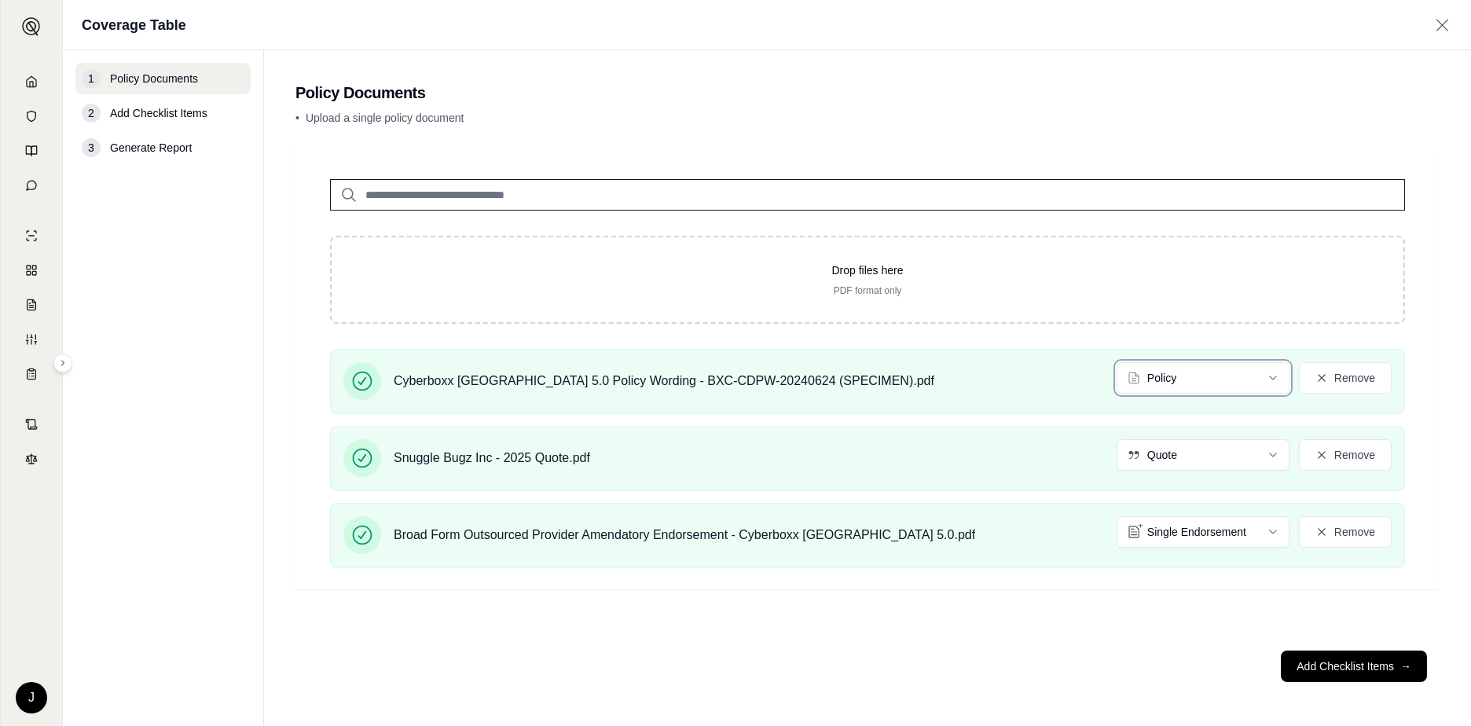
click at [1357, 673] on html "J Coverage Table 1 Policy Documents 2 Add Checklist Items 3 Generate Report Pol…" at bounding box center [735, 363] width 1471 height 726
click at [1356, 673] on button "Add Checklist Items →" at bounding box center [1354, 666] width 146 height 31
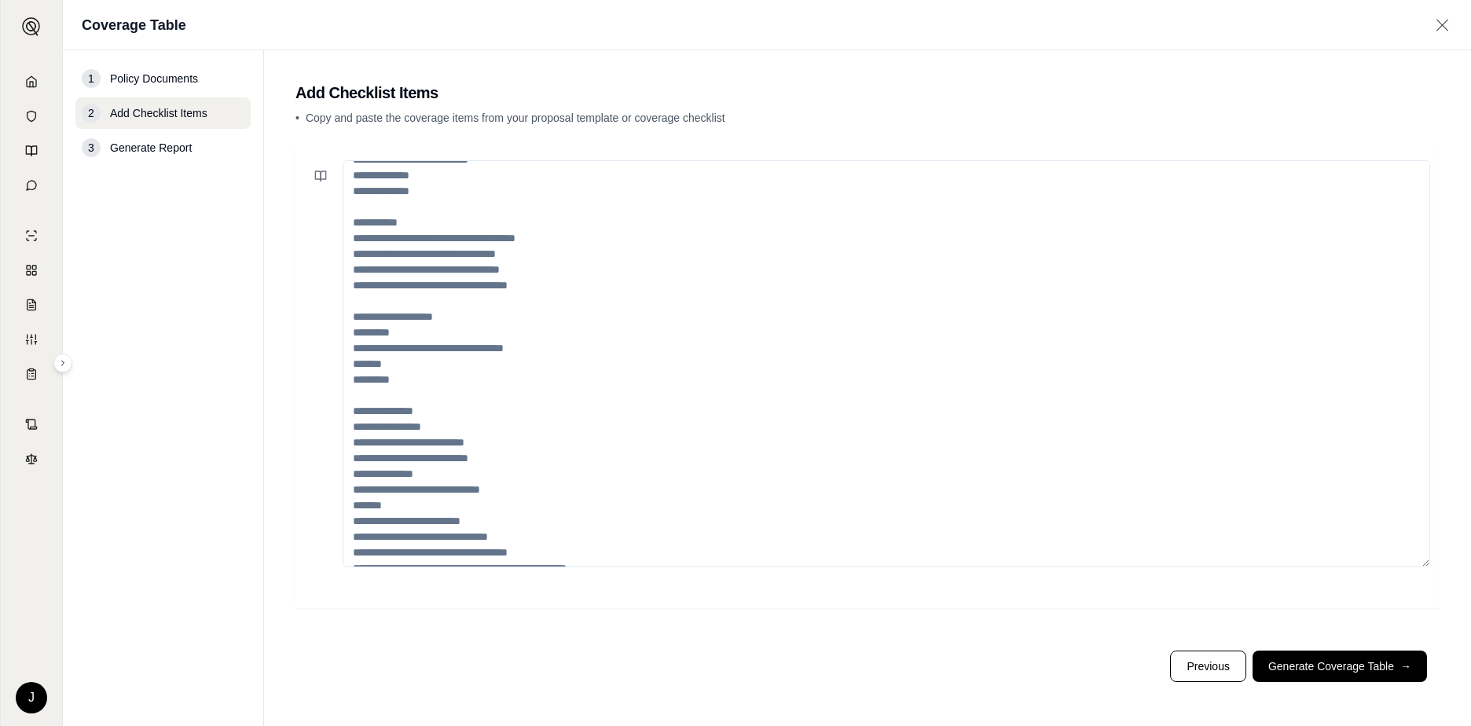
scroll to position [267, 0]
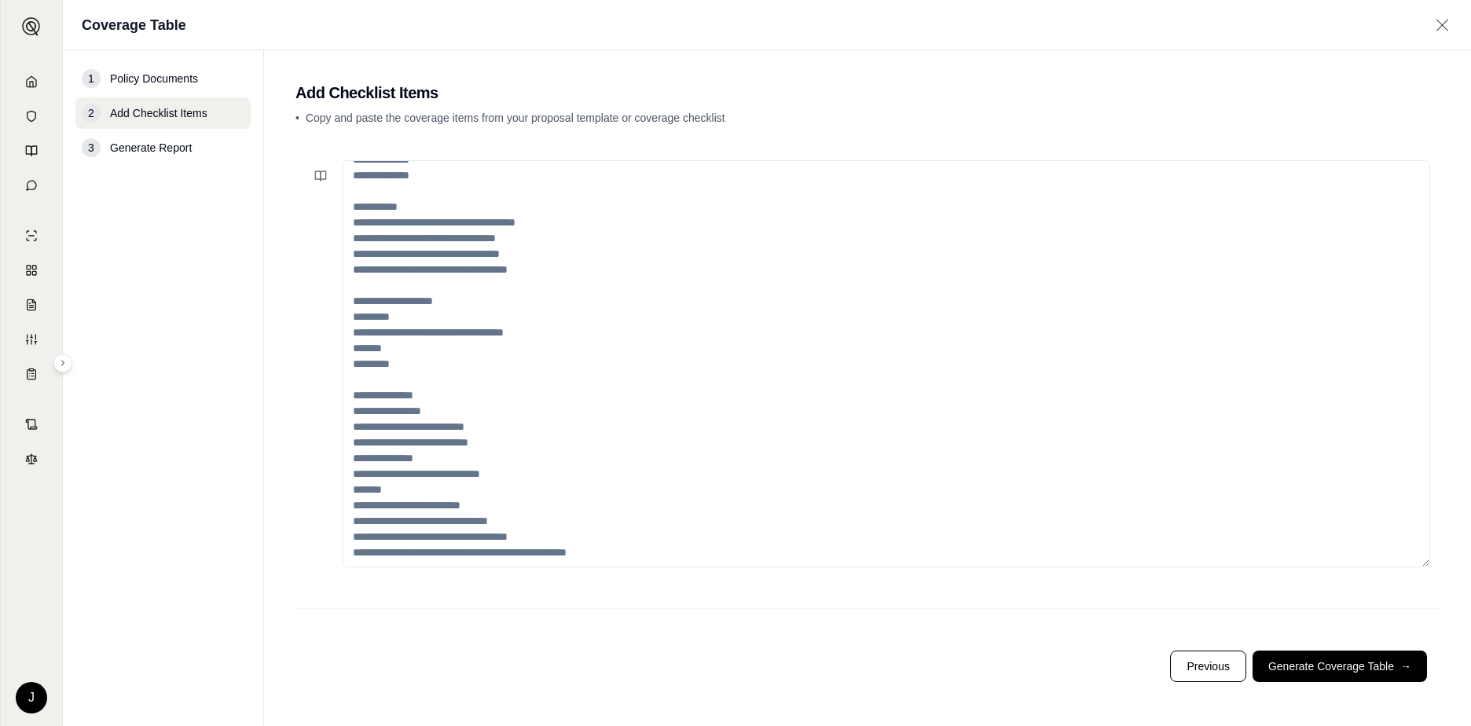
click at [587, 536] on textarea at bounding box center [887, 363] width 1088 height 407
drag, startPoint x: 596, startPoint y: 545, endPoint x: 326, endPoint y: 178, distance: 454.7
click at [326, 178] on div at bounding box center [867, 363] width 1125 height 407
click at [596, 537] on textarea at bounding box center [887, 363] width 1088 height 407
drag, startPoint x: 563, startPoint y: 533, endPoint x: 433, endPoint y: 213, distance: 345.1
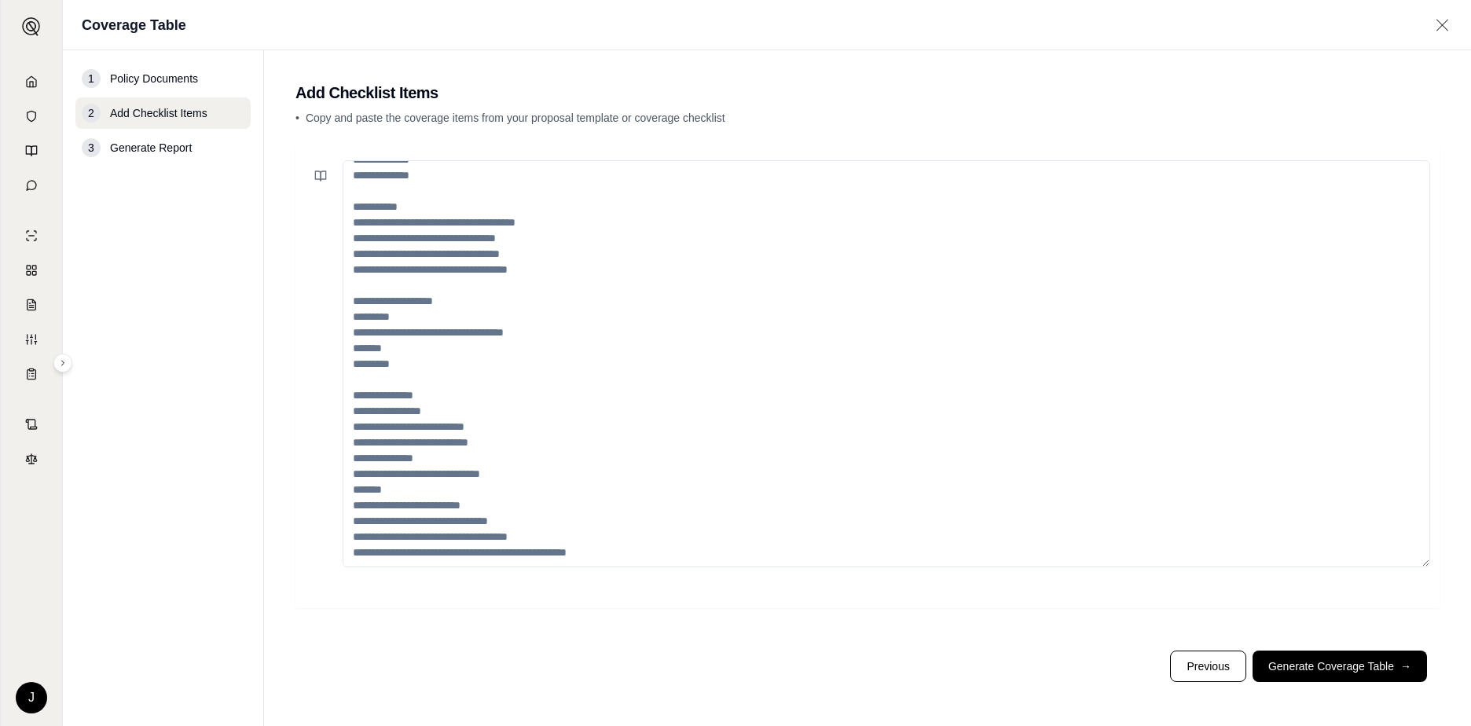
click at [399, 234] on textarea at bounding box center [887, 363] width 1088 height 407
click at [433, 213] on textarea at bounding box center [887, 363] width 1088 height 407
click at [376, 156] on div at bounding box center [867, 377] width 1144 height 464
click at [411, 214] on textarea at bounding box center [887, 363] width 1088 height 407
click at [438, 200] on textarea at bounding box center [887, 363] width 1088 height 407
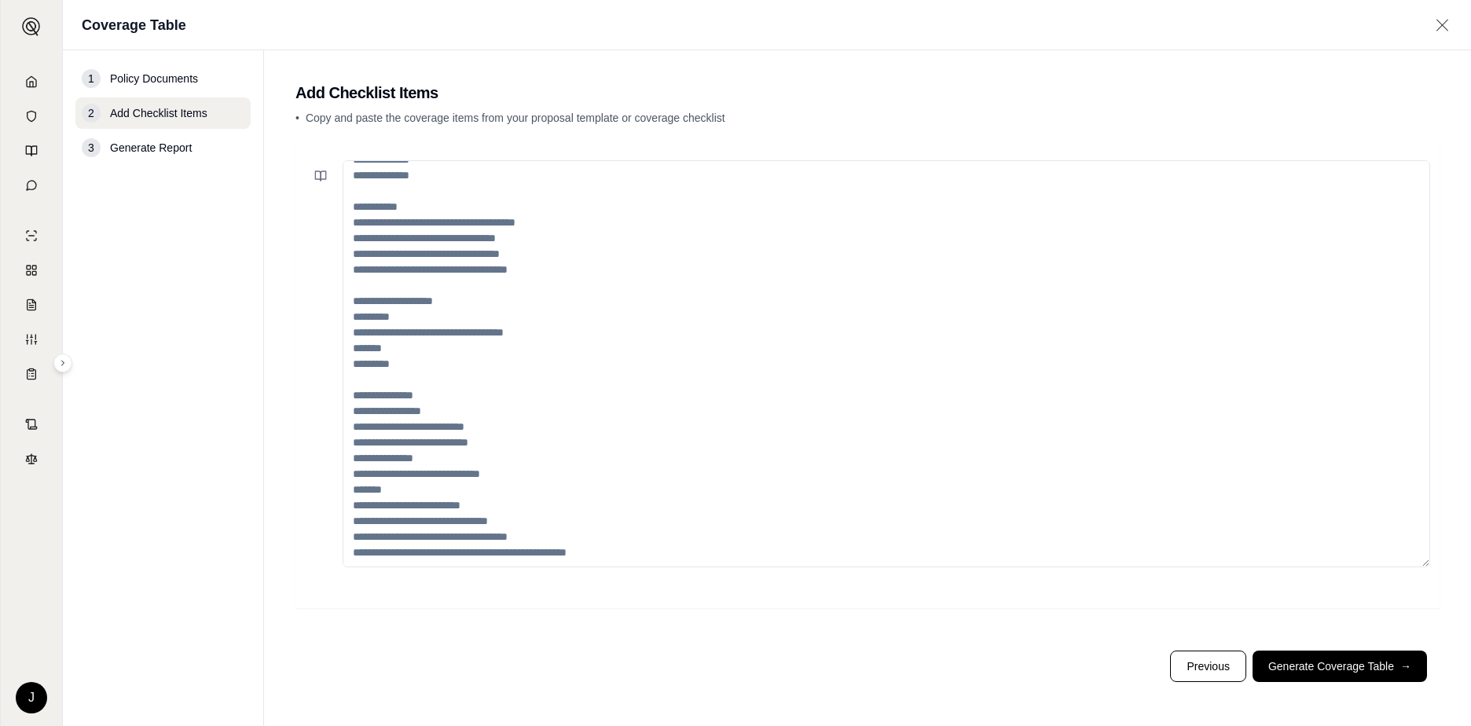
click at [402, 182] on textarea at bounding box center [887, 363] width 1088 height 407
click at [583, 540] on textarea at bounding box center [887, 363] width 1088 height 407
click at [571, 536] on textarea at bounding box center [887, 363] width 1088 height 407
drag, startPoint x: 569, startPoint y: 535, endPoint x: 407, endPoint y: 203, distance: 369.7
click at [407, 203] on textarea at bounding box center [887, 363] width 1088 height 407
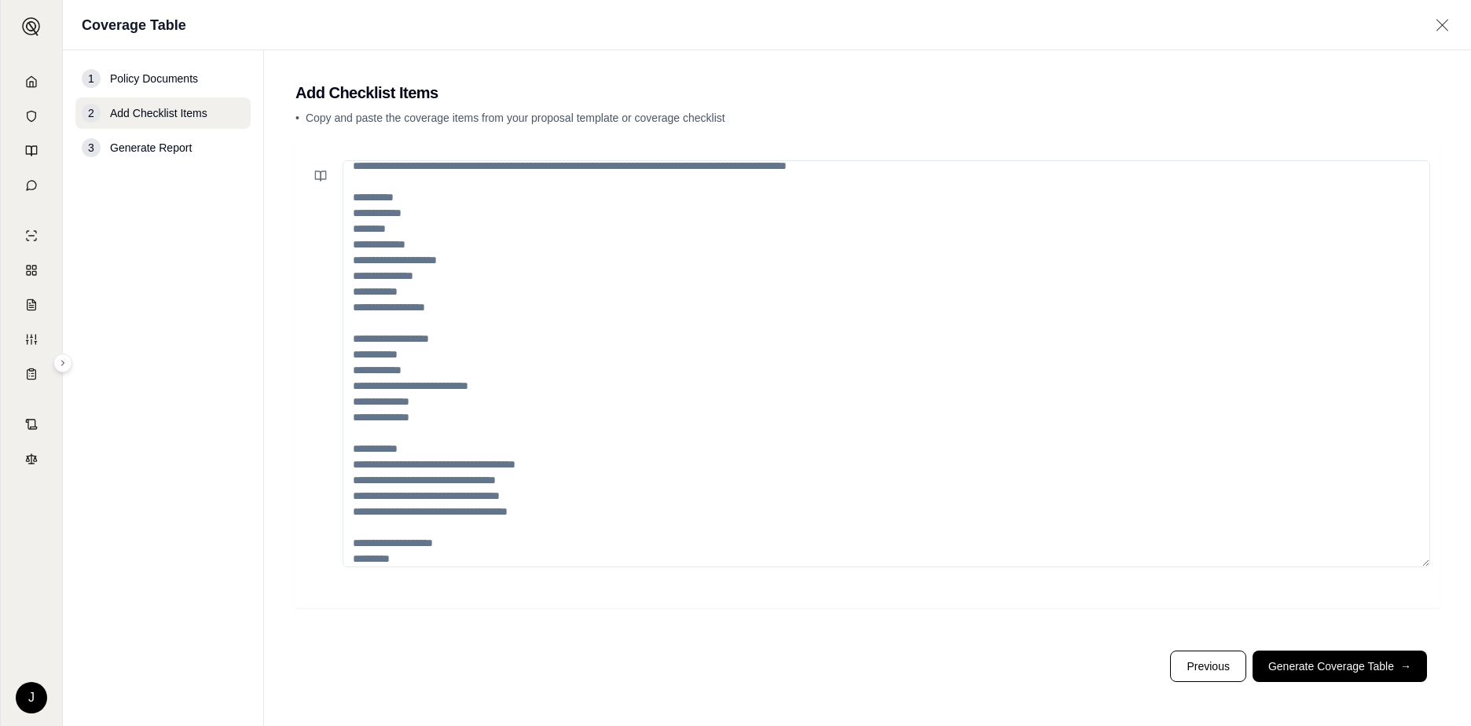
scroll to position [0, 0]
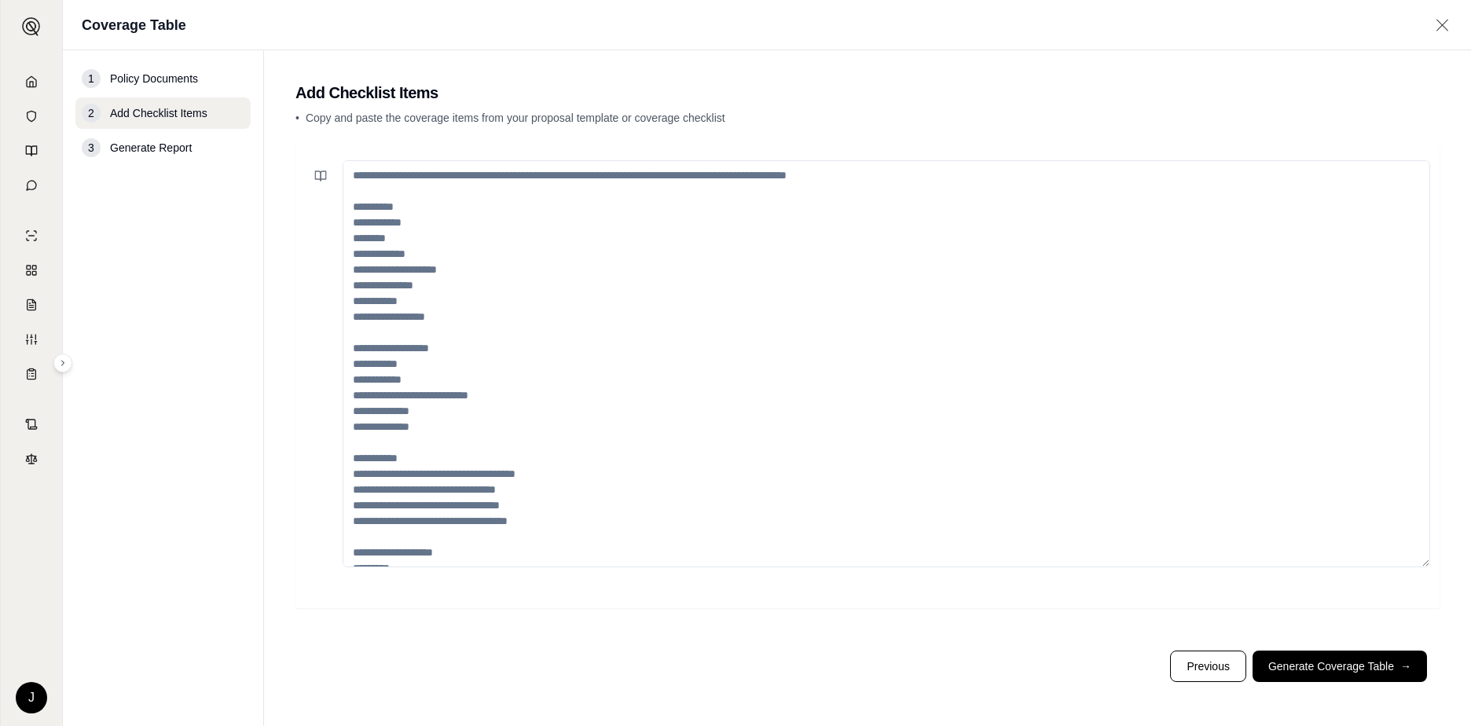
click at [467, 552] on textarea at bounding box center [887, 363] width 1088 height 407
drag, startPoint x: 467, startPoint y: 552, endPoint x: 359, endPoint y: 212, distance: 356.1
click at [359, 212] on textarea at bounding box center [887, 363] width 1088 height 407
click at [359, 208] on textarea at bounding box center [887, 363] width 1088 height 407
click at [572, 240] on textarea at bounding box center [887, 363] width 1088 height 407
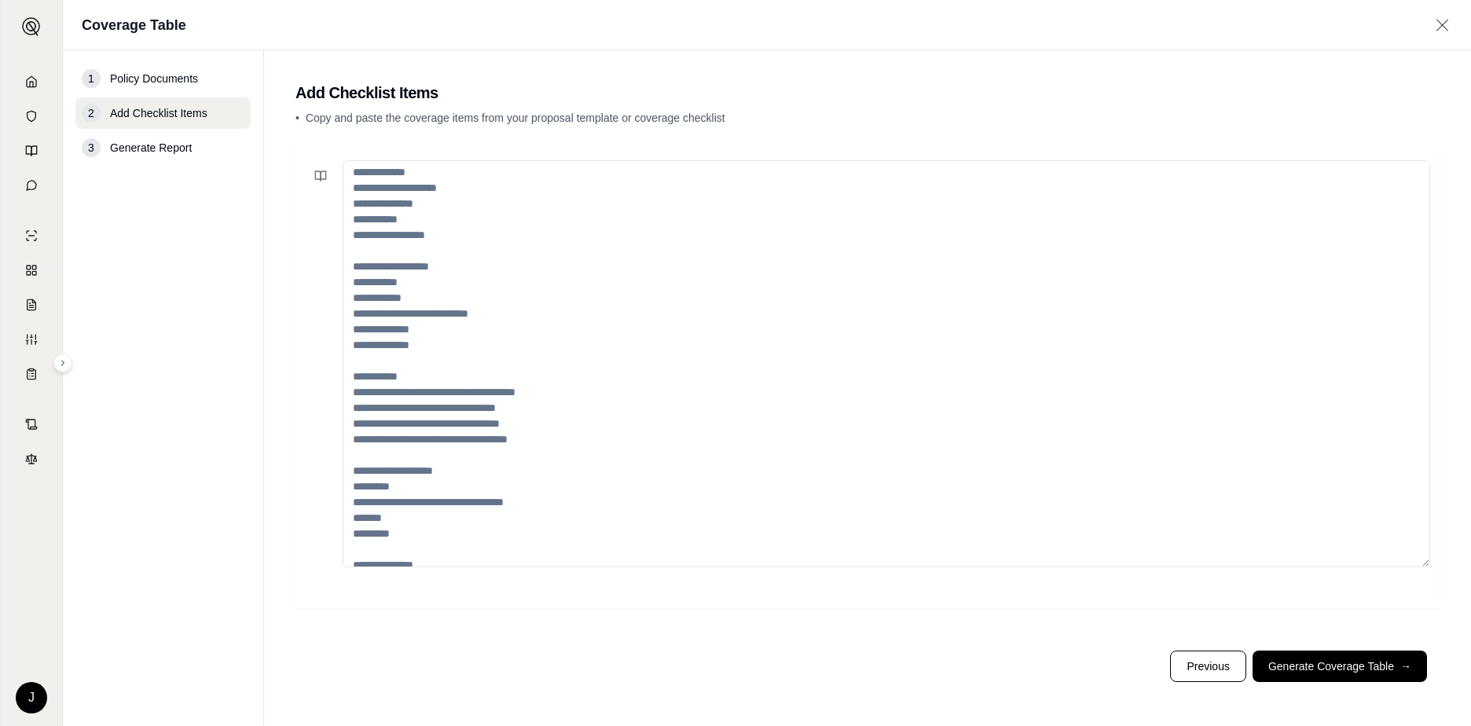
scroll to position [157, 0]
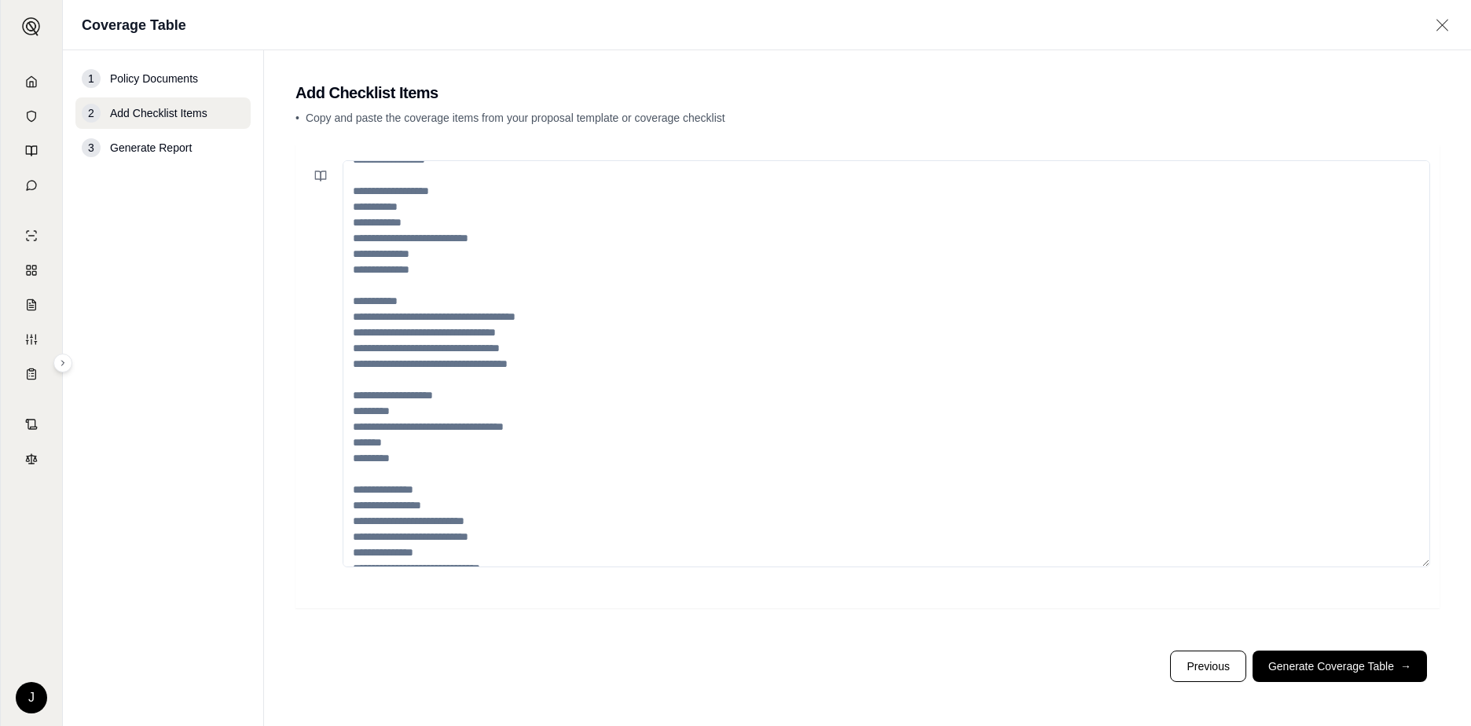
drag, startPoint x: 450, startPoint y: 226, endPoint x: 418, endPoint y: 237, distance: 34.0
click at [448, 226] on textarea at bounding box center [887, 363] width 1088 height 407
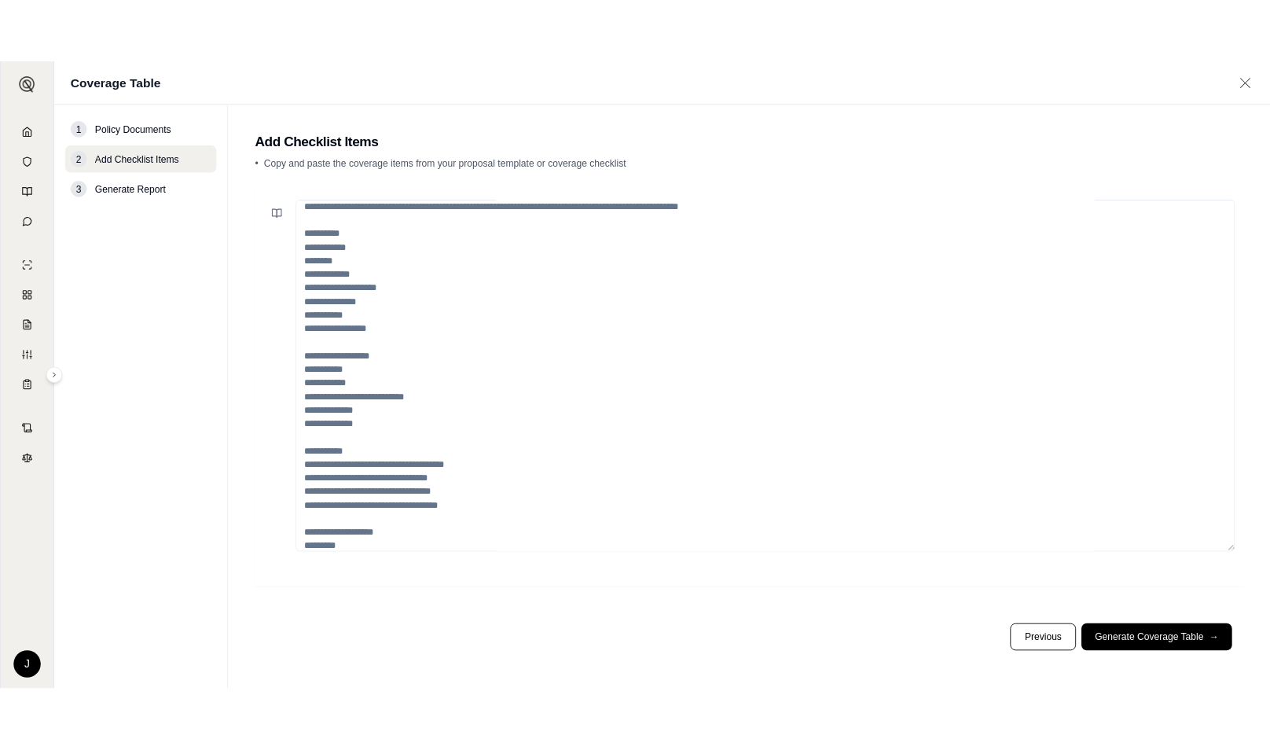
scroll to position [0, 0]
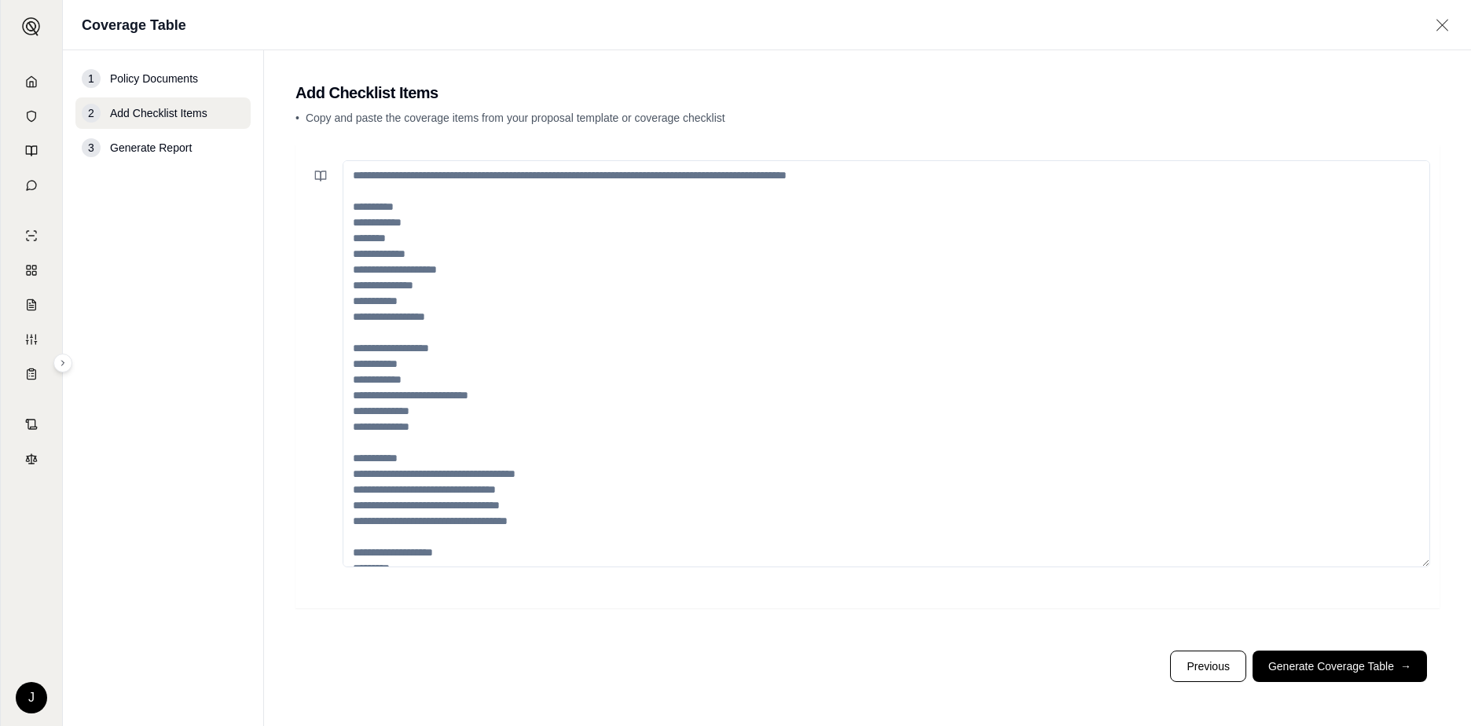
click at [406, 258] on textarea at bounding box center [887, 363] width 1088 height 407
click at [400, 252] on textarea at bounding box center [887, 363] width 1088 height 407
click at [396, 248] on textarea at bounding box center [887, 363] width 1088 height 407
click at [395, 247] on textarea at bounding box center [887, 363] width 1088 height 407
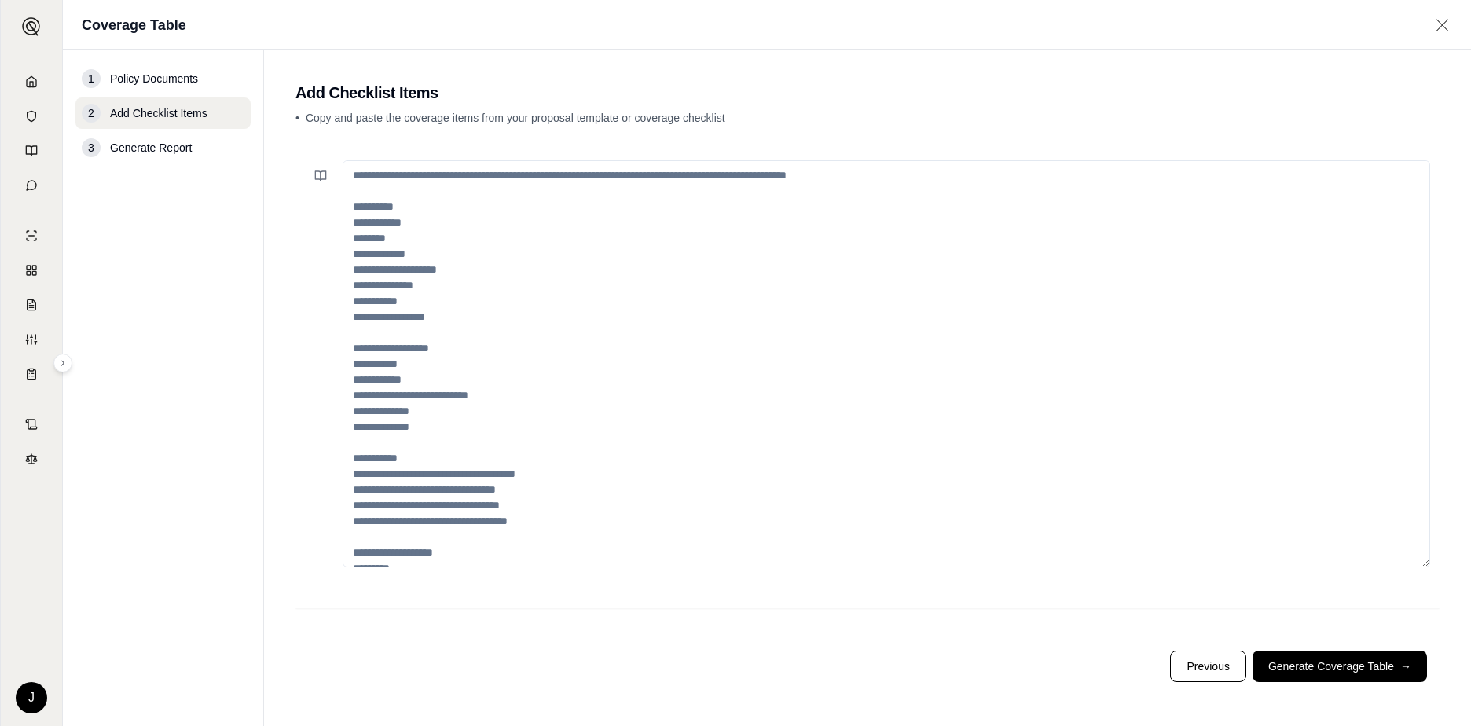
click at [395, 247] on textarea at bounding box center [887, 363] width 1088 height 407
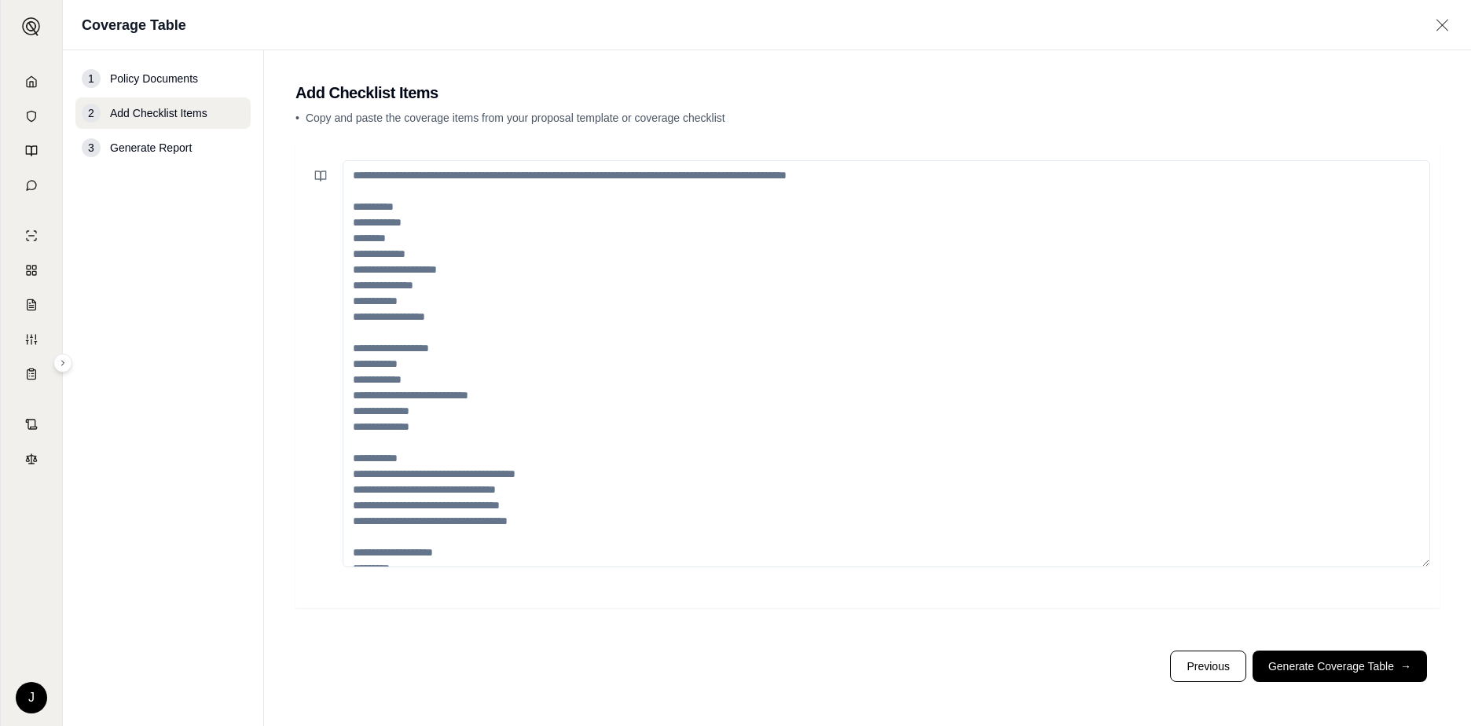
click at [524, 355] on textarea at bounding box center [887, 363] width 1088 height 407
drag, startPoint x: 391, startPoint y: 166, endPoint x: 642, endPoint y: 508, distance: 425.0
click at [650, 539] on textarea at bounding box center [887, 363] width 1088 height 407
click at [642, 508] on textarea at bounding box center [887, 363] width 1088 height 407
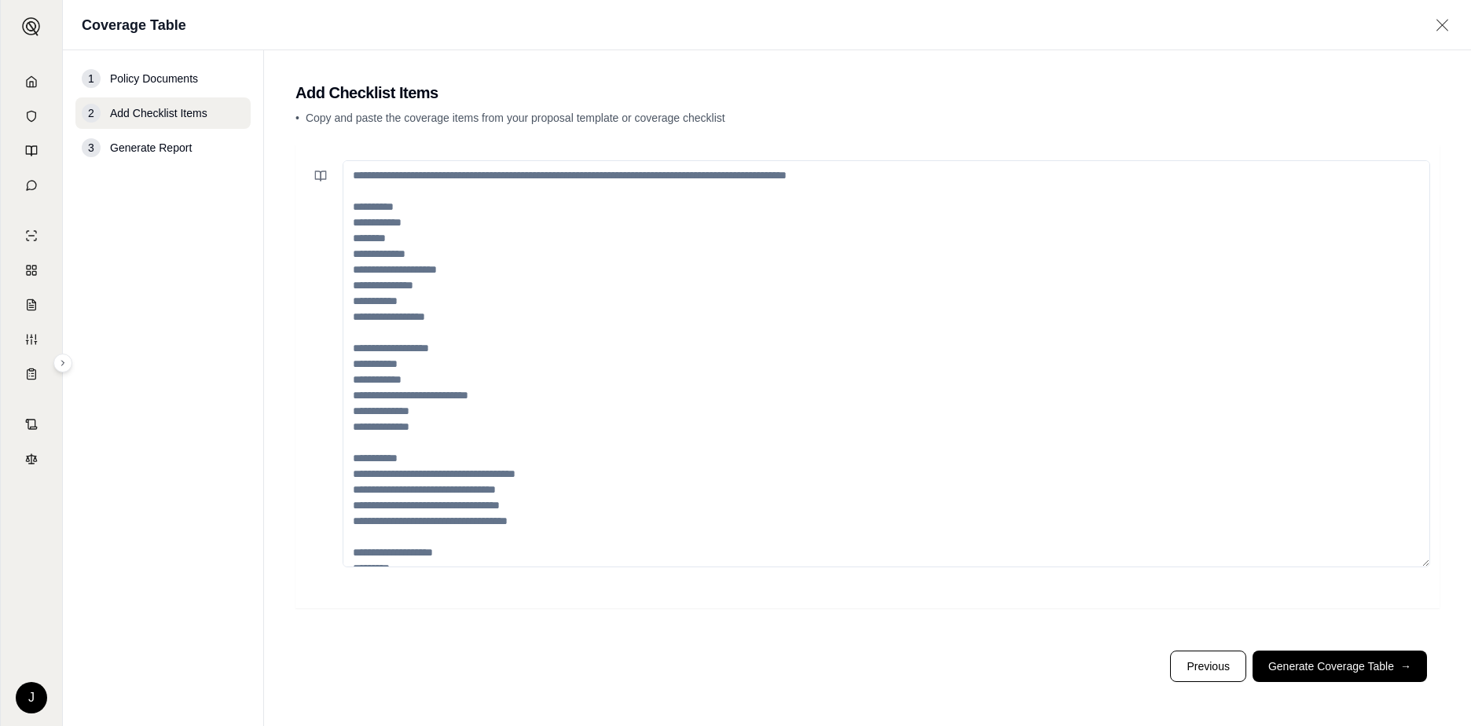
click at [642, 508] on textarea at bounding box center [887, 363] width 1088 height 407
drag, startPoint x: 570, startPoint y: 262, endPoint x: 488, endPoint y: 226, distance: 89.4
click at [569, 262] on textarea at bounding box center [887, 363] width 1088 height 407
paste textarea "**********"
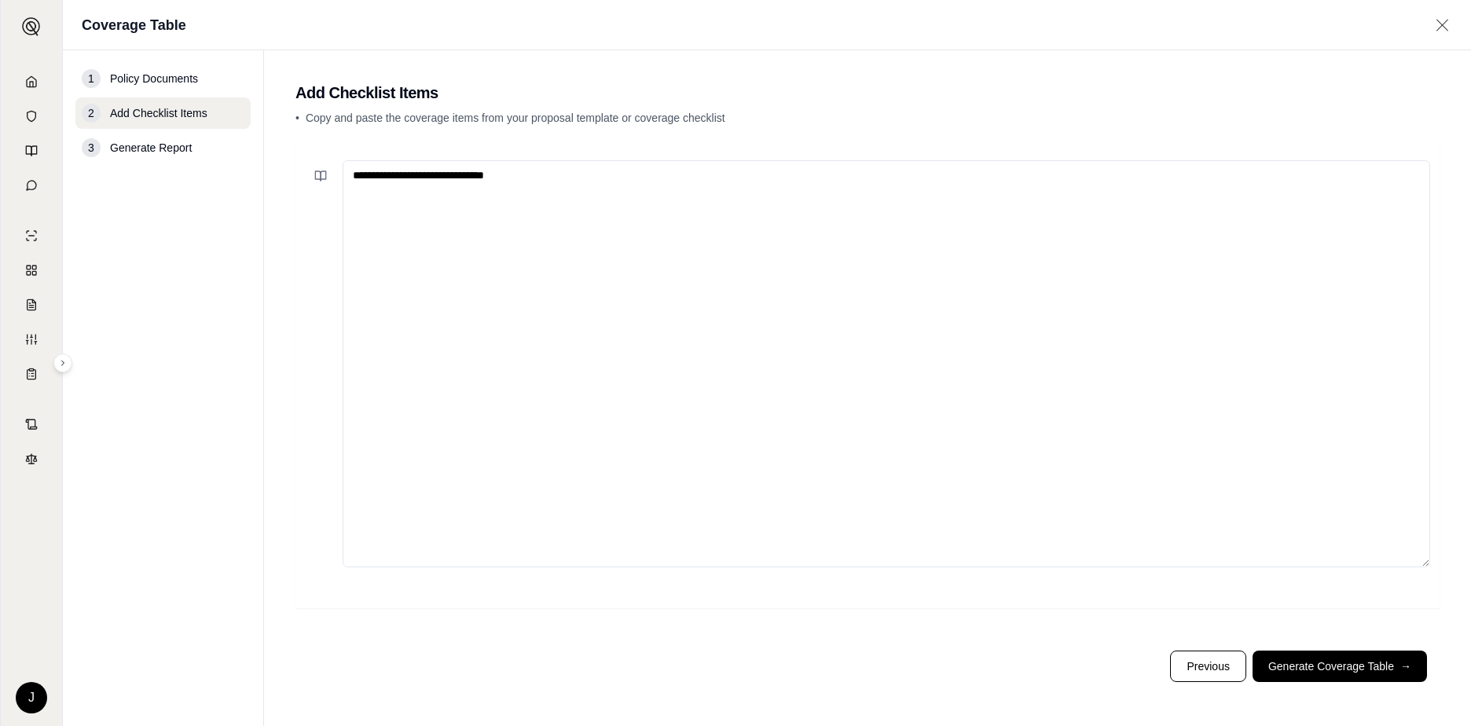
type textarea "**********"
drag, startPoint x: 578, startPoint y: 198, endPoint x: 530, endPoint y: 178, distance: 52.5
click at [571, 193] on textarea "**********" at bounding box center [887, 363] width 1088 height 407
drag, startPoint x: 567, startPoint y: 176, endPoint x: 270, endPoint y: 171, distance: 297.1
click at [270, 171] on main "**********" at bounding box center [867, 388] width 1207 height 676
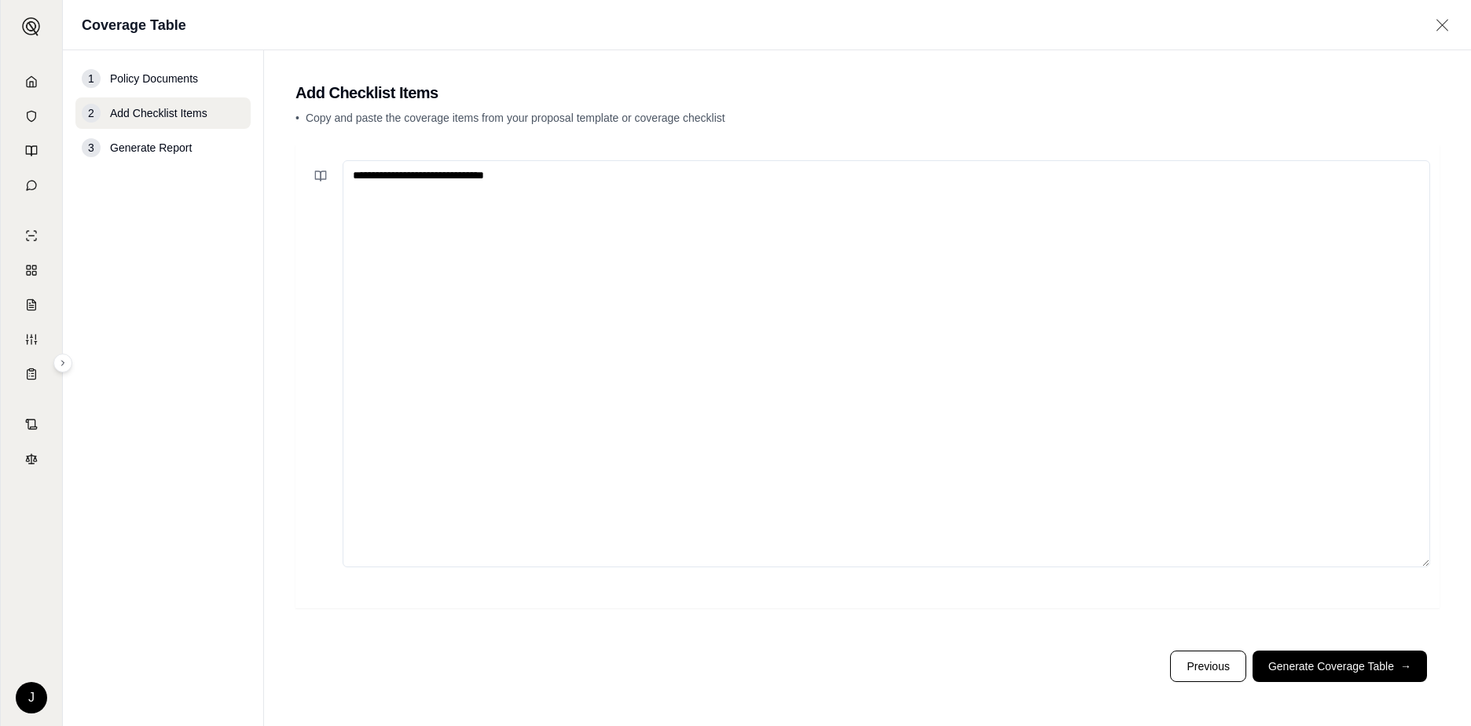
paste textarea
click at [1342, 665] on button "Generate Coverage Table →" at bounding box center [1340, 666] width 174 height 31
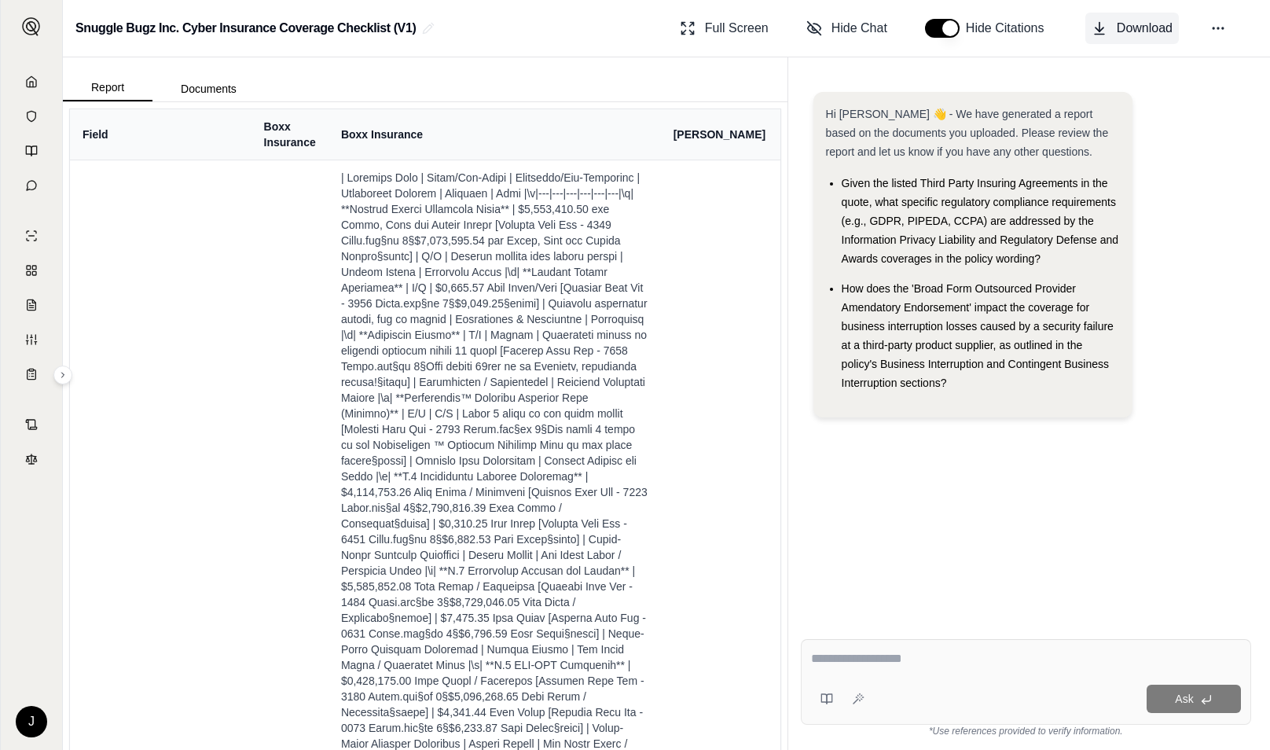
click at [1121, 30] on span "Download" at bounding box center [1145, 28] width 56 height 19
